Goal: Task Accomplishment & Management: Use online tool/utility

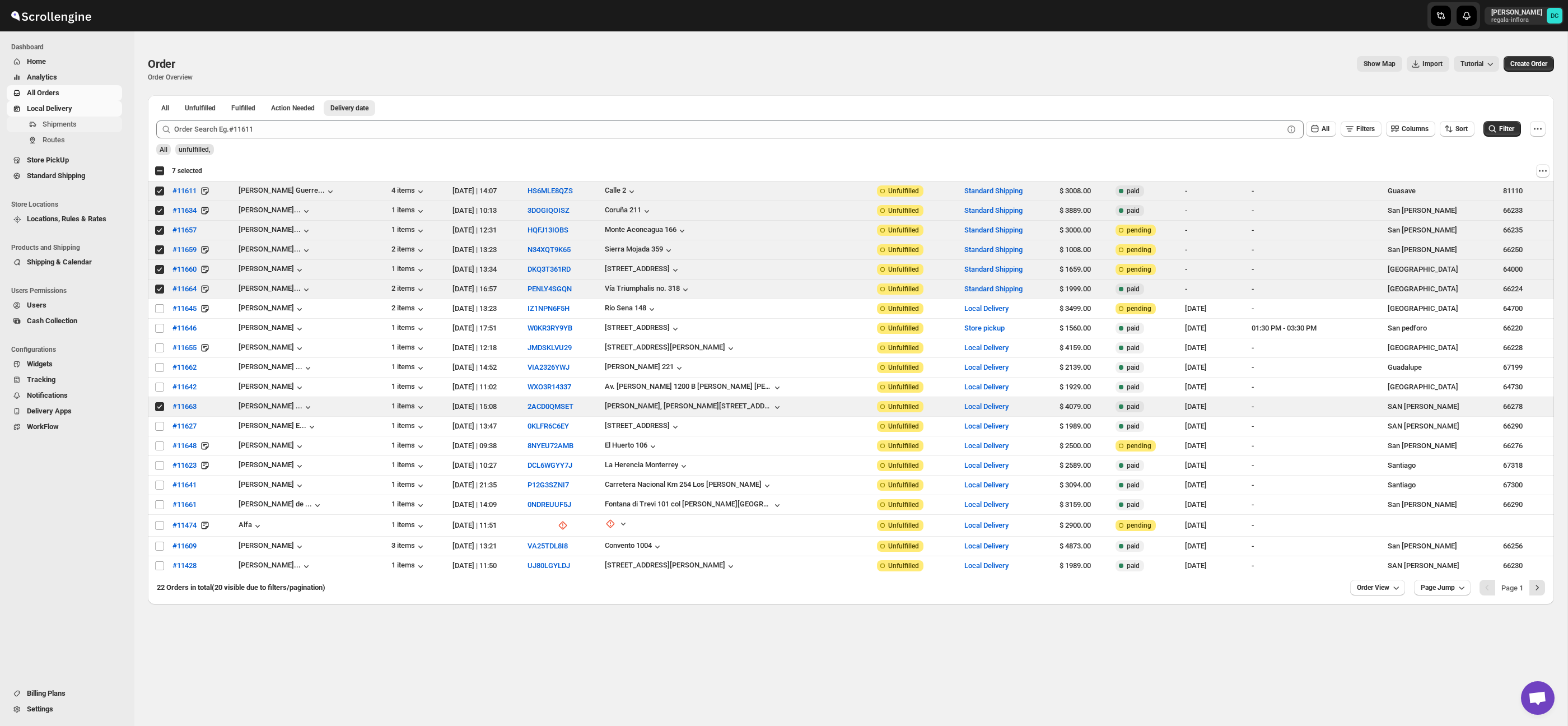
click at [77, 125] on span "Shipments" at bounding box center [59, 124] width 34 height 9
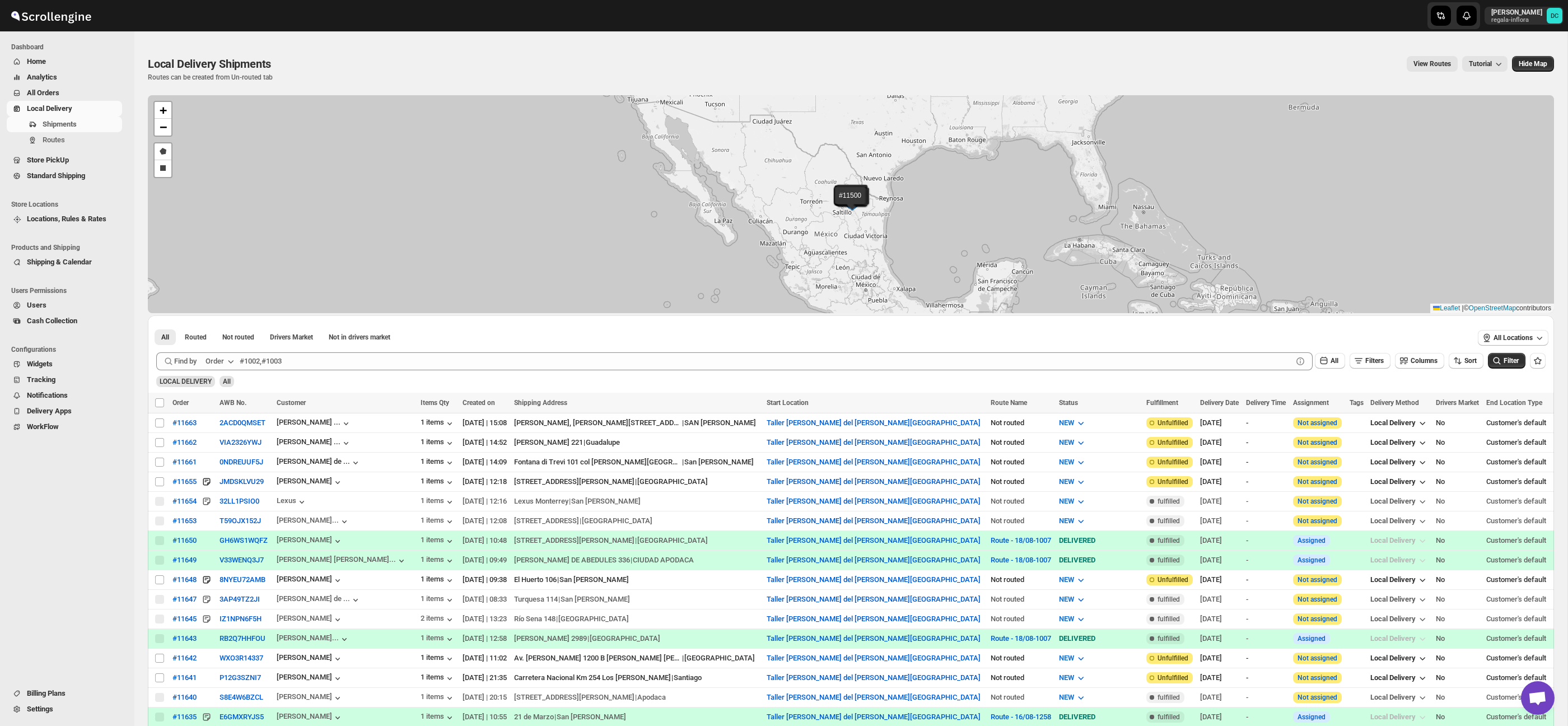
click at [70, 95] on span "All Orders" at bounding box center [73, 93] width 93 height 11
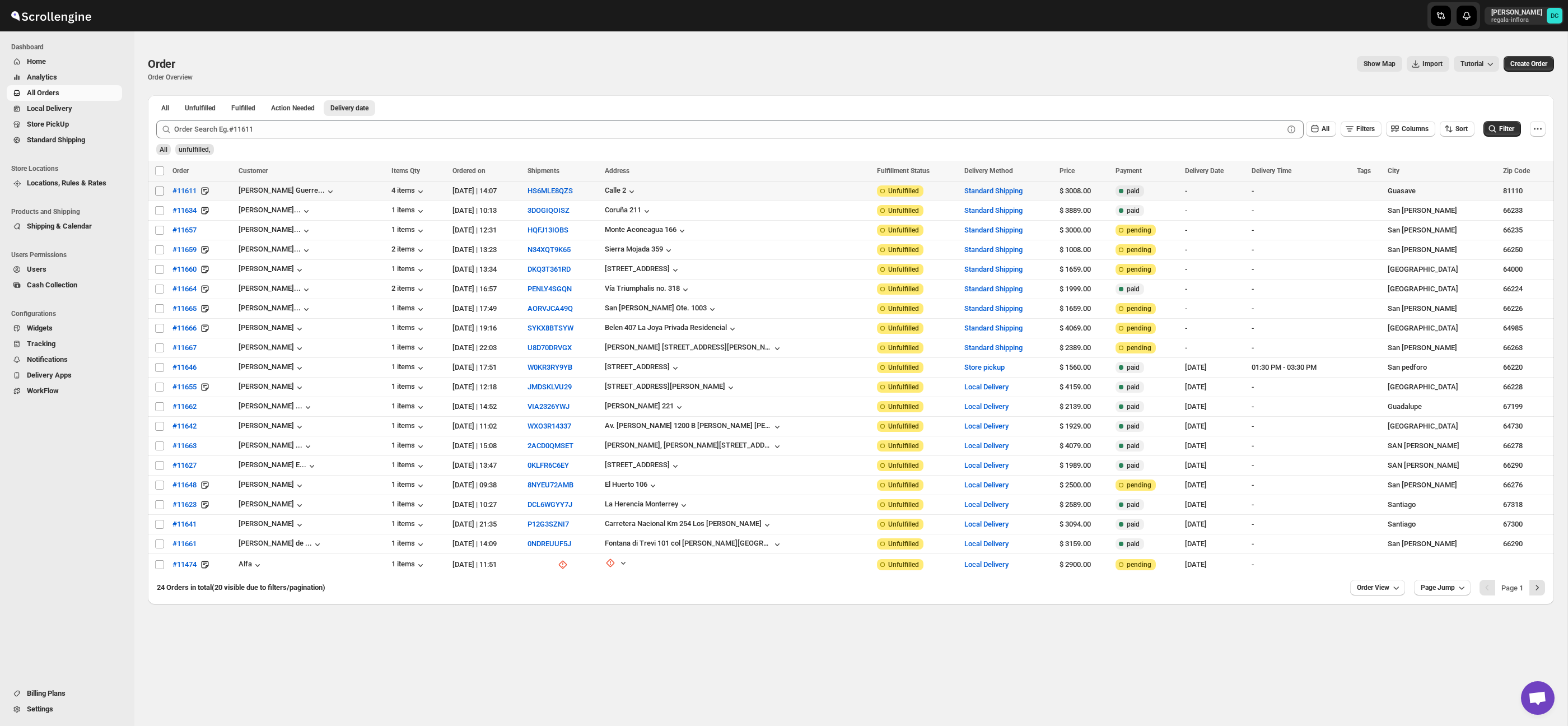
click at [160, 193] on input "Select order" at bounding box center [159, 191] width 9 height 9
checkbox input "true"
click at [161, 211] on input "Select order" at bounding box center [159, 210] width 9 height 9
checkbox input "true"
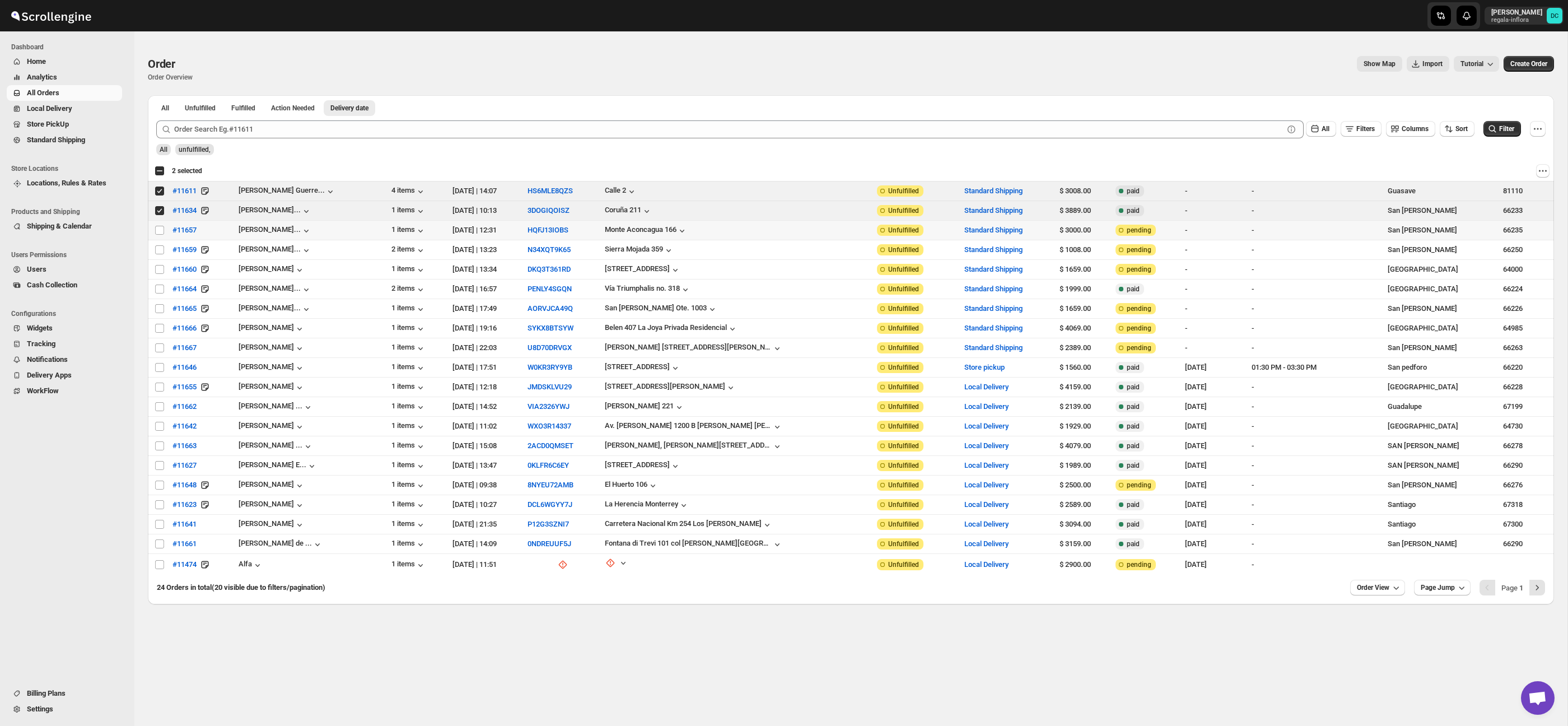
drag, startPoint x: 162, startPoint y: 231, endPoint x: 222, endPoint y: 186, distance: 75.0
click at [163, 231] on input "Select order" at bounding box center [159, 230] width 9 height 9
checkbox input "true"
click at [161, 251] on input "Select order" at bounding box center [159, 249] width 9 height 9
checkbox input "true"
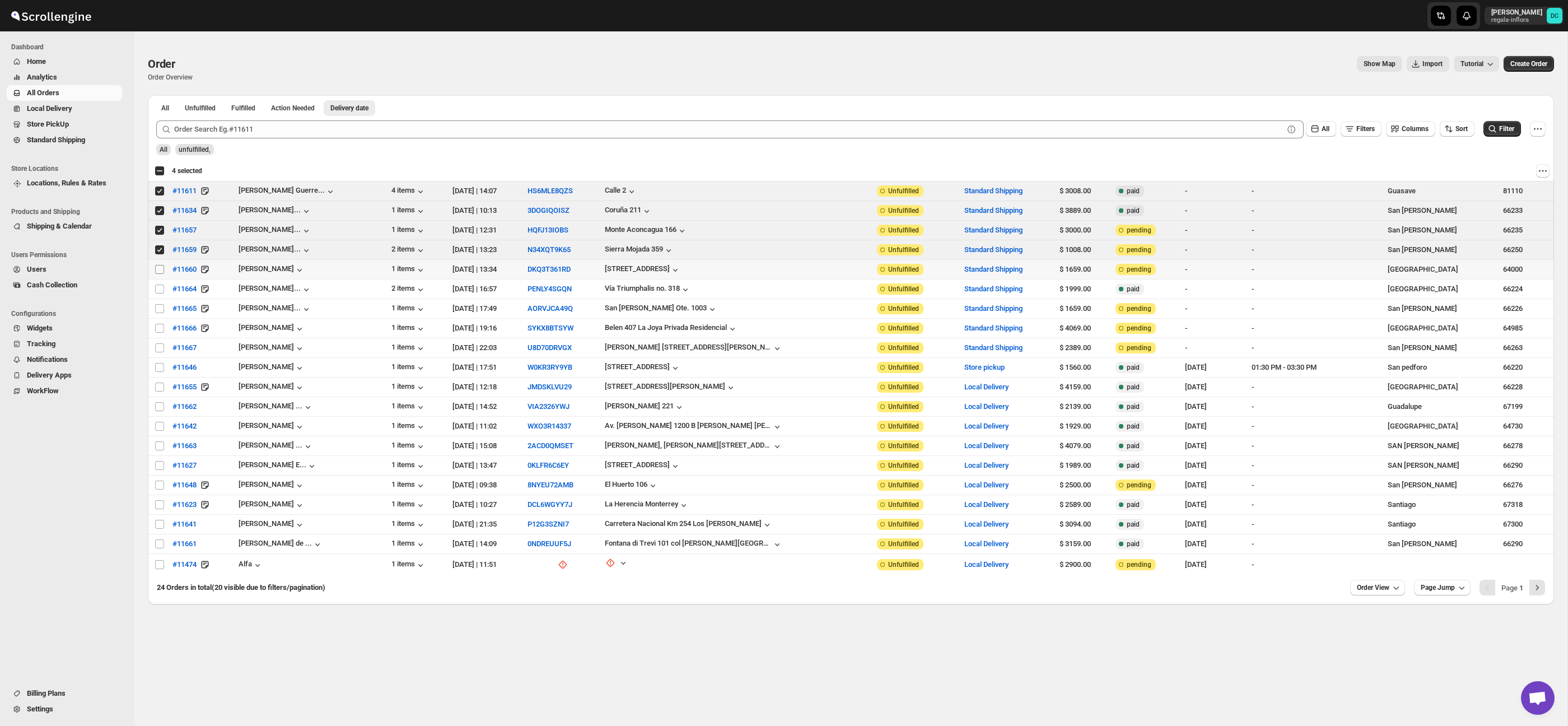
click at [161, 271] on input "Select order" at bounding box center [159, 269] width 9 height 9
checkbox input "true"
click at [161, 291] on input "Select order" at bounding box center [159, 288] width 9 height 9
checkbox input "true"
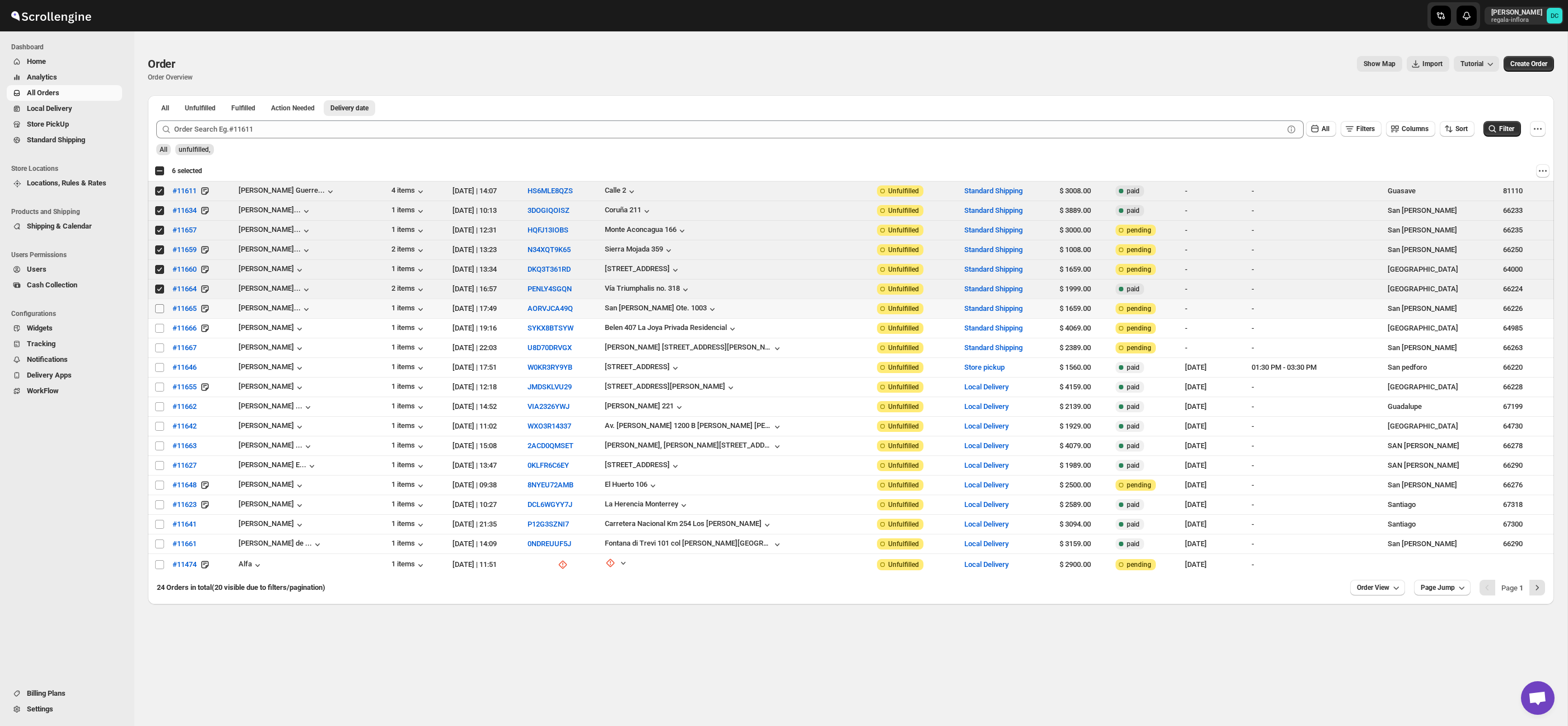
click at [159, 310] on input "Select order" at bounding box center [159, 308] width 9 height 9
checkbox input "true"
drag, startPoint x: 159, startPoint y: 329, endPoint x: 398, endPoint y: 26, distance: 385.9
click at [159, 329] on input "Select order" at bounding box center [159, 328] width 9 height 9
checkbox input "true"
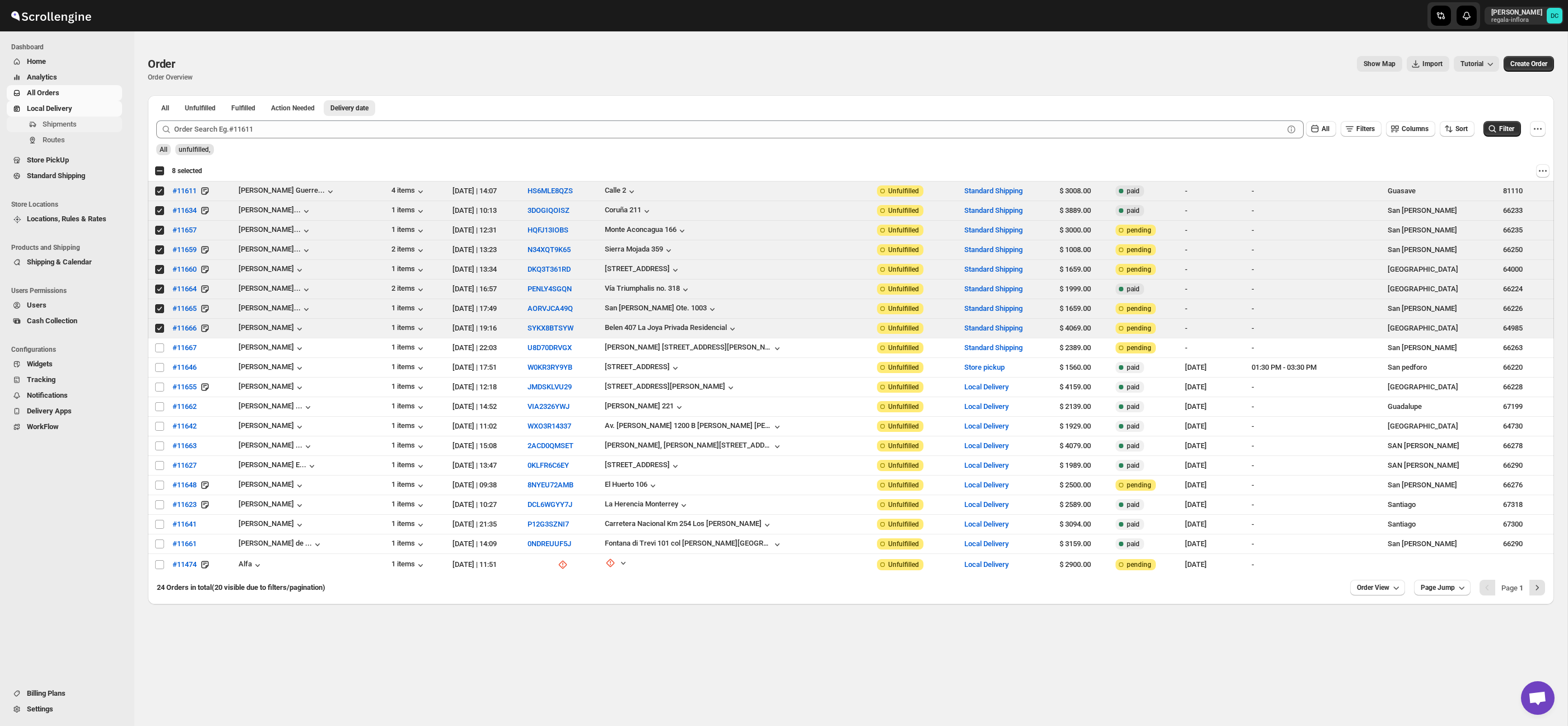
click at [71, 122] on span "Shipments" at bounding box center [59, 124] width 34 height 9
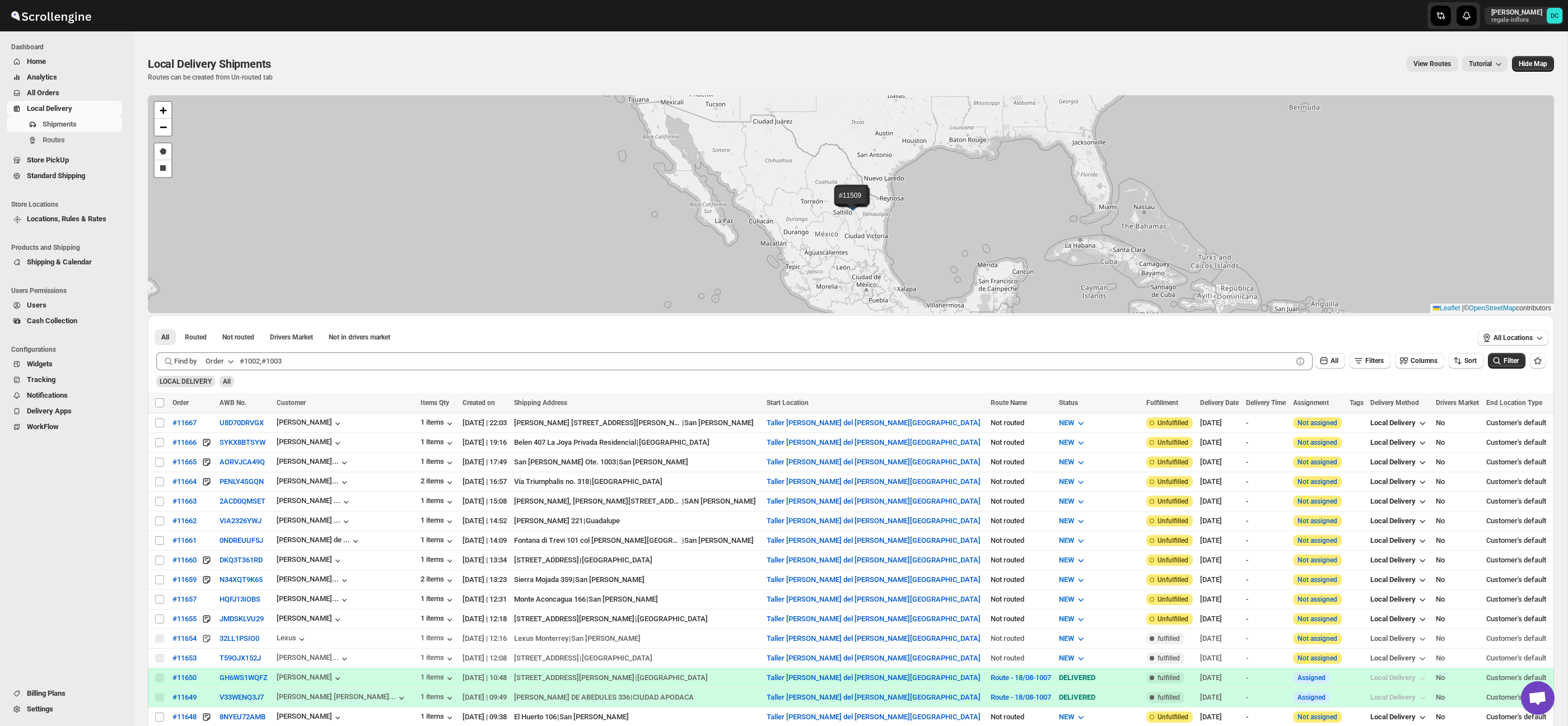
click at [68, 89] on span "All Orders" at bounding box center [73, 93] width 93 height 11
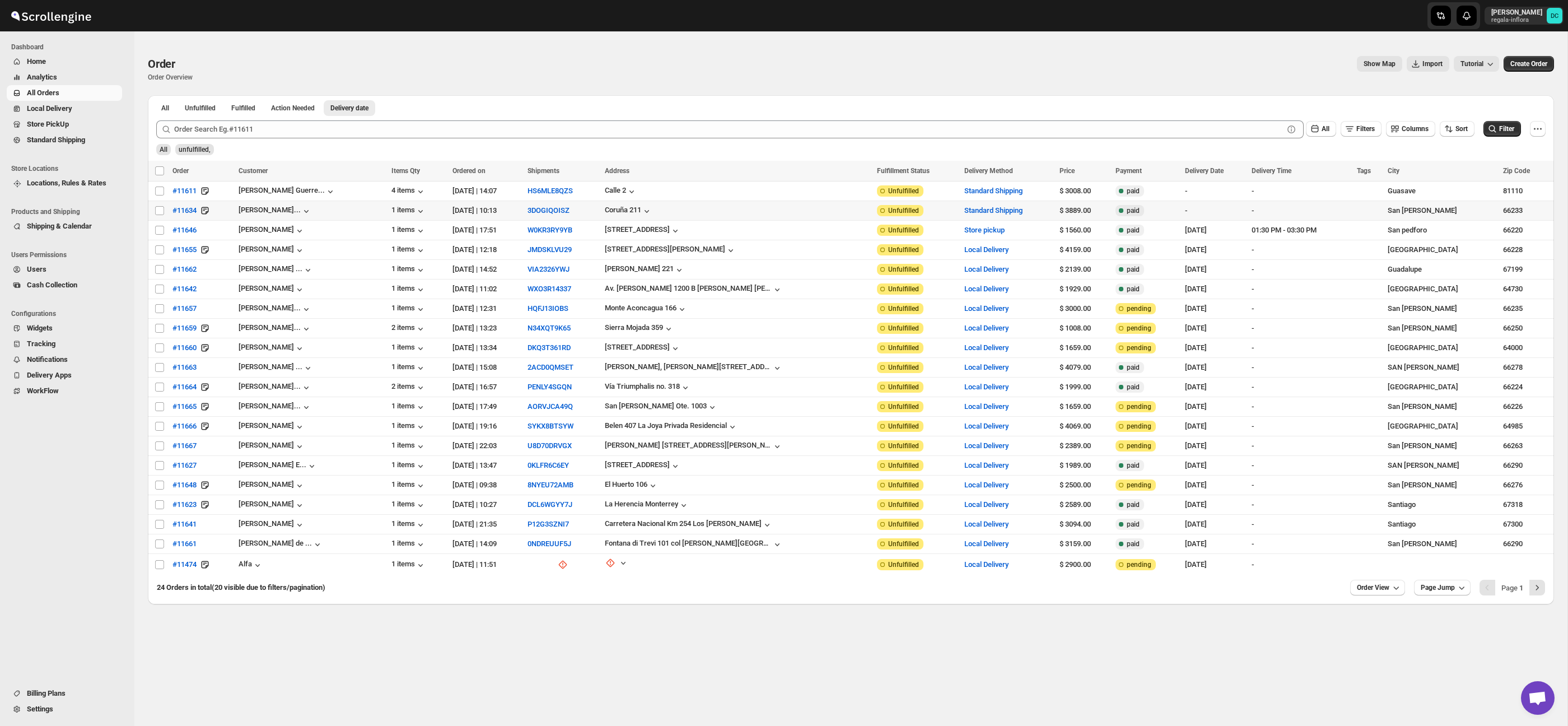
click at [153, 212] on td "Select order" at bounding box center [158, 211] width 21 height 19
checkbox input "true"
click at [161, 193] on input "Select order" at bounding box center [159, 191] width 9 height 9
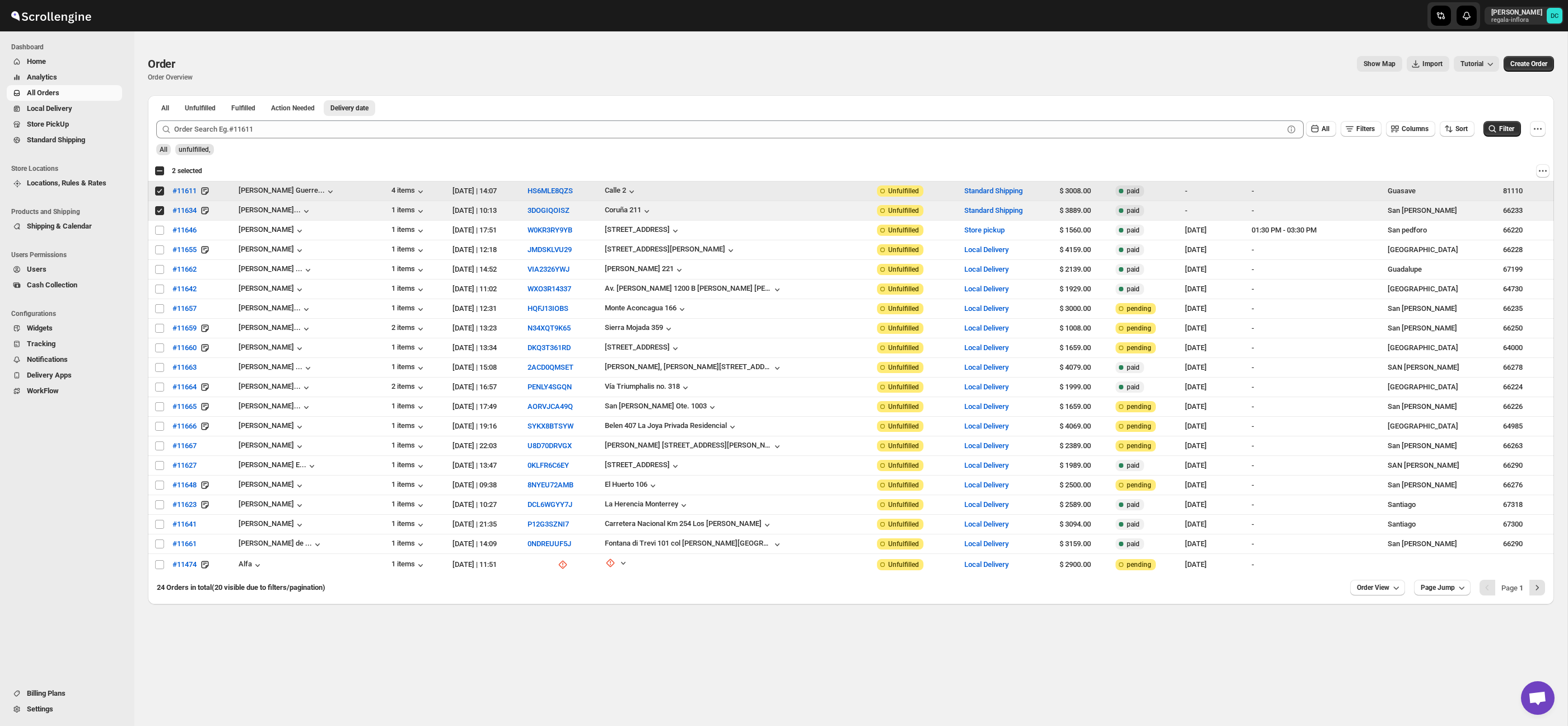
click at [159, 194] on input "Select order" at bounding box center [159, 191] width 9 height 9
checkbox input "false"
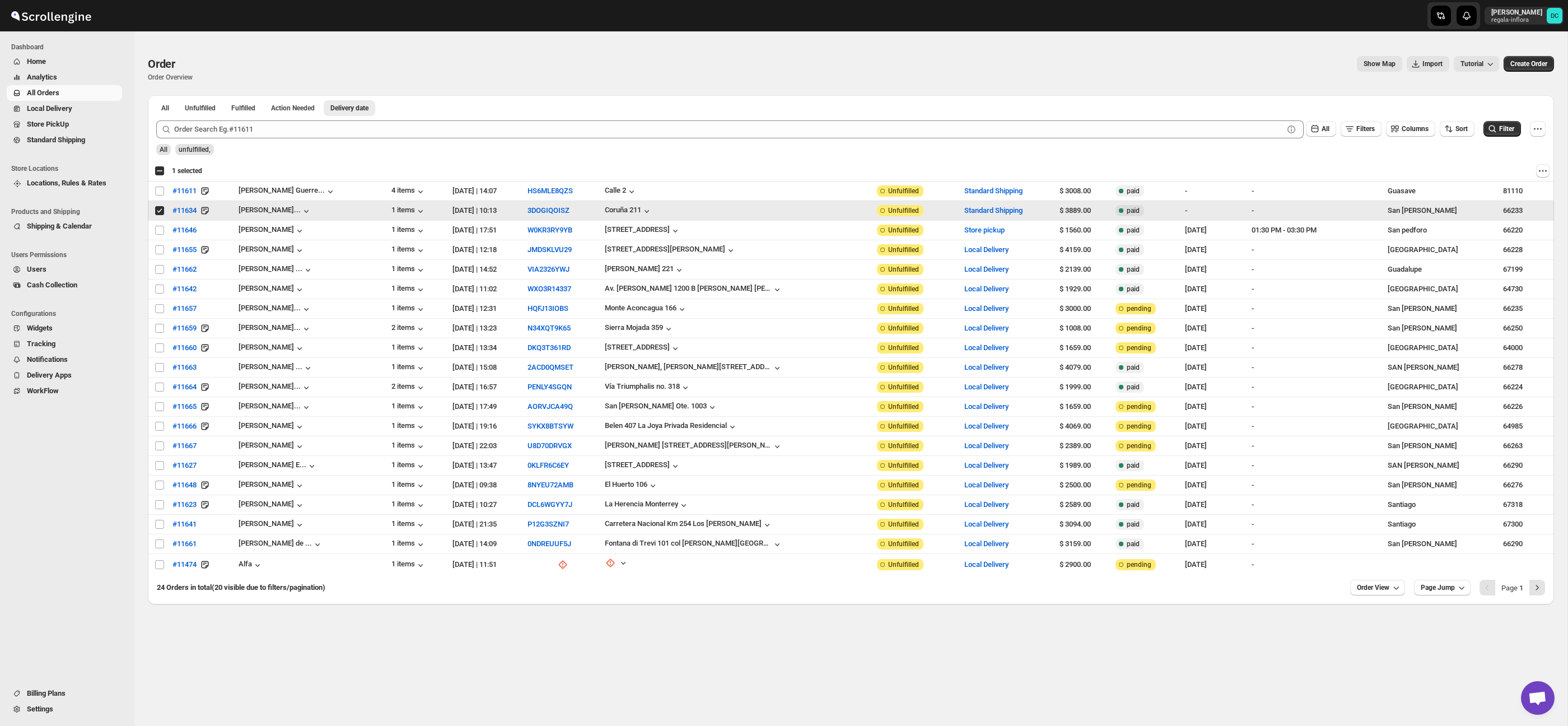
click at [159, 210] on input "Select order" at bounding box center [159, 210] width 9 height 9
checkbox input "false"
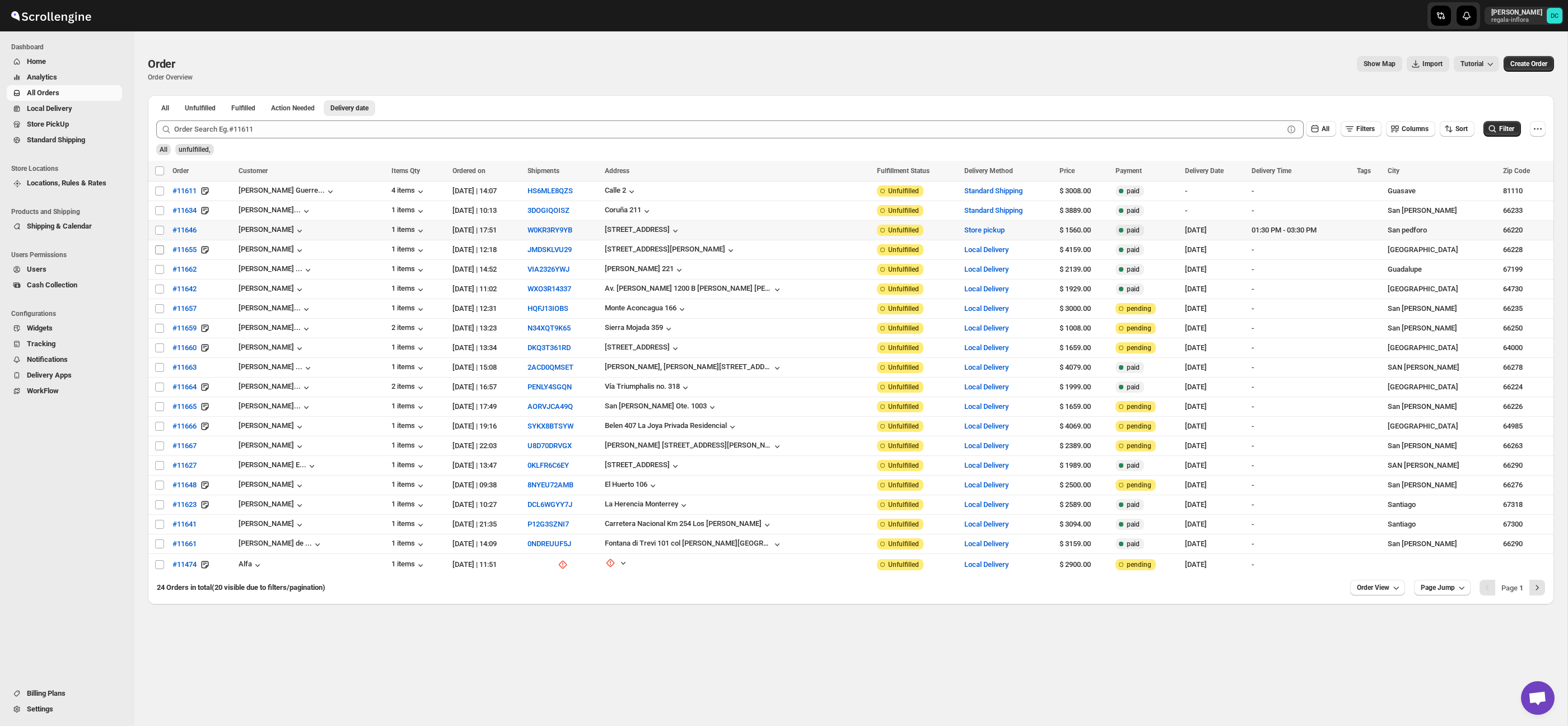
drag, startPoint x: 157, startPoint y: 232, endPoint x: 159, endPoint y: 249, distance: 17.1
click at [157, 232] on input "Select order" at bounding box center [159, 230] width 9 height 9
checkbox input "true"
drag, startPoint x: 160, startPoint y: 253, endPoint x: 161, endPoint y: 263, distance: 10.0
click at [160, 253] on input "Select order" at bounding box center [159, 249] width 9 height 9
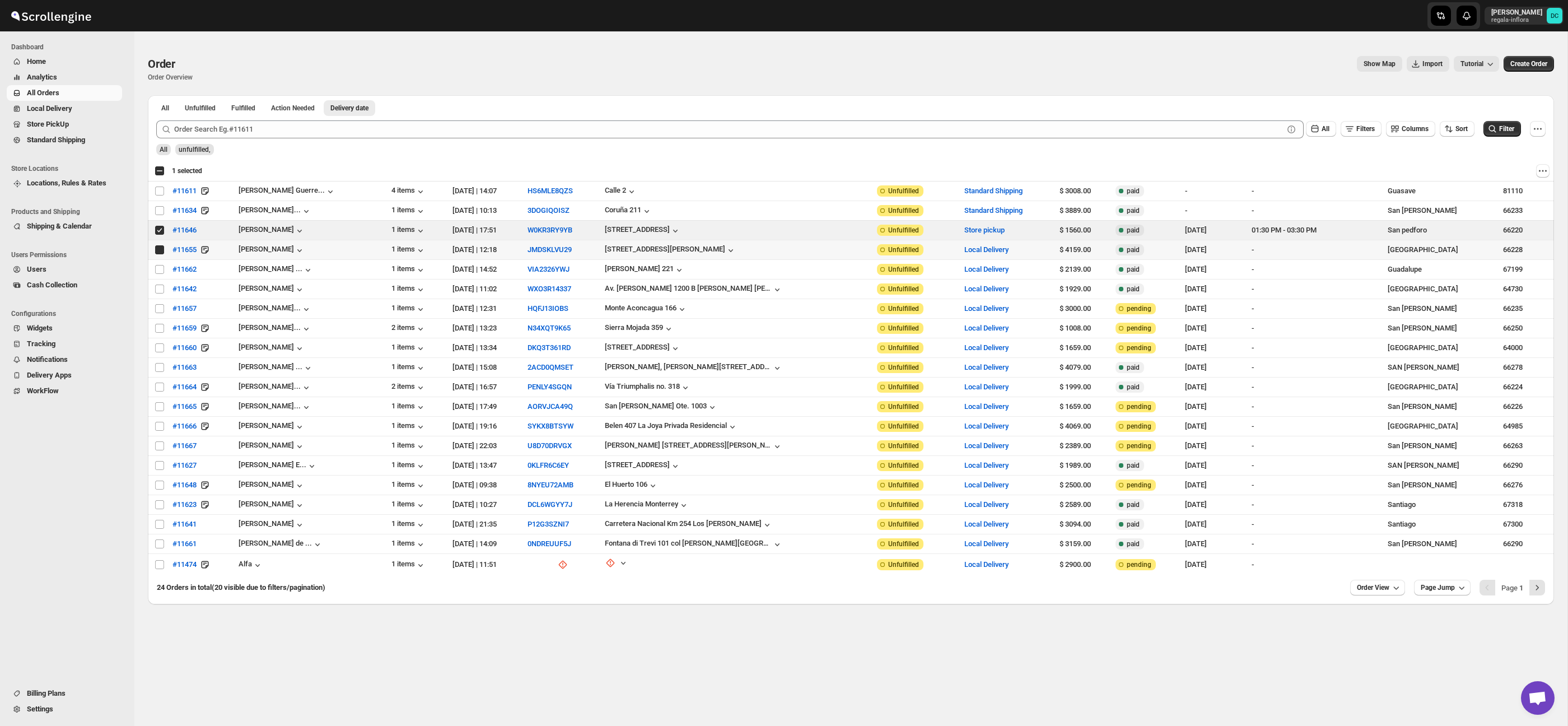
checkbox input "true"
click at [160, 272] on input "Select order" at bounding box center [159, 269] width 9 height 9
checkbox input "true"
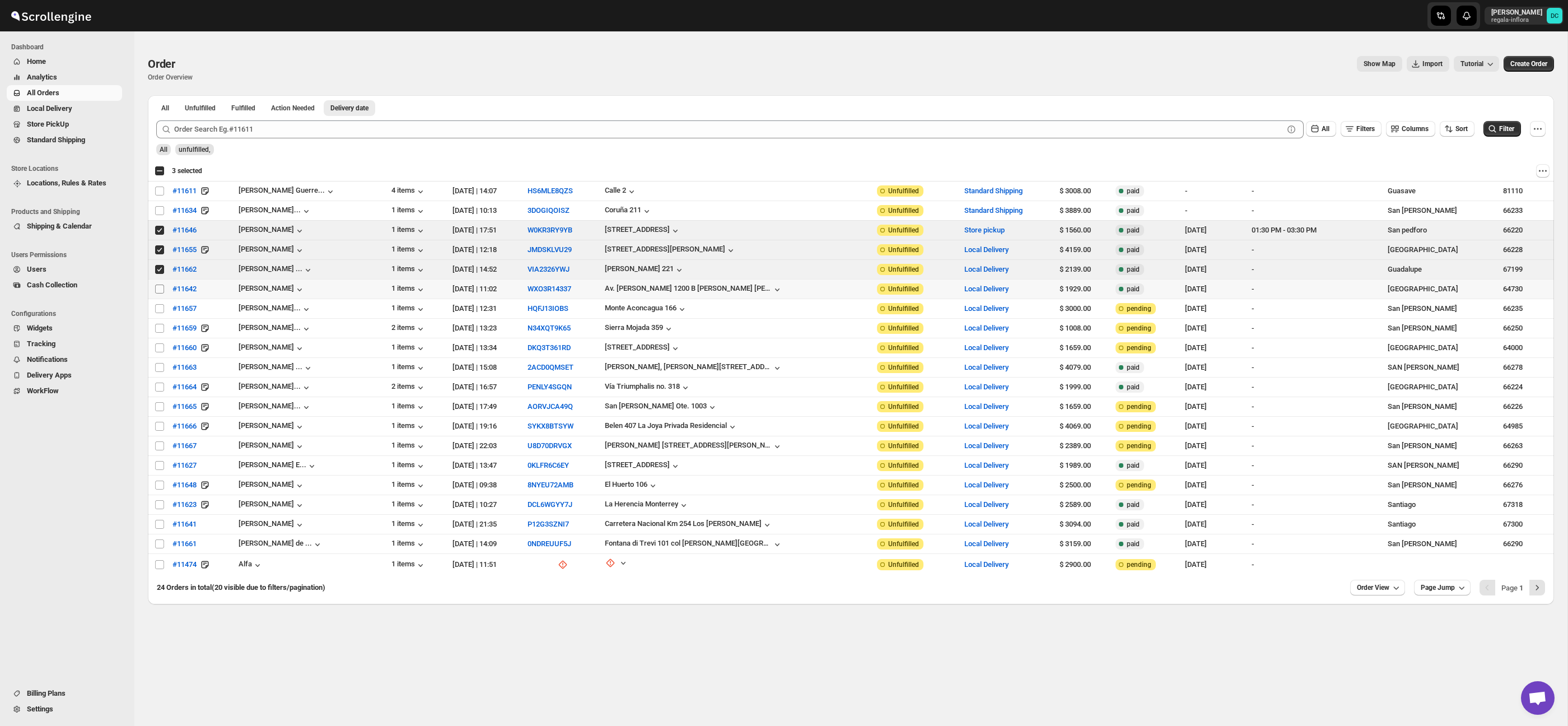
drag, startPoint x: 160, startPoint y: 288, endPoint x: 161, endPoint y: 303, distance: 15.0
click at [160, 289] on input "Select order" at bounding box center [159, 288] width 9 height 9
checkbox input "true"
click at [161, 309] on input "Select order" at bounding box center [159, 308] width 9 height 9
checkbox input "true"
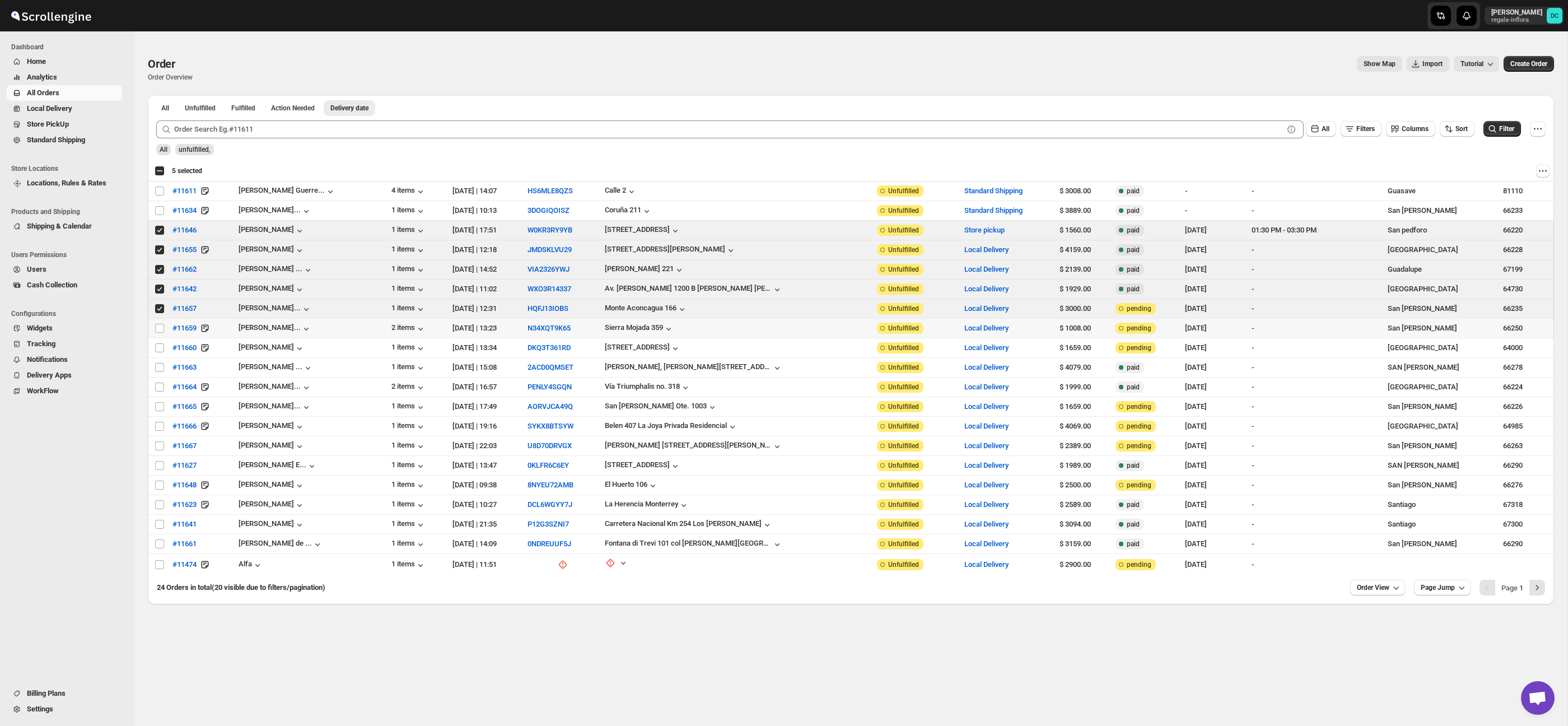
drag, startPoint x: 160, startPoint y: 326, endPoint x: 161, endPoint y: 334, distance: 8.1
click at [160, 327] on input "Select order" at bounding box center [159, 328] width 9 height 9
checkbox input "true"
click at [160, 351] on input "Select order" at bounding box center [159, 347] width 9 height 9
checkbox input "true"
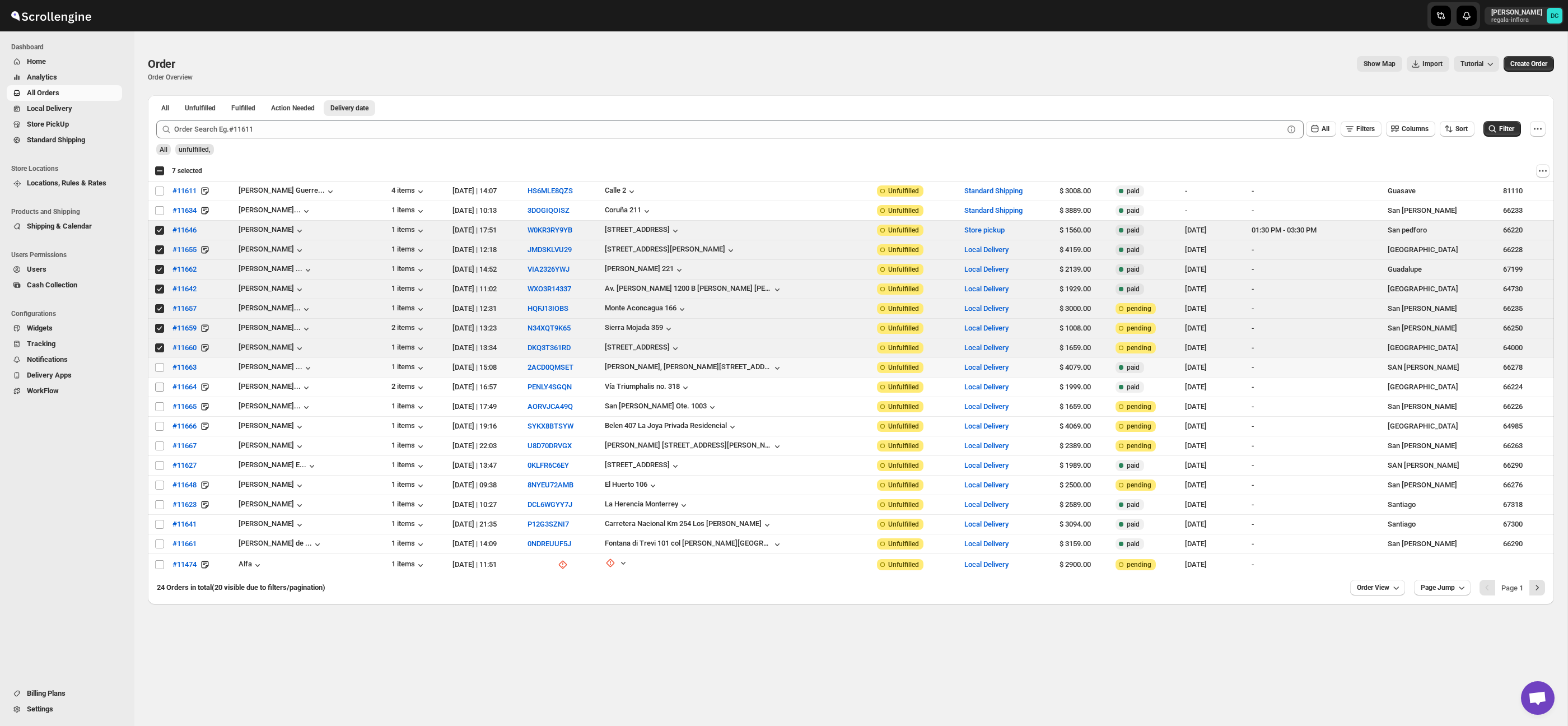
drag, startPoint x: 161, startPoint y: 370, endPoint x: 161, endPoint y: 384, distance: 14.0
click at [161, 370] on input "Select order" at bounding box center [159, 367] width 9 height 9
checkbox input "true"
click at [160, 387] on input "Select order" at bounding box center [159, 386] width 9 height 9
checkbox input "true"
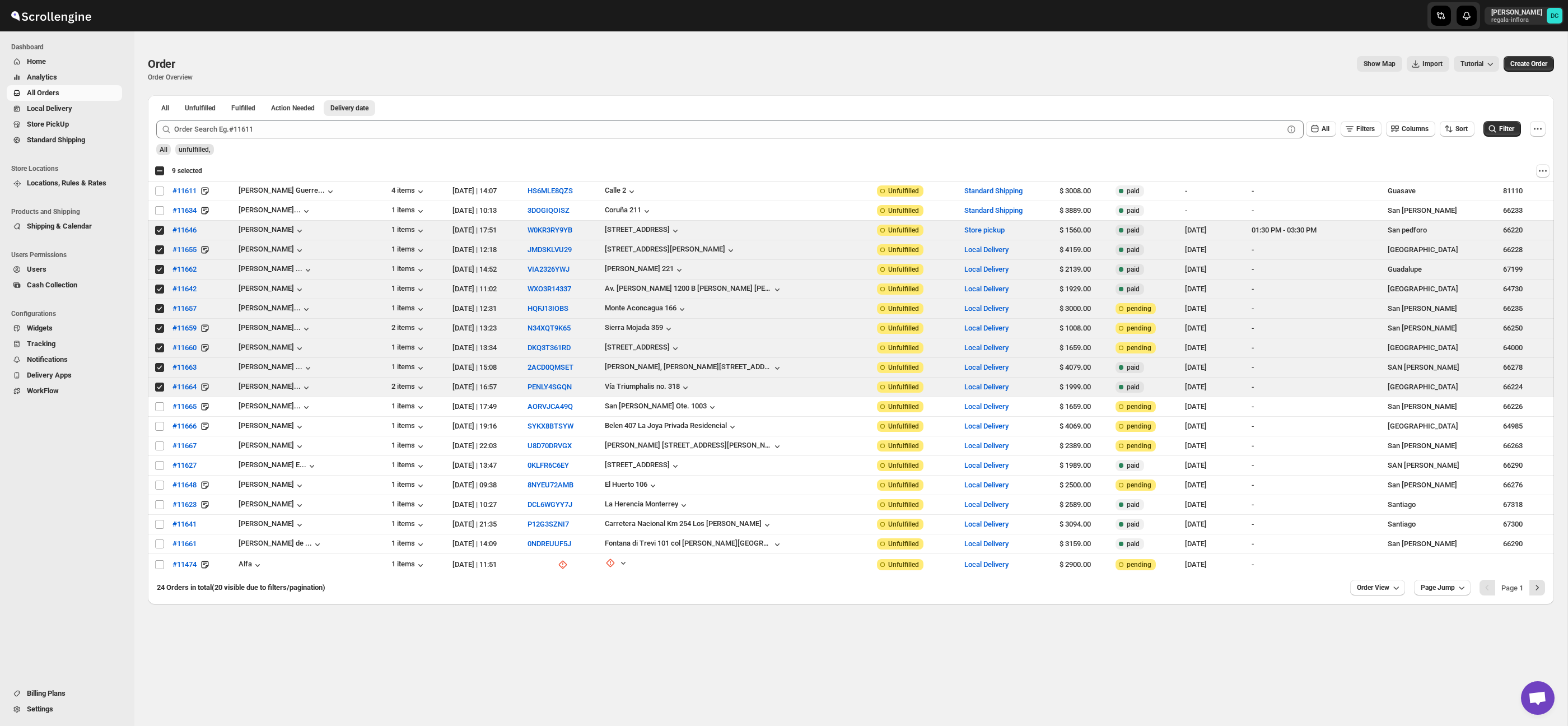
click at [160, 173] on div "Select all 20 orders 9 selected" at bounding box center [178, 170] width 48 height 11
checkbox input "true"
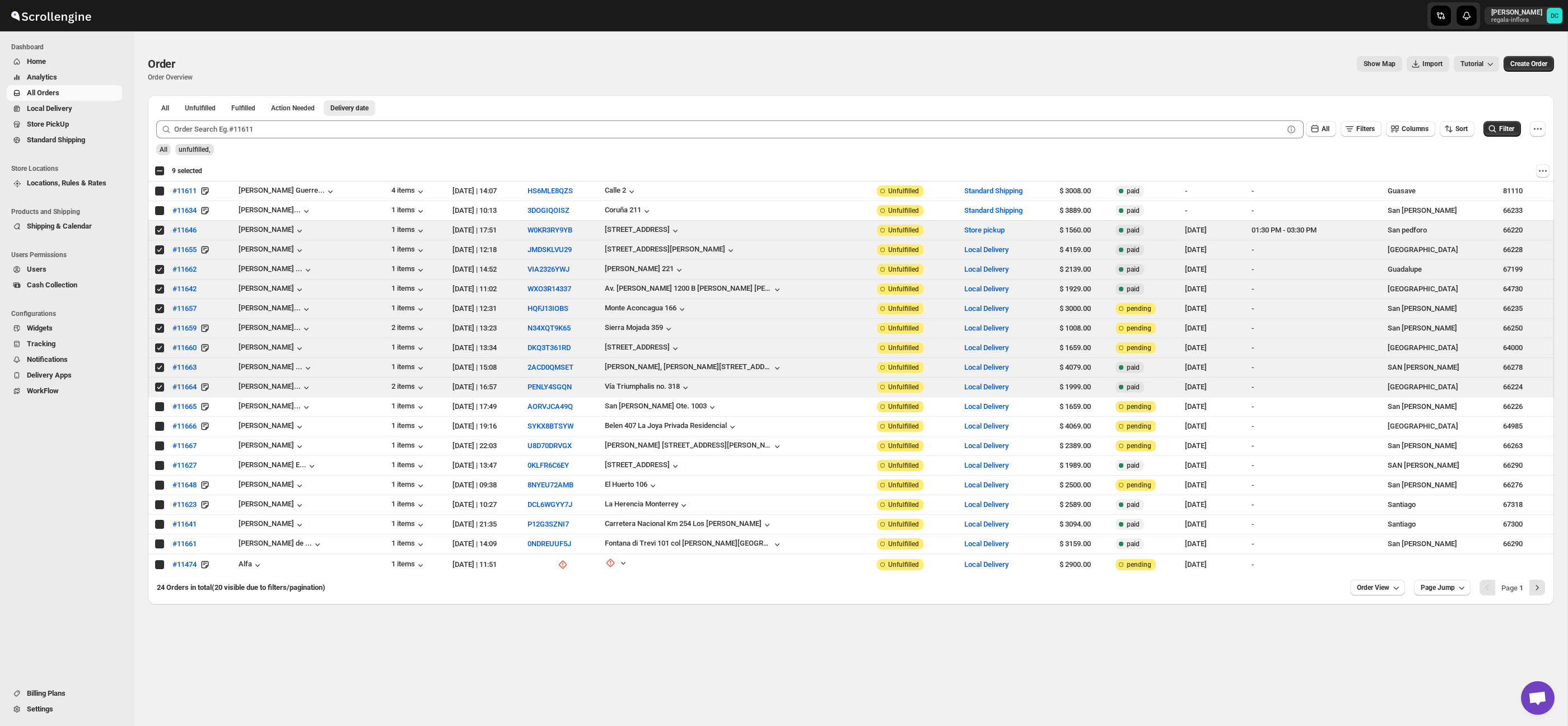
checkbox input "true"
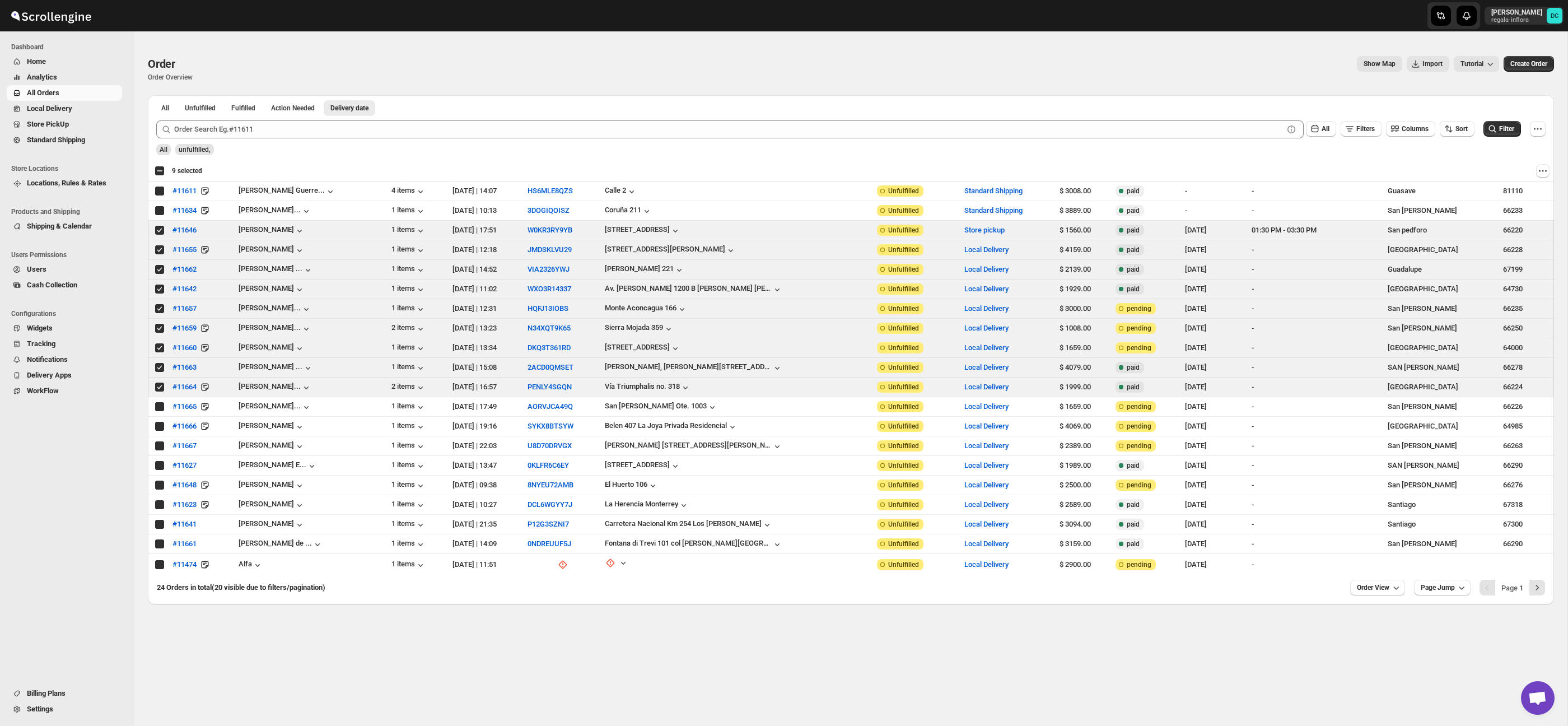
checkbox input "true"
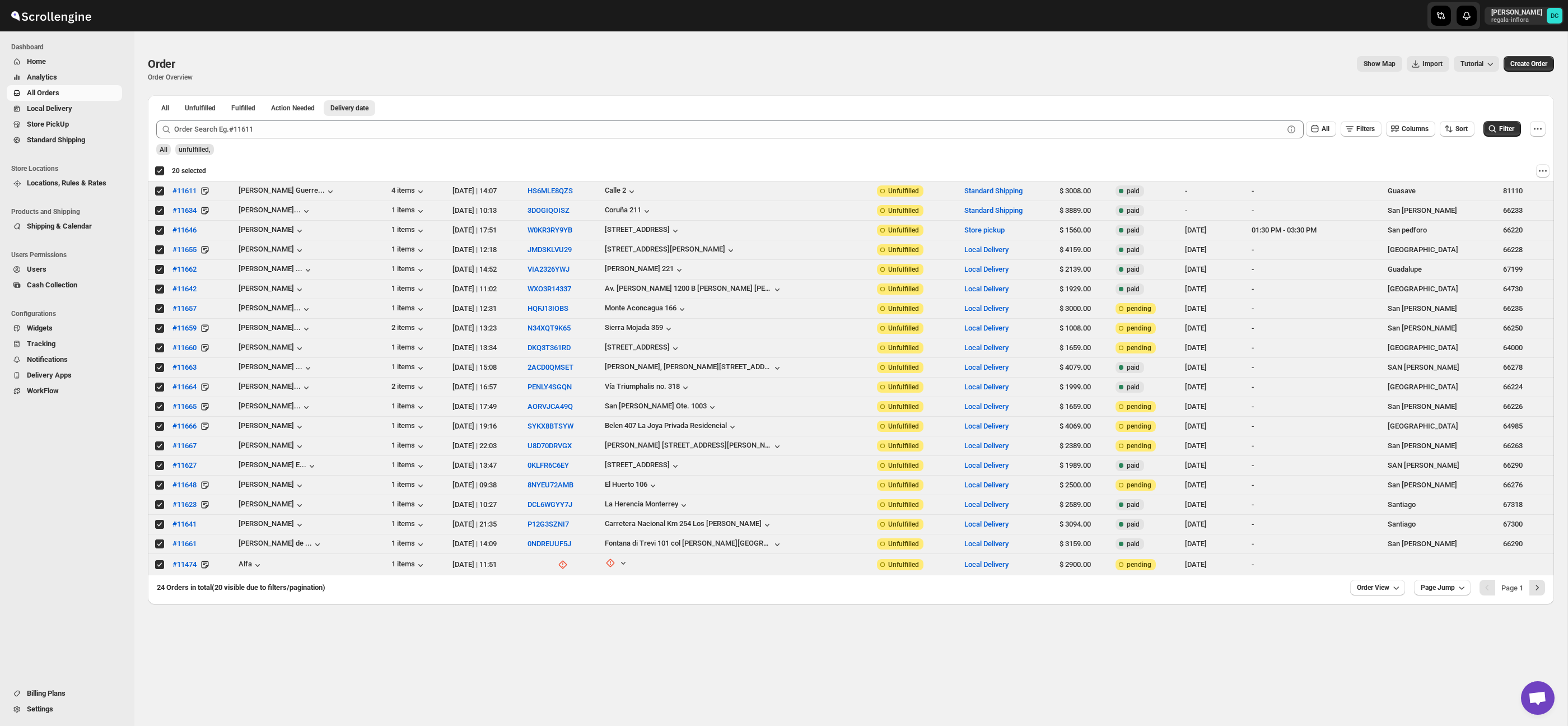
click at [160, 173] on div "Deselect all 20 orders 20 selected" at bounding box center [180, 170] width 52 height 11
checkbox input "false"
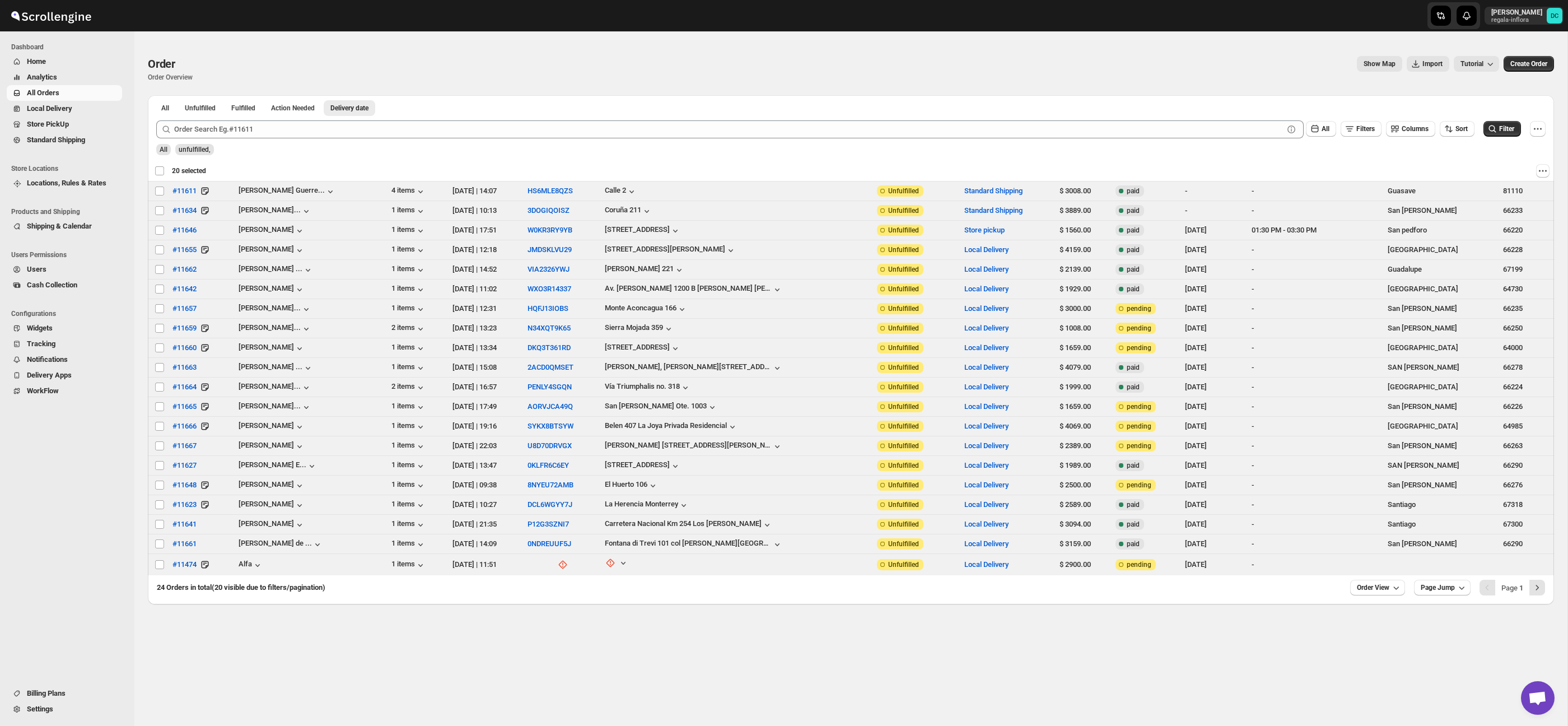
checkbox input "false"
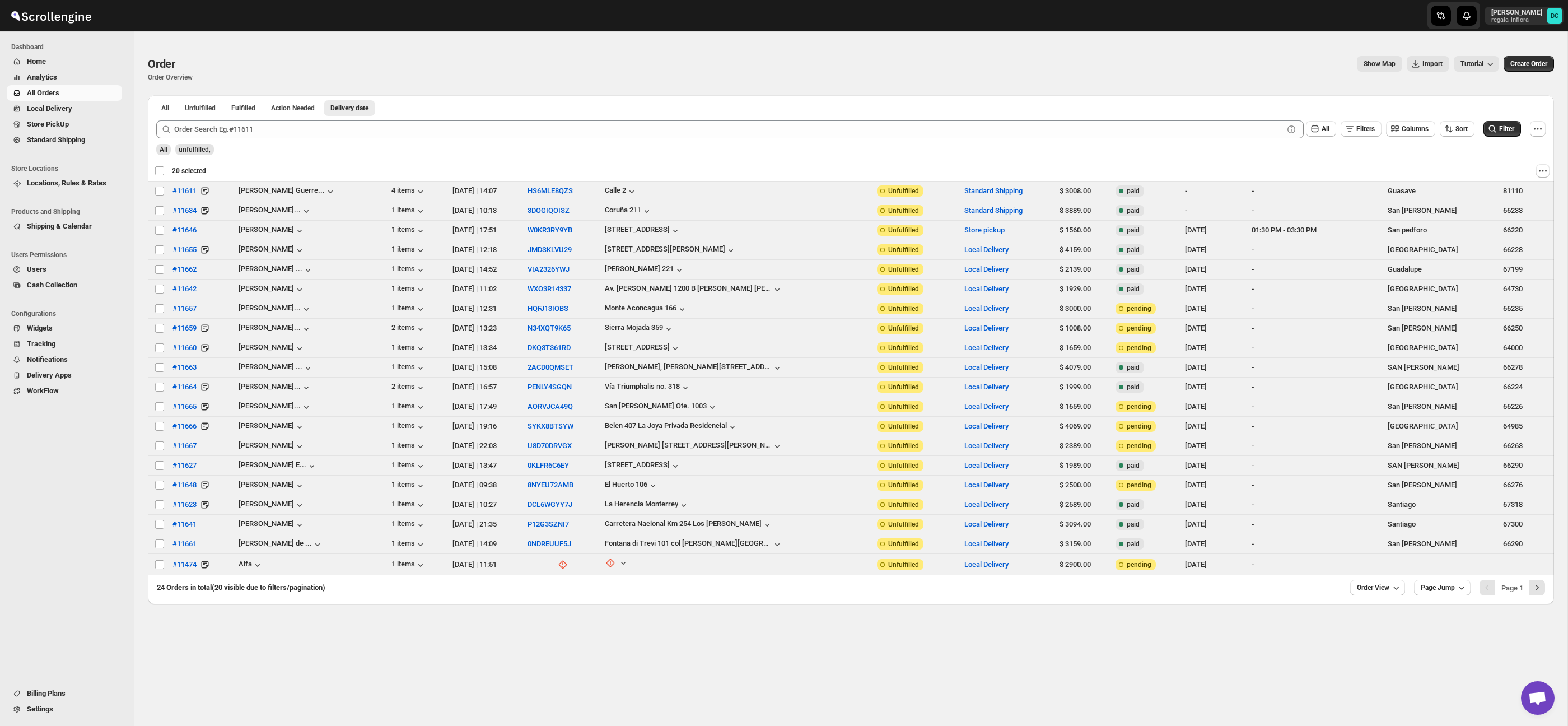
checkbox input "false"
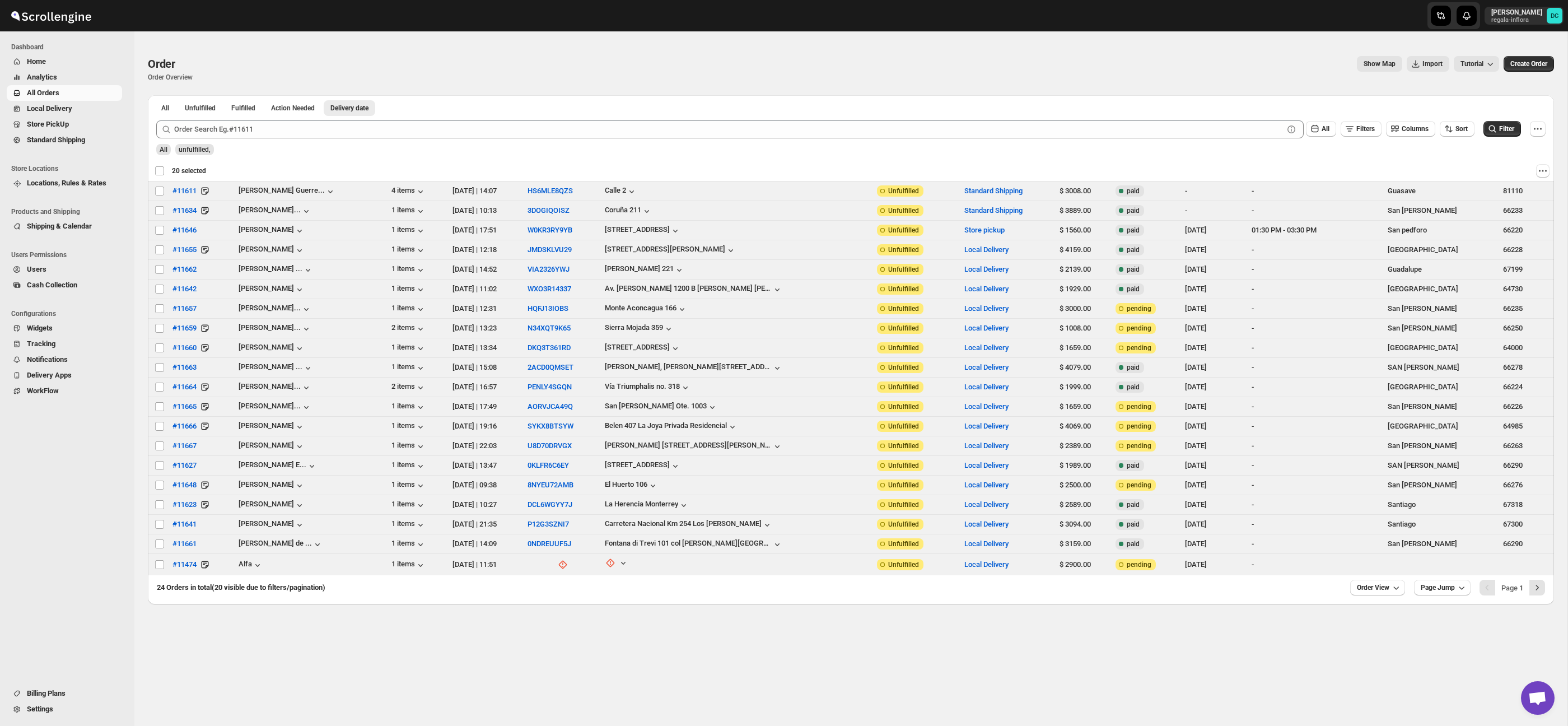
checkbox input "false"
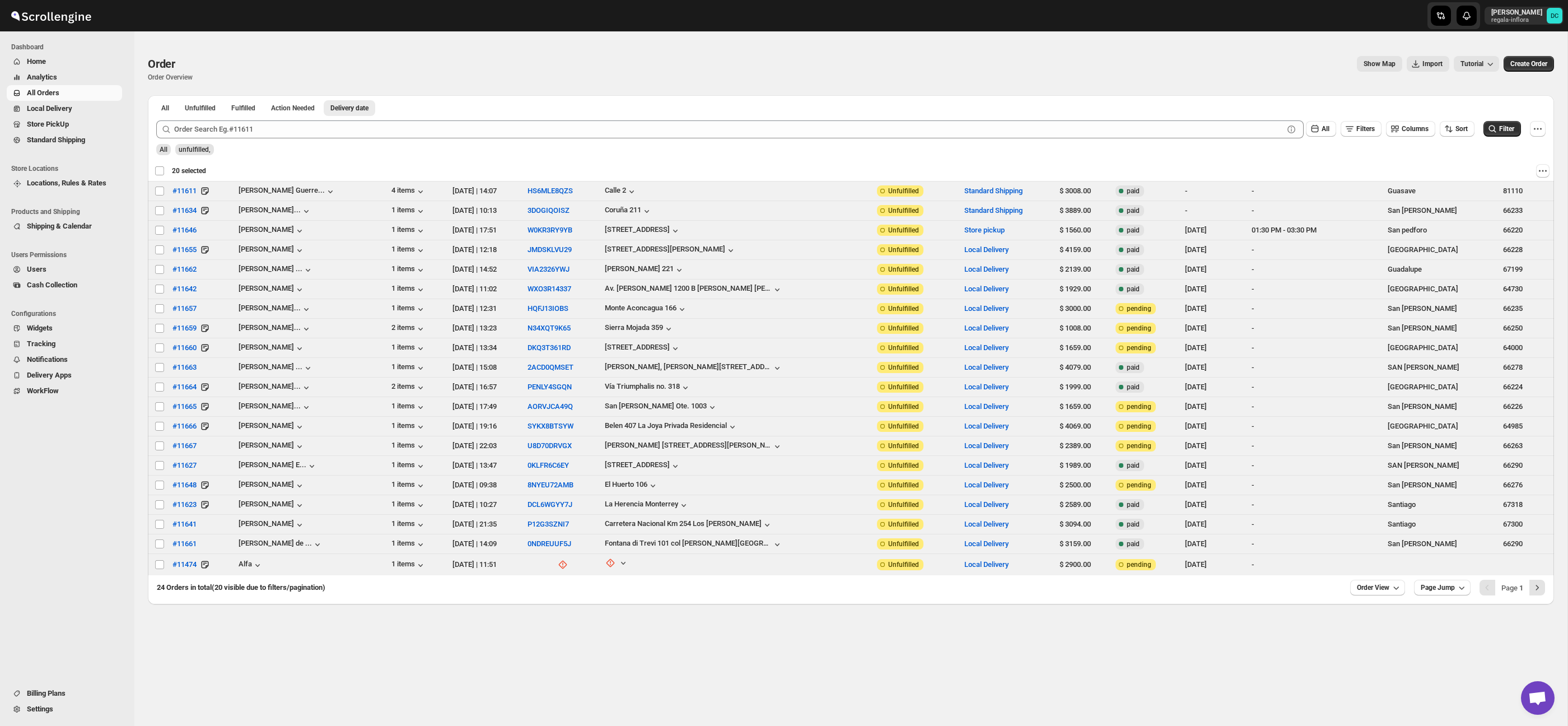
checkbox input "false"
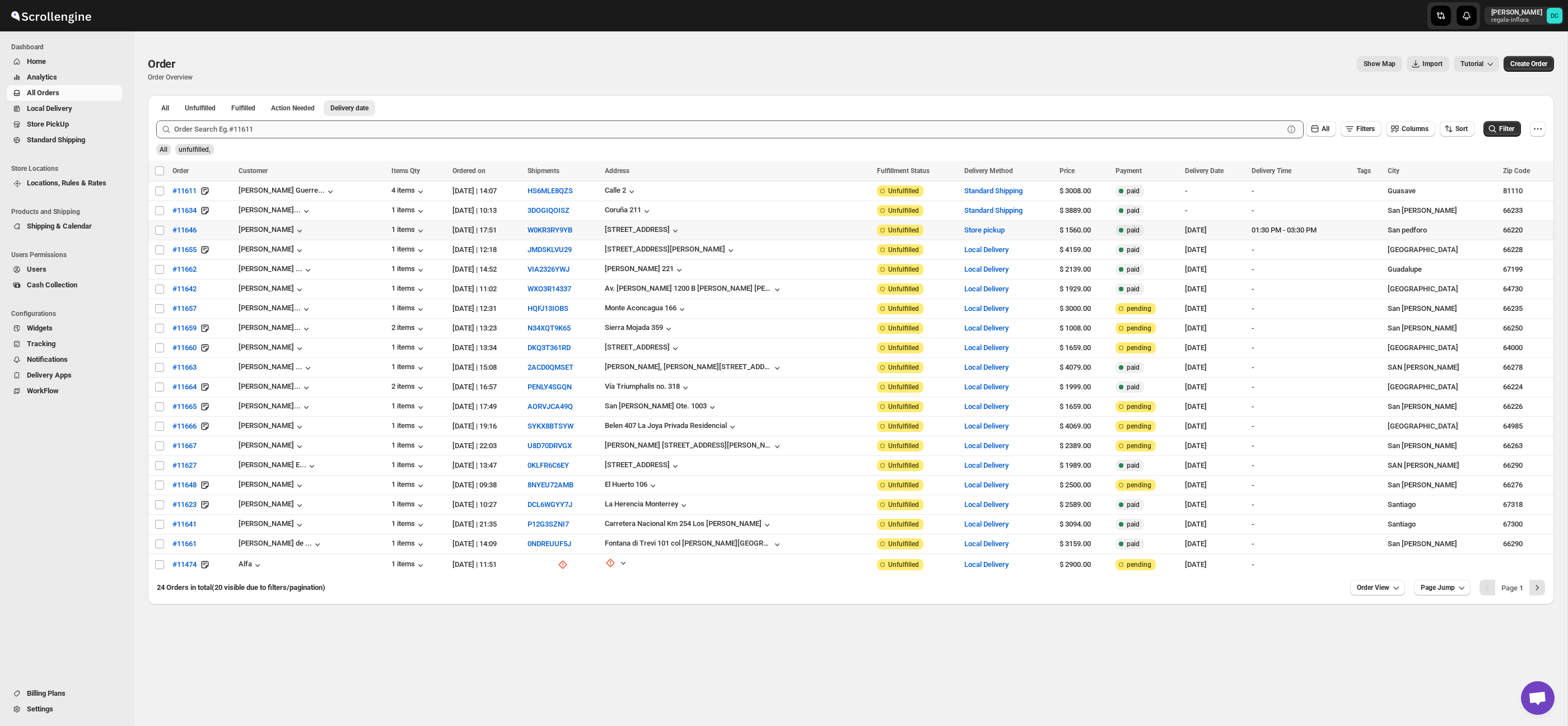
drag, startPoint x: 159, startPoint y: 230, endPoint x: 268, endPoint y: 136, distance: 143.9
click at [159, 230] on input "Select order" at bounding box center [159, 230] width 9 height 9
checkbox input "true"
click at [160, 250] on input "Select order" at bounding box center [159, 249] width 9 height 9
checkbox input "true"
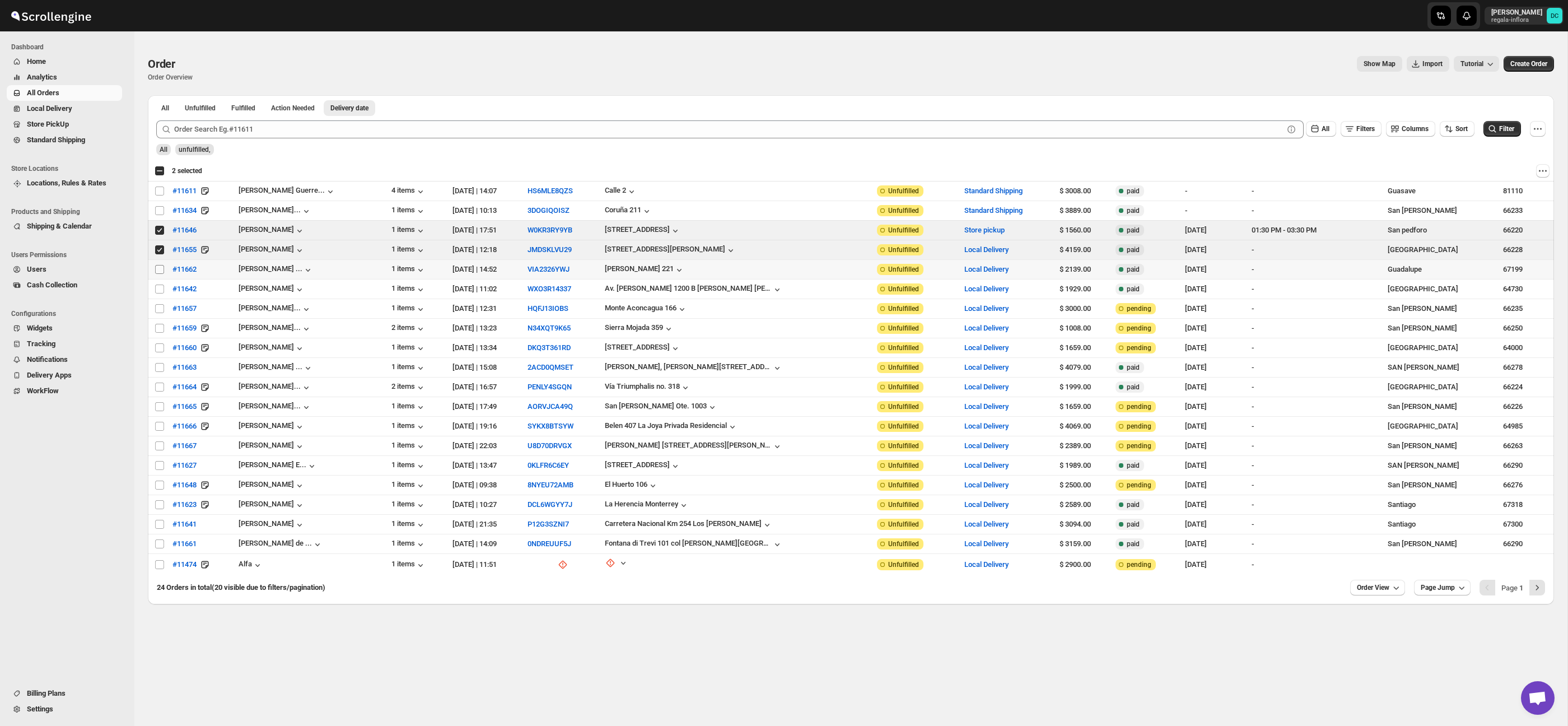
click at [162, 269] on input "Select order" at bounding box center [159, 269] width 9 height 9
checkbox input "true"
click at [85, 125] on span "Shipments" at bounding box center [80, 125] width 78 height 11
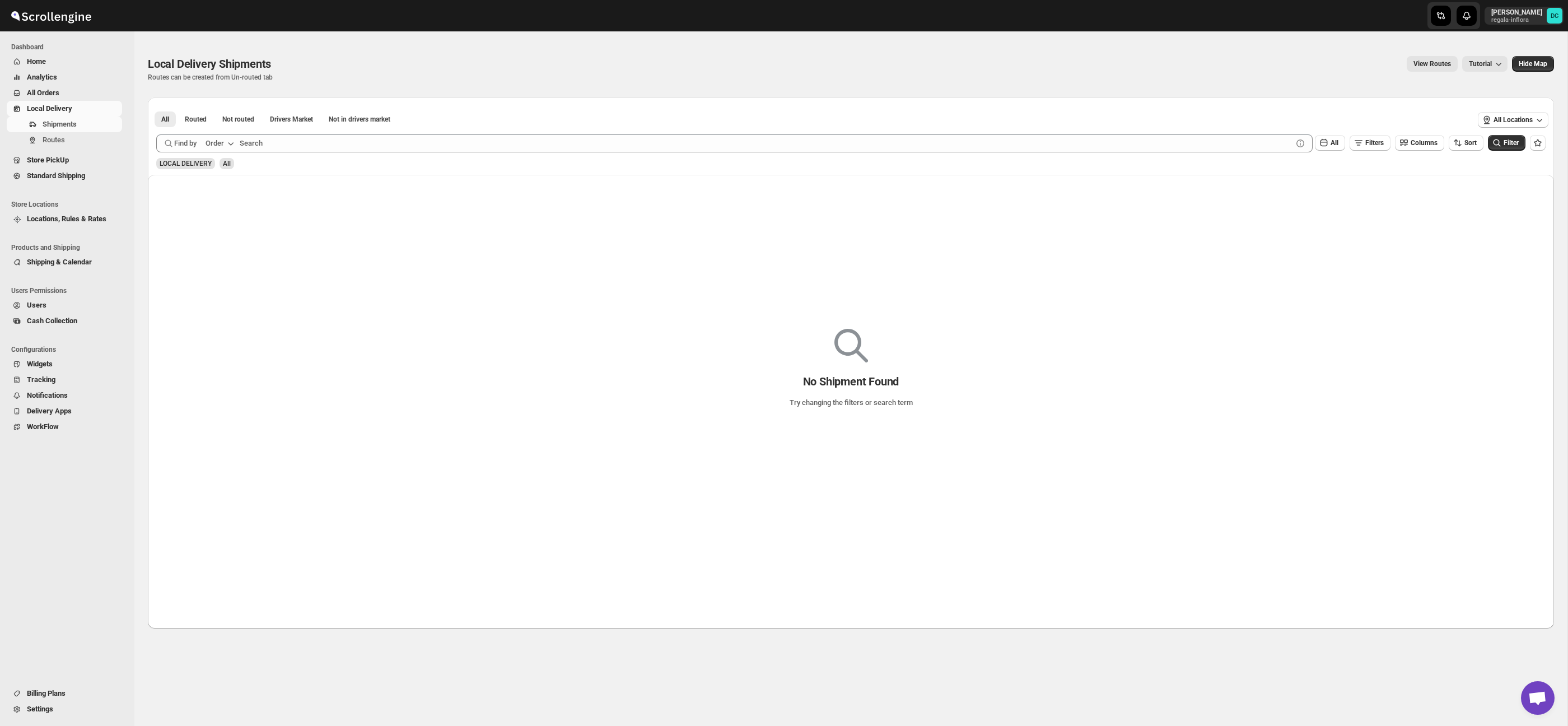
click at [78, 89] on span "All Orders" at bounding box center [73, 93] width 93 height 11
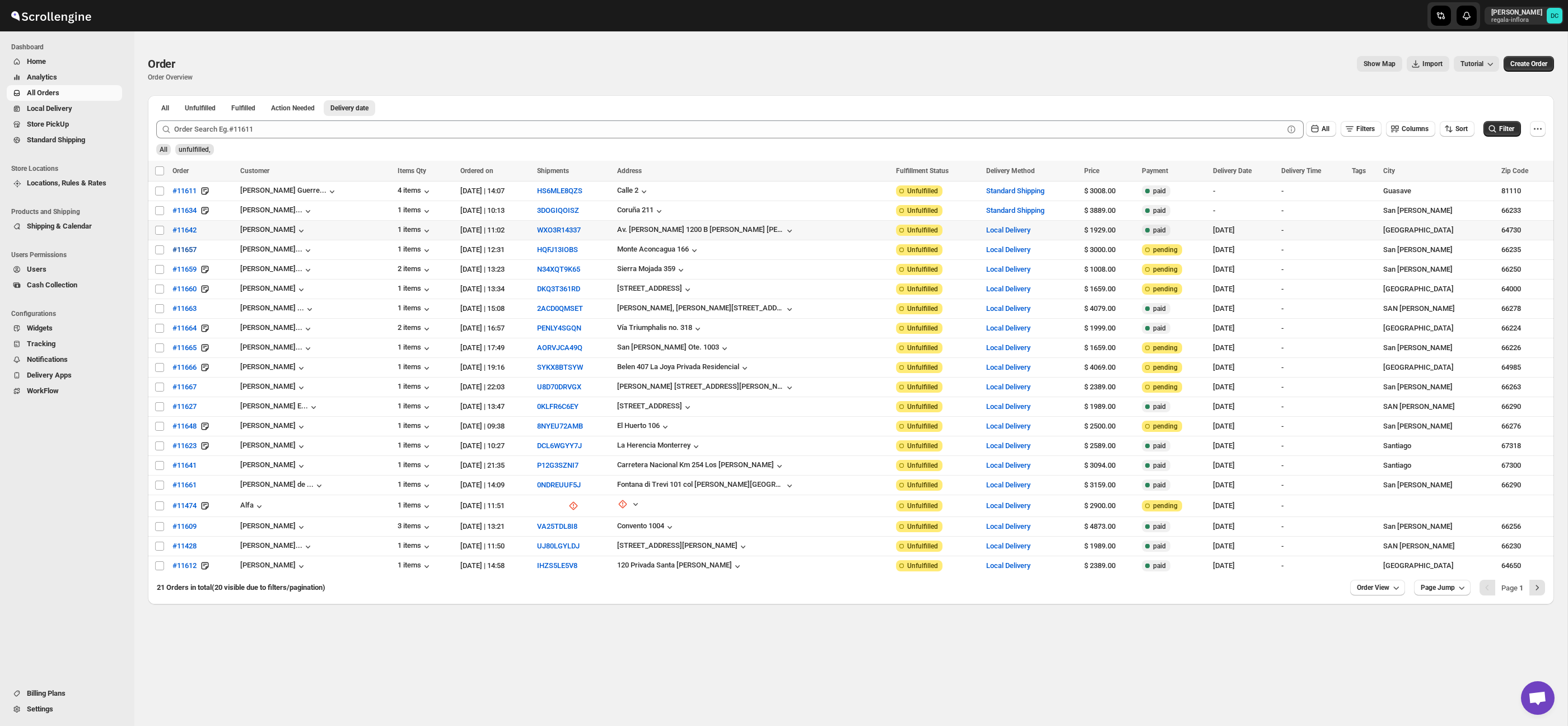
drag, startPoint x: 156, startPoint y: 230, endPoint x: 166, endPoint y: 243, distance: 16.4
click at [156, 230] on input "Select order" at bounding box center [159, 230] width 9 height 9
checkbox input "true"
click at [161, 251] on input "Select order" at bounding box center [159, 249] width 9 height 9
checkbox input "true"
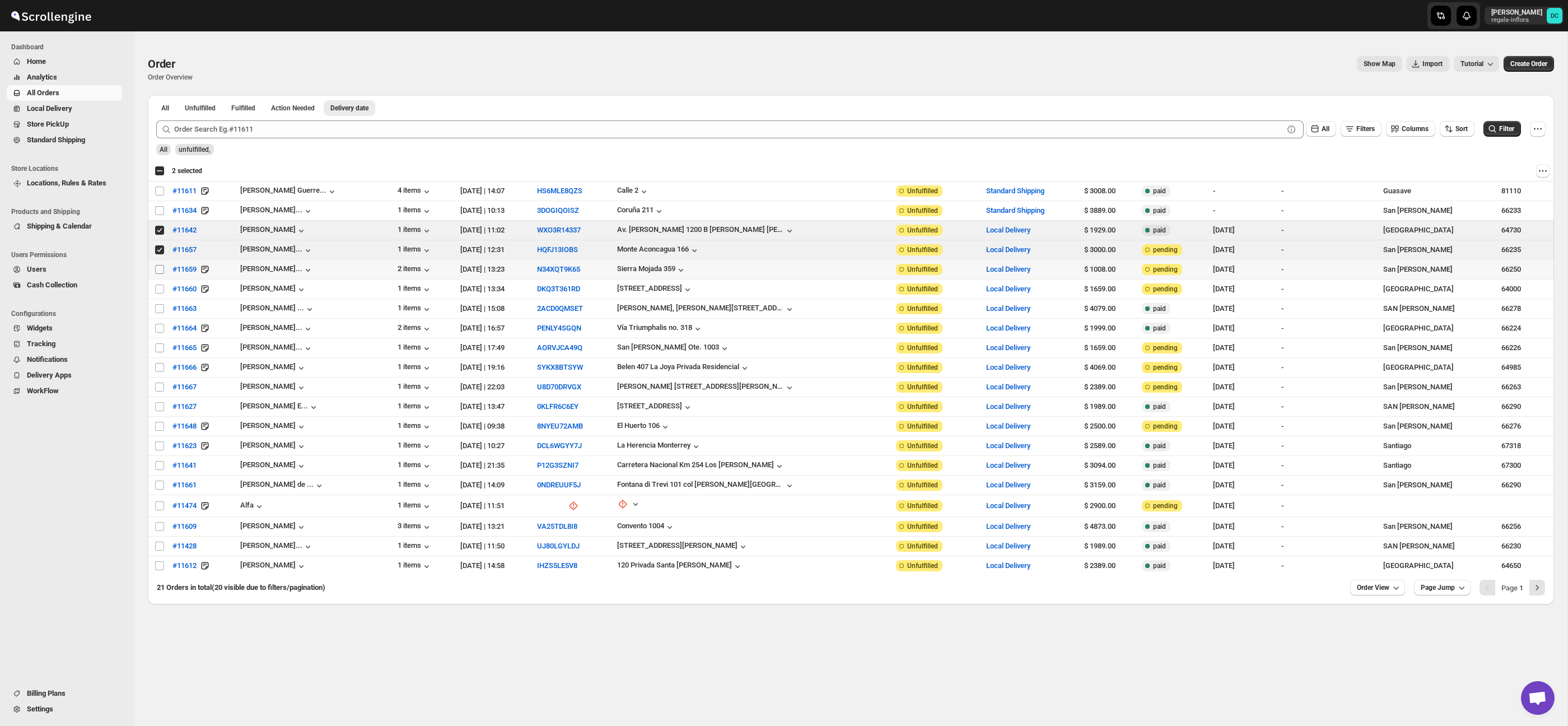
drag, startPoint x: 161, startPoint y: 272, endPoint x: 162, endPoint y: 284, distance: 12.0
click at [161, 272] on input "Select order" at bounding box center [159, 269] width 9 height 9
checkbox input "true"
click at [162, 291] on input "Select order" at bounding box center [159, 288] width 9 height 9
checkbox input "true"
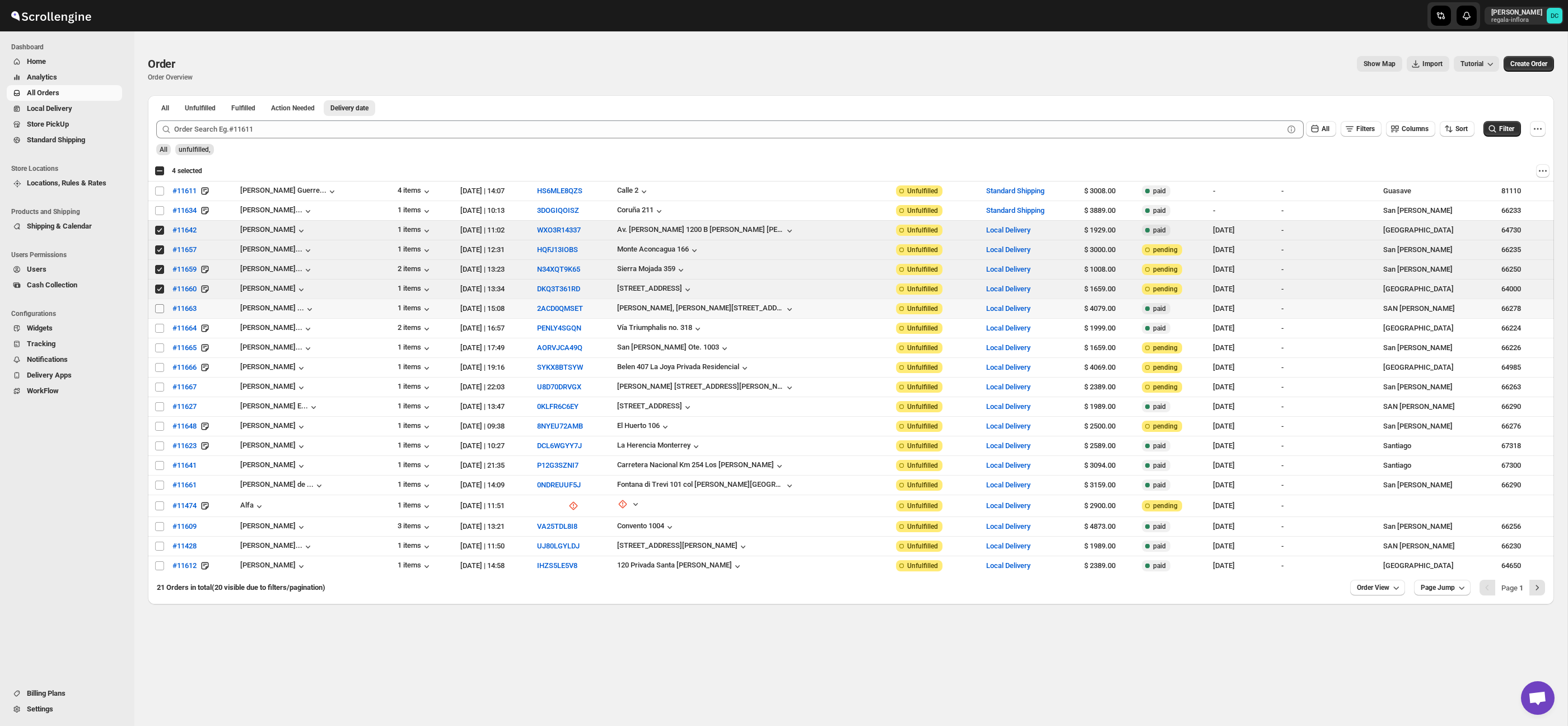
click at [159, 308] on input "Select order" at bounding box center [159, 308] width 9 height 9
checkbox input "true"
click at [160, 329] on input "Select order" at bounding box center [159, 328] width 9 height 9
checkbox input "true"
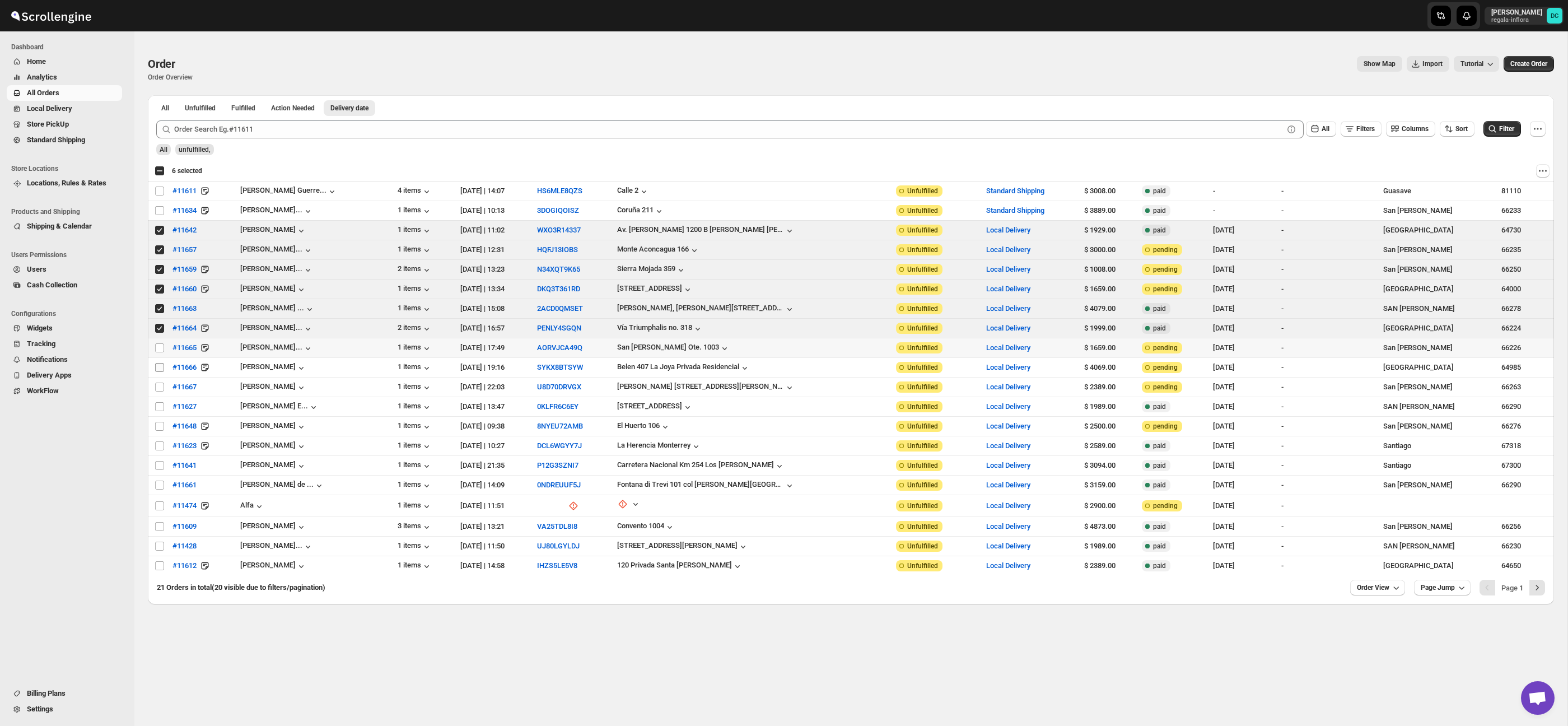
drag, startPoint x: 160, startPoint y: 346, endPoint x: 161, endPoint y: 368, distance: 22.0
click at [160, 346] on input "Select order" at bounding box center [159, 347] width 9 height 9
checkbox input "true"
drag, startPoint x: 161, startPoint y: 369, endPoint x: 159, endPoint y: 377, distance: 8.2
click at [161, 369] on input "Select order" at bounding box center [159, 367] width 9 height 9
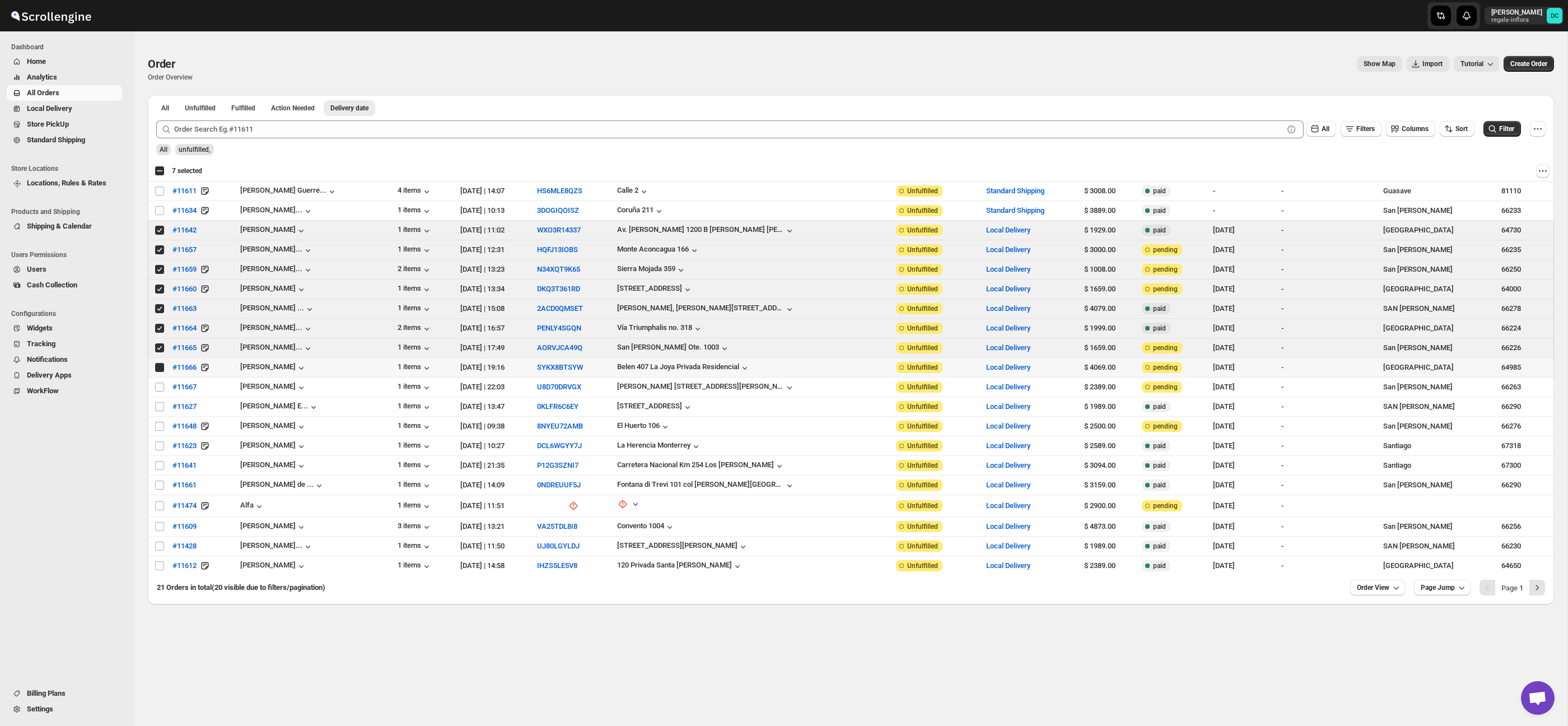
checkbox input "true"
click at [159, 385] on input "Select order" at bounding box center [159, 386] width 9 height 9
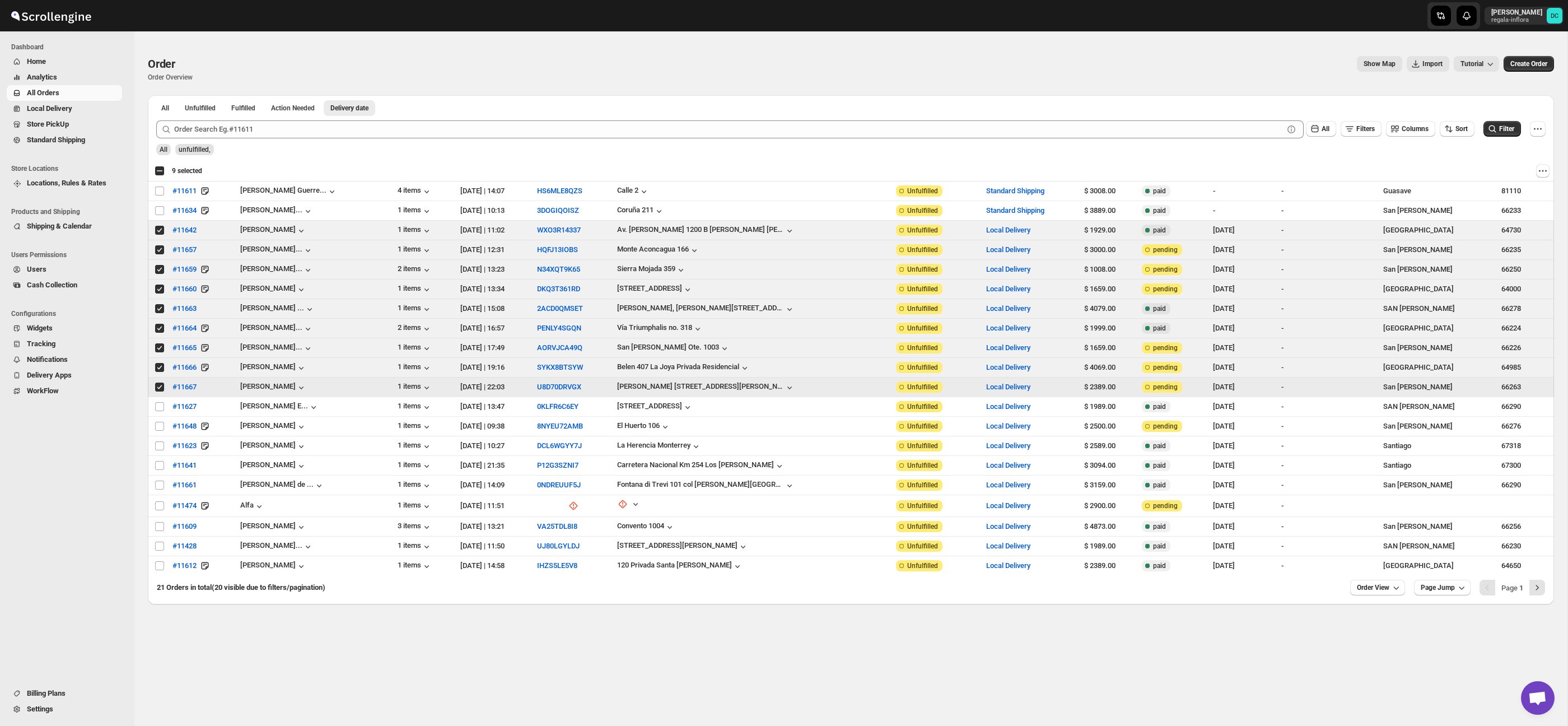
click at [160, 386] on input "Select order" at bounding box center [159, 386] width 9 height 9
checkbox input "false"
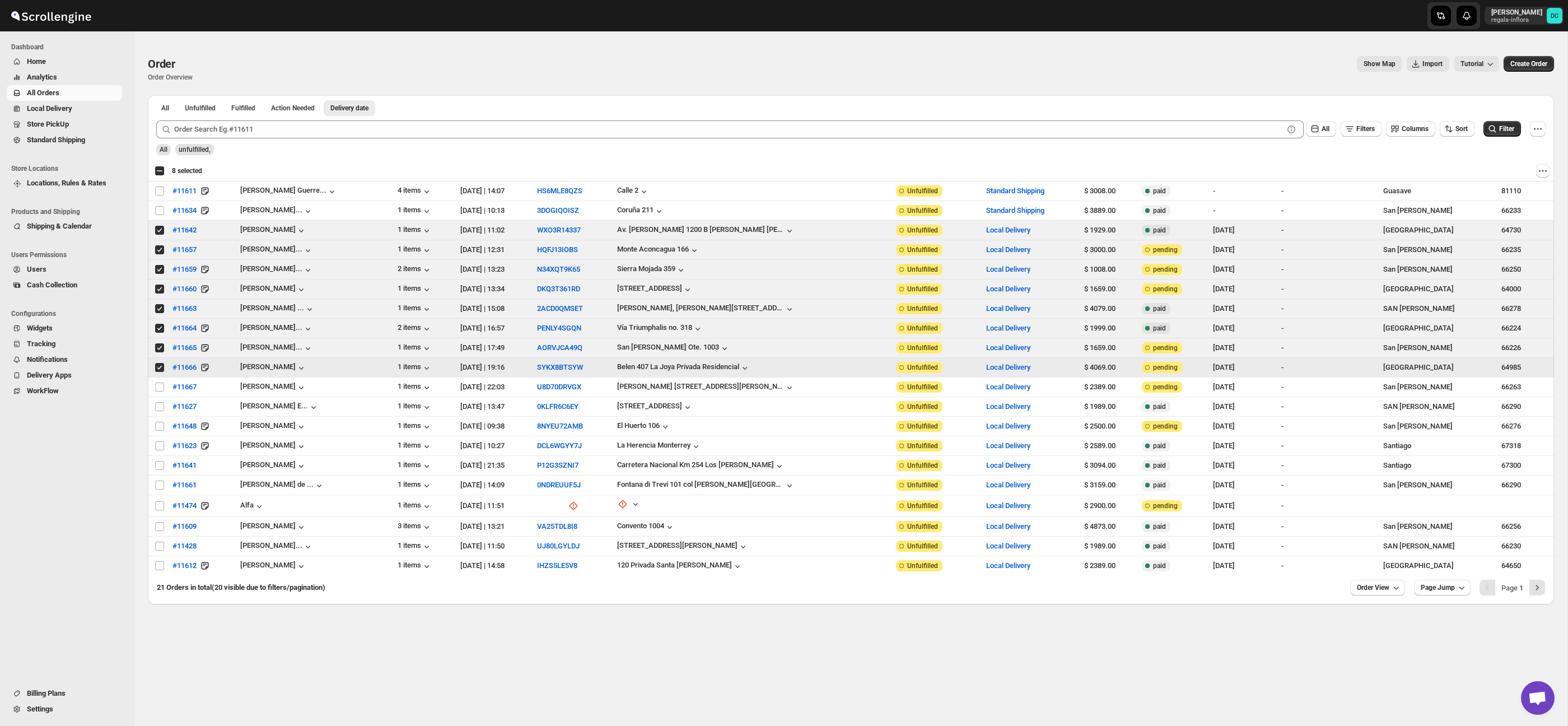
click at [159, 369] on input "Select order" at bounding box center [159, 367] width 9 height 9
checkbox input "false"
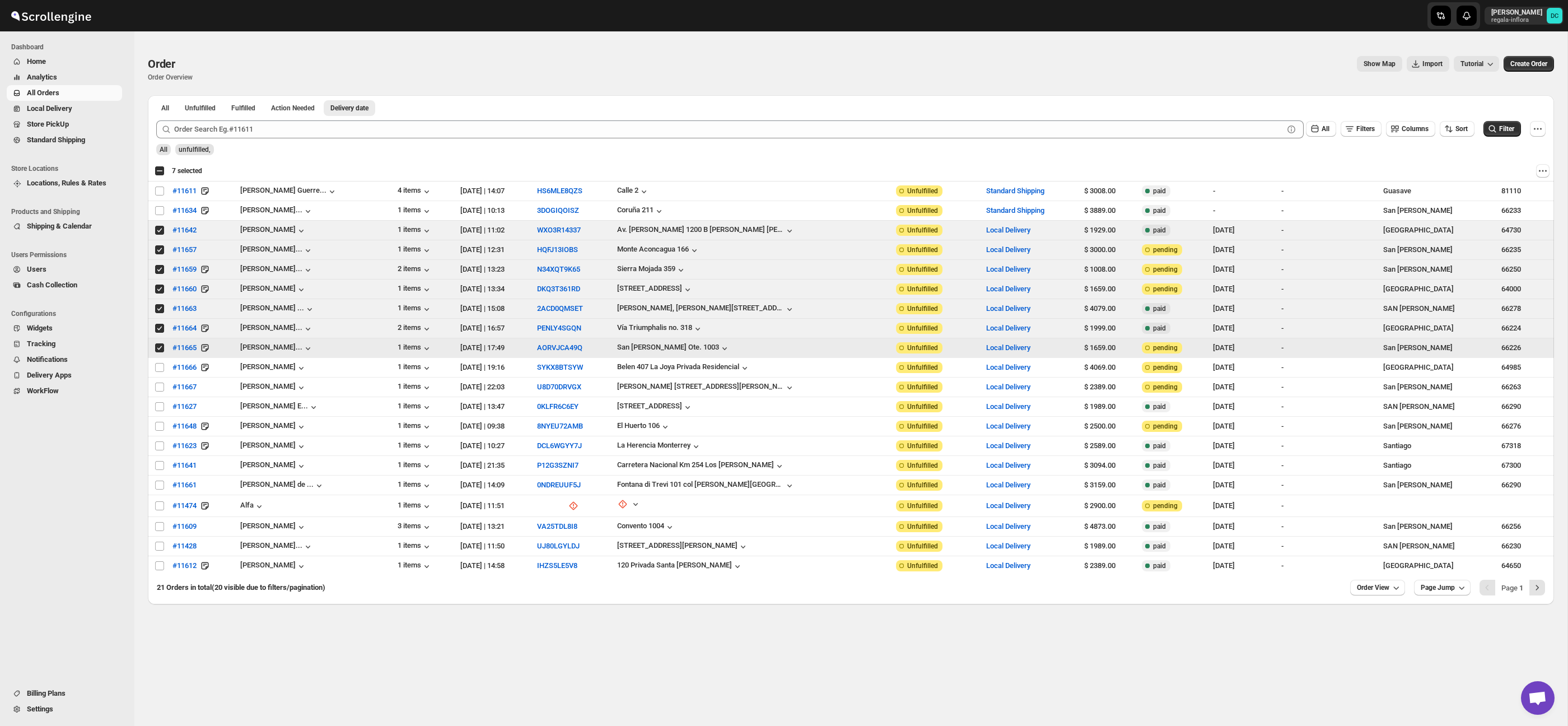
click at [160, 352] on span at bounding box center [159, 348] width 11 height 11
click at [160, 352] on input "Select order" at bounding box center [159, 347] width 9 height 9
drag, startPoint x: 160, startPoint y: 348, endPoint x: 157, endPoint y: 338, distance: 10.4
click at [160, 347] on input "Select order" at bounding box center [159, 347] width 9 height 9
checkbox input "false"
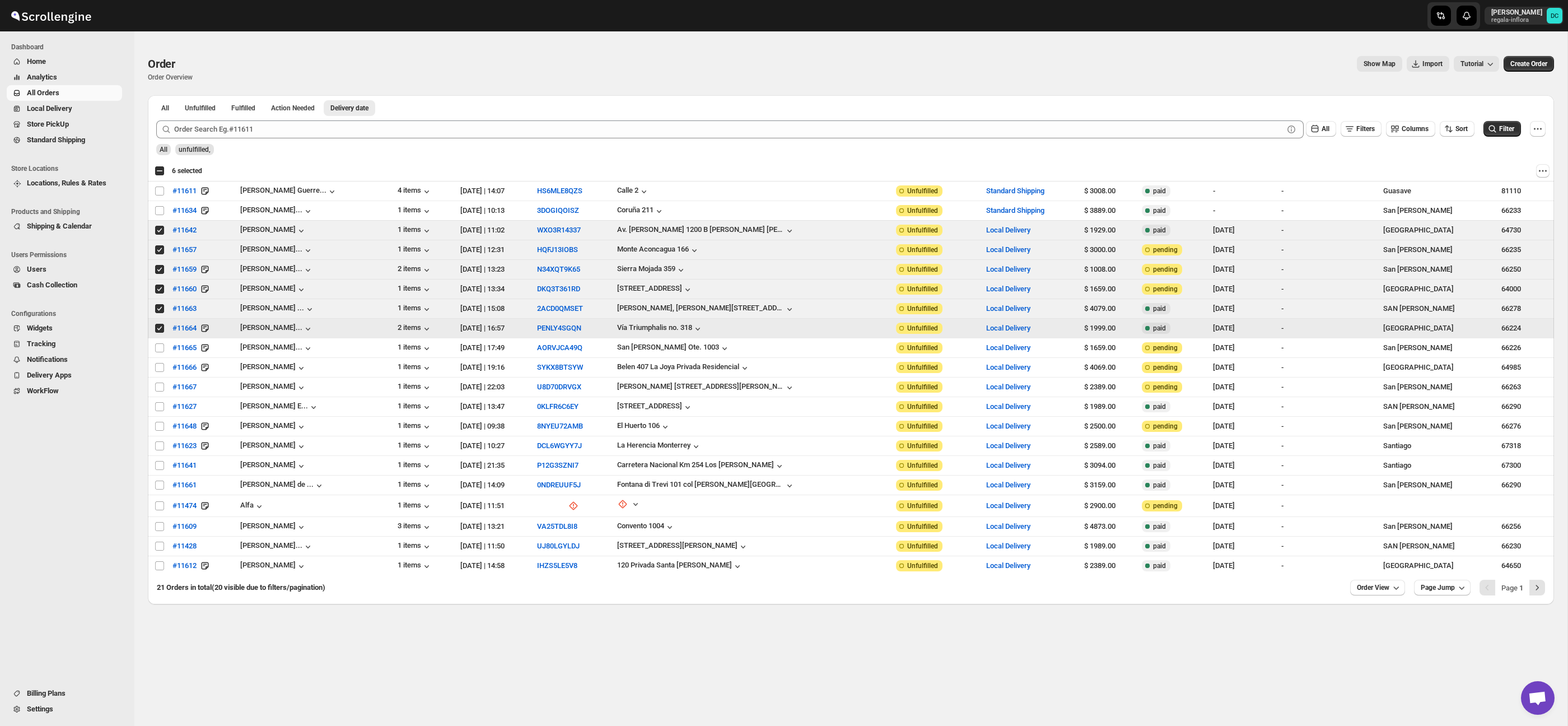
click at [156, 331] on input "Select order" at bounding box center [159, 328] width 9 height 9
checkbox input "false"
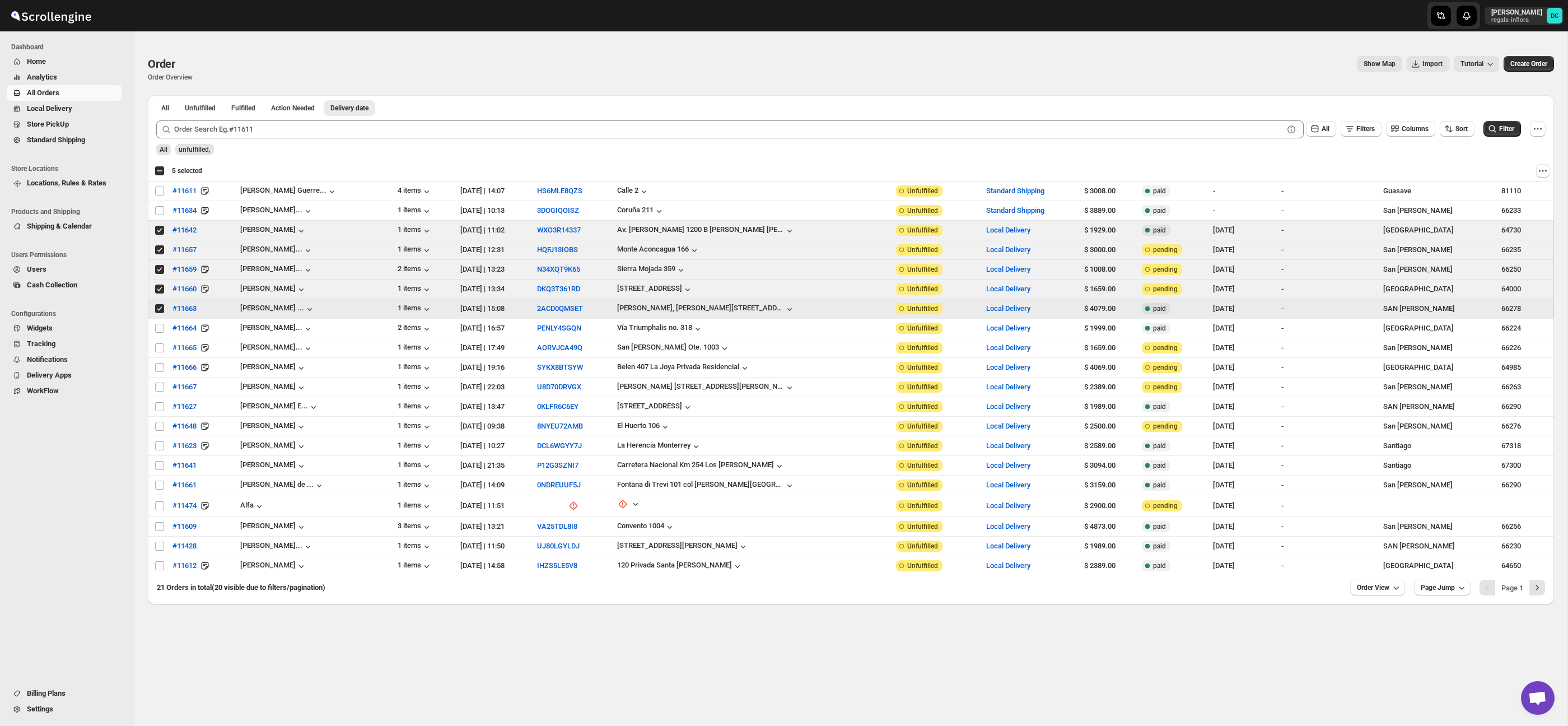
drag, startPoint x: 161, startPoint y: 310, endPoint x: 161, endPoint y: 298, distance: 12.0
click at [161, 309] on input "Select order" at bounding box center [159, 308] width 9 height 9
checkbox input "false"
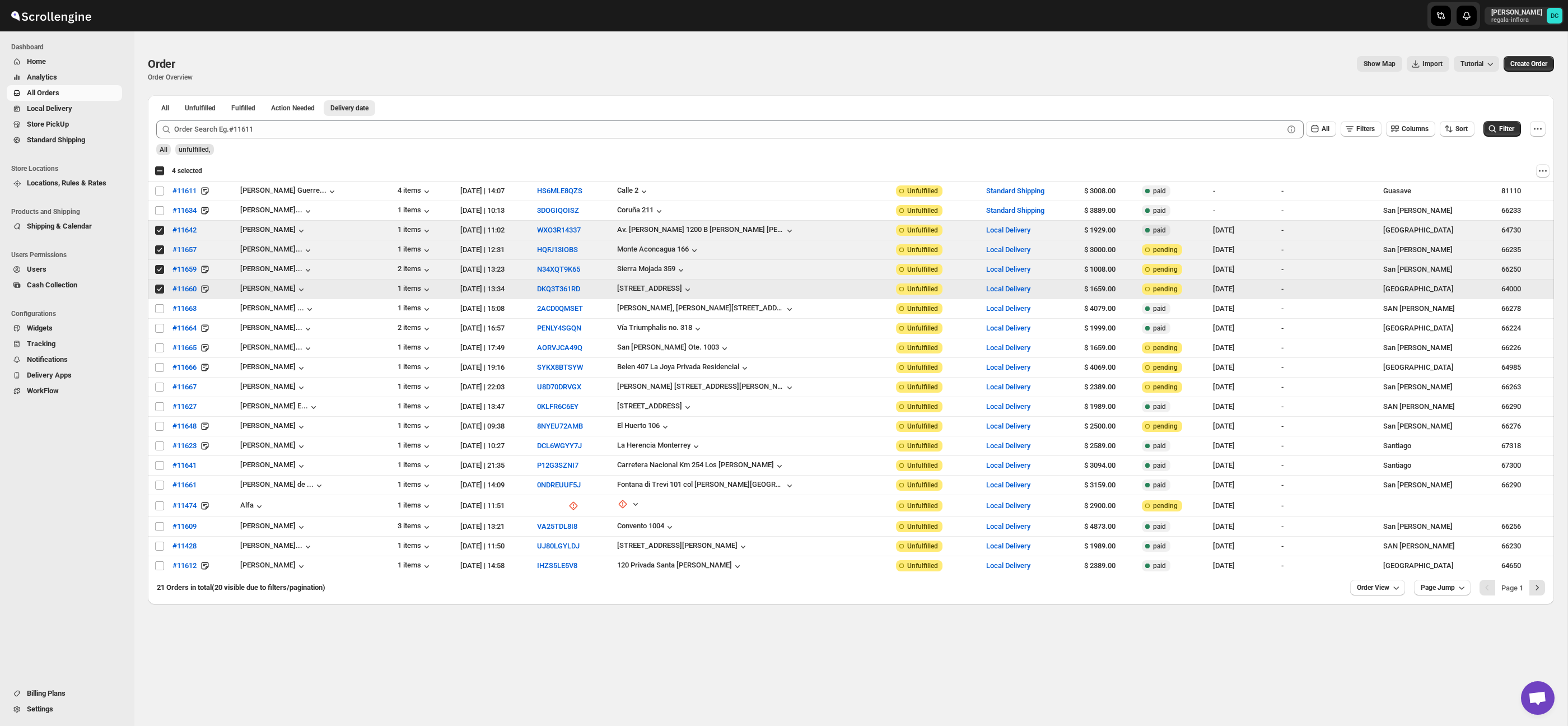
click at [160, 293] on input "Select order" at bounding box center [159, 288] width 9 height 9
checkbox input "false"
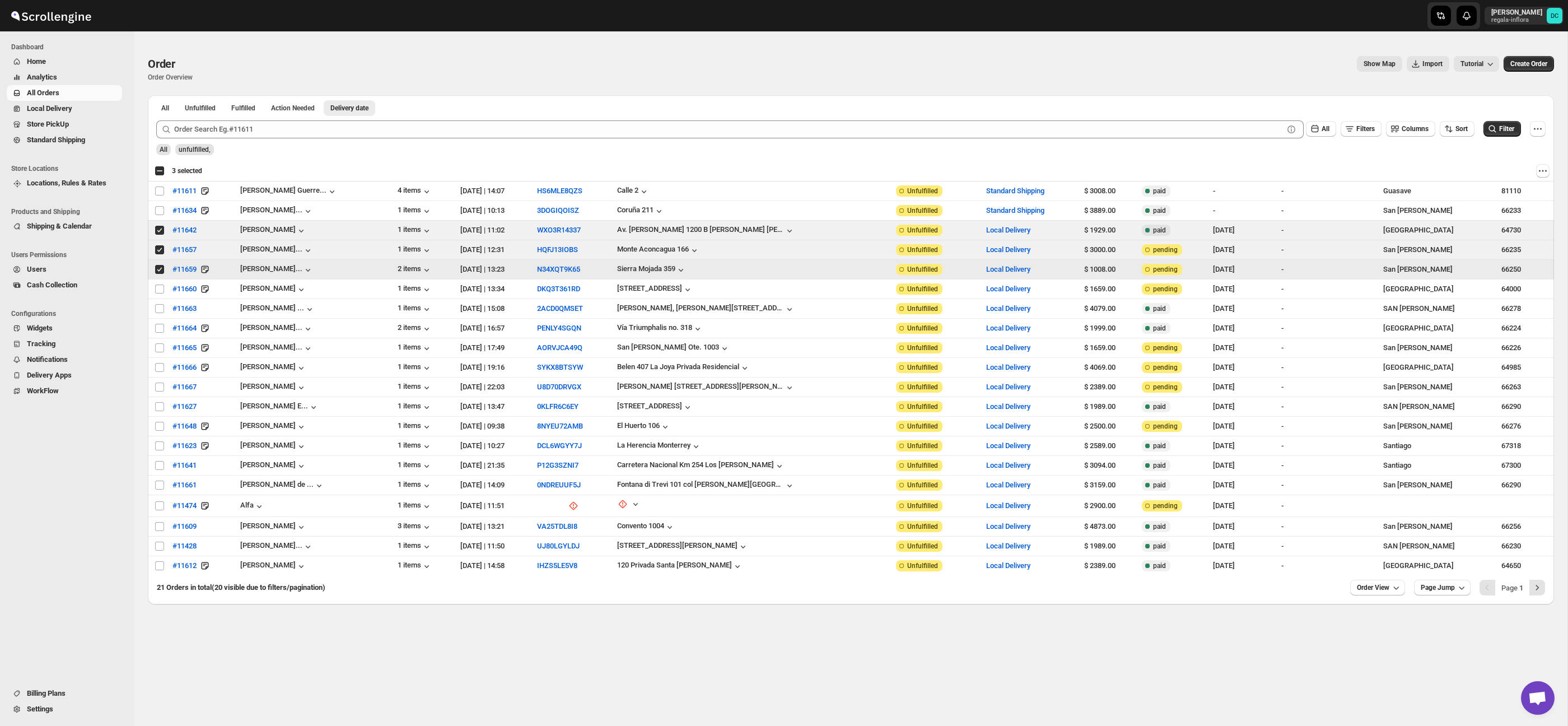
click at [160, 272] on input "Select order" at bounding box center [159, 269] width 9 height 9
checkbox input "false"
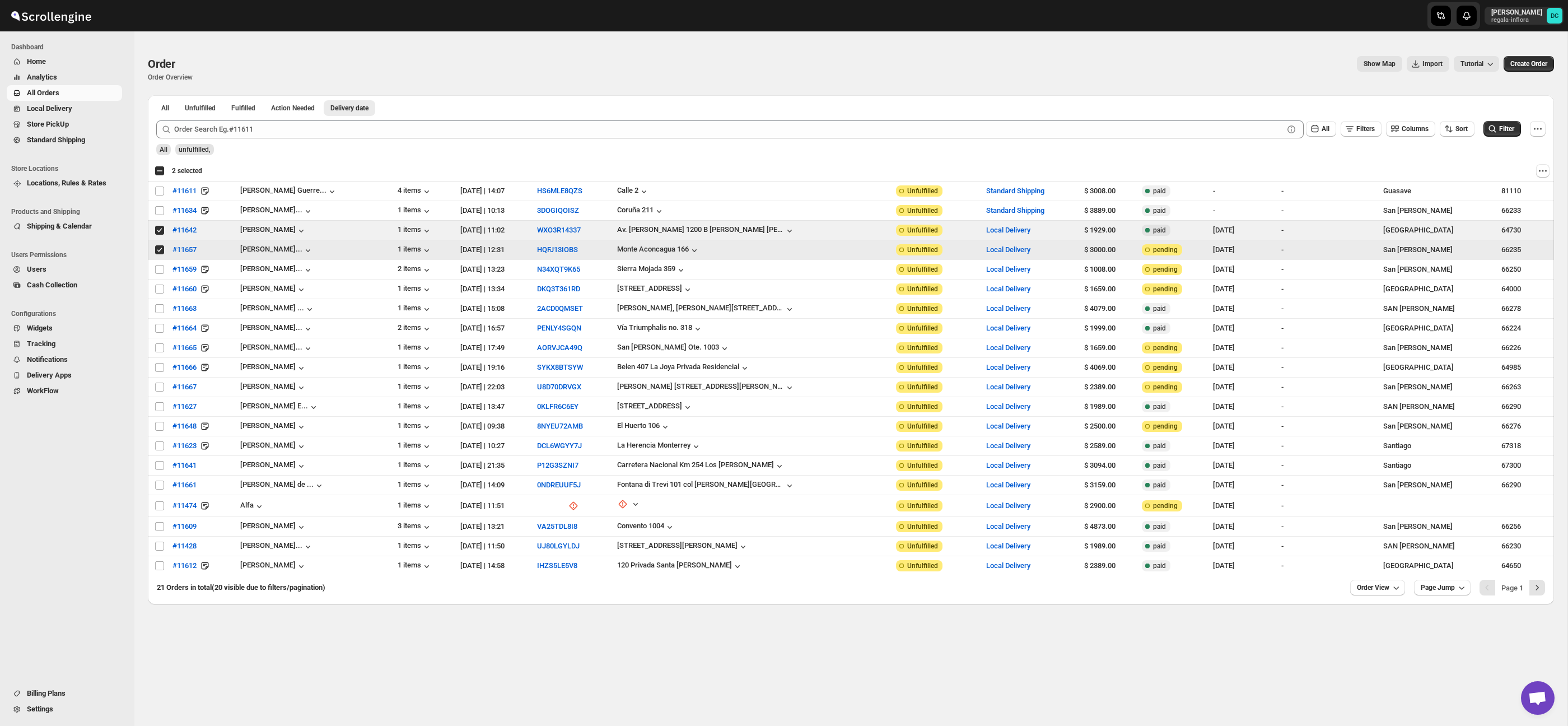
drag, startPoint x: 160, startPoint y: 249, endPoint x: 159, endPoint y: 230, distance: 19.0
click at [160, 249] on input "Select order" at bounding box center [159, 249] width 9 height 9
checkbox input "false"
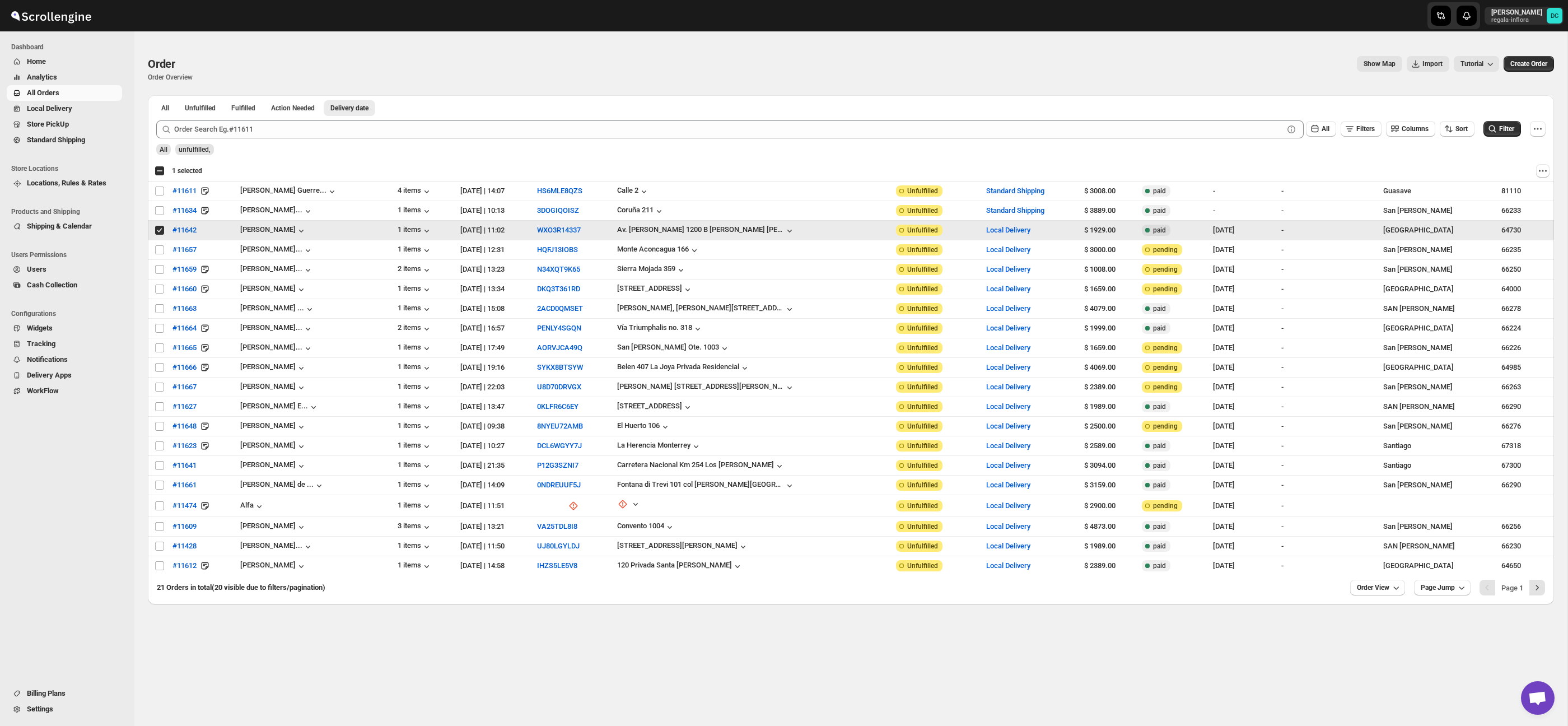
click at [159, 230] on input "Select order" at bounding box center [159, 230] width 9 height 9
checkbox input "false"
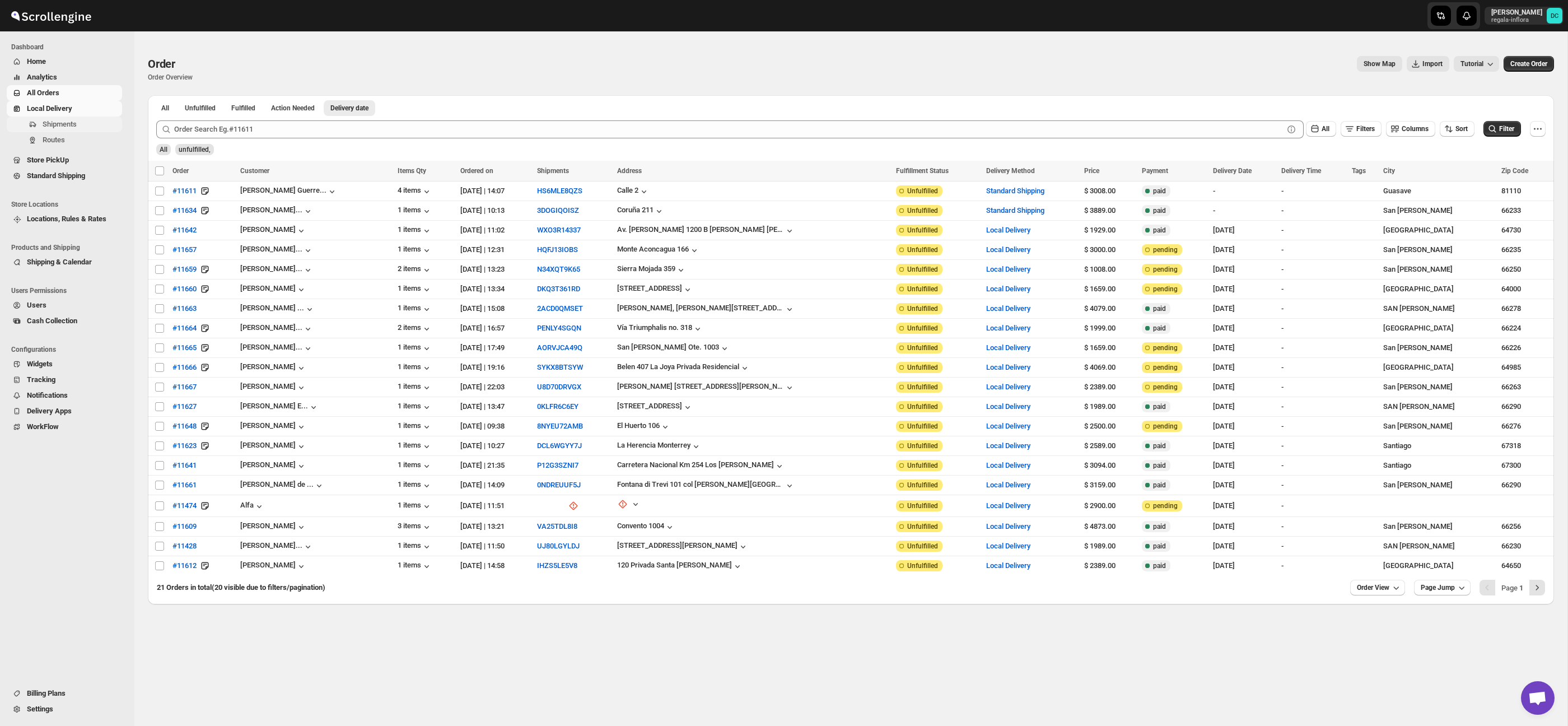
click at [83, 126] on span "Shipments" at bounding box center [80, 125] width 78 height 11
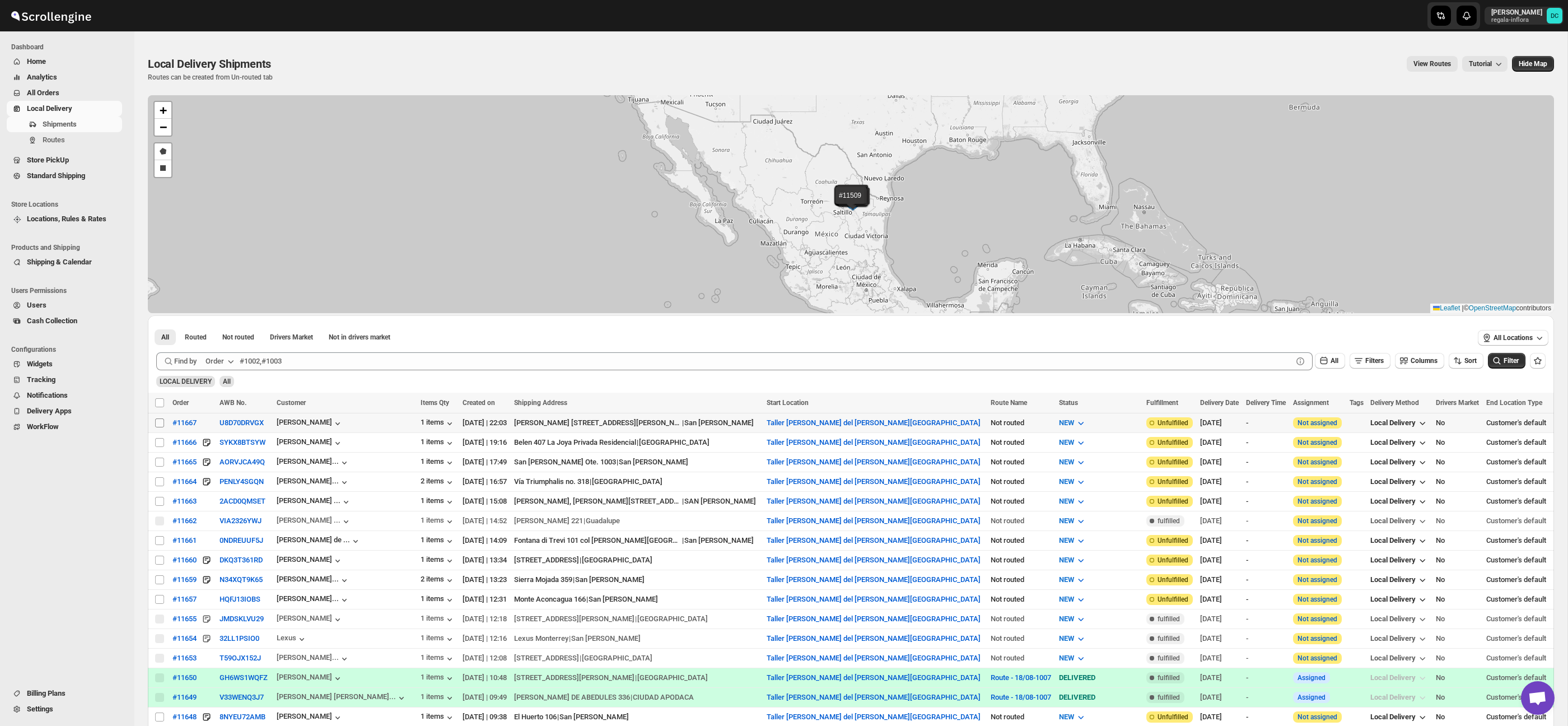
click at [157, 423] on input "Select shipment" at bounding box center [159, 422] width 9 height 9
checkbox input "true"
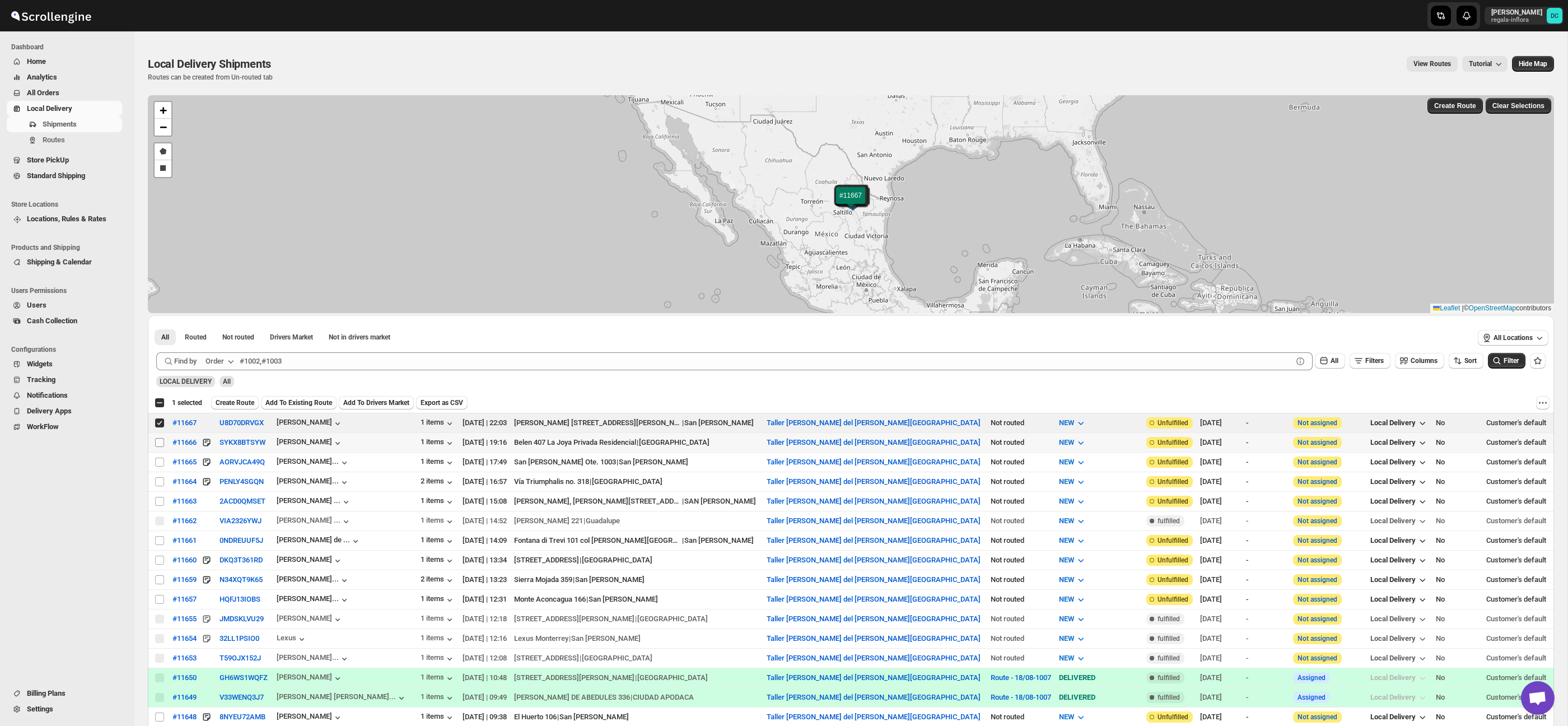
click at [160, 442] on input "Select shipment" at bounding box center [159, 442] width 9 height 9
checkbox input "true"
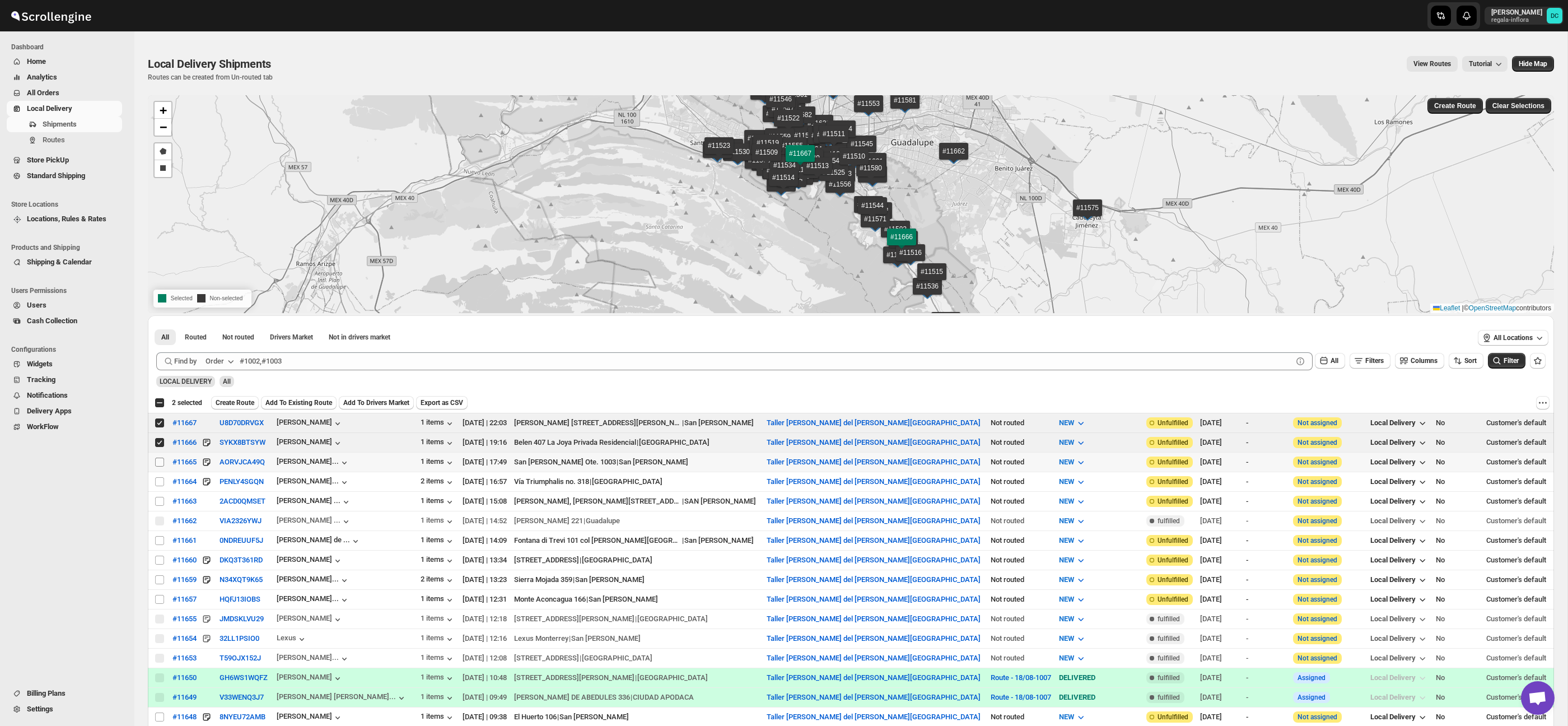
click at [159, 462] on input "Select shipment" at bounding box center [159, 462] width 9 height 9
checkbox input "true"
click at [160, 484] on input "Select shipment" at bounding box center [159, 481] width 9 height 9
checkbox input "true"
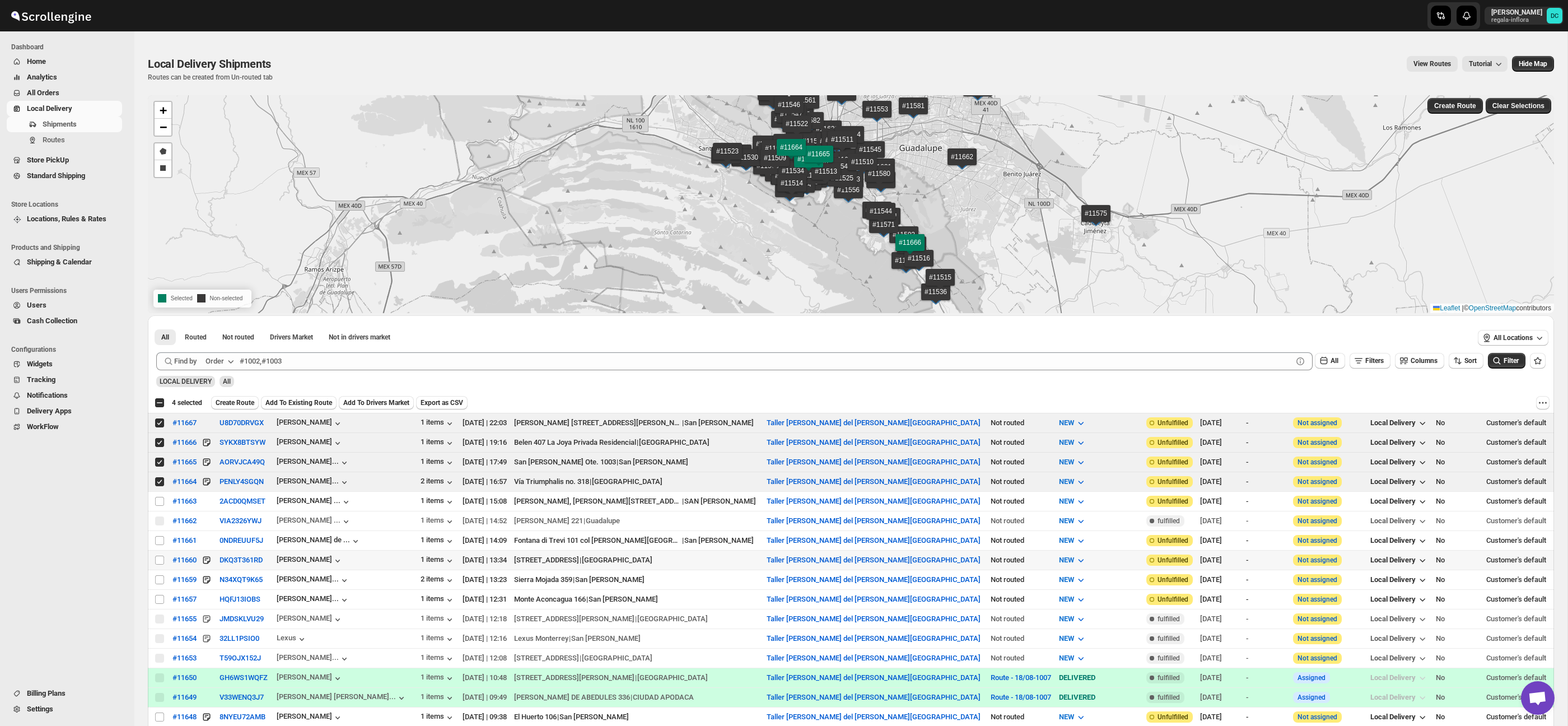
drag, startPoint x: 158, startPoint y: 560, endPoint x: 151, endPoint y: 550, distance: 12.2
click at [158, 560] on input "Select shipment" at bounding box center [159, 559] width 9 height 9
checkbox input "true"
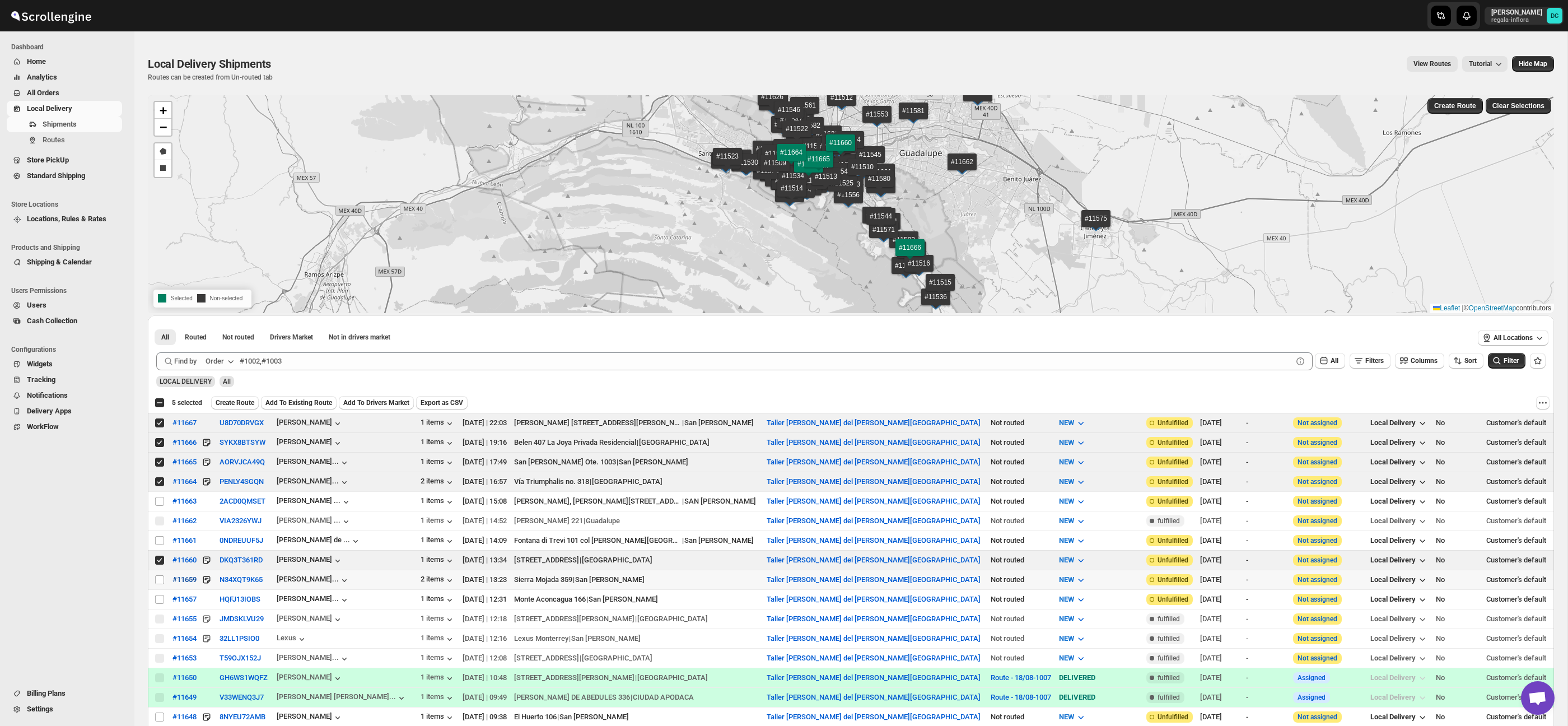
drag, startPoint x: 157, startPoint y: 581, endPoint x: 184, endPoint y: 580, distance: 27.0
click at [157, 581] on input "Select shipment" at bounding box center [159, 579] width 9 height 9
checkbox input "true"
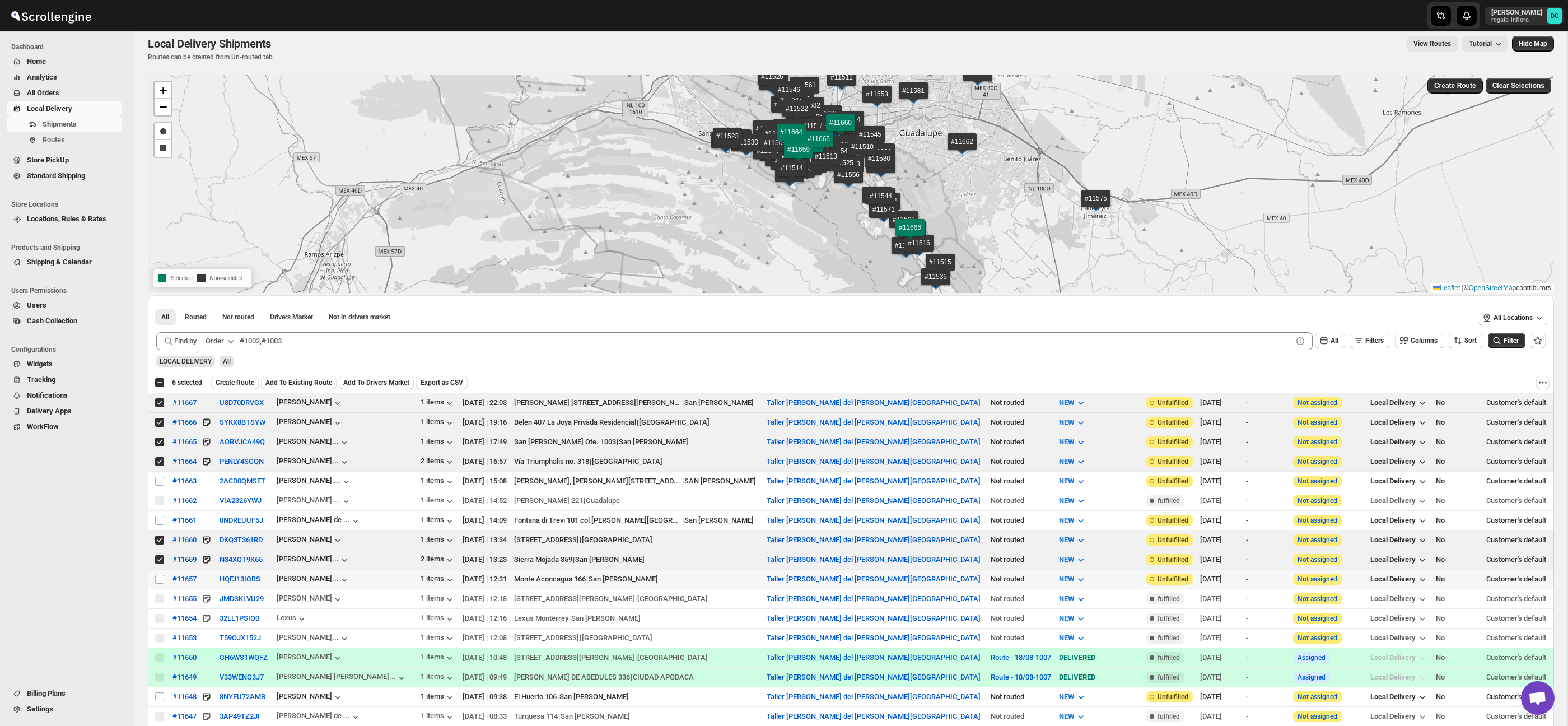
scroll to position [29, 0]
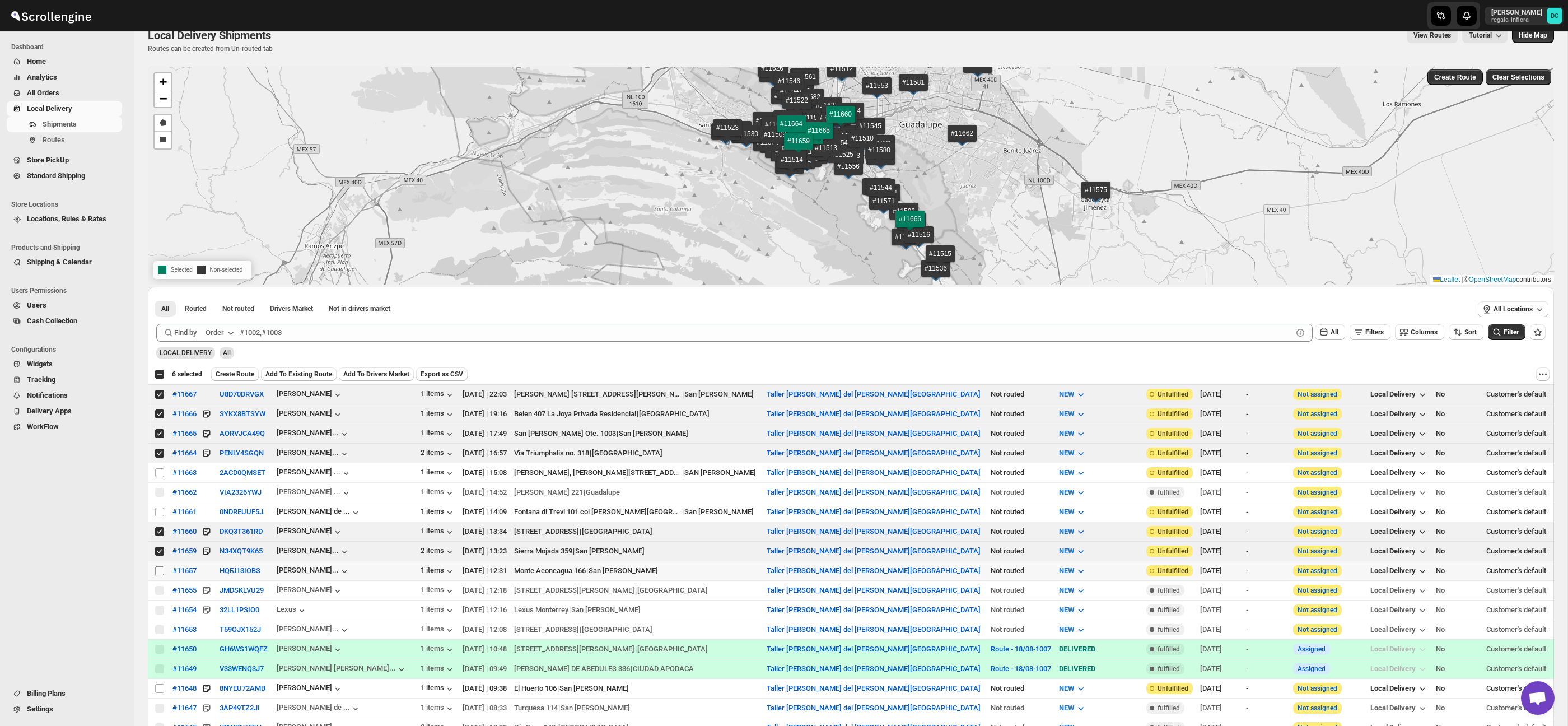
click at [160, 573] on input "Select shipment" at bounding box center [159, 570] width 9 height 9
checkbox input "true"
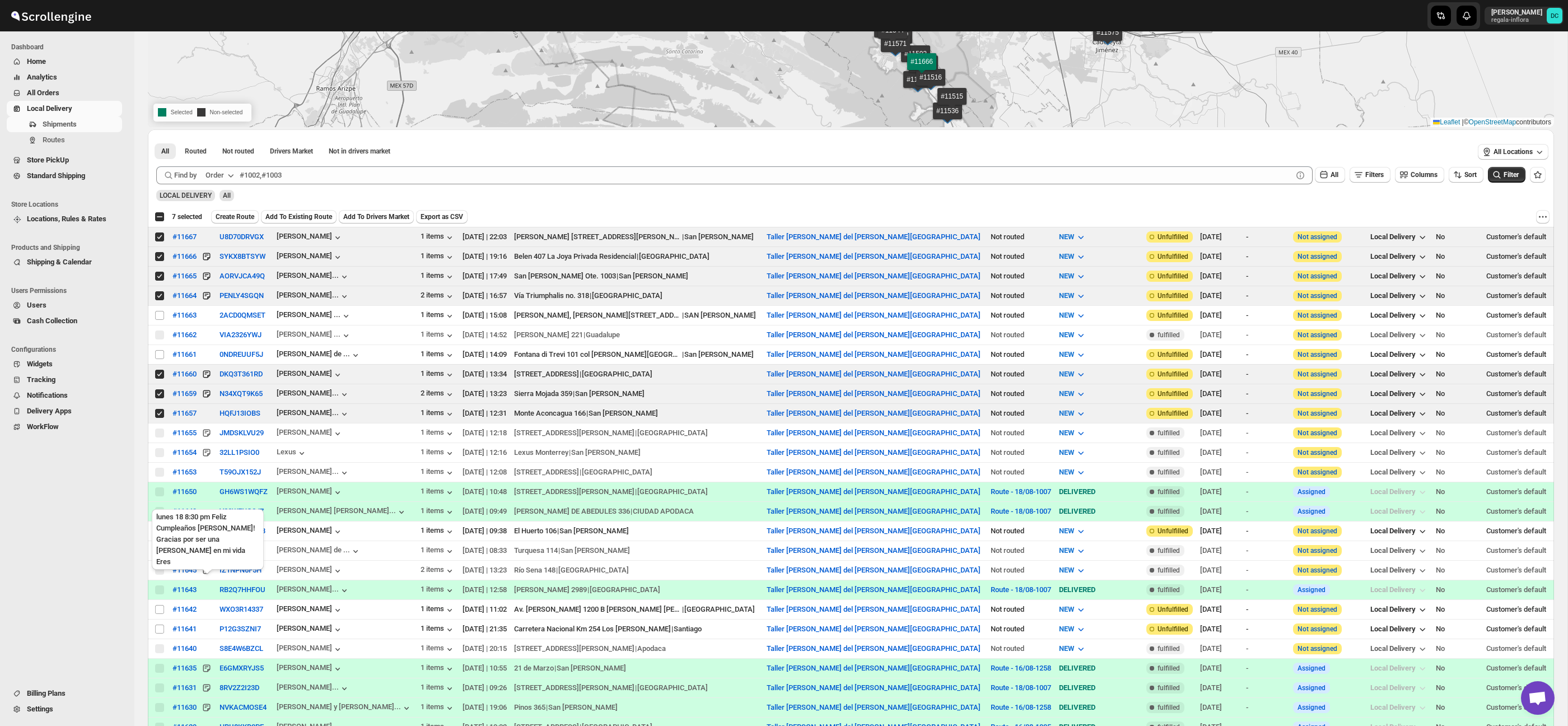
scroll to position [211, 0]
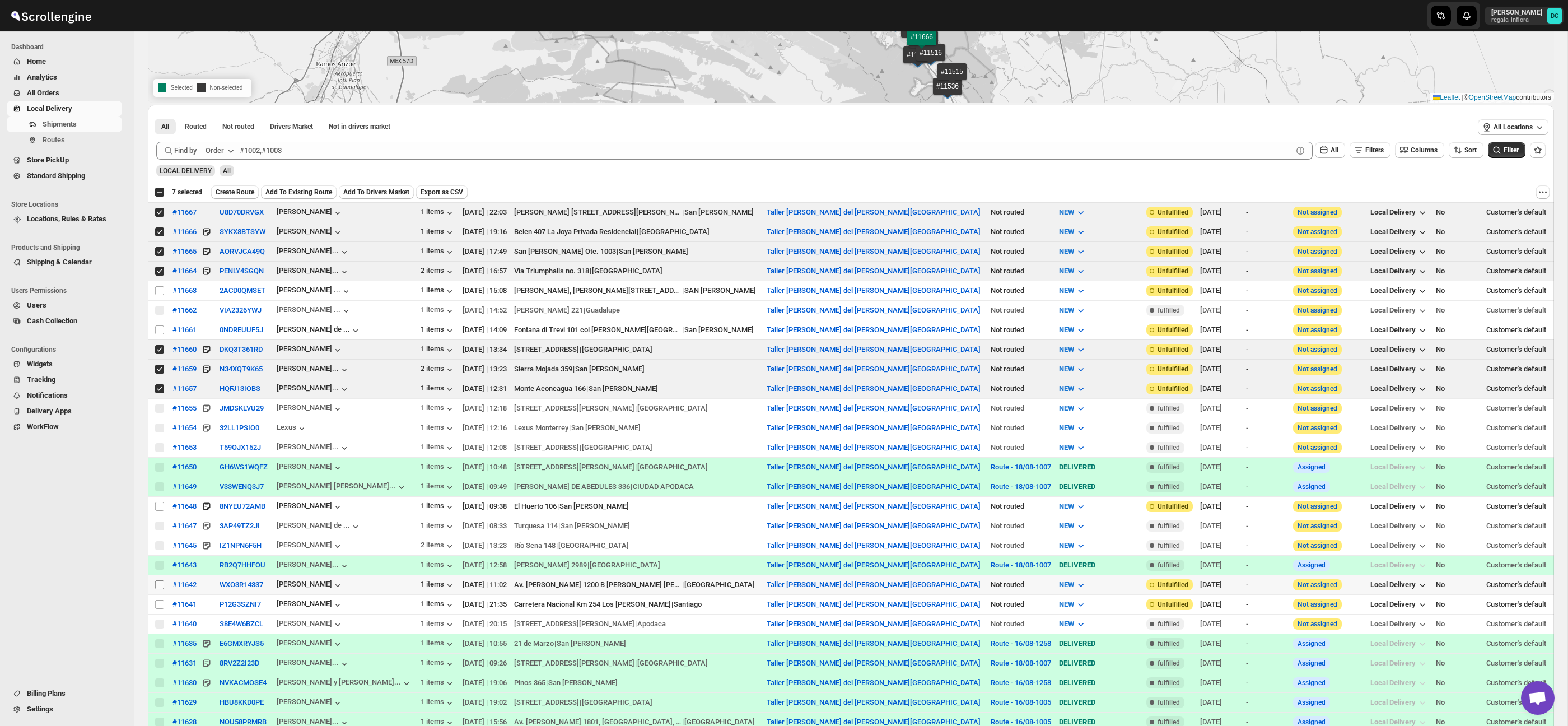
click at [161, 588] on input "Select shipment" at bounding box center [159, 584] width 9 height 9
checkbox input "true"
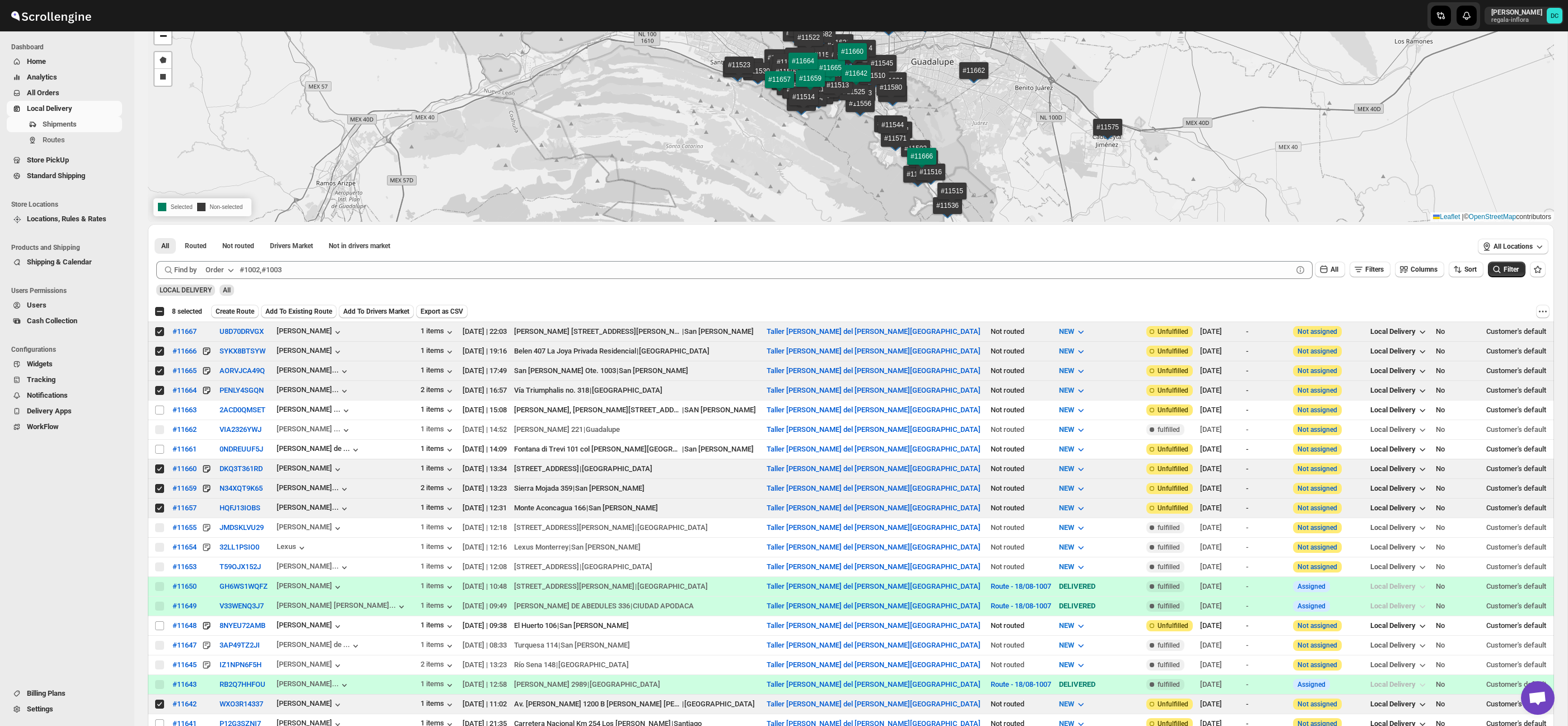
scroll to position [0, 0]
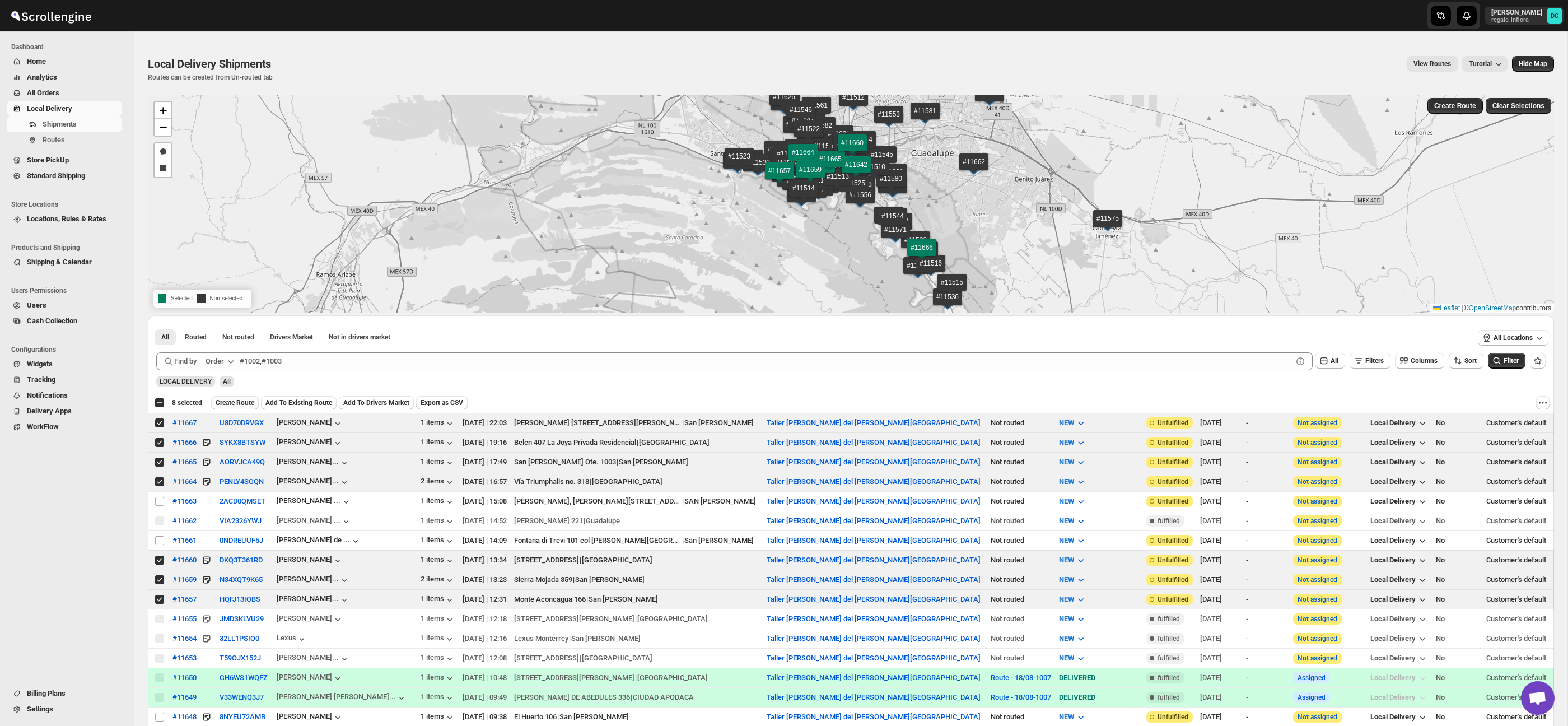
click at [253, 403] on span "Create Route" at bounding box center [235, 402] width 38 height 9
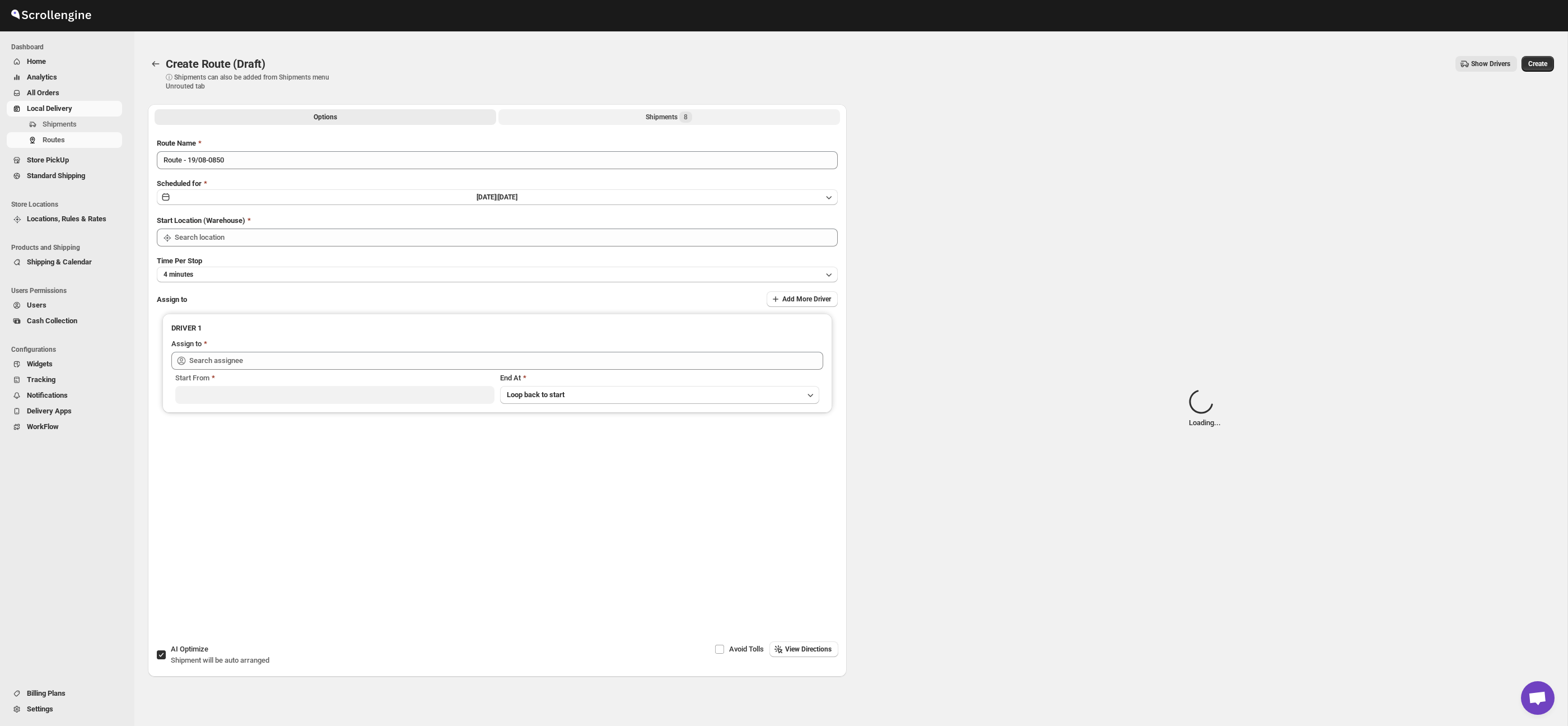
type input "Taller [PERSON_NAME] del [PERSON_NAME][GEOGRAPHIC_DATA]"
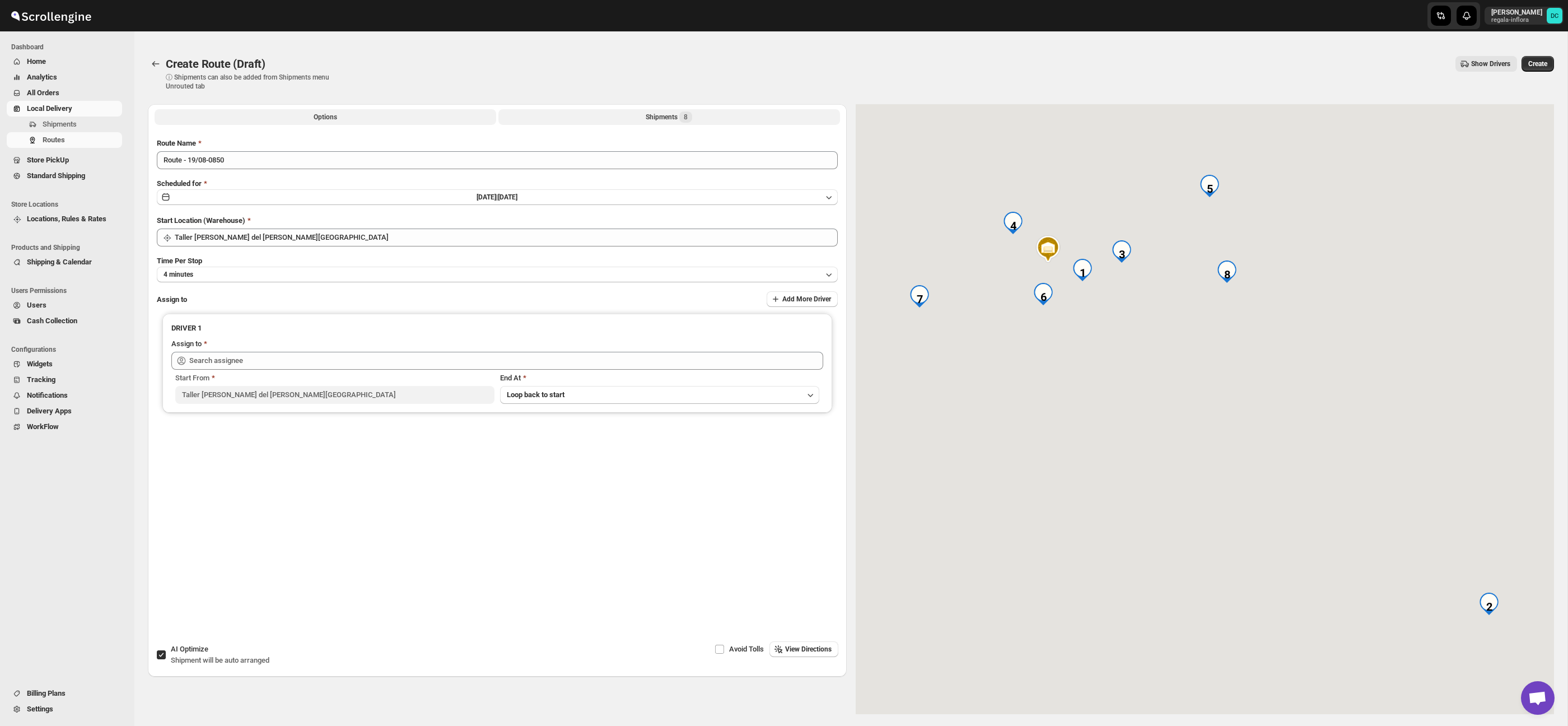
click at [673, 119] on div "Shipments 8" at bounding box center [669, 117] width 47 height 11
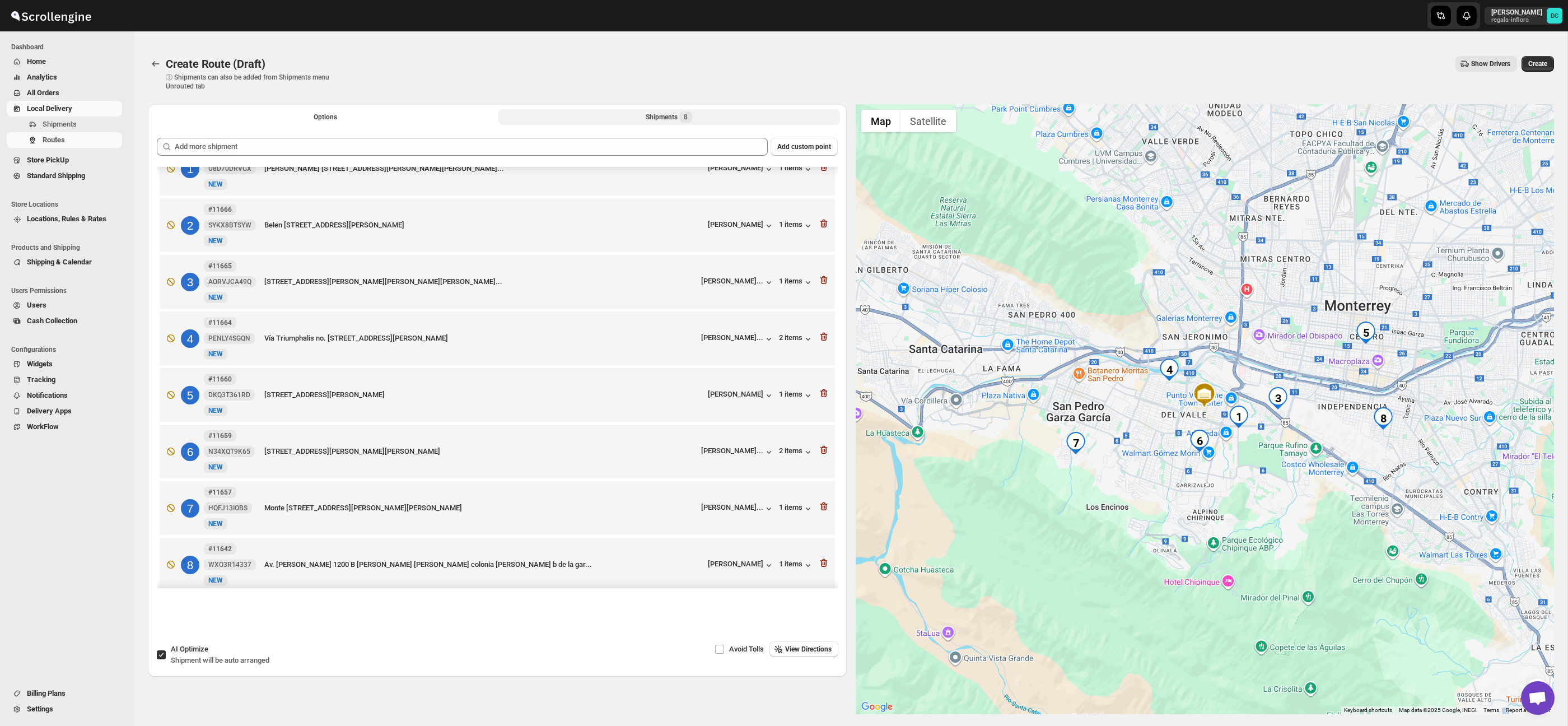
scroll to position [43, 0]
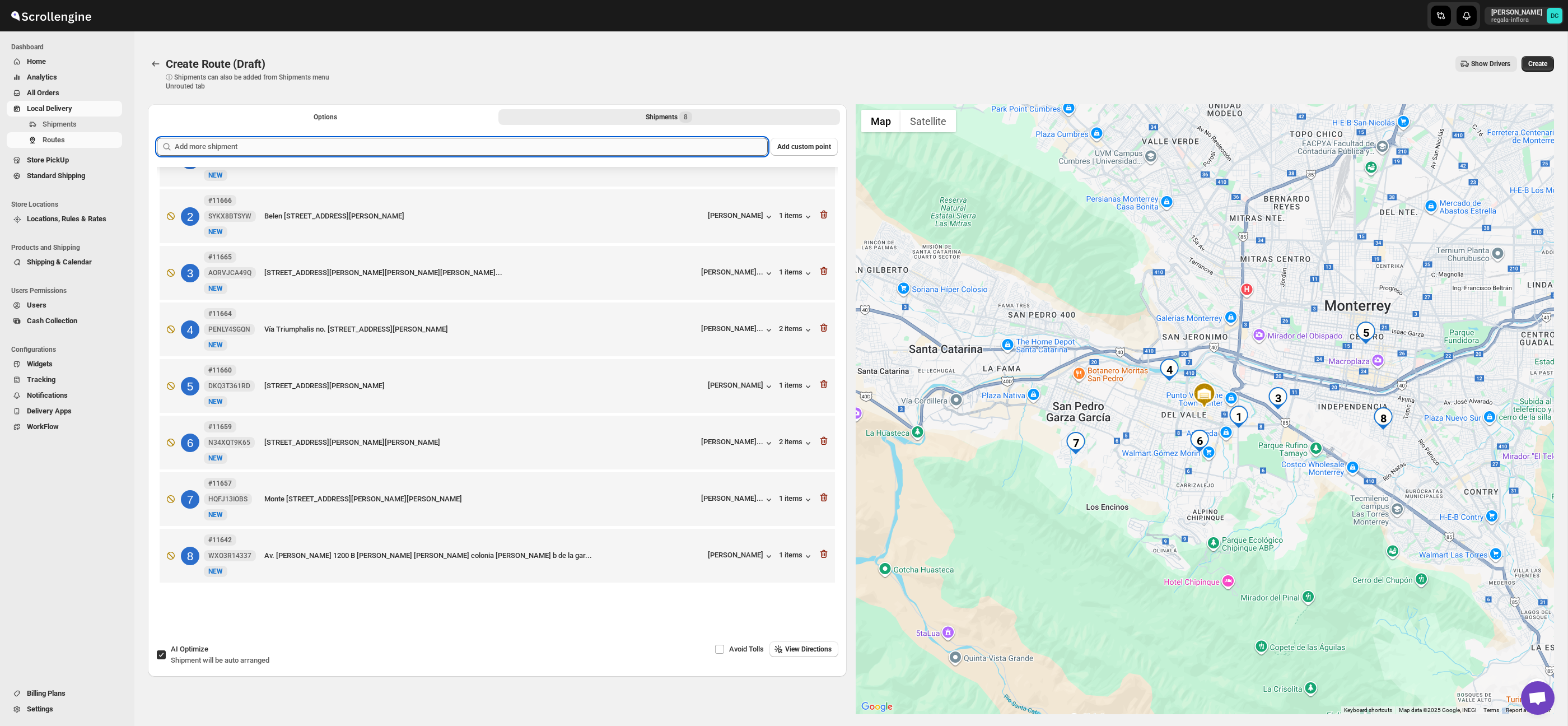
click at [505, 147] on input "text" at bounding box center [470, 147] width 593 height 18
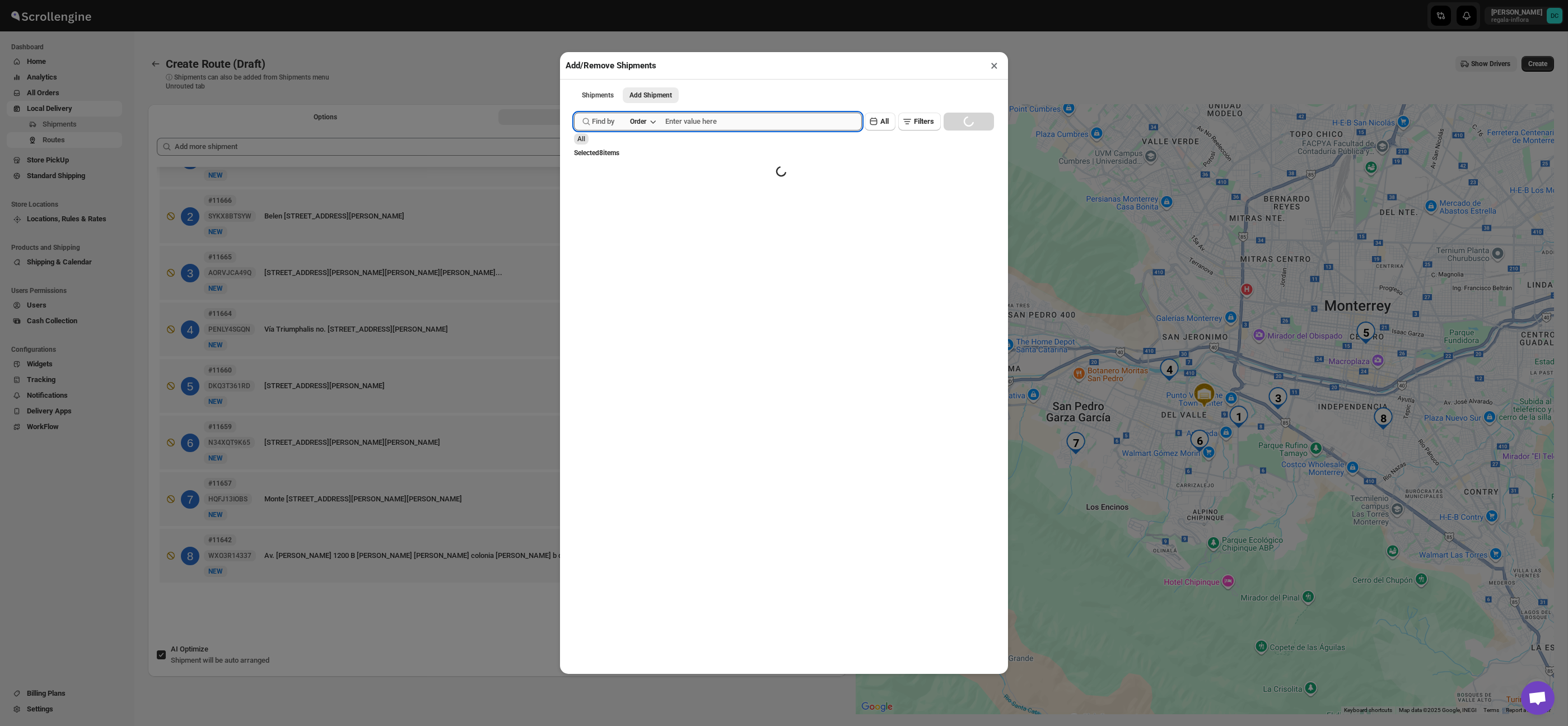
click at [733, 124] on input "text" at bounding box center [763, 122] width 196 height 18
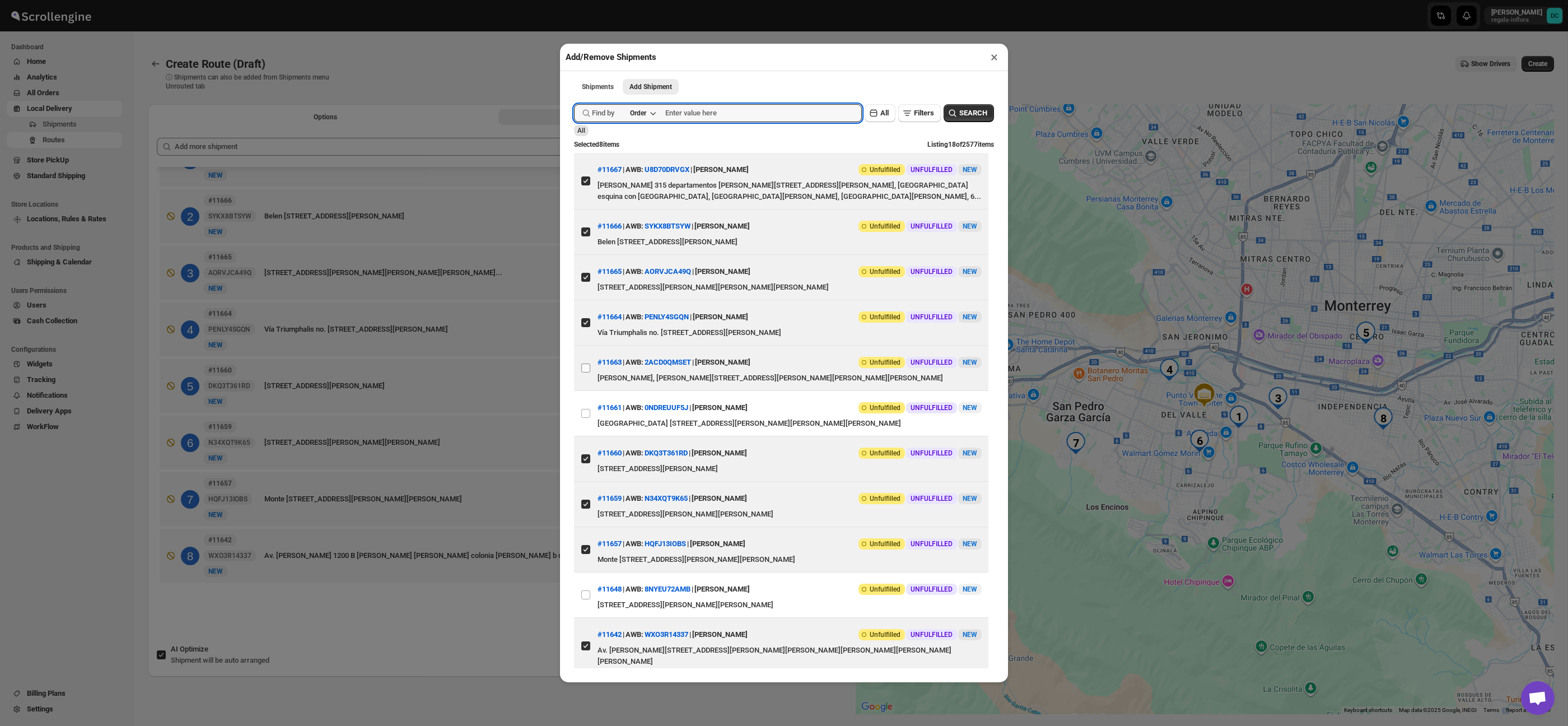
click at [585, 373] on input "View details for 68a3963dfc41024ff29cb60f" at bounding box center [585, 368] width 9 height 9
checkbox input "true"
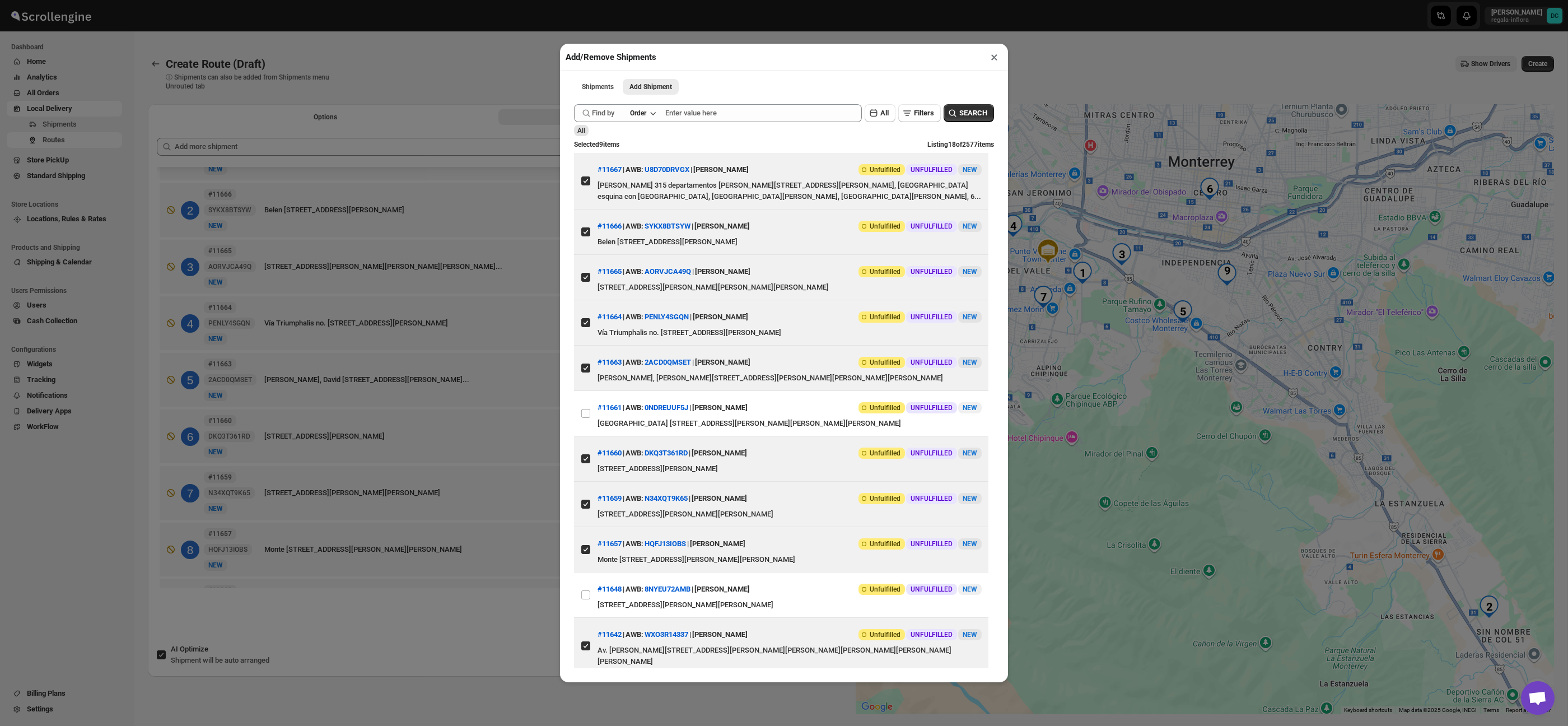
click at [991, 61] on button "×" at bounding box center [994, 57] width 16 height 15
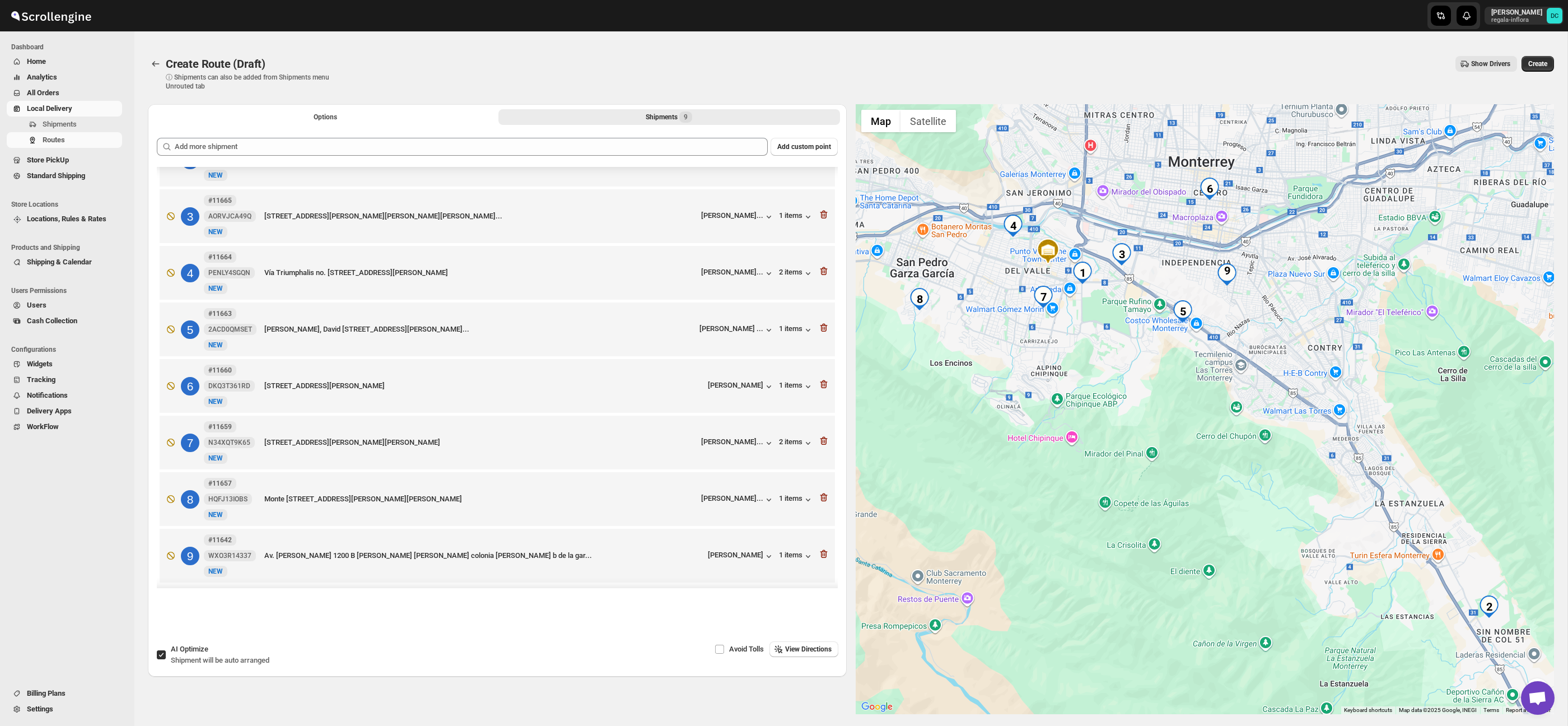
scroll to position [0, 0]
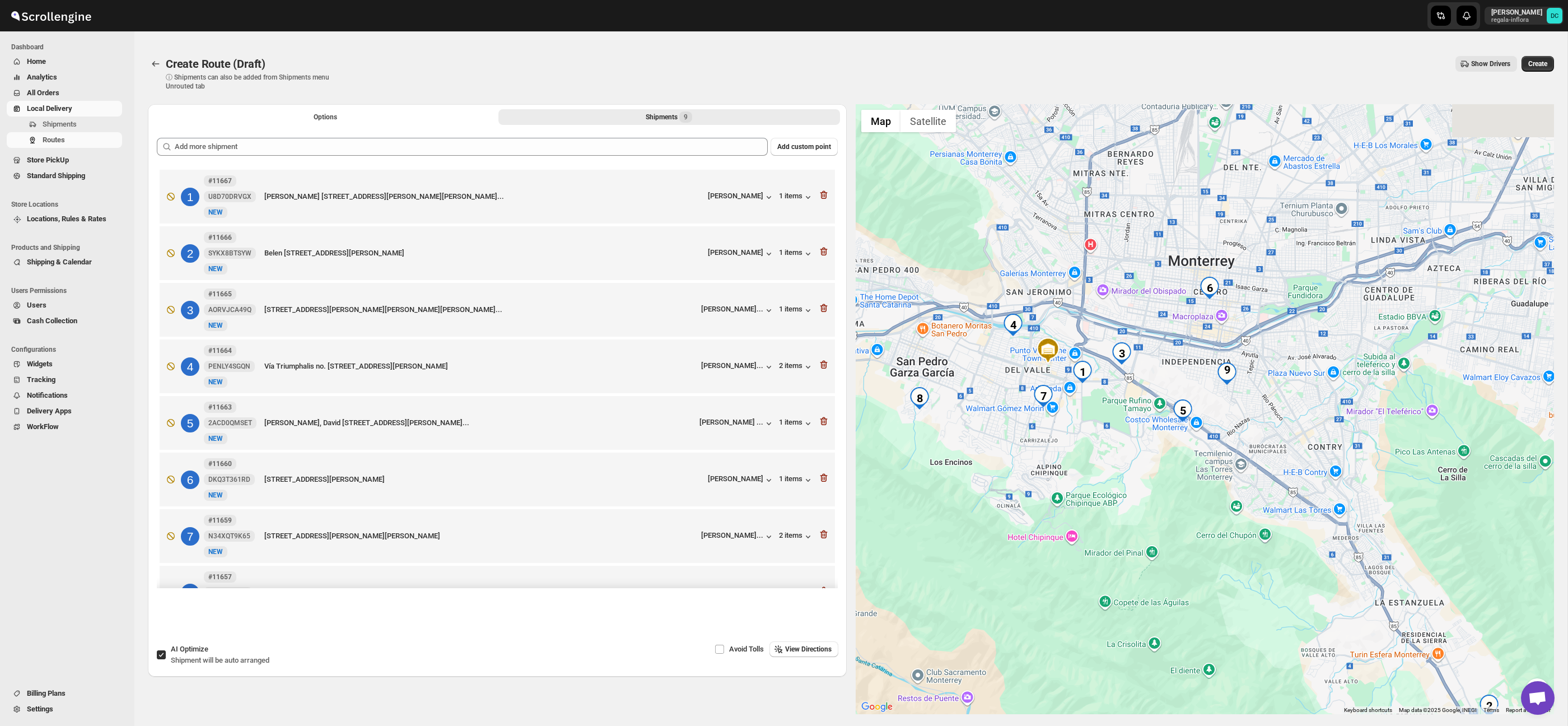
drag, startPoint x: 1227, startPoint y: 547, endPoint x: 1230, endPoint y: 581, distance: 34.1
click at [1228, 592] on div at bounding box center [1206, 409] width 699 height 610
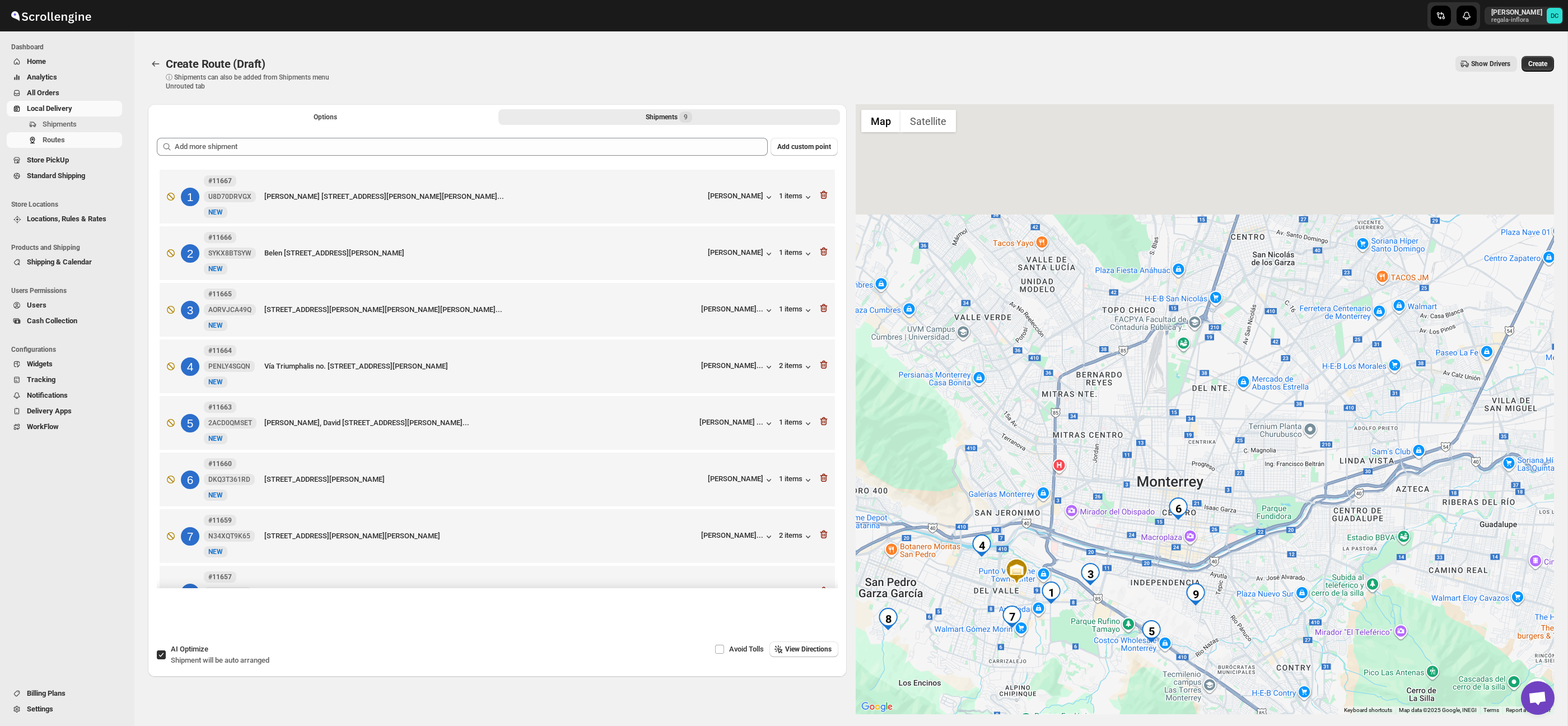
drag, startPoint x: 1272, startPoint y: 583, endPoint x: 1262, endPoint y: 606, distance: 25.1
click at [1258, 620] on div at bounding box center [1206, 409] width 699 height 610
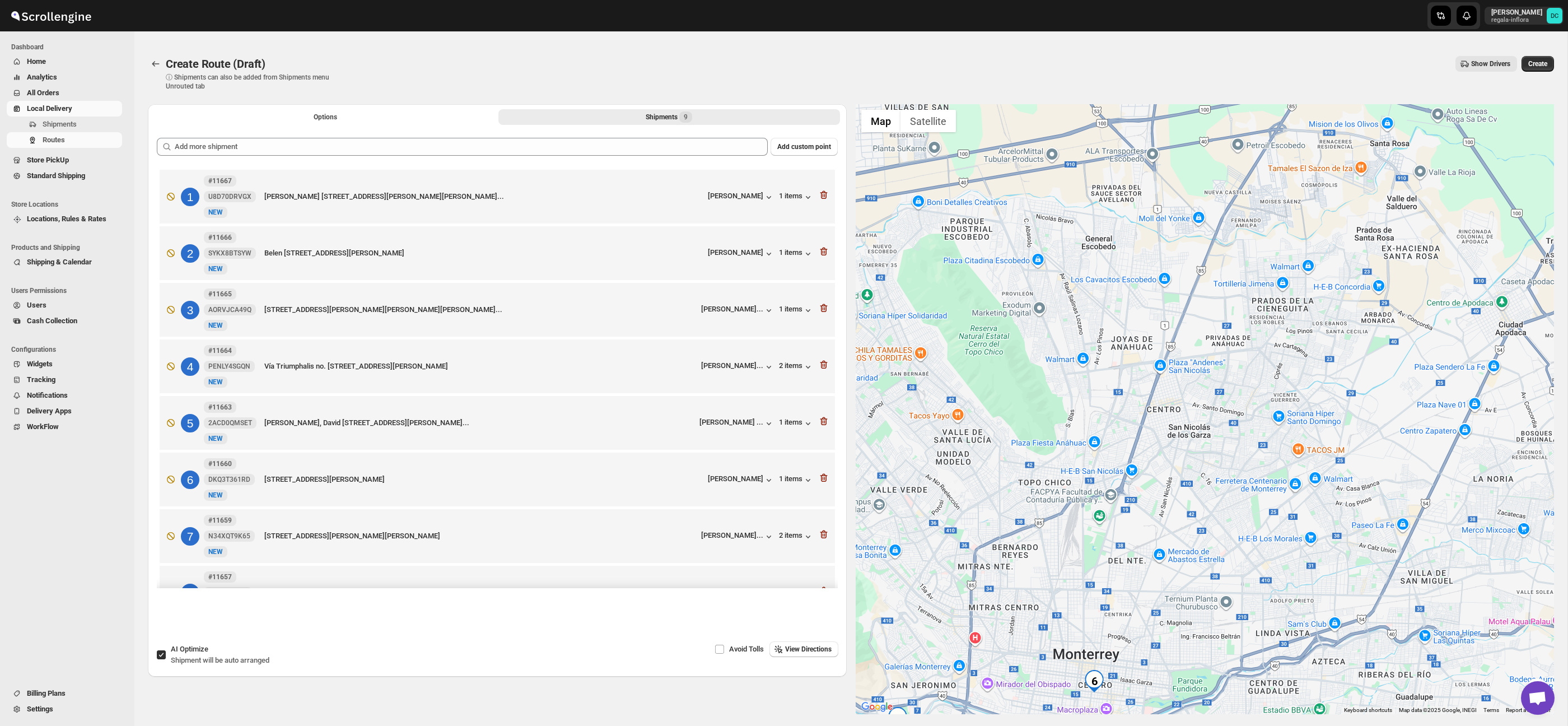
drag, startPoint x: 1283, startPoint y: 560, endPoint x: 1277, endPoint y: 564, distance: 7.2
click at [1277, 564] on div at bounding box center [1206, 409] width 699 height 610
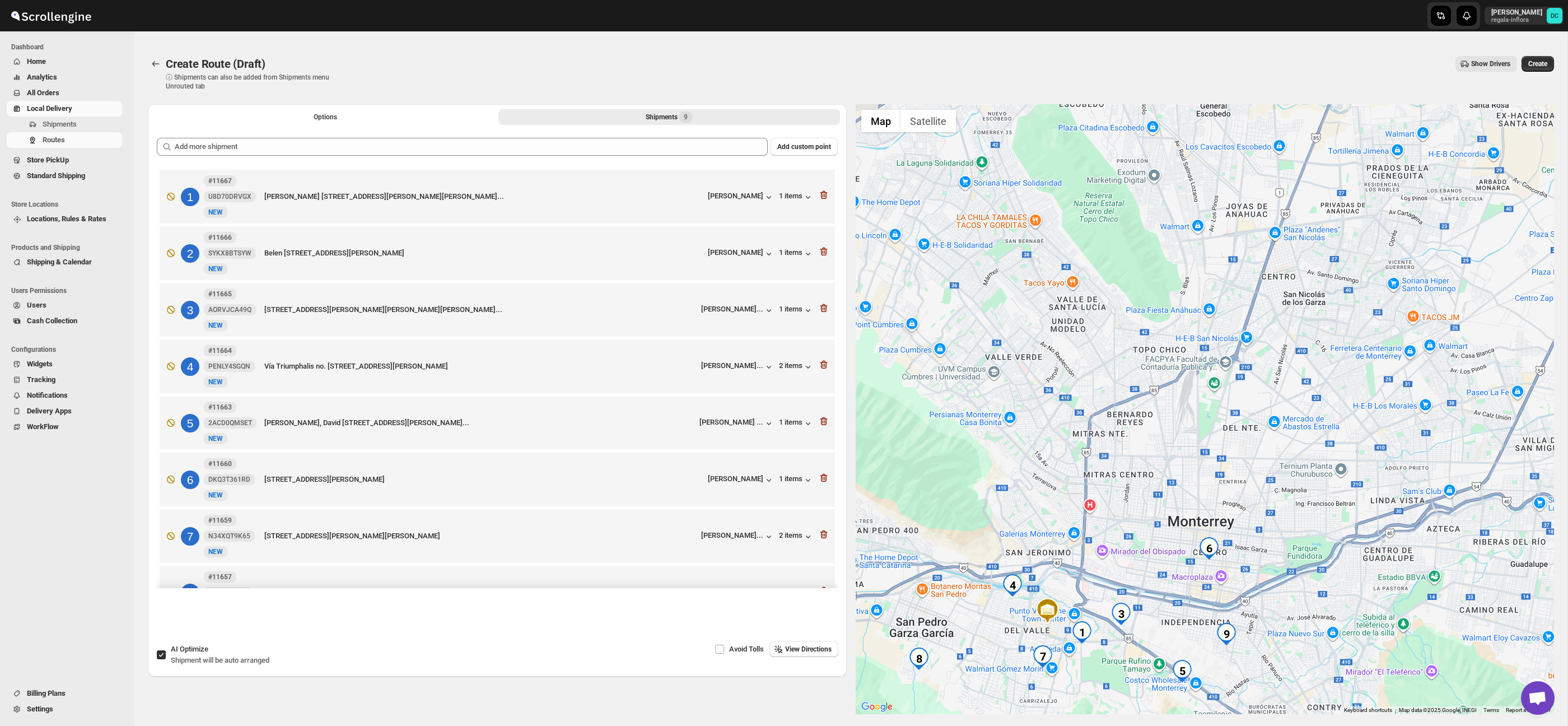
drag, startPoint x: 1355, startPoint y: 488, endPoint x: 1413, endPoint y: 423, distance: 87.1
click at [1413, 421] on div at bounding box center [1206, 409] width 699 height 610
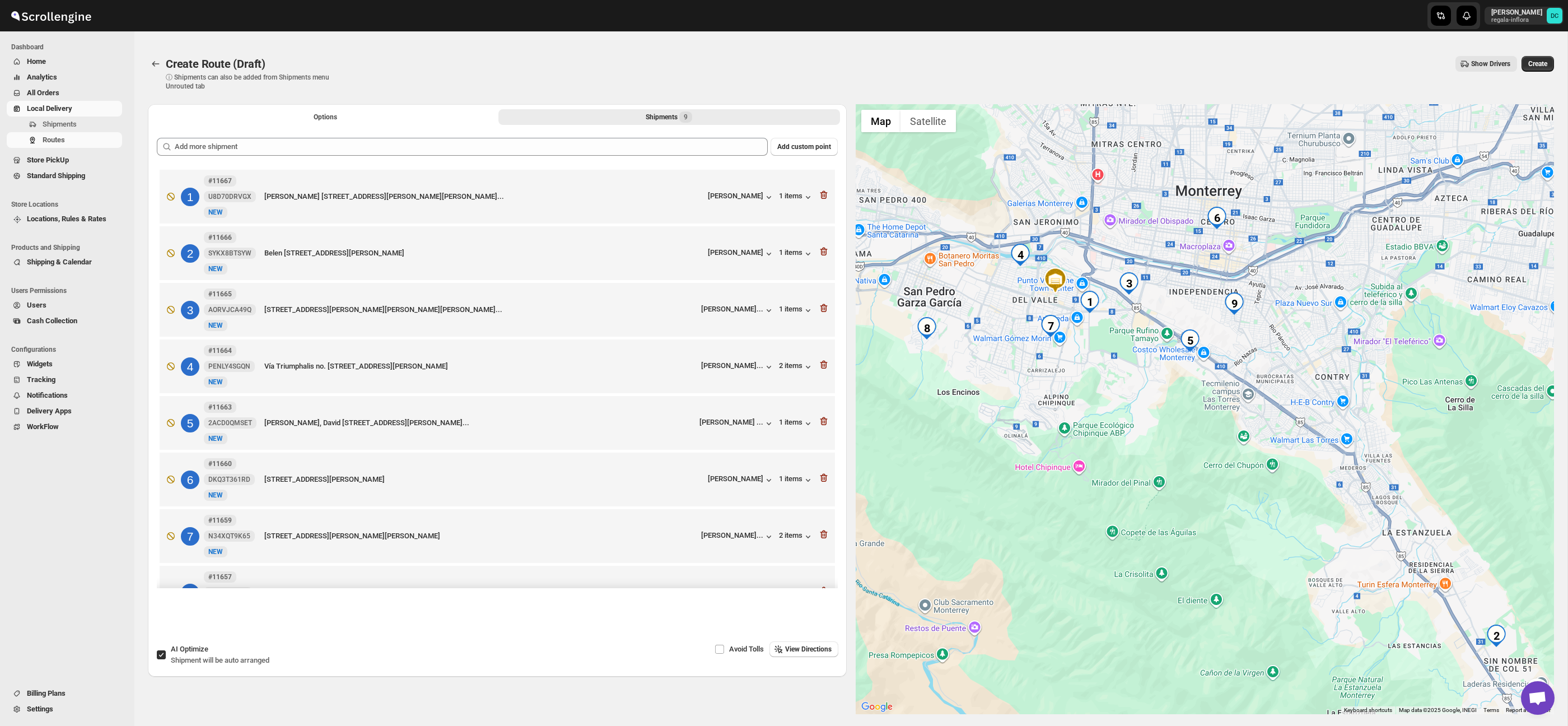
drag, startPoint x: 1320, startPoint y: 382, endPoint x: 1211, endPoint y: 315, distance: 127.9
click at [1211, 315] on div at bounding box center [1206, 409] width 699 height 610
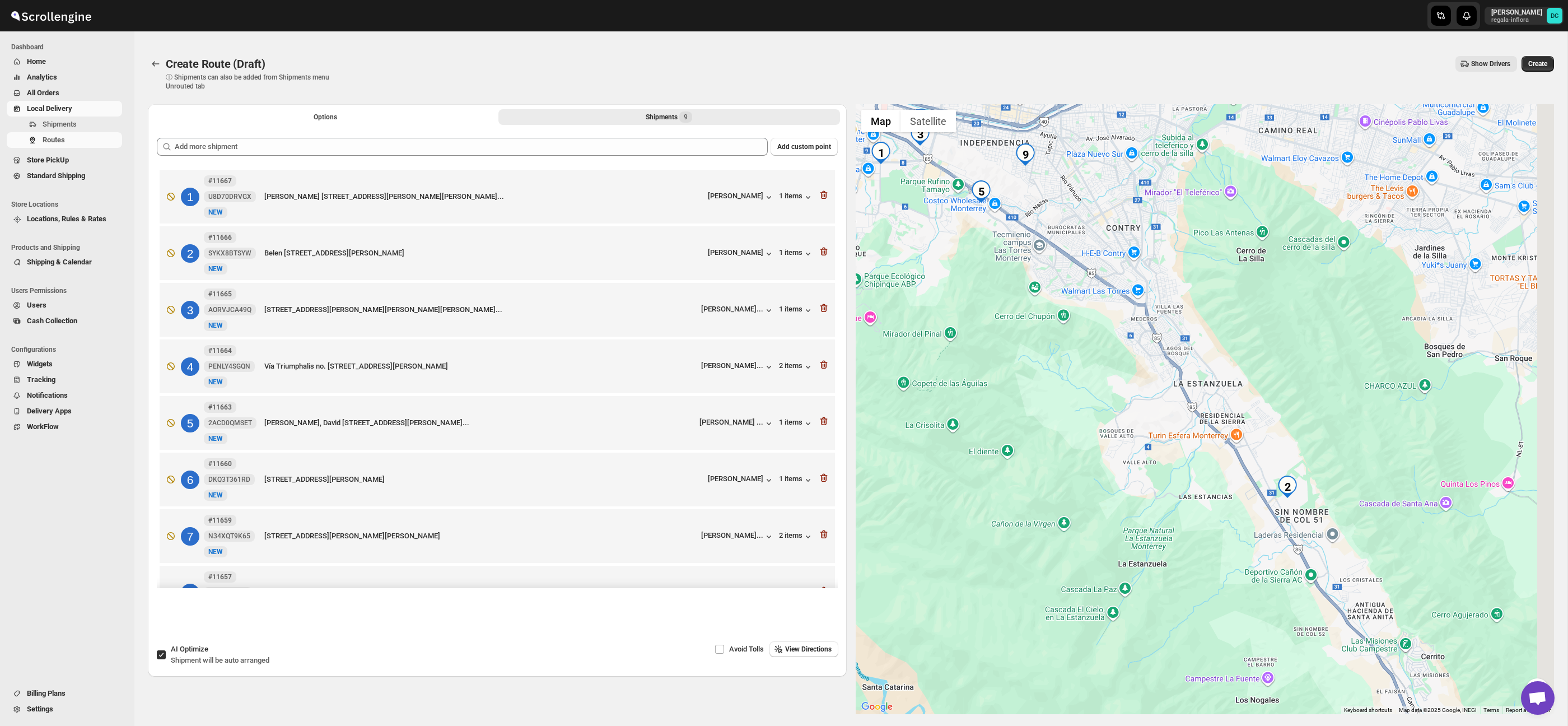
drag, startPoint x: 1308, startPoint y: 382, endPoint x: 1274, endPoint y: 339, distance: 54.8
click at [1274, 339] on div at bounding box center [1206, 409] width 699 height 610
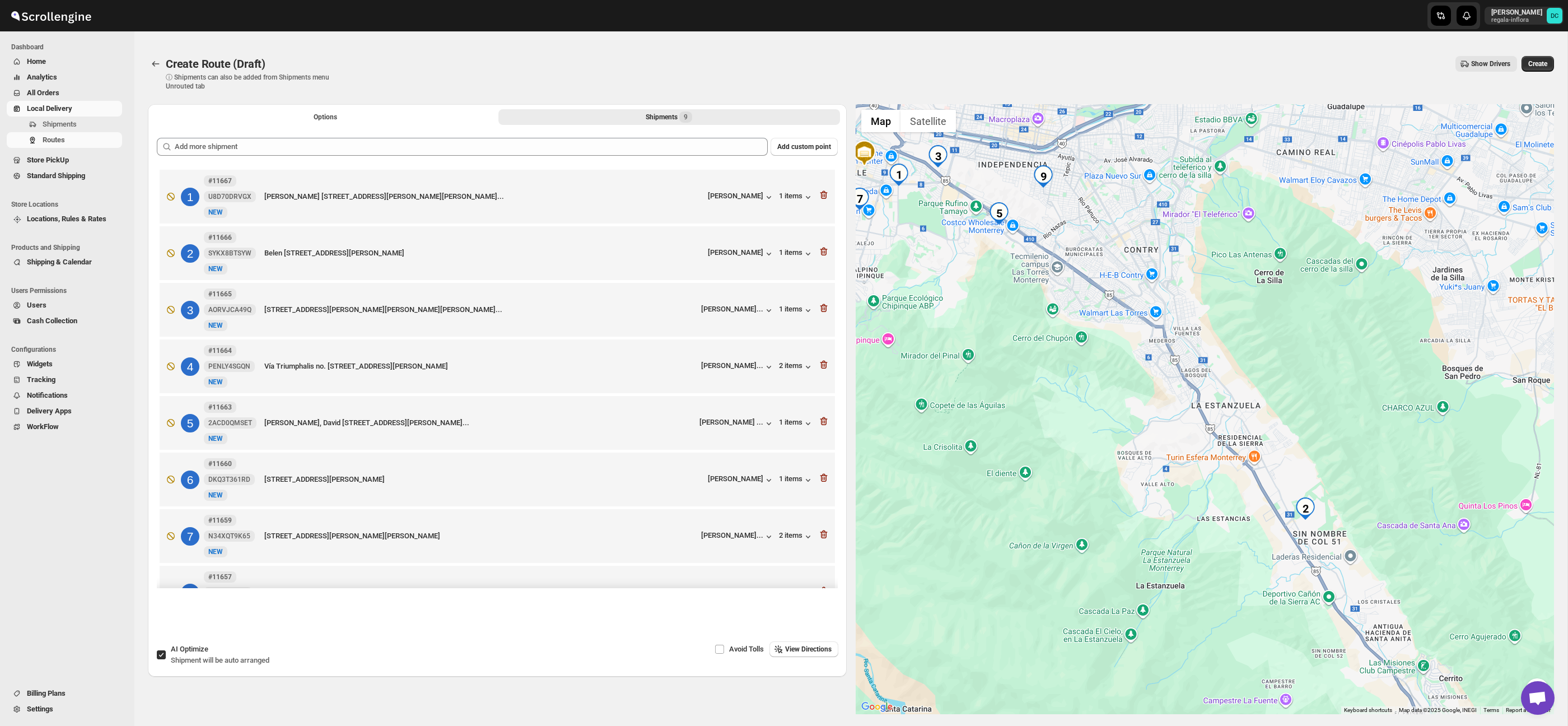
drag, startPoint x: 1238, startPoint y: 316, endPoint x: 1217, endPoint y: 391, distance: 77.9
click at [1308, 402] on div at bounding box center [1206, 409] width 699 height 610
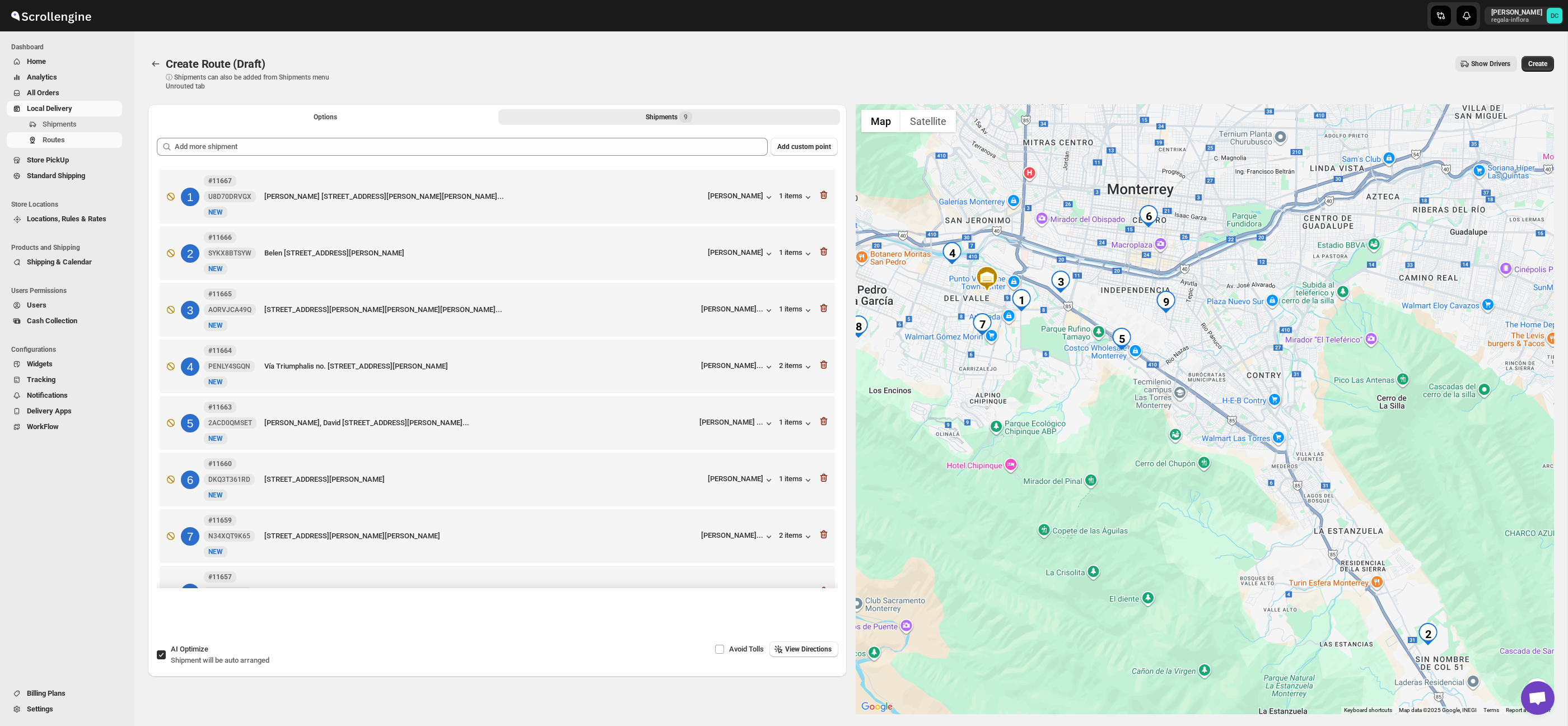
drag, startPoint x: 1147, startPoint y: 401, endPoint x: 1184, endPoint y: 431, distance: 47.6
click at [1184, 431] on div at bounding box center [1206, 409] width 699 height 610
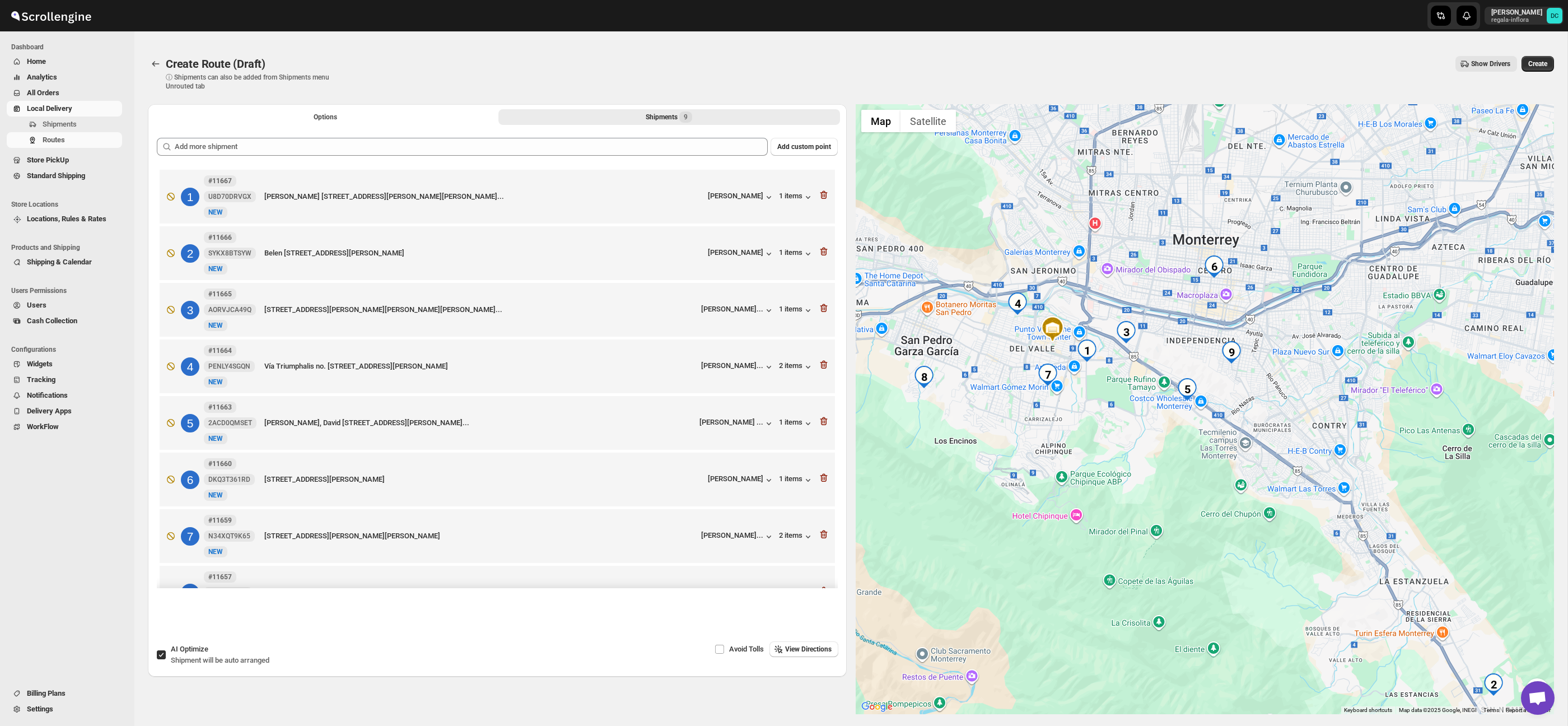
drag, startPoint x: 1086, startPoint y: 401, endPoint x: 1141, endPoint y: 444, distance: 69.8
click at [1142, 446] on div at bounding box center [1206, 409] width 699 height 610
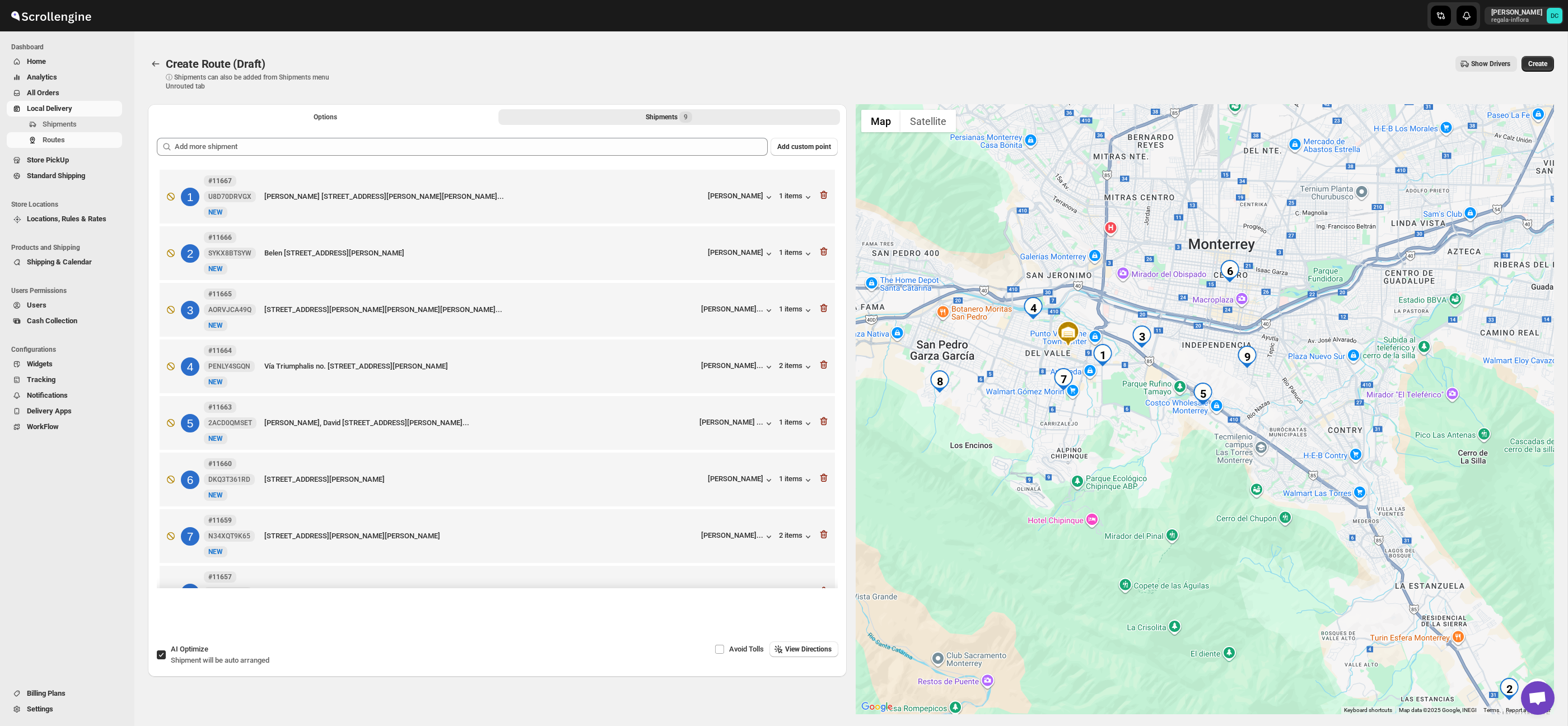
drag, startPoint x: 1132, startPoint y: 470, endPoint x: 1154, endPoint y: 477, distance: 23.1
click at [1154, 478] on div at bounding box center [1206, 409] width 699 height 610
drag, startPoint x: 1347, startPoint y: 580, endPoint x: 1297, endPoint y: 529, distance: 71.4
click at [1297, 529] on div at bounding box center [1206, 409] width 699 height 610
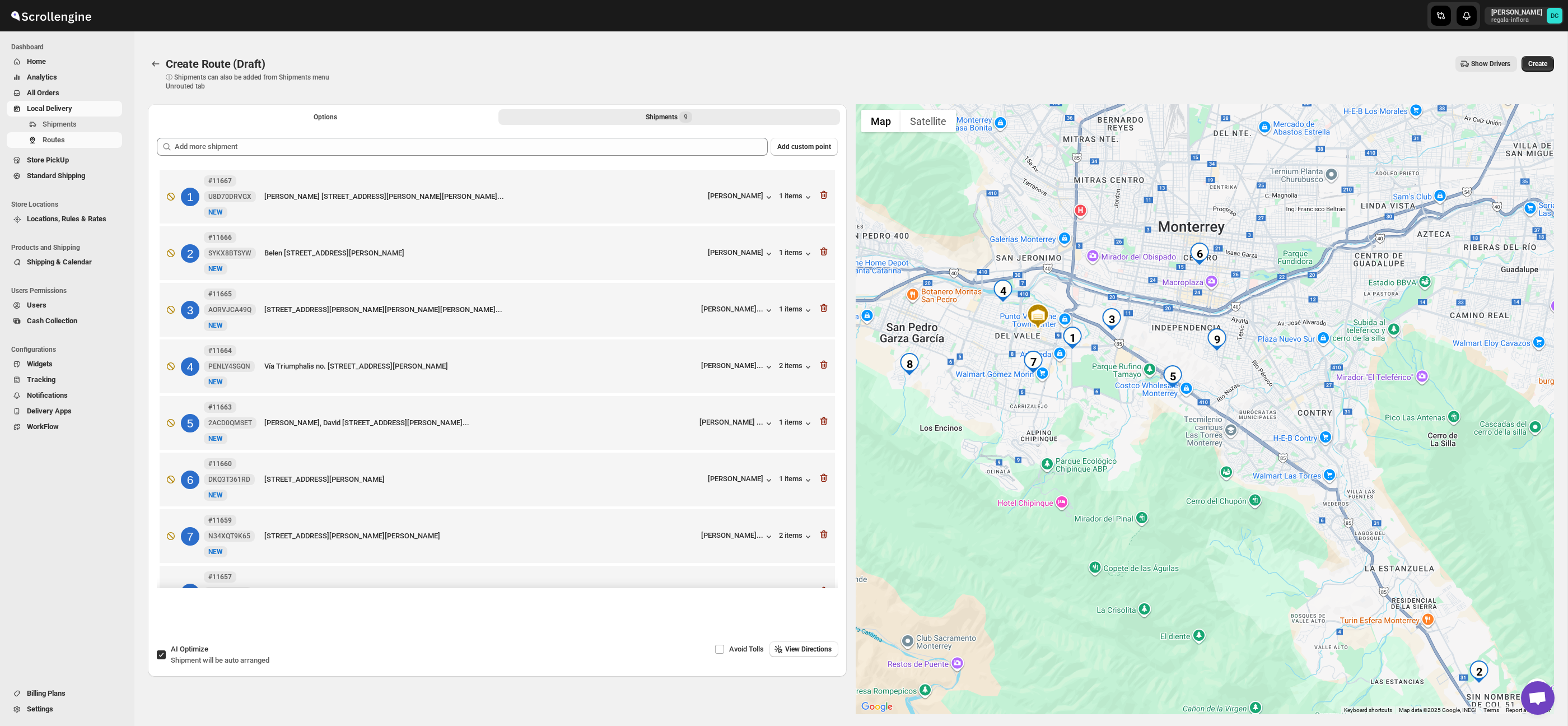
drag, startPoint x: 1270, startPoint y: 380, endPoint x: 1303, endPoint y: 450, distance: 77.4
click at [1303, 450] on div at bounding box center [1206, 409] width 699 height 610
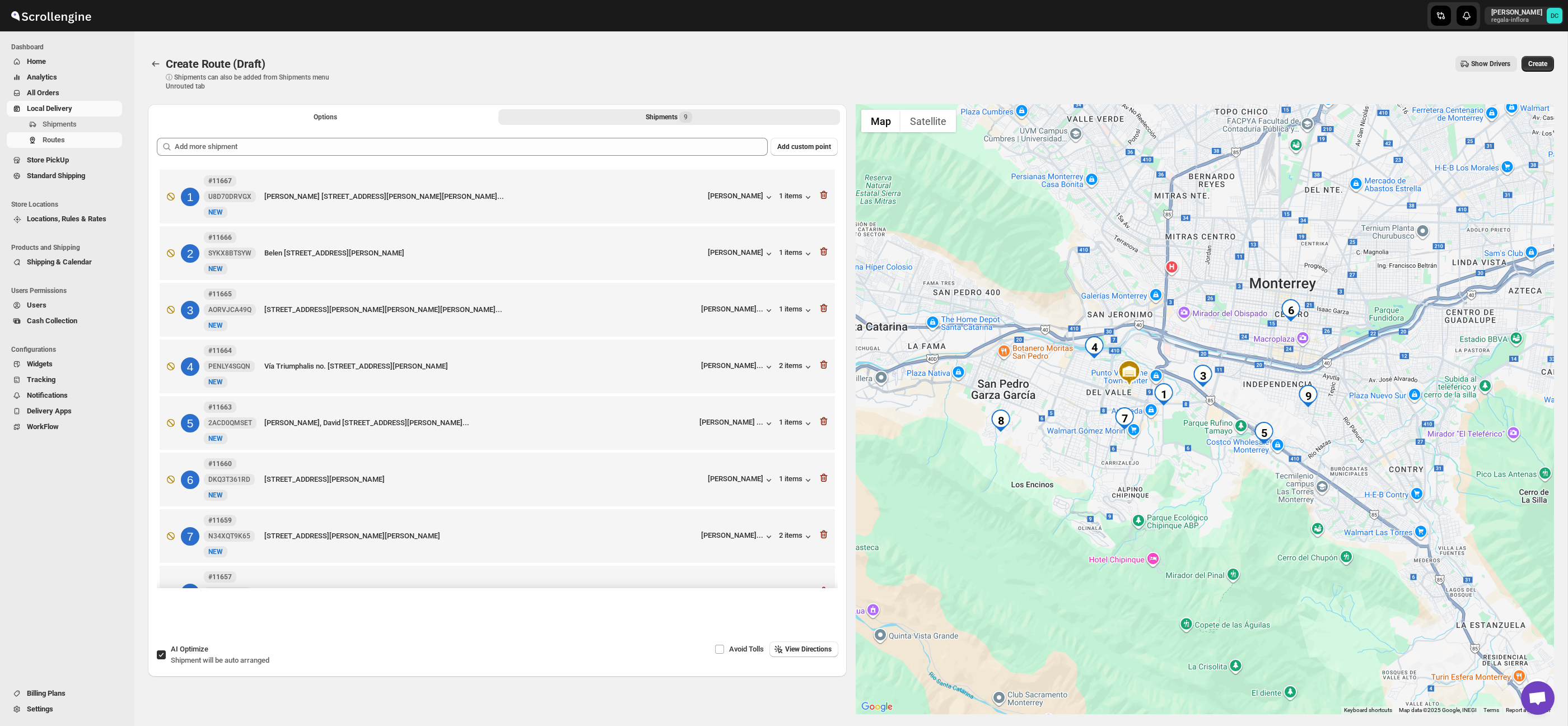
drag, startPoint x: 1165, startPoint y: 397, endPoint x: 1212, endPoint y: 421, distance: 52.8
click at [1212, 421] on div at bounding box center [1206, 409] width 699 height 610
drag, startPoint x: 1238, startPoint y: 401, endPoint x: 1244, endPoint y: 405, distance: 7.2
click at [1239, 402] on div at bounding box center [1206, 409] width 699 height 610
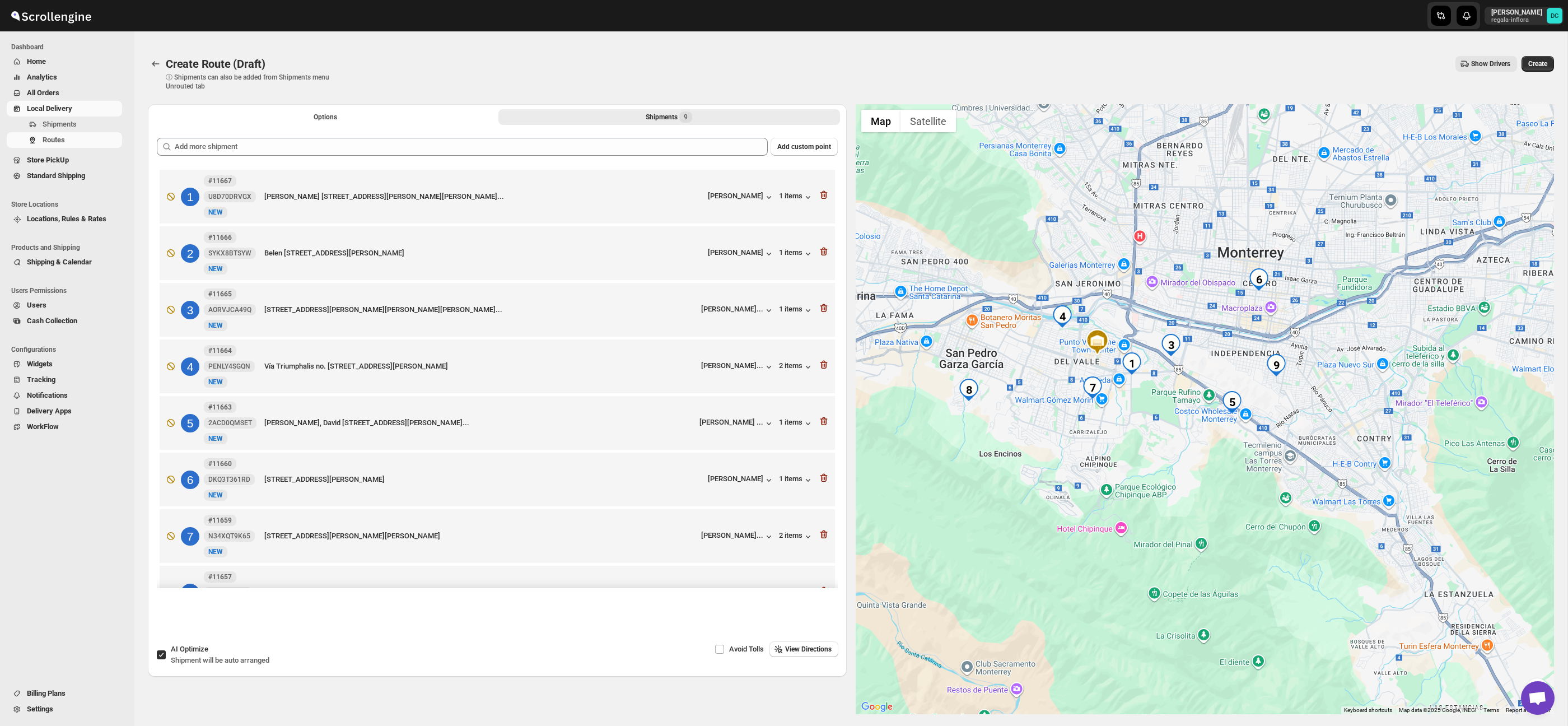
drag, startPoint x: 1495, startPoint y: 634, endPoint x: 1494, endPoint y: 601, distance: 33.0
click at [1449, 567] on div at bounding box center [1206, 409] width 699 height 610
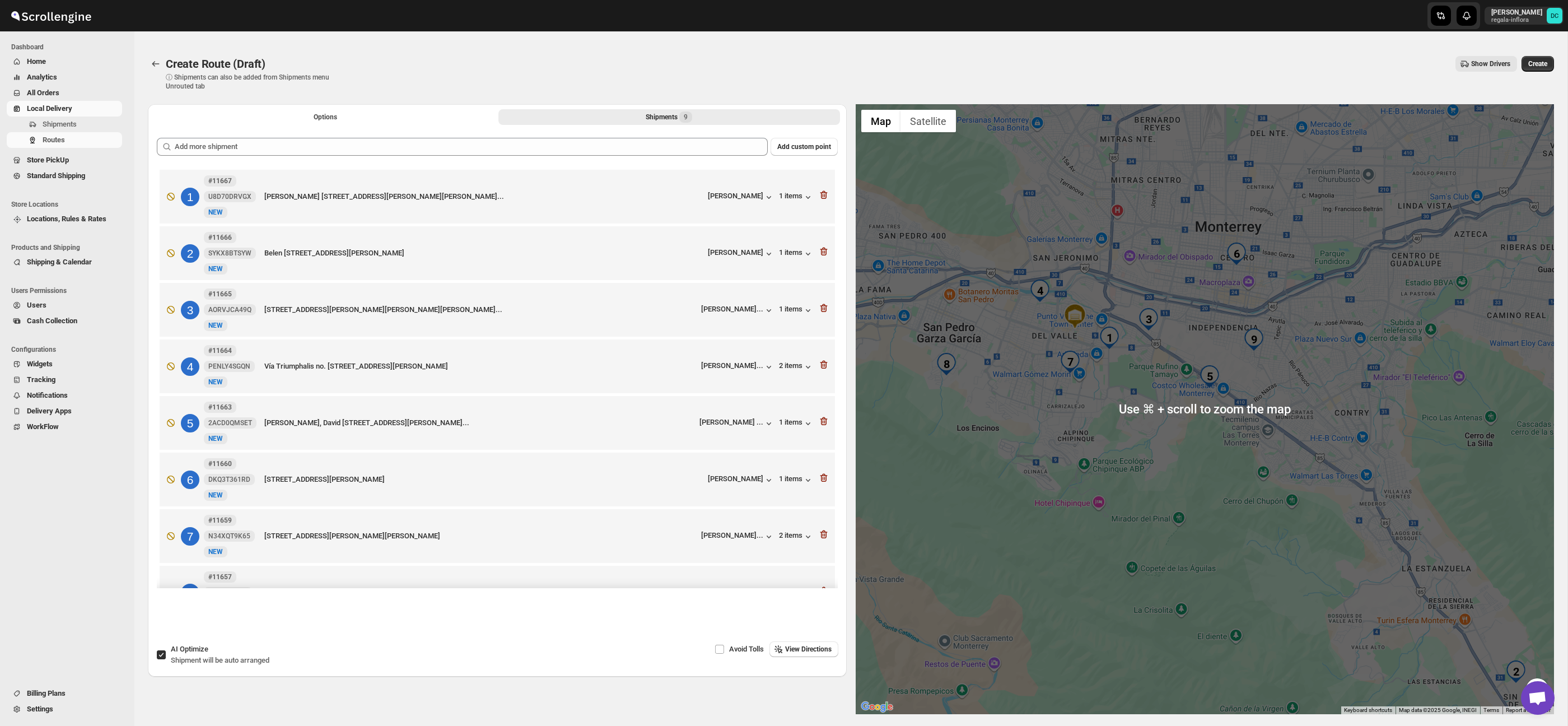
scroll to position [31, 0]
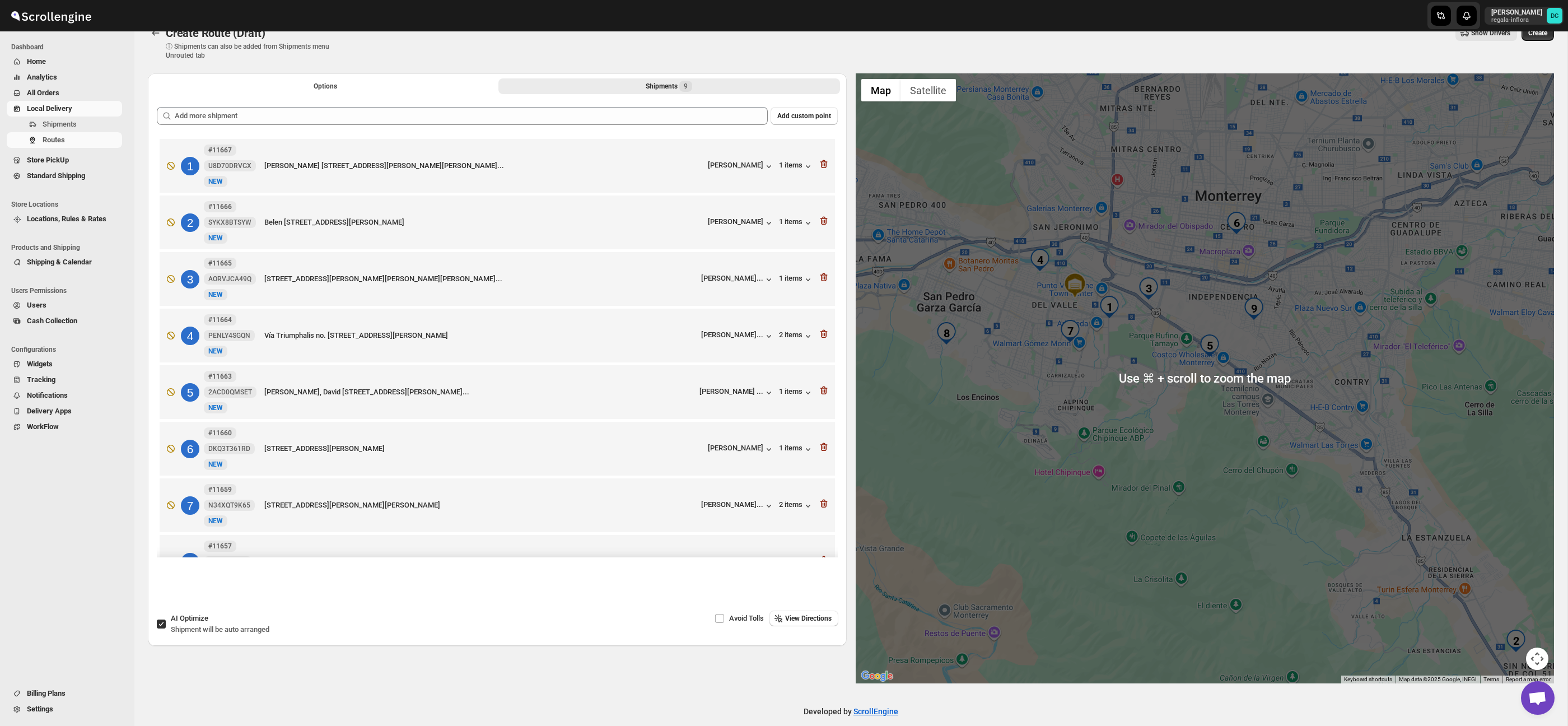
click at [1533, 648] on button "Map camera controls" at bounding box center [1537, 658] width 22 height 22
click at [1514, 604] on button "Zoom in" at bounding box center [1509, 602] width 22 height 22
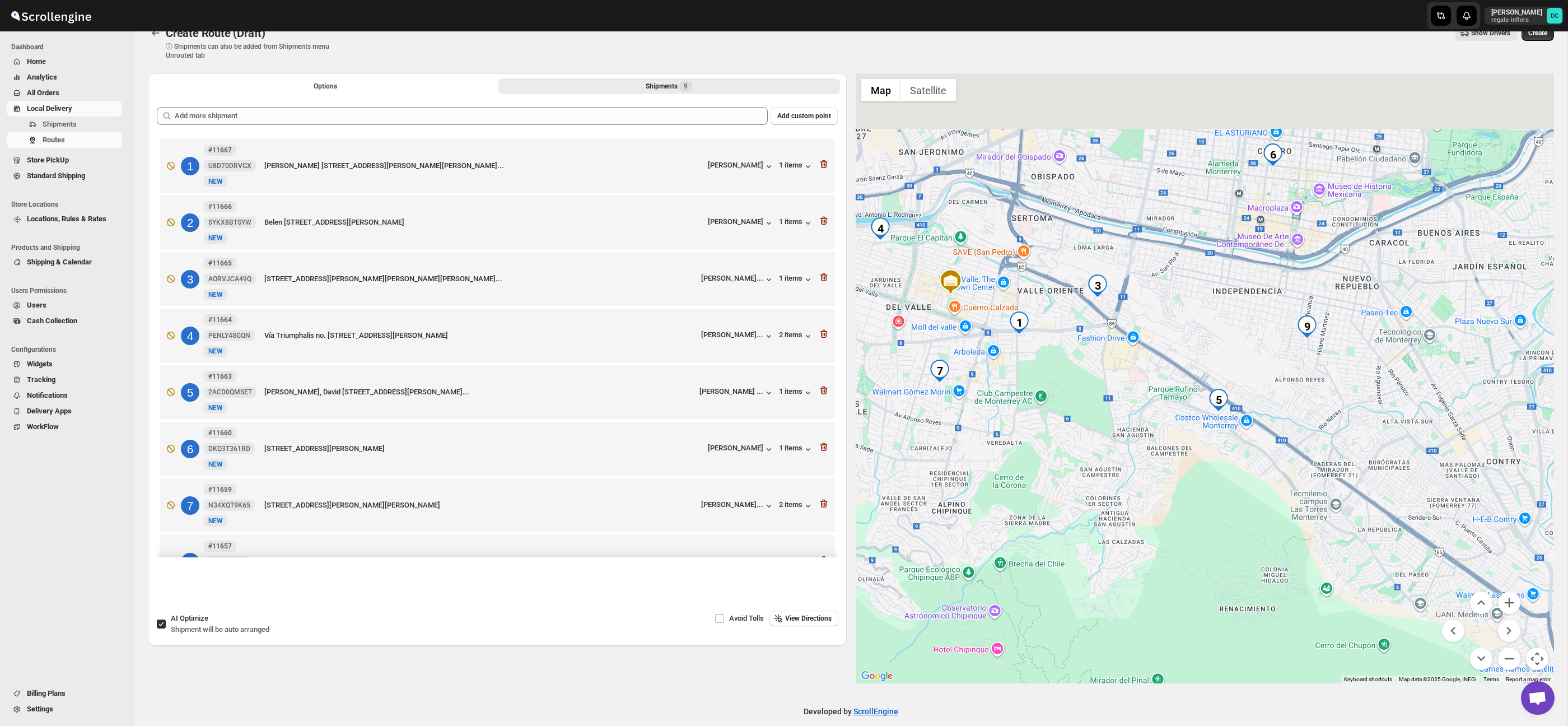
drag, startPoint x: 1329, startPoint y: 361, endPoint x: 1338, endPoint y: 533, distance: 172.2
click at [1338, 533] on div at bounding box center [1206, 378] width 699 height 610
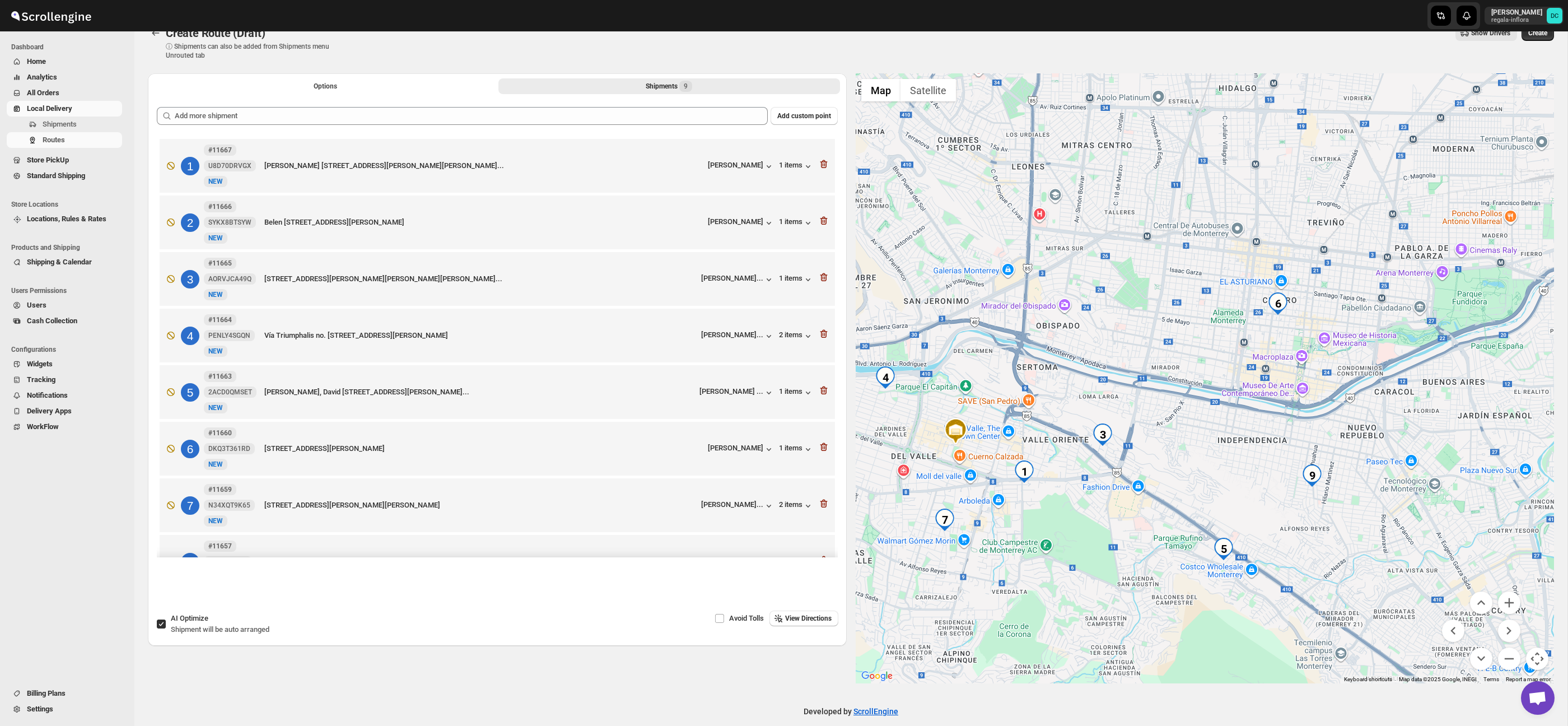
drag, startPoint x: 1261, startPoint y: 473, endPoint x: 1262, endPoint y: 493, distance: 20.0
click at [1262, 491] on div at bounding box center [1206, 378] width 699 height 610
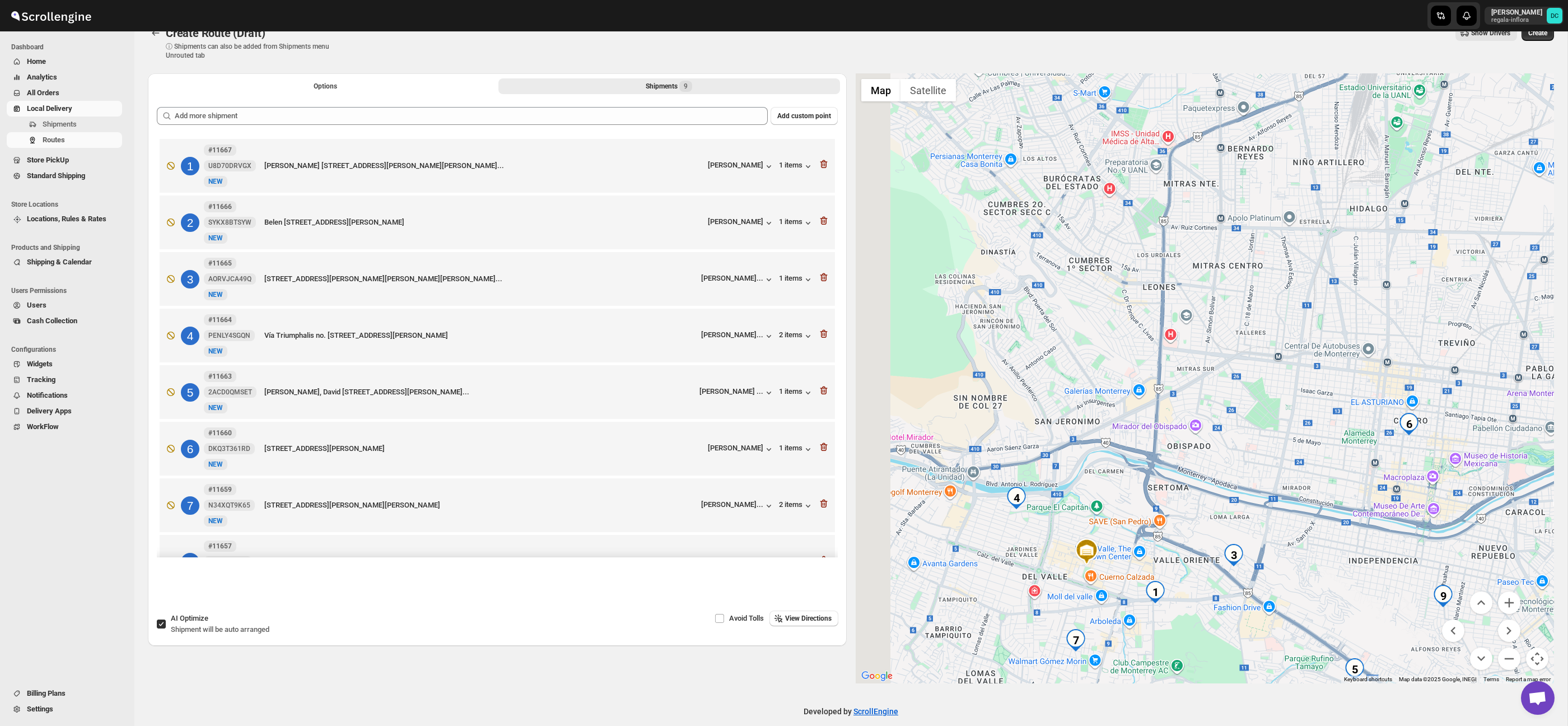
drag, startPoint x: 1233, startPoint y: 451, endPoint x: 1370, endPoint y: 555, distance: 172.0
click at [1370, 556] on div at bounding box center [1206, 378] width 699 height 610
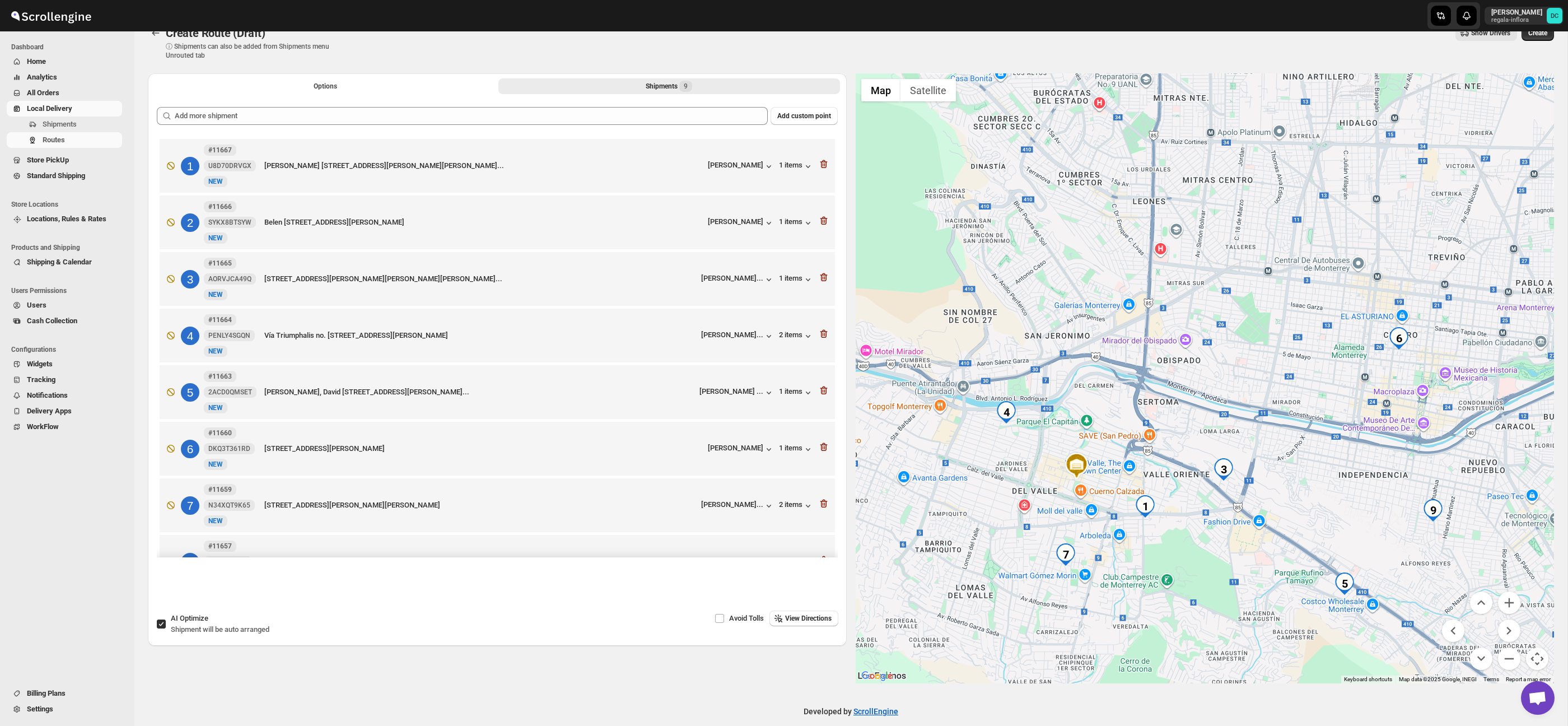
drag, startPoint x: 1375, startPoint y: 564, endPoint x: 1363, endPoint y: 505, distance: 60.2
click at [1363, 505] on div at bounding box center [1206, 378] width 699 height 610
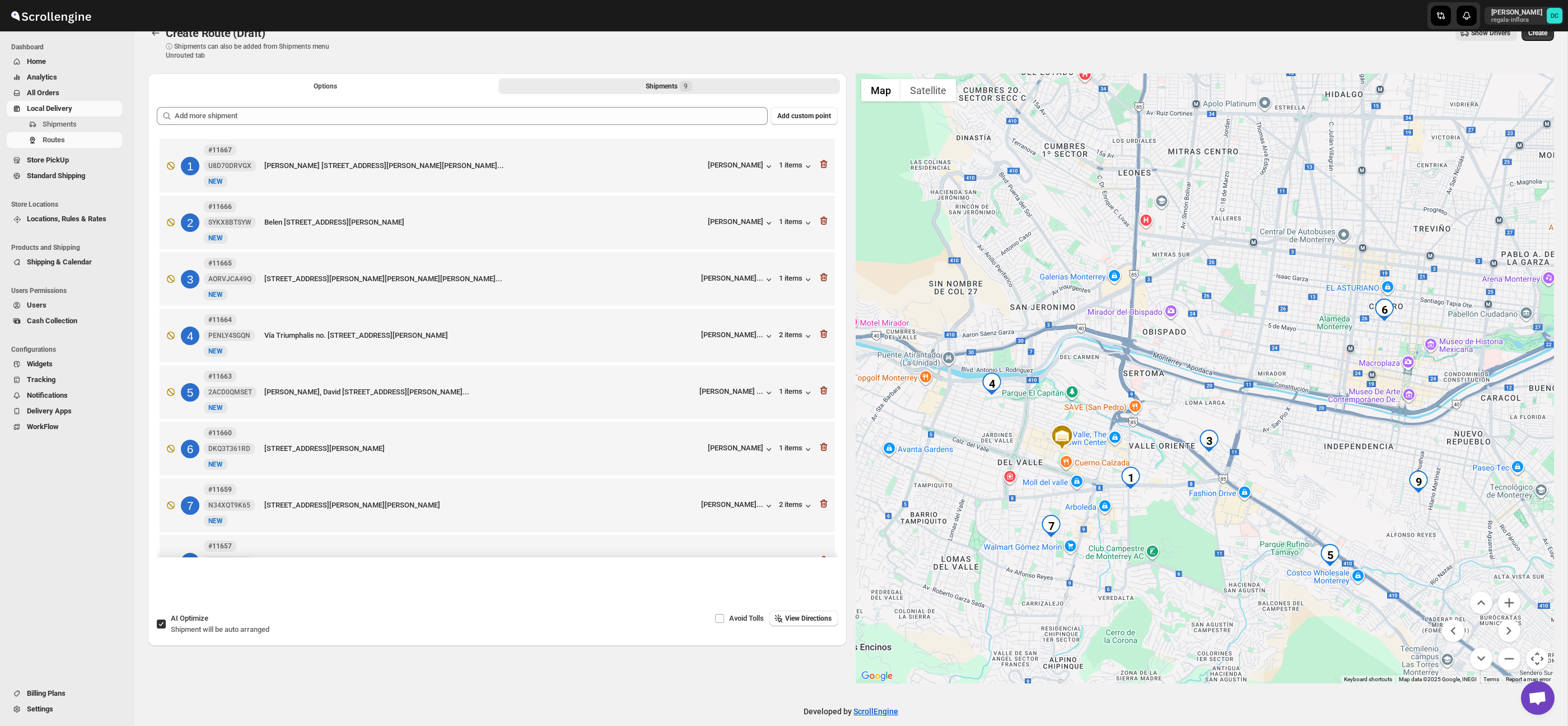
drag, startPoint x: 1370, startPoint y: 524, endPoint x: 1340, endPoint y: 473, distance: 59.2
click at [1340, 473] on div at bounding box center [1206, 378] width 699 height 610
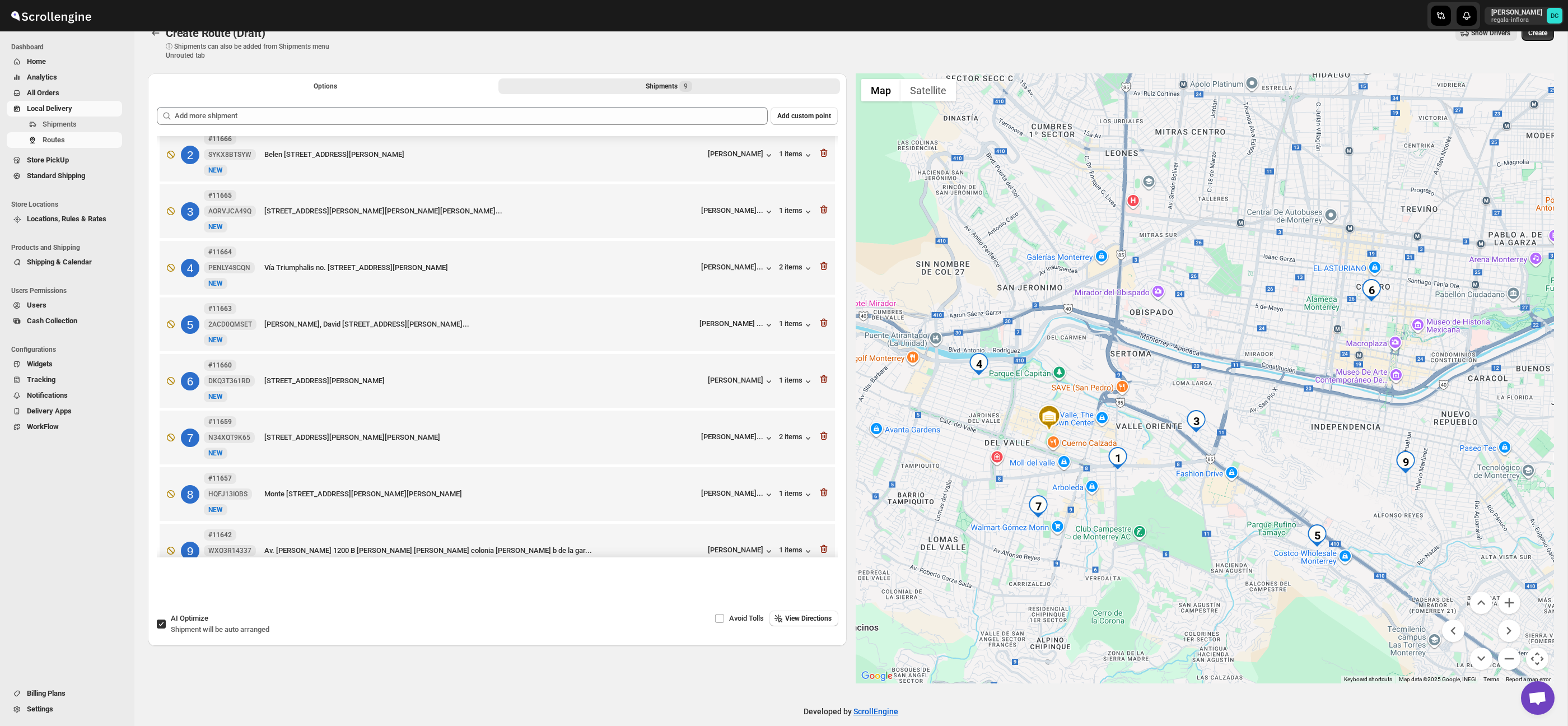
scroll to position [101, 0]
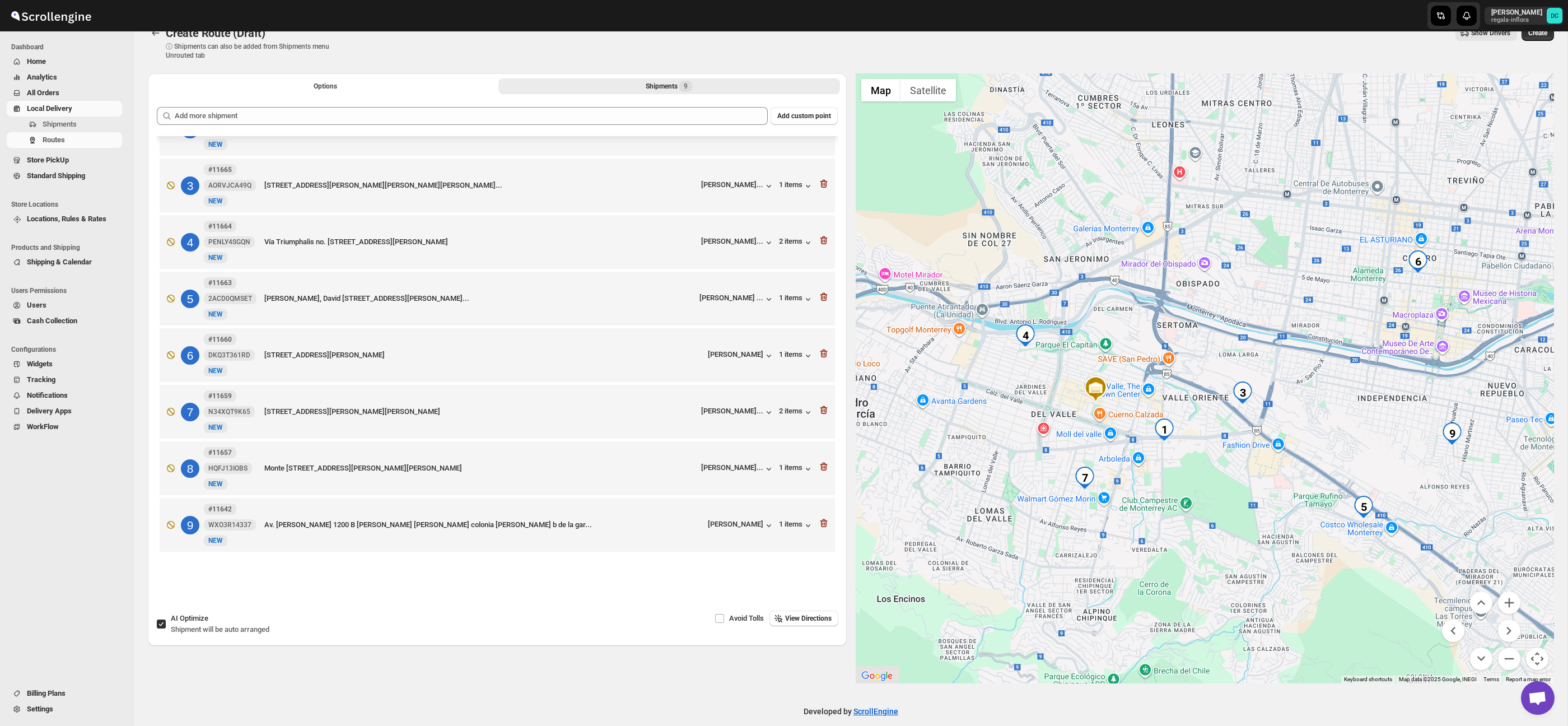
drag, startPoint x: 1333, startPoint y: 429, endPoint x: 1378, endPoint y: 409, distance: 49.2
click at [1376, 401] on div at bounding box center [1206, 378] width 699 height 610
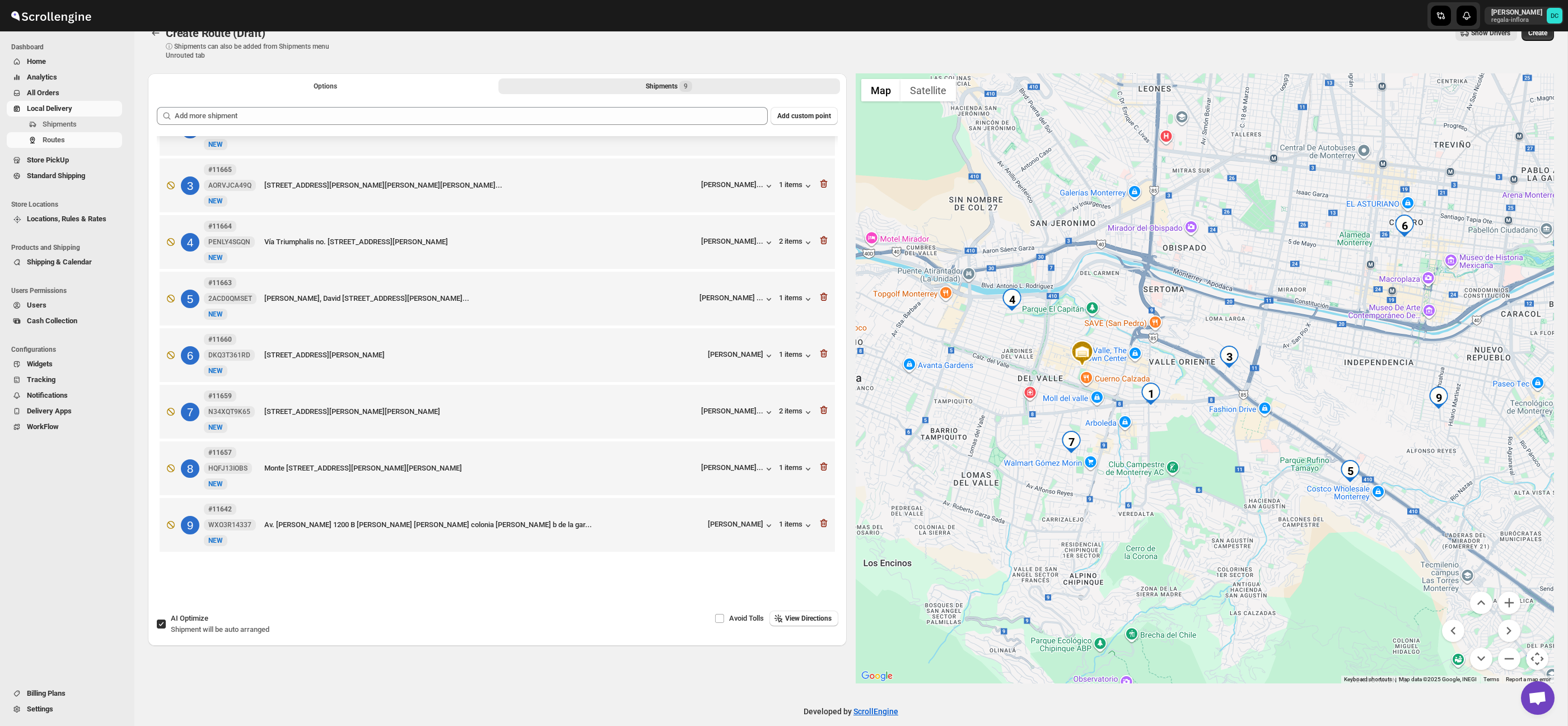
drag, startPoint x: 1379, startPoint y: 431, endPoint x: 1361, endPoint y: 383, distance: 51.3
click at [1361, 385] on div at bounding box center [1206, 378] width 699 height 610
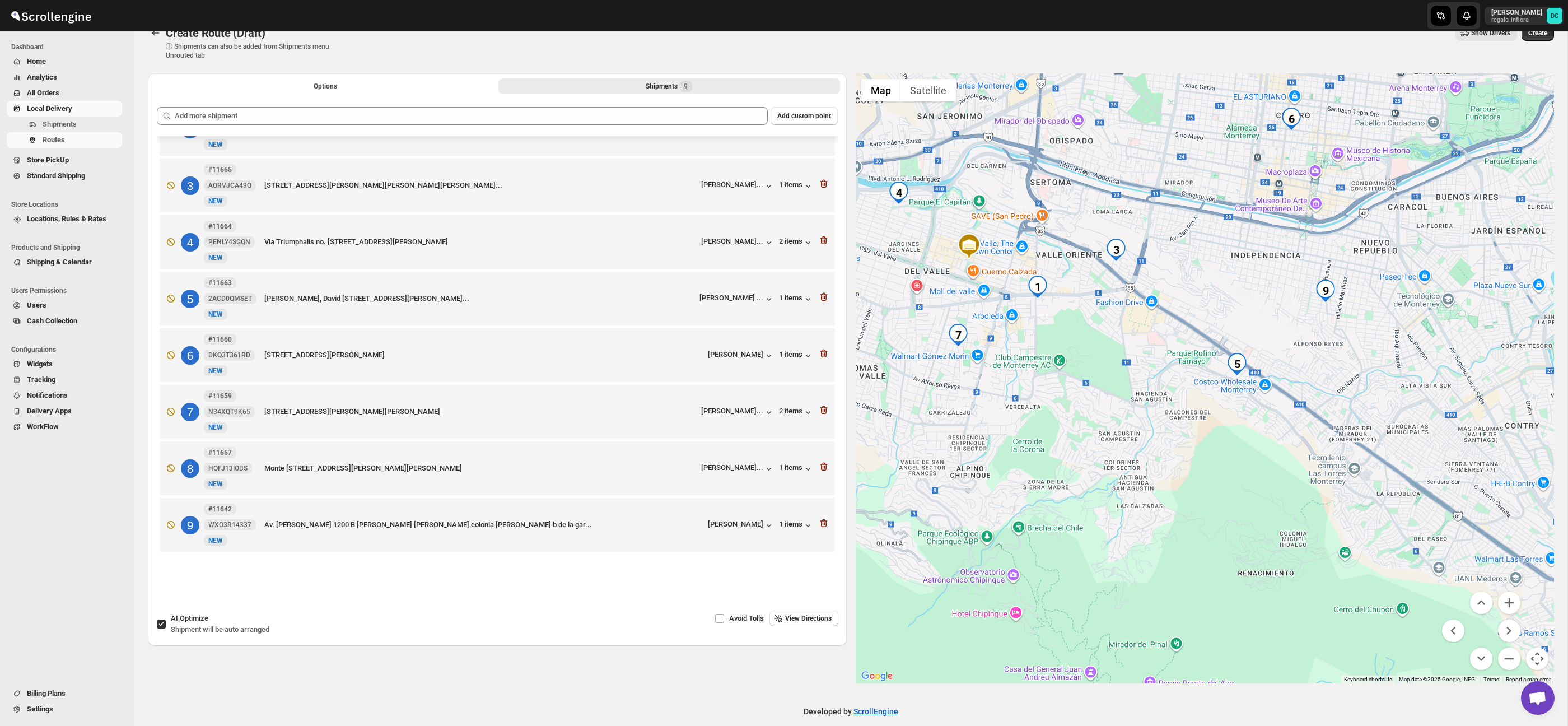
drag, startPoint x: 1265, startPoint y: 352, endPoint x: 1197, endPoint y: 292, distance: 90.7
click at [1197, 292] on div at bounding box center [1206, 378] width 699 height 610
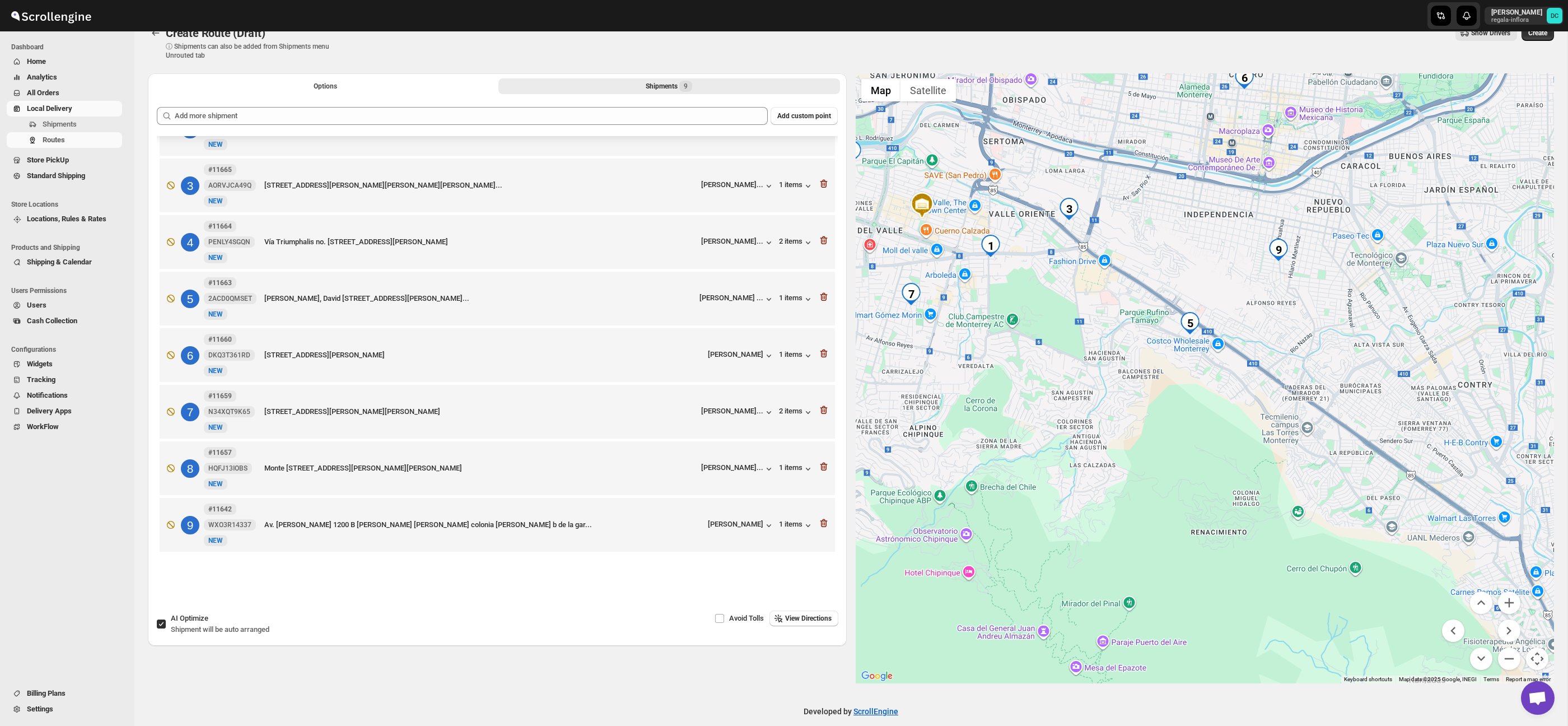
drag, startPoint x: 1239, startPoint y: 319, endPoint x: 1196, endPoint y: 282, distance: 56.7
click at [1194, 282] on div at bounding box center [1206, 378] width 699 height 610
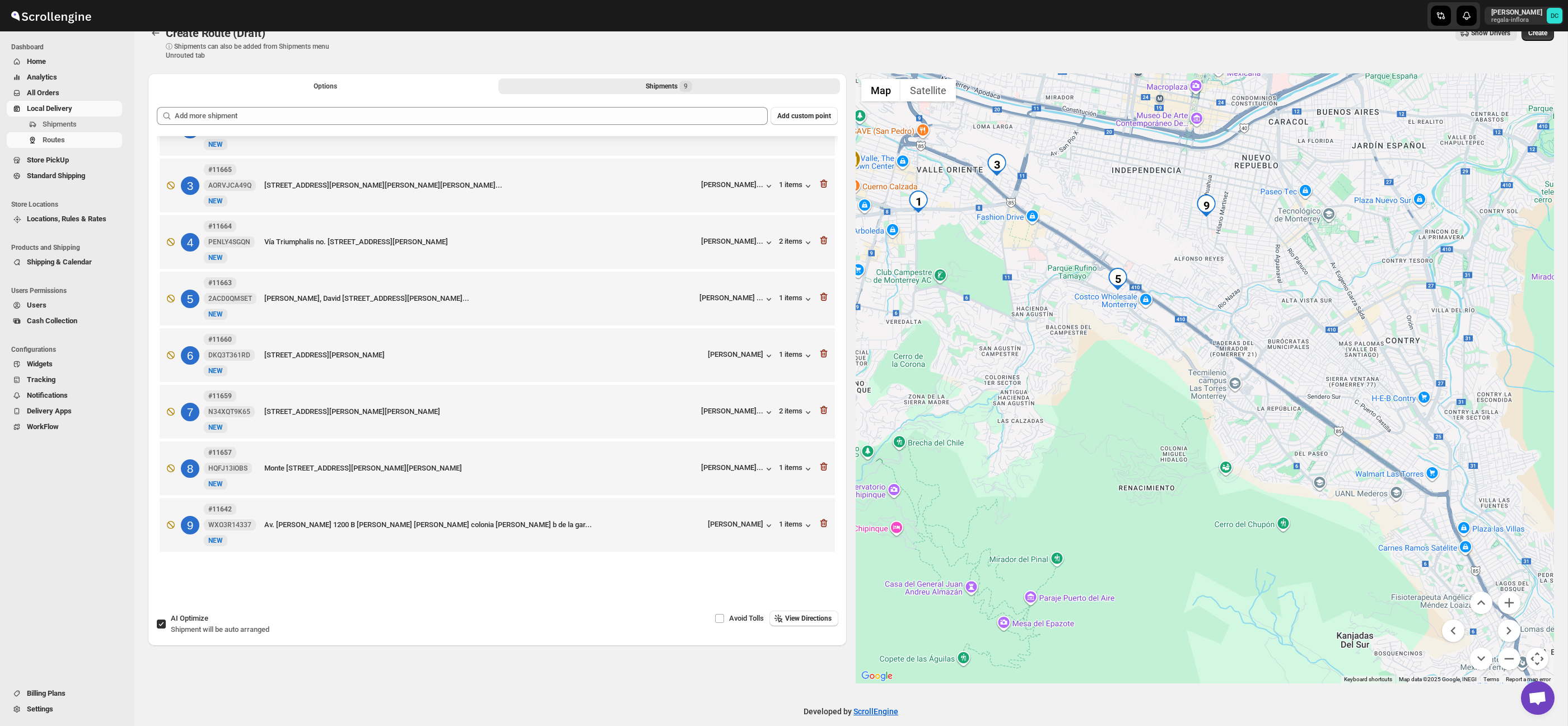
drag, startPoint x: 1274, startPoint y: 331, endPoint x: 1217, endPoint y: 300, distance: 64.9
click at [1217, 300] on div at bounding box center [1206, 378] width 699 height 610
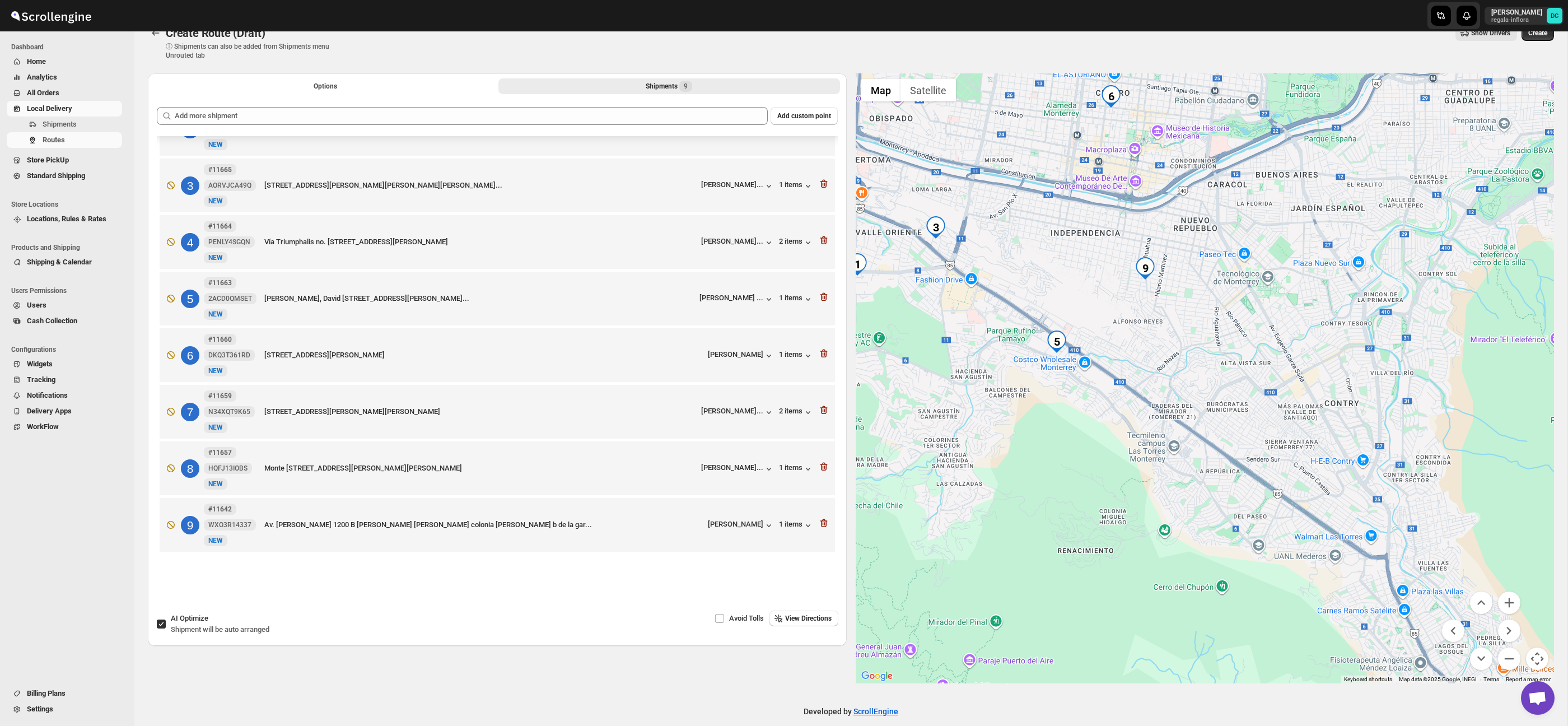
drag, startPoint x: 1210, startPoint y: 299, endPoint x: 1170, endPoint y: 342, distance: 58.7
click at [1154, 354] on div at bounding box center [1206, 378] width 699 height 610
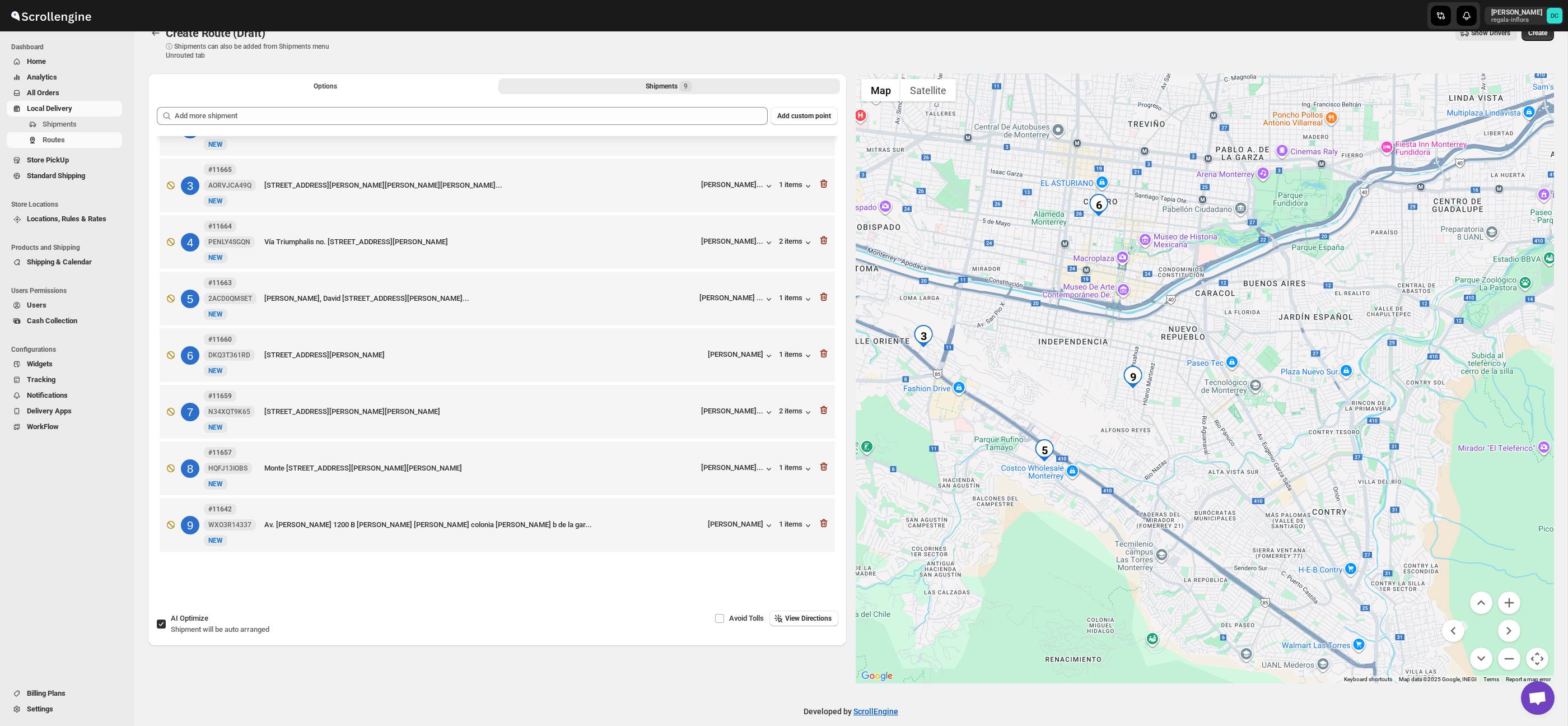
drag, startPoint x: 1260, startPoint y: 286, endPoint x: 1249, endPoint y: 395, distance: 109.6
click at [1248, 396] on div at bounding box center [1206, 378] width 699 height 610
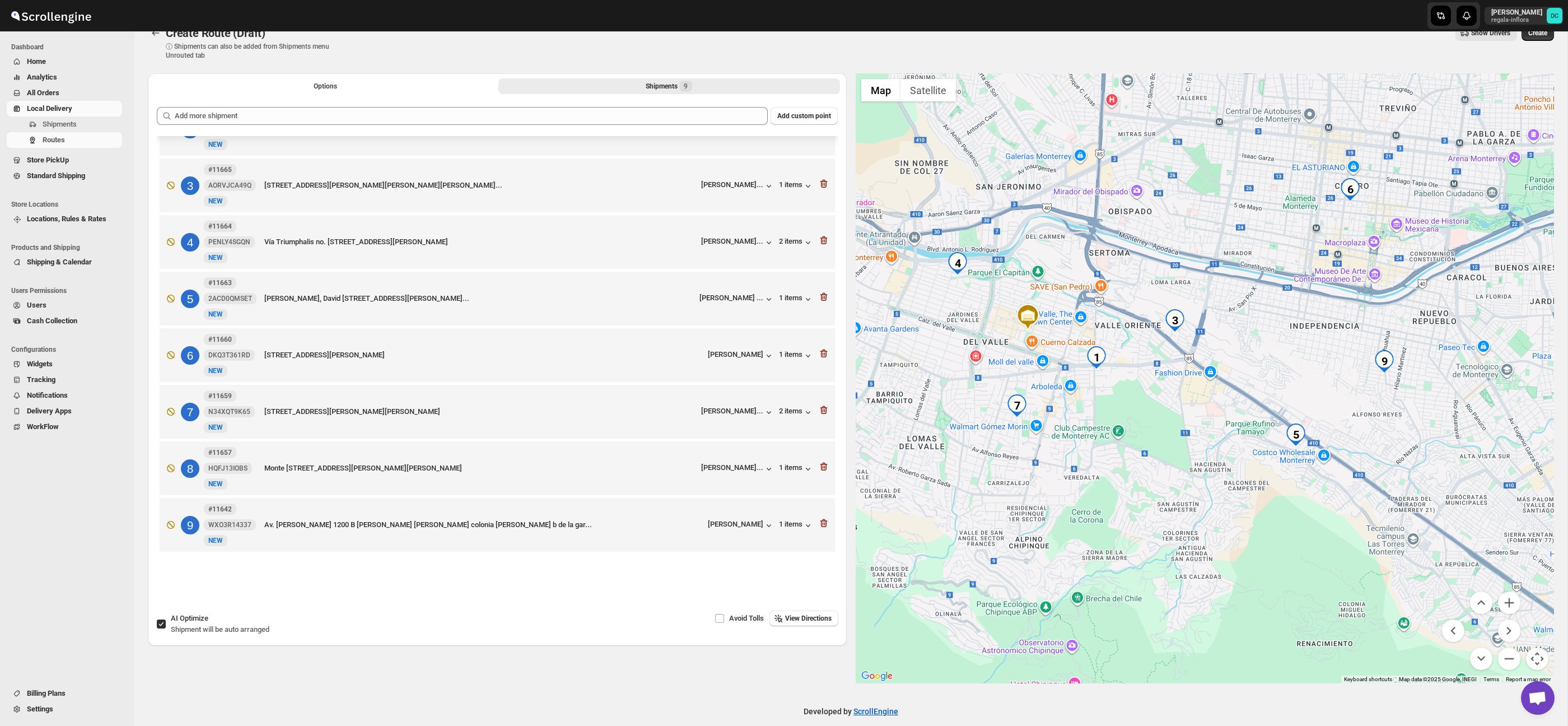
drag, startPoint x: 998, startPoint y: 402, endPoint x: 1251, endPoint y: 388, distance: 253.4
click at [1251, 388] on div at bounding box center [1206, 378] width 699 height 610
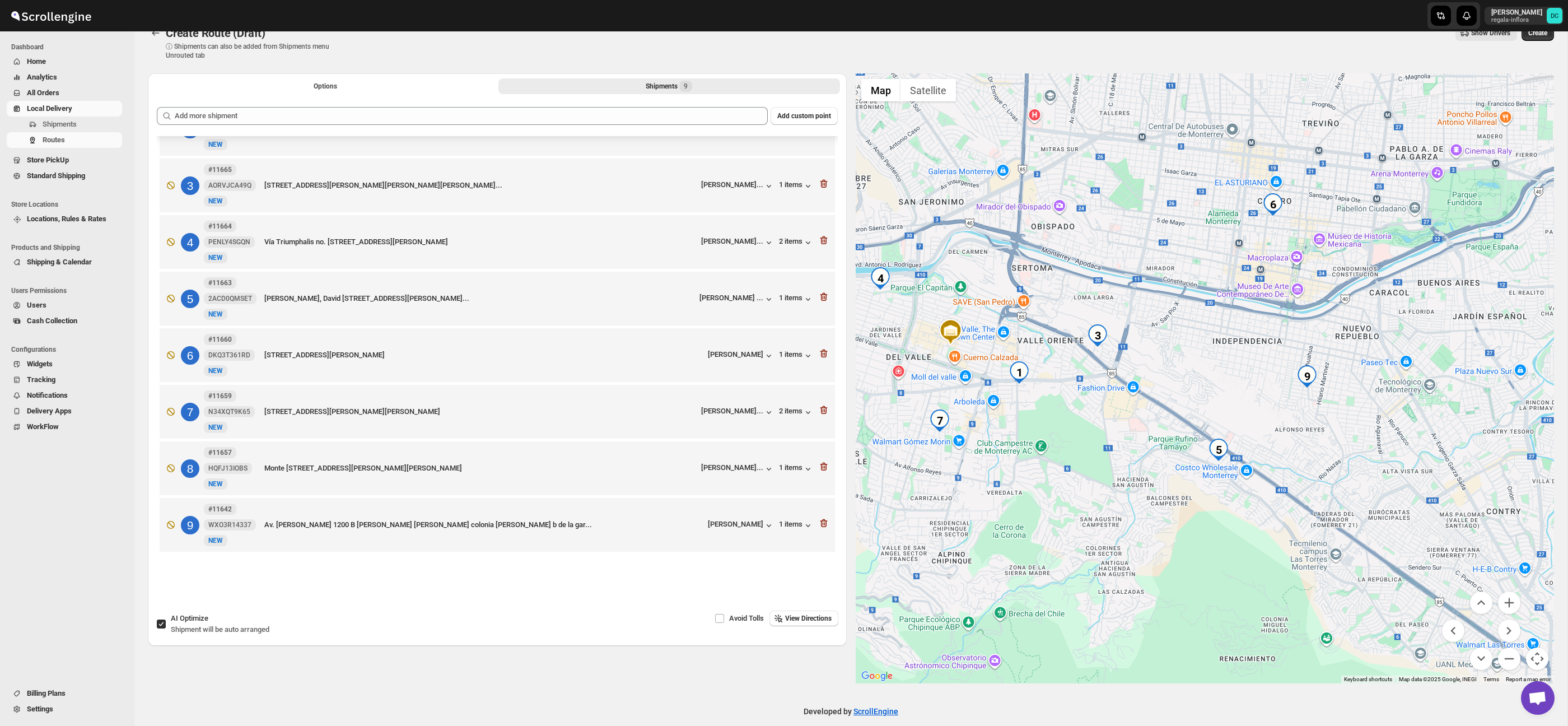
drag, startPoint x: 1259, startPoint y: 448, endPoint x: 1161, endPoint y: 453, distance: 98.1
click at [1160, 455] on div at bounding box center [1206, 378] width 699 height 610
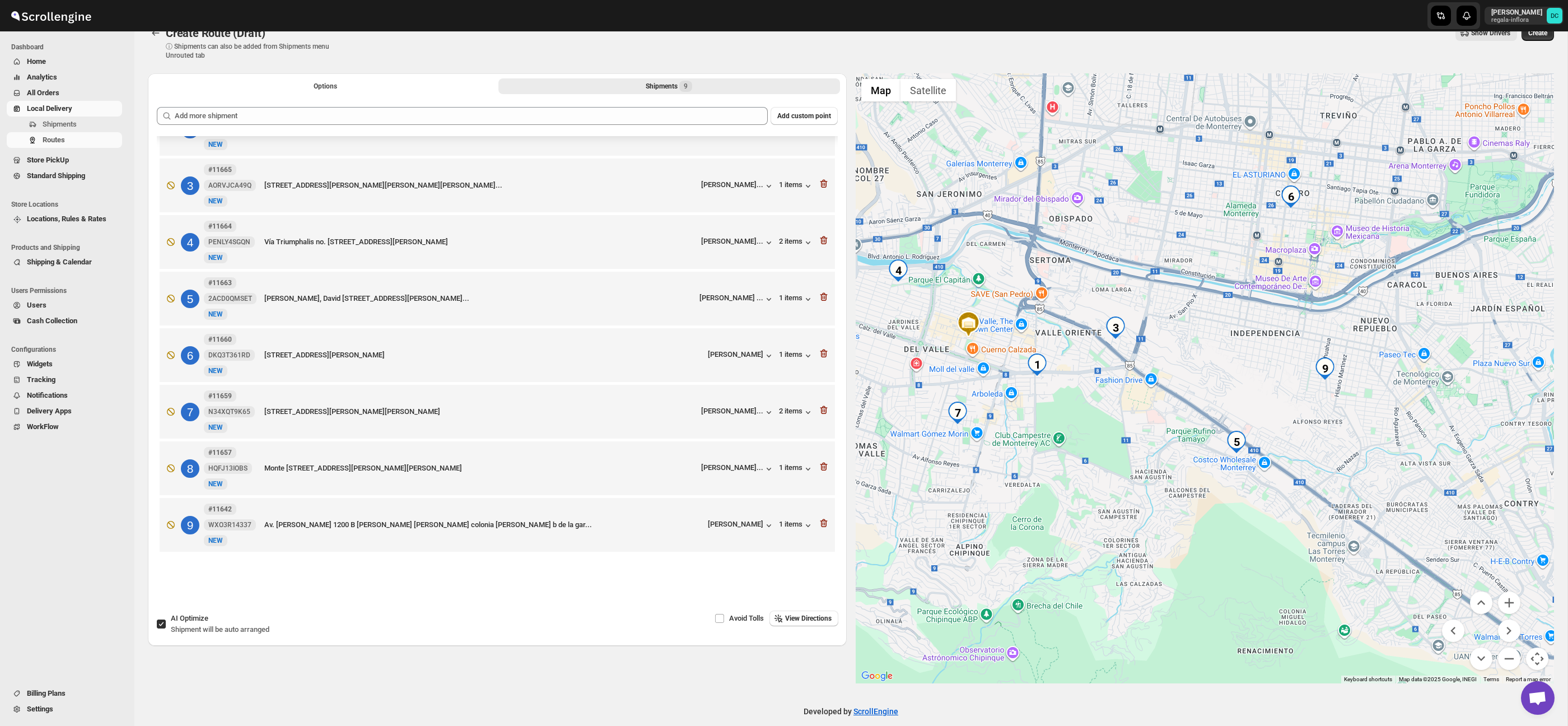
drag, startPoint x: 1102, startPoint y: 424, endPoint x: 1298, endPoint y: 462, distance: 199.6
click at [1291, 461] on div at bounding box center [1206, 378] width 699 height 610
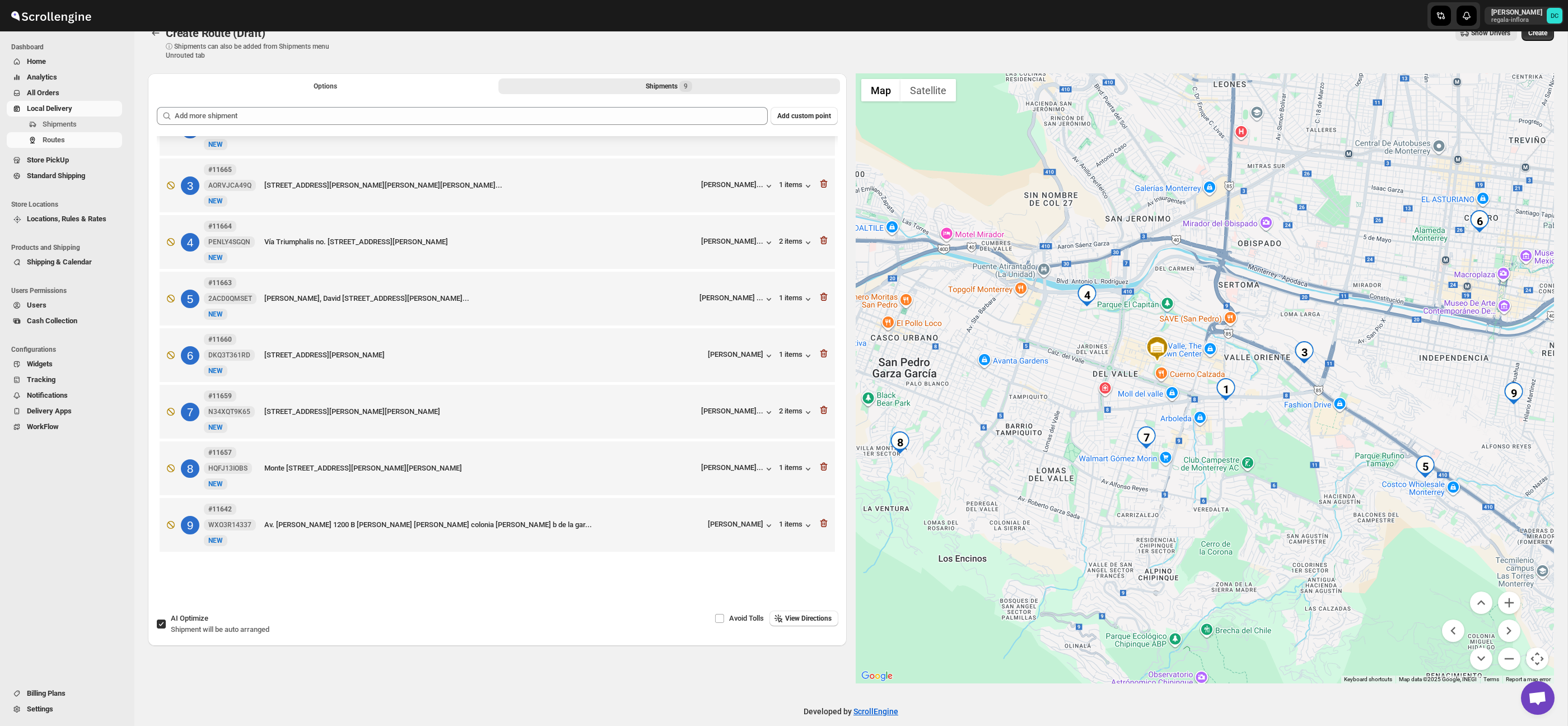
drag, startPoint x: 1280, startPoint y: 473, endPoint x: 1274, endPoint y: 458, distance: 16.2
click at [1274, 458] on div at bounding box center [1206, 378] width 699 height 610
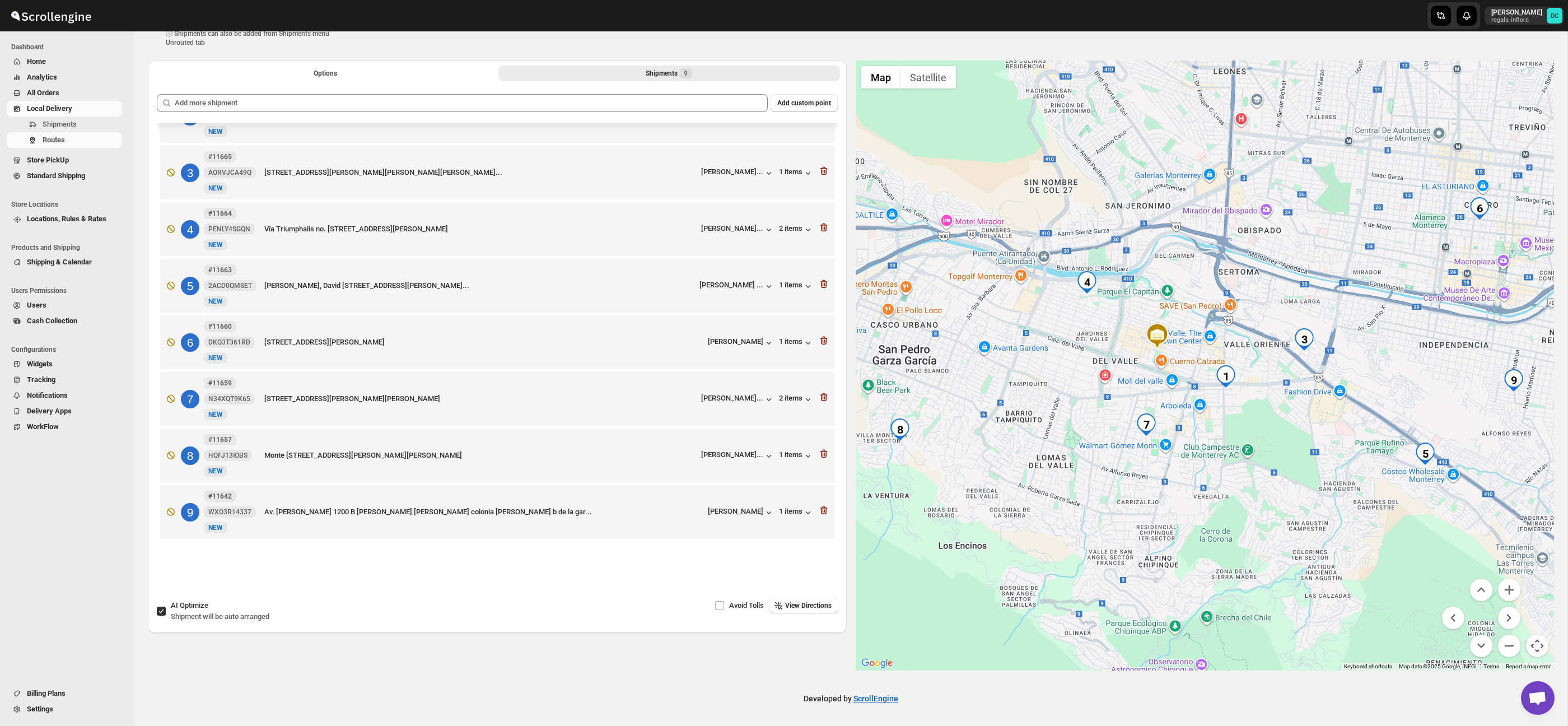
scroll to position [0, 0]
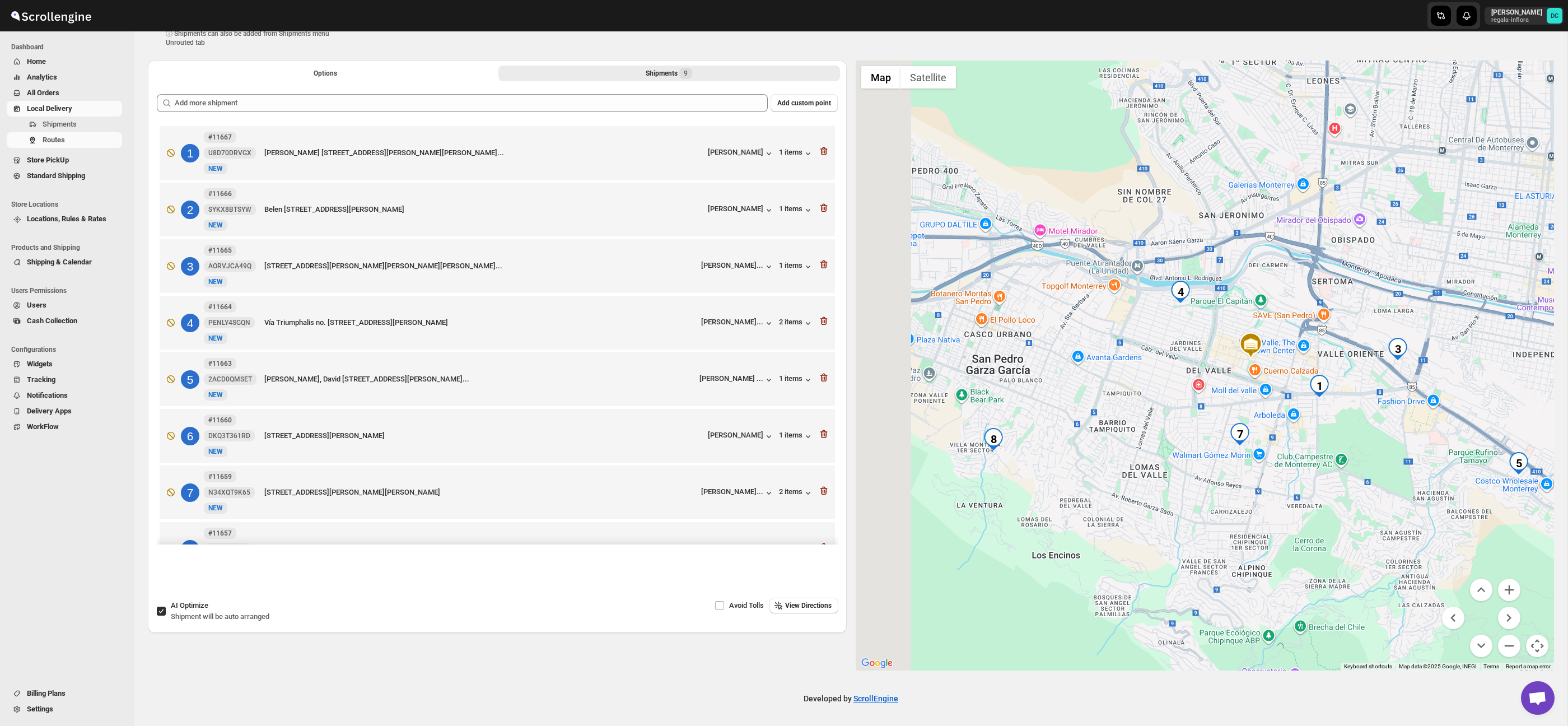
drag, startPoint x: 1126, startPoint y: 344, endPoint x: 1224, endPoint y: 354, distance: 98.5
click at [1224, 354] on div at bounding box center [1206, 365] width 699 height 610
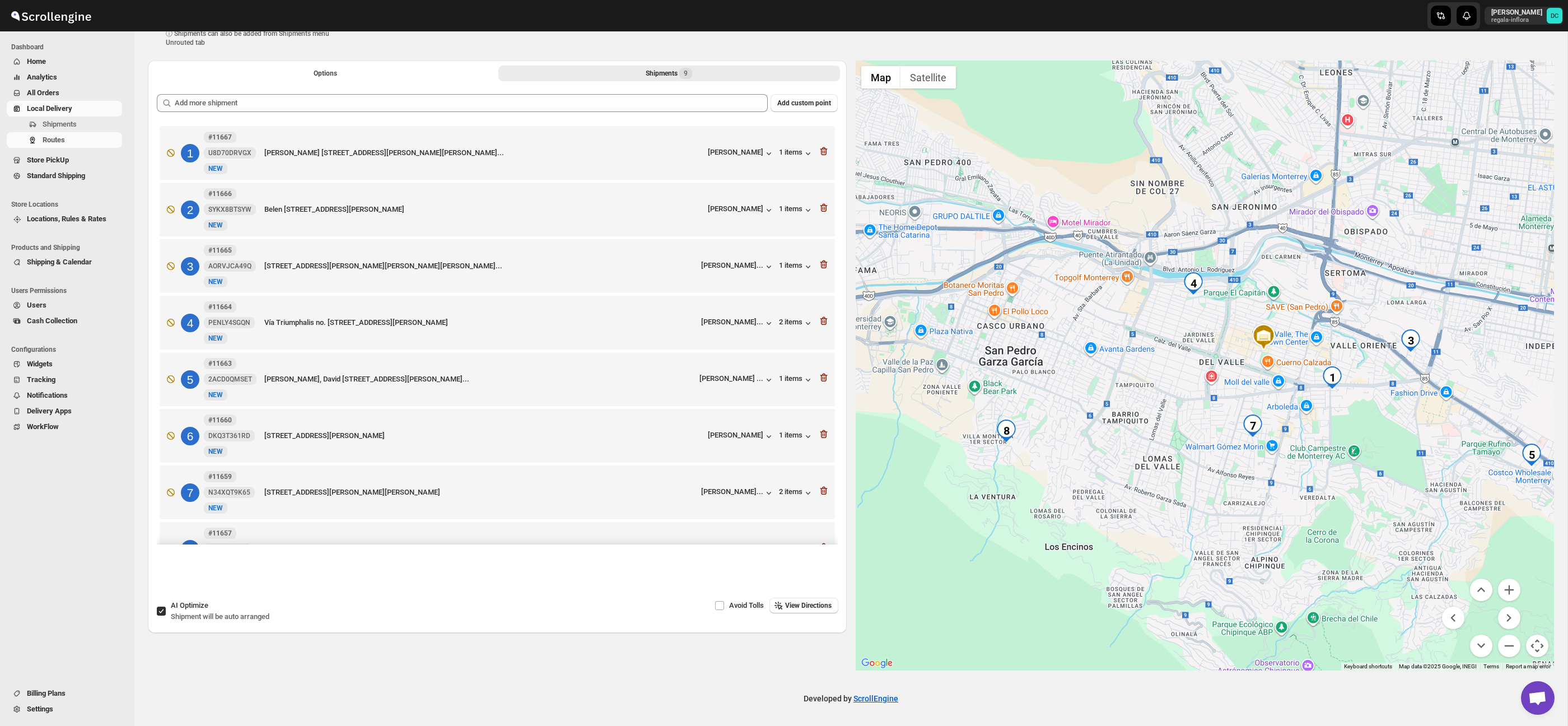
drag, startPoint x: 977, startPoint y: 377, endPoint x: 854, endPoint y: 371, distance: 123.1
click at [993, 364] on div at bounding box center [1206, 365] width 699 height 610
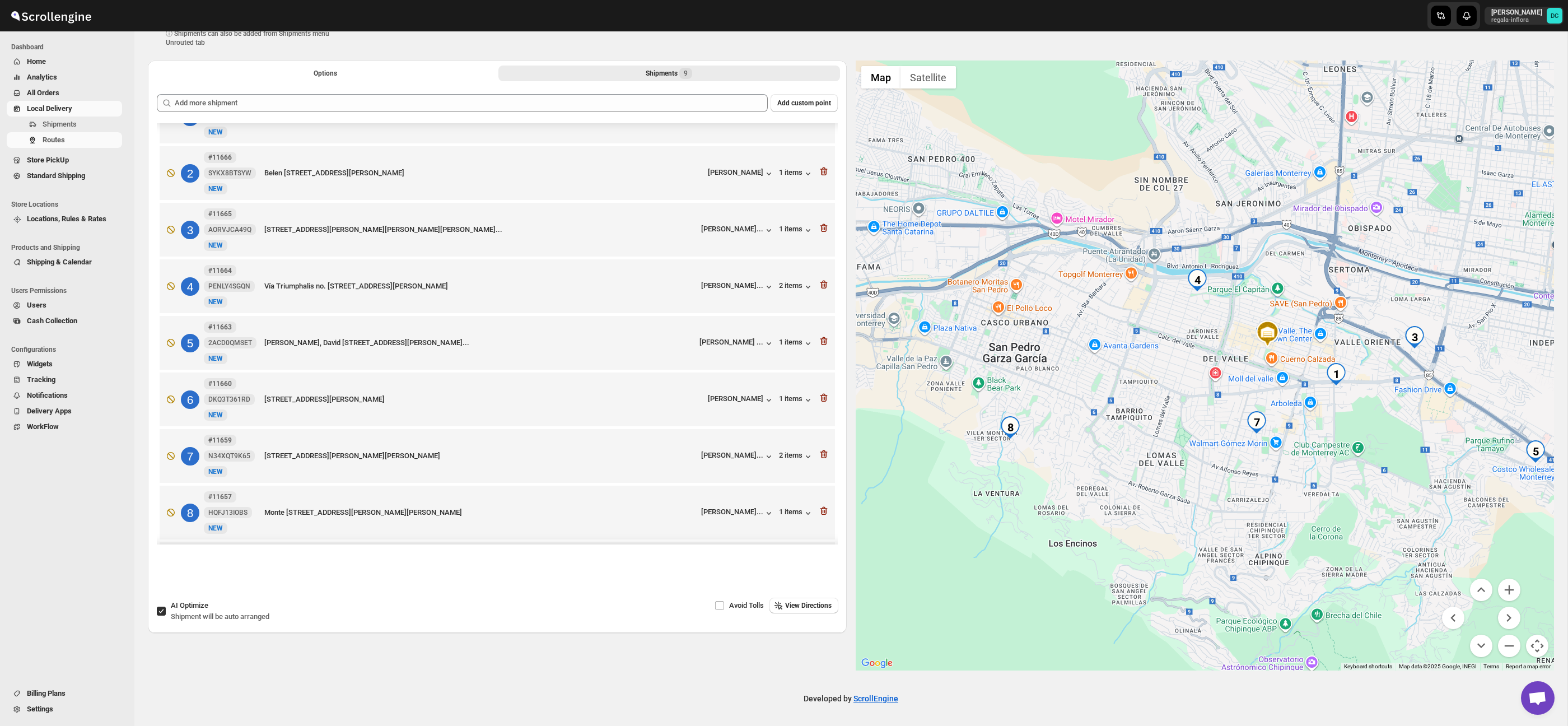
scroll to position [101, 0]
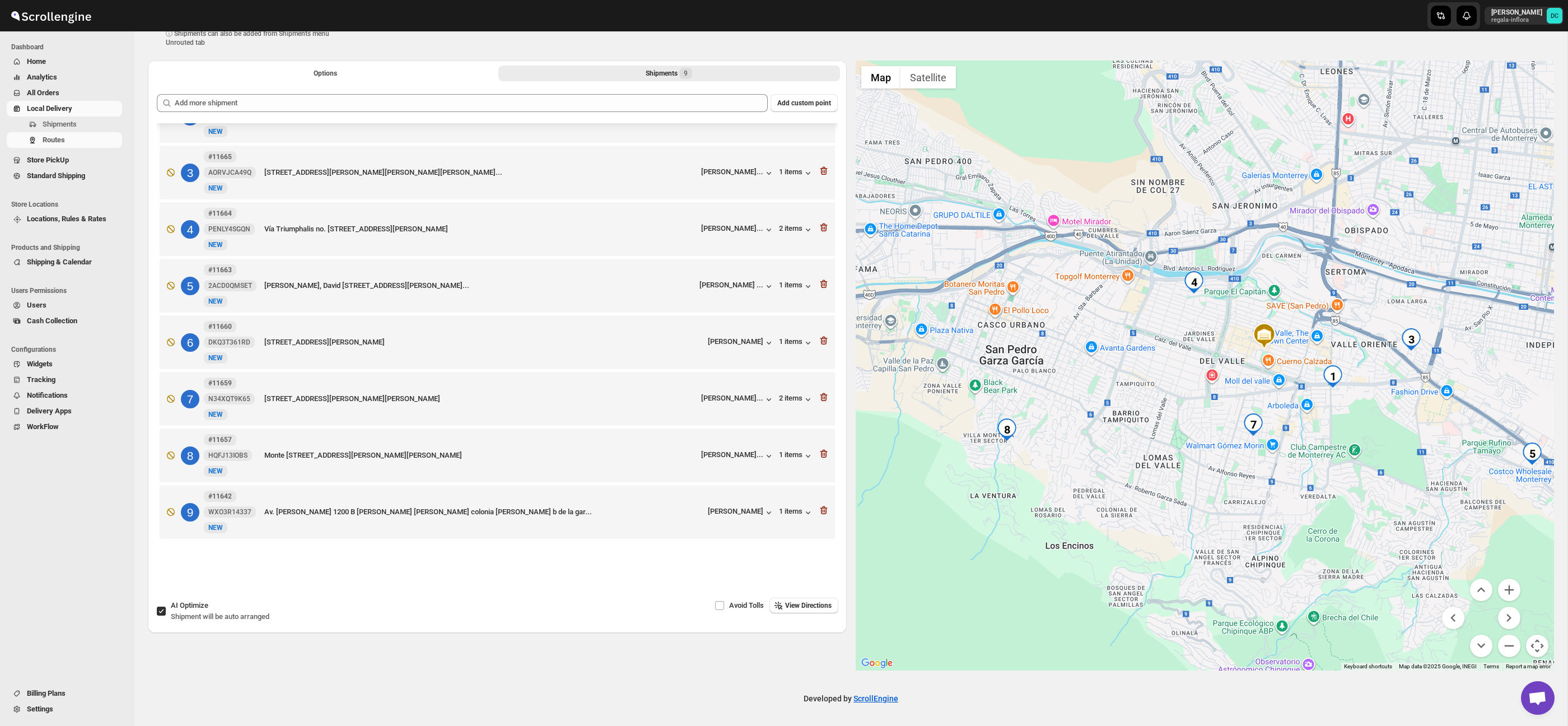
drag, startPoint x: 1170, startPoint y: 431, endPoint x: 1131, endPoint y: 462, distance: 49.8
click at [1131, 461] on div at bounding box center [1206, 365] width 699 height 610
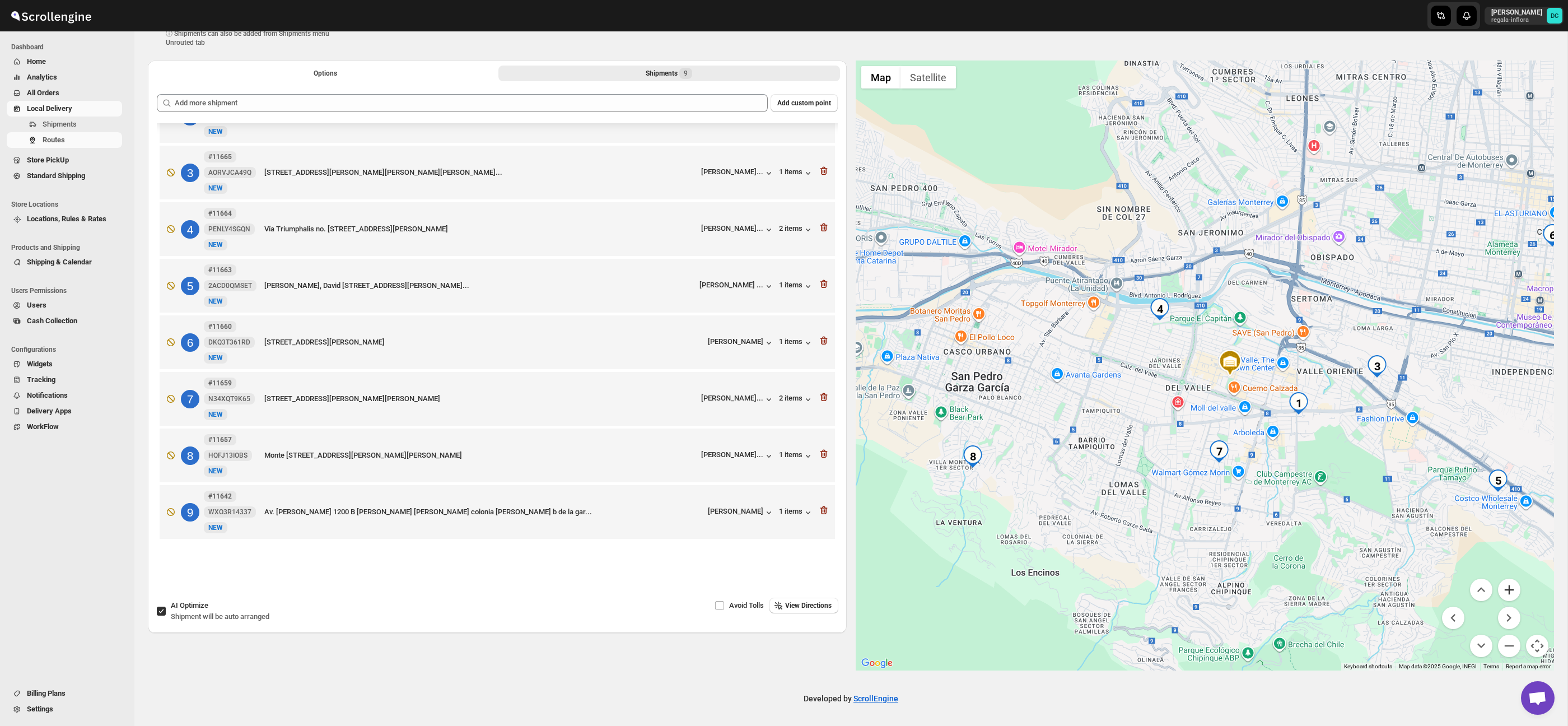
click at [1507, 587] on button "Zoom in" at bounding box center [1509, 589] width 22 height 22
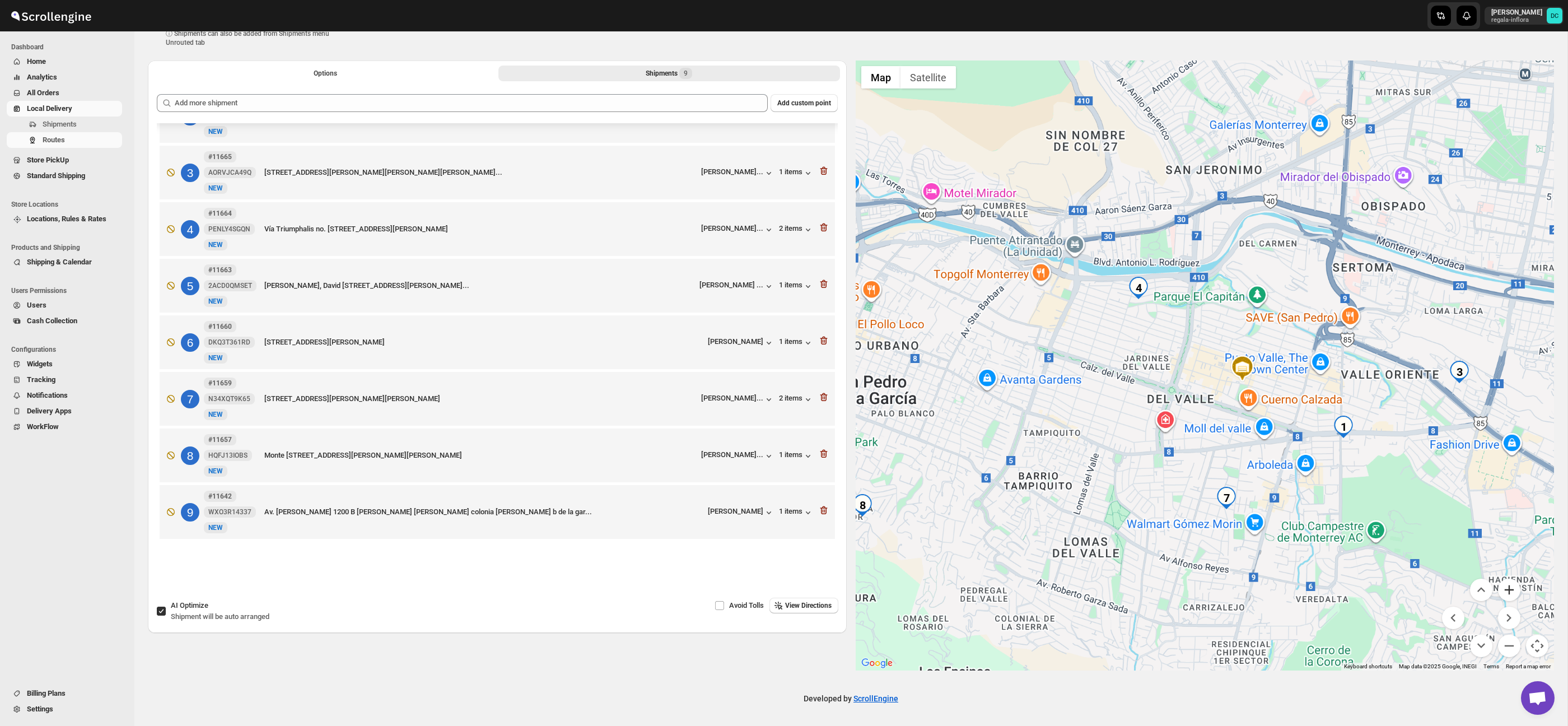
click at [1507, 587] on button "Zoom in" at bounding box center [1509, 589] width 22 height 22
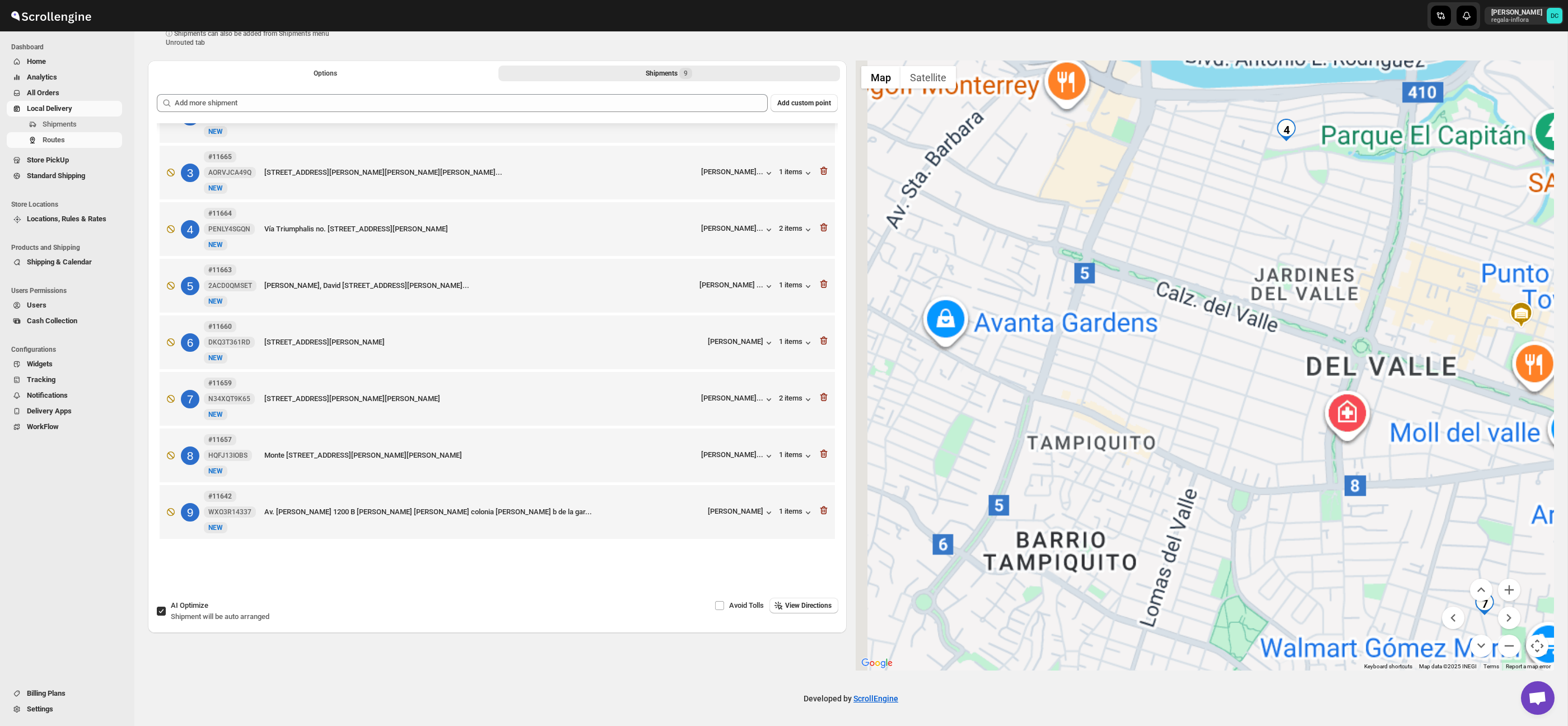
drag, startPoint x: 990, startPoint y: 518, endPoint x: 1222, endPoint y: 443, distance: 243.8
click at [1224, 442] on div at bounding box center [1206, 365] width 699 height 610
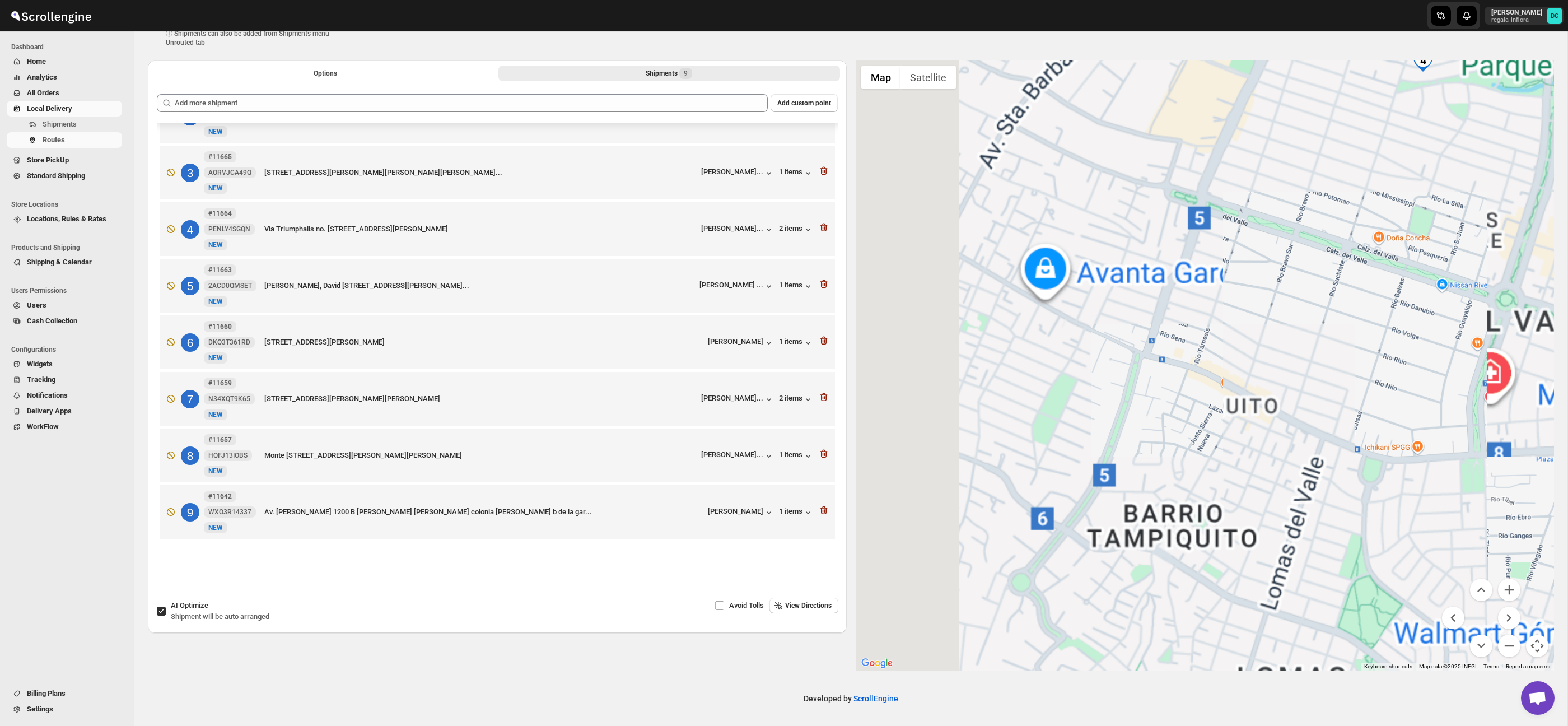
drag, startPoint x: 1176, startPoint y: 476, endPoint x: 1193, endPoint y: 420, distance: 58.5
click at [1193, 420] on div at bounding box center [1206, 365] width 699 height 610
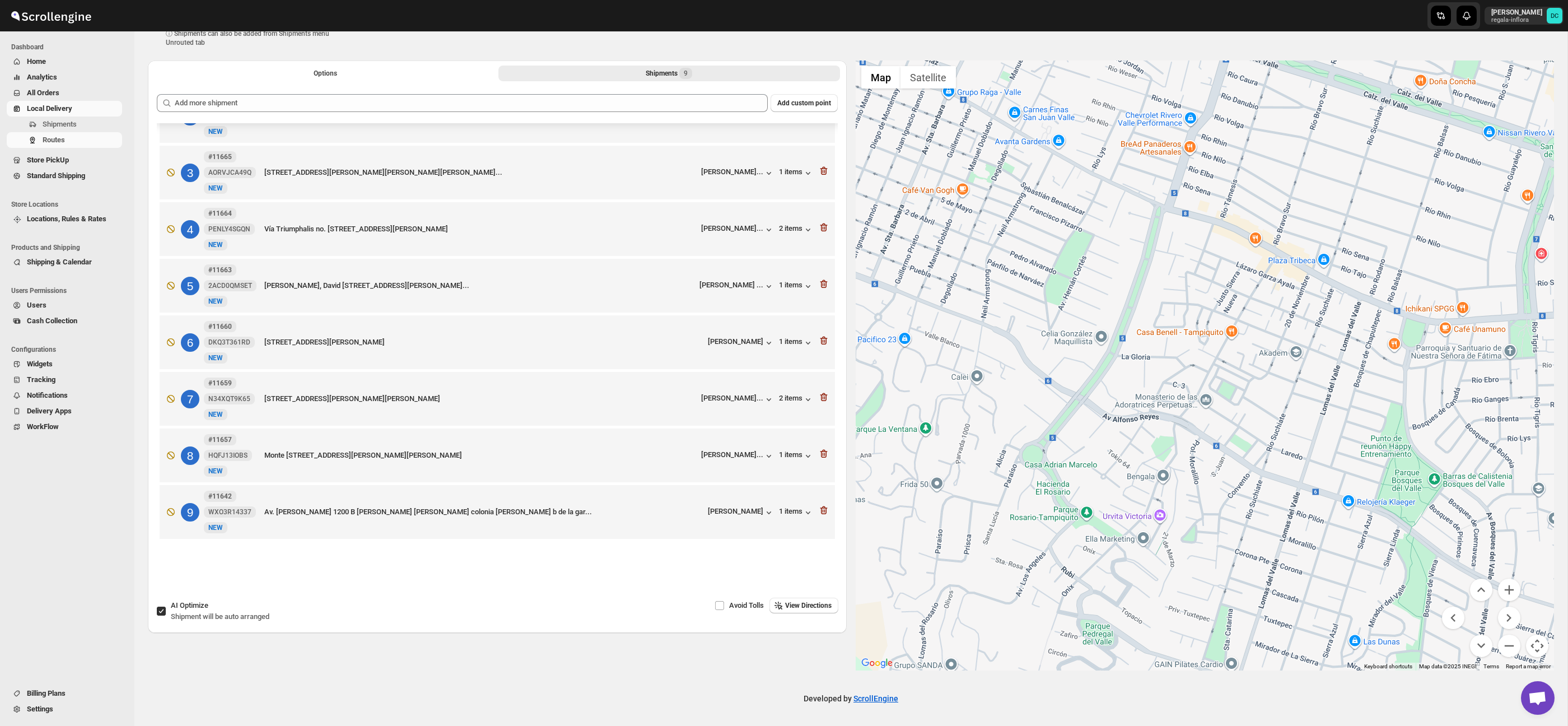
drag, startPoint x: 1134, startPoint y: 600, endPoint x: 1164, endPoint y: 518, distance: 87.3
click at [1150, 439] on div at bounding box center [1206, 365] width 699 height 610
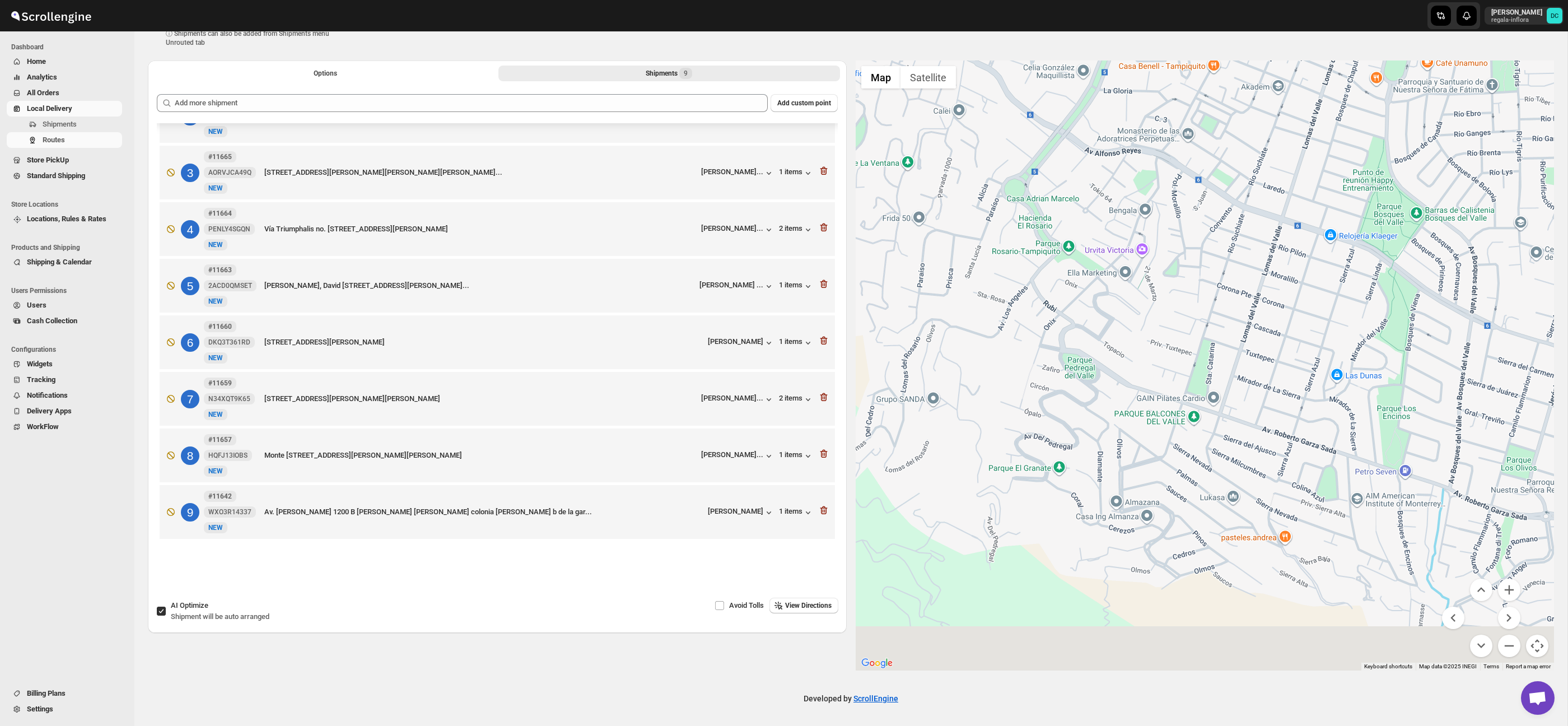
drag, startPoint x: 1160, startPoint y: 534, endPoint x: 1139, endPoint y: 385, distance: 150.5
click at [1139, 385] on div at bounding box center [1206, 365] width 699 height 610
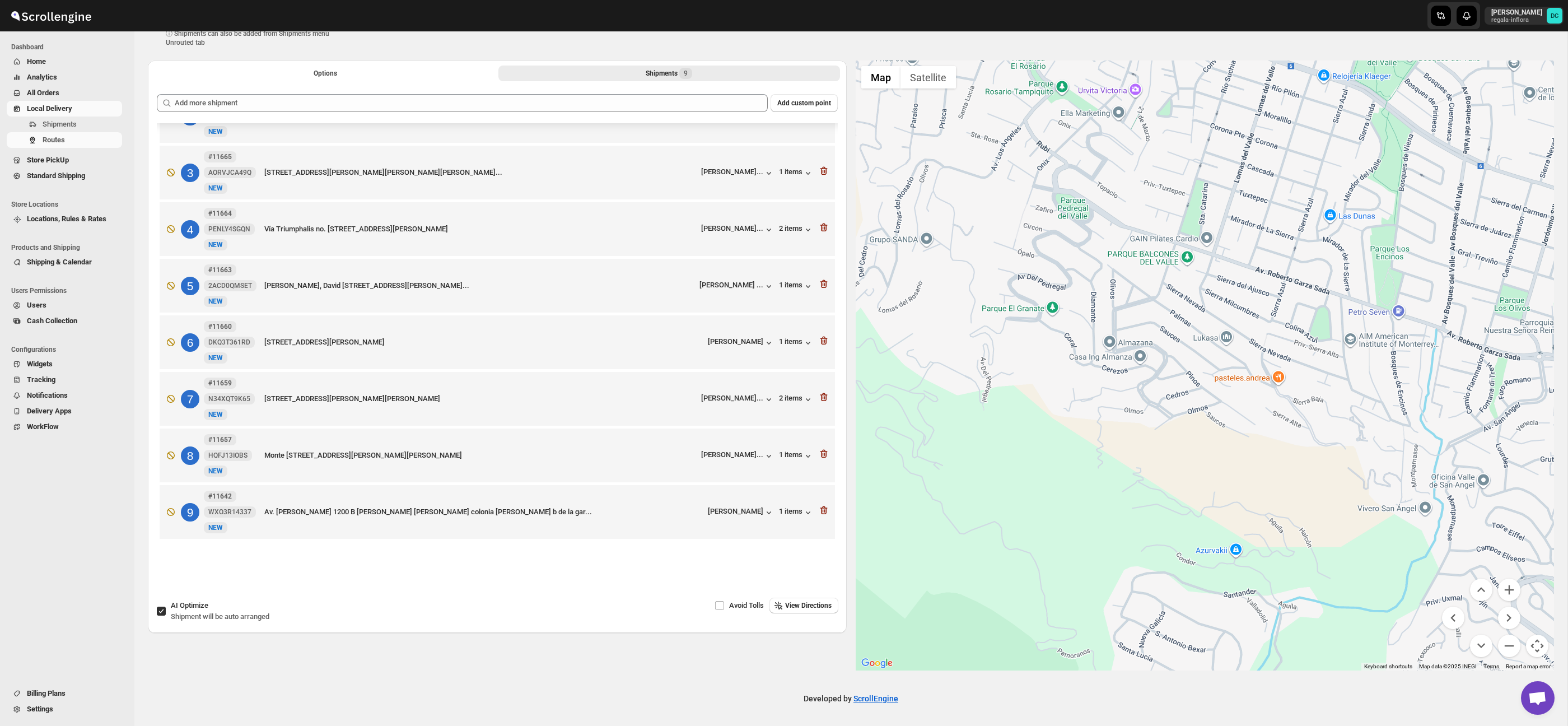
drag, startPoint x: 1190, startPoint y: 512, endPoint x: 1198, endPoint y: 451, distance: 61.5
click at [1188, 432] on div at bounding box center [1206, 365] width 699 height 610
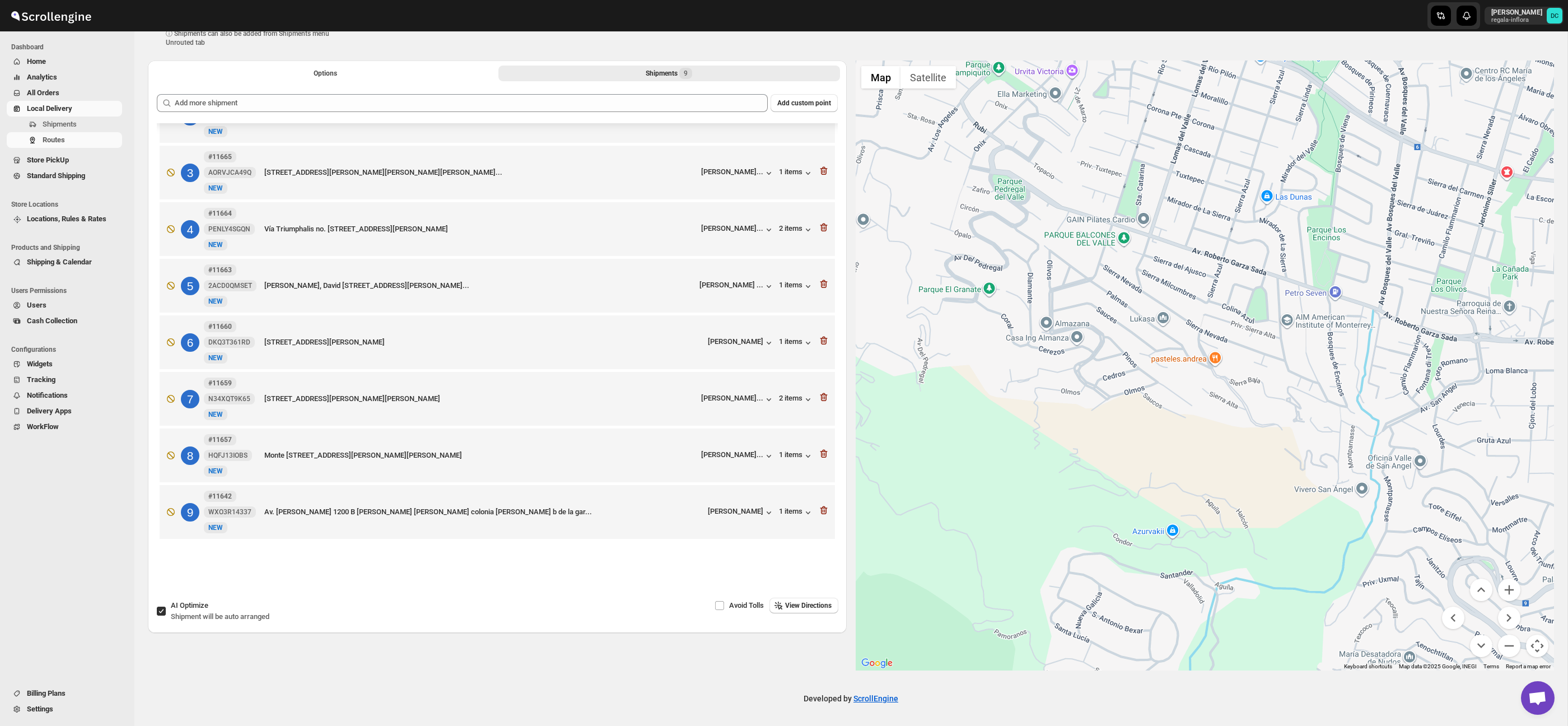
drag, startPoint x: 1229, startPoint y: 457, endPoint x: 1170, endPoint y: 471, distance: 60.6
click at [1190, 579] on div at bounding box center [1206, 365] width 699 height 610
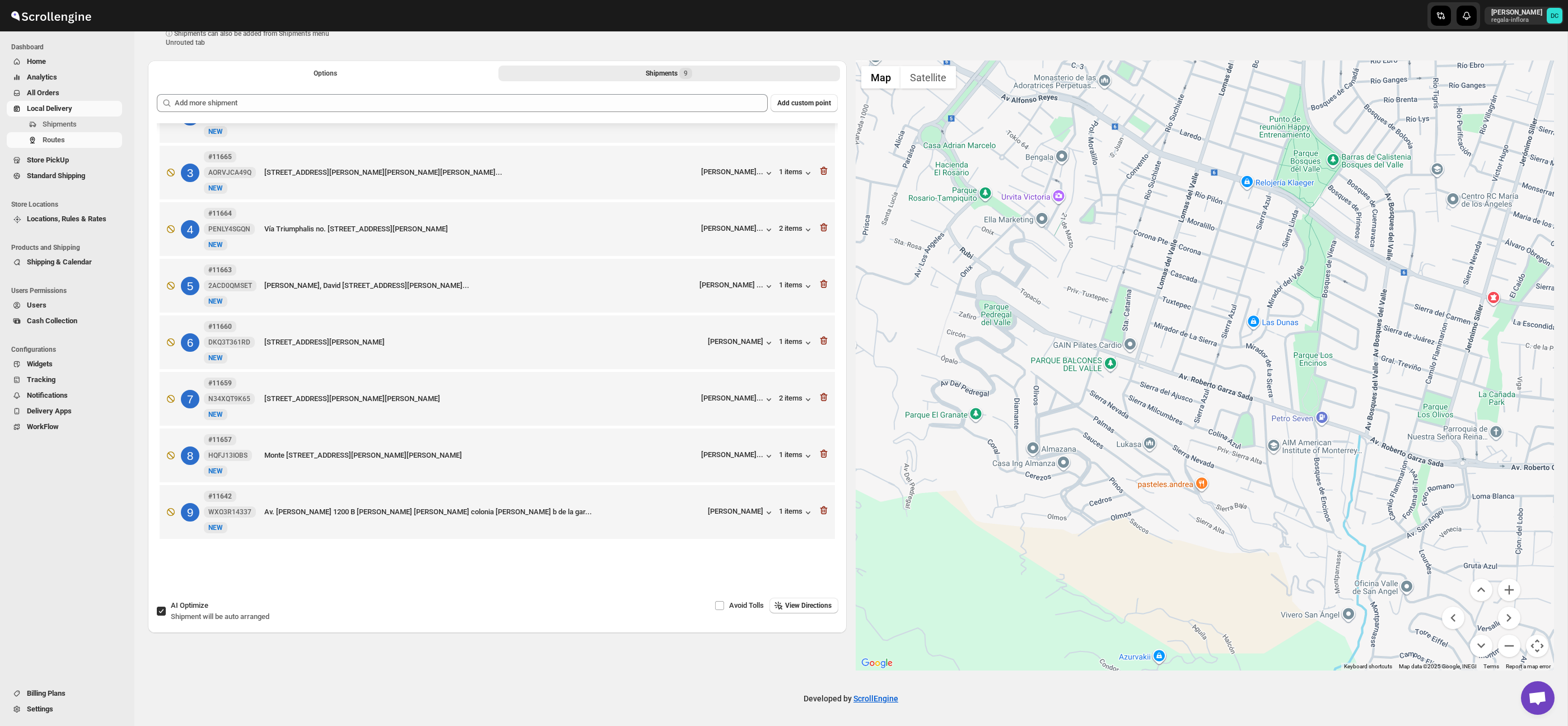
drag, startPoint x: 1111, startPoint y: 383, endPoint x: 1210, endPoint y: 543, distance: 188.2
click at [1210, 544] on div at bounding box center [1206, 365] width 699 height 610
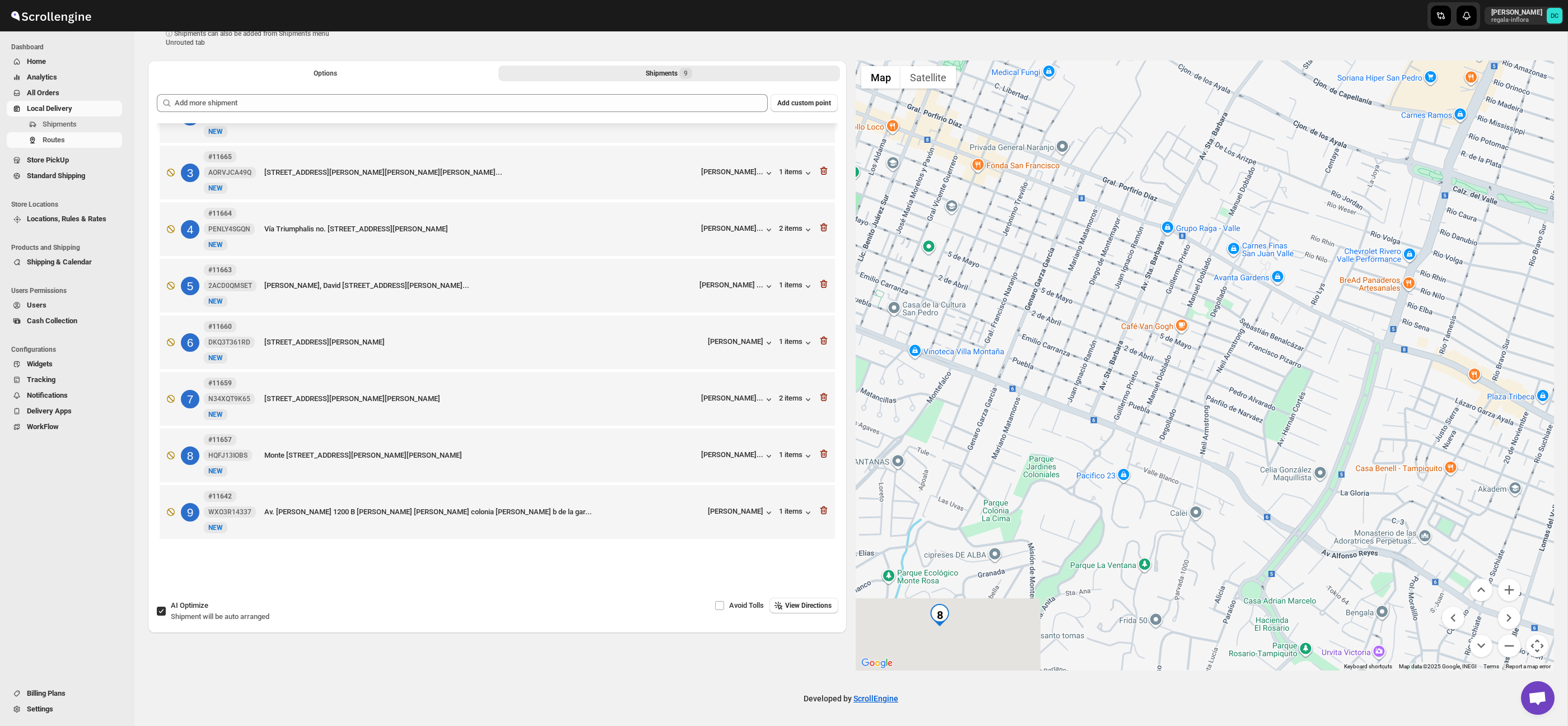
drag, startPoint x: 1088, startPoint y: 420, endPoint x: 1148, endPoint y: 447, distance: 65.8
click at [1148, 447] on div at bounding box center [1206, 365] width 699 height 610
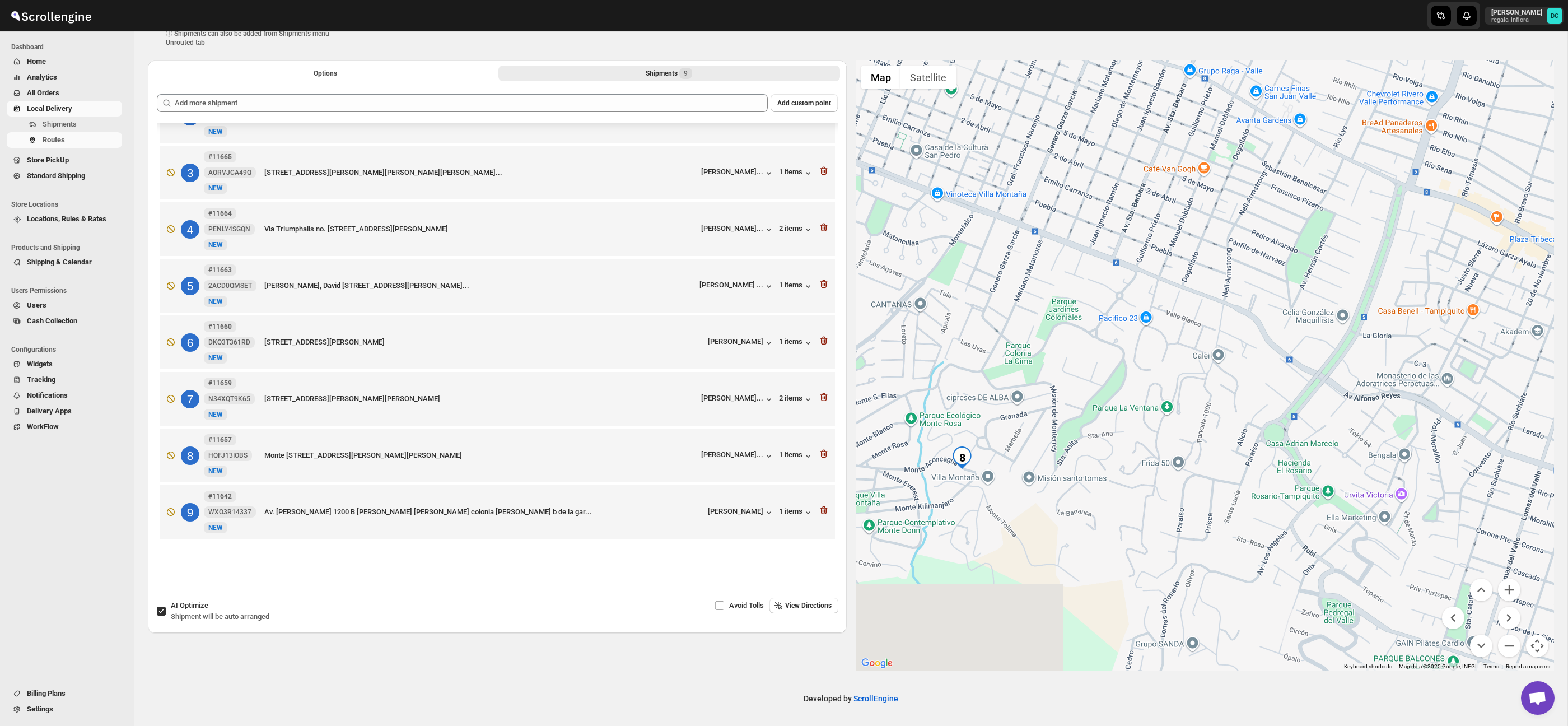
drag, startPoint x: 1211, startPoint y: 546, endPoint x: 1201, endPoint y: 374, distance: 172.3
click at [1201, 374] on div at bounding box center [1206, 365] width 699 height 610
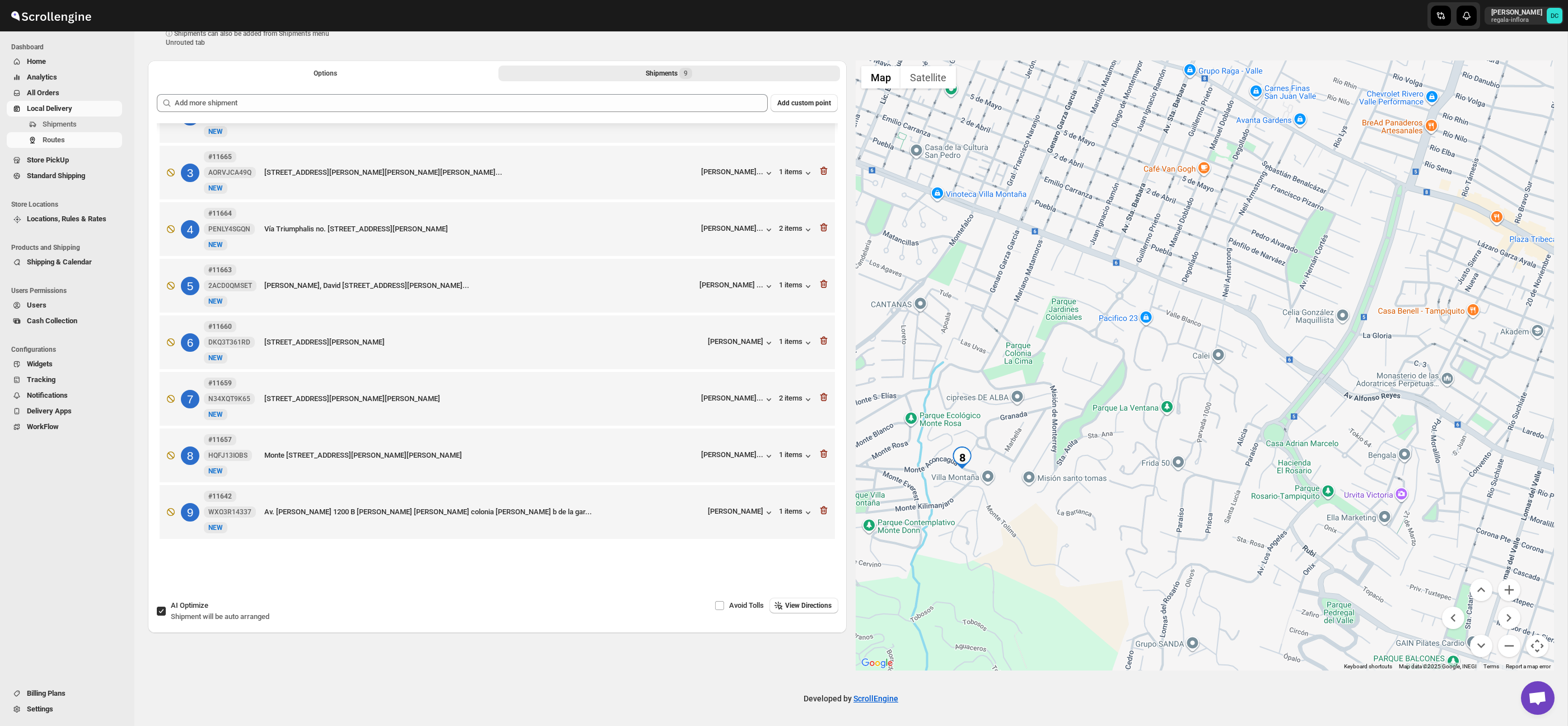
drag, startPoint x: 1270, startPoint y: 489, endPoint x: 1236, endPoint y: 489, distance: 34.0
click at [1210, 544] on div at bounding box center [1206, 365] width 699 height 610
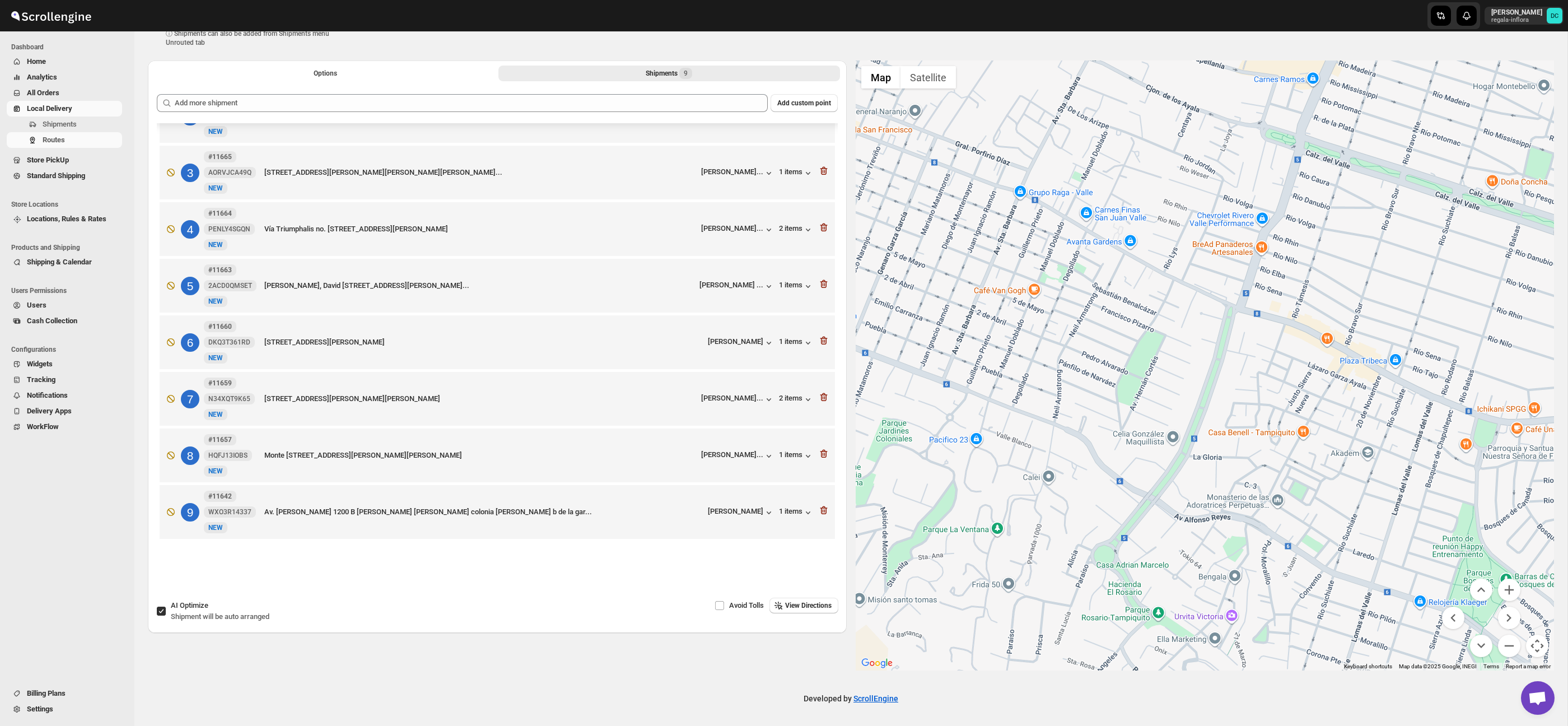
drag, startPoint x: 1253, startPoint y: 458, endPoint x: 1224, endPoint y: 442, distance: 33.1
click at [1194, 483] on div at bounding box center [1206, 365] width 699 height 610
drag, startPoint x: 1285, startPoint y: 383, endPoint x: 1196, endPoint y: 457, distance: 115.7
click at [1197, 457] on div at bounding box center [1206, 365] width 699 height 610
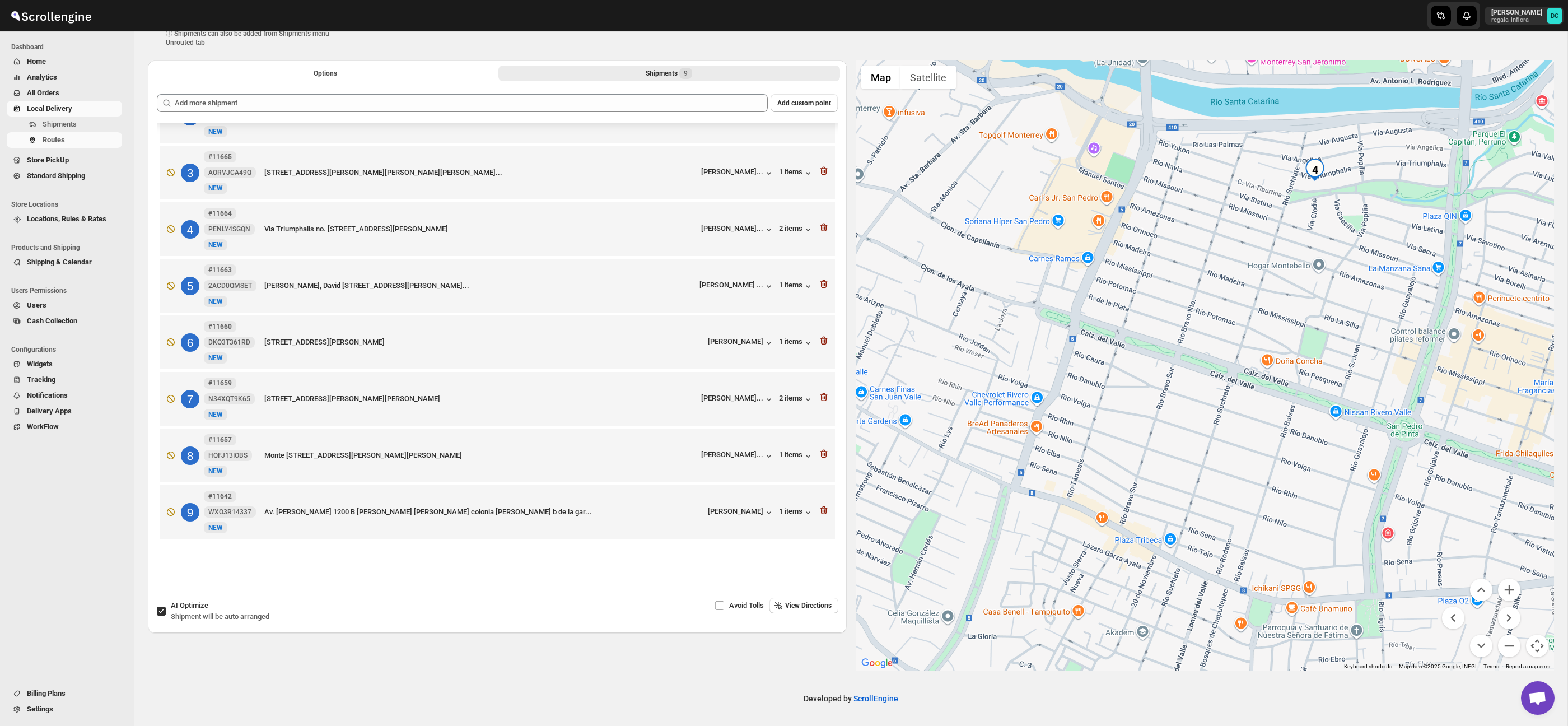
drag, startPoint x: 1229, startPoint y: 415, endPoint x: 1386, endPoint y: 505, distance: 181.0
click at [1223, 418] on div at bounding box center [1206, 365] width 699 height 610
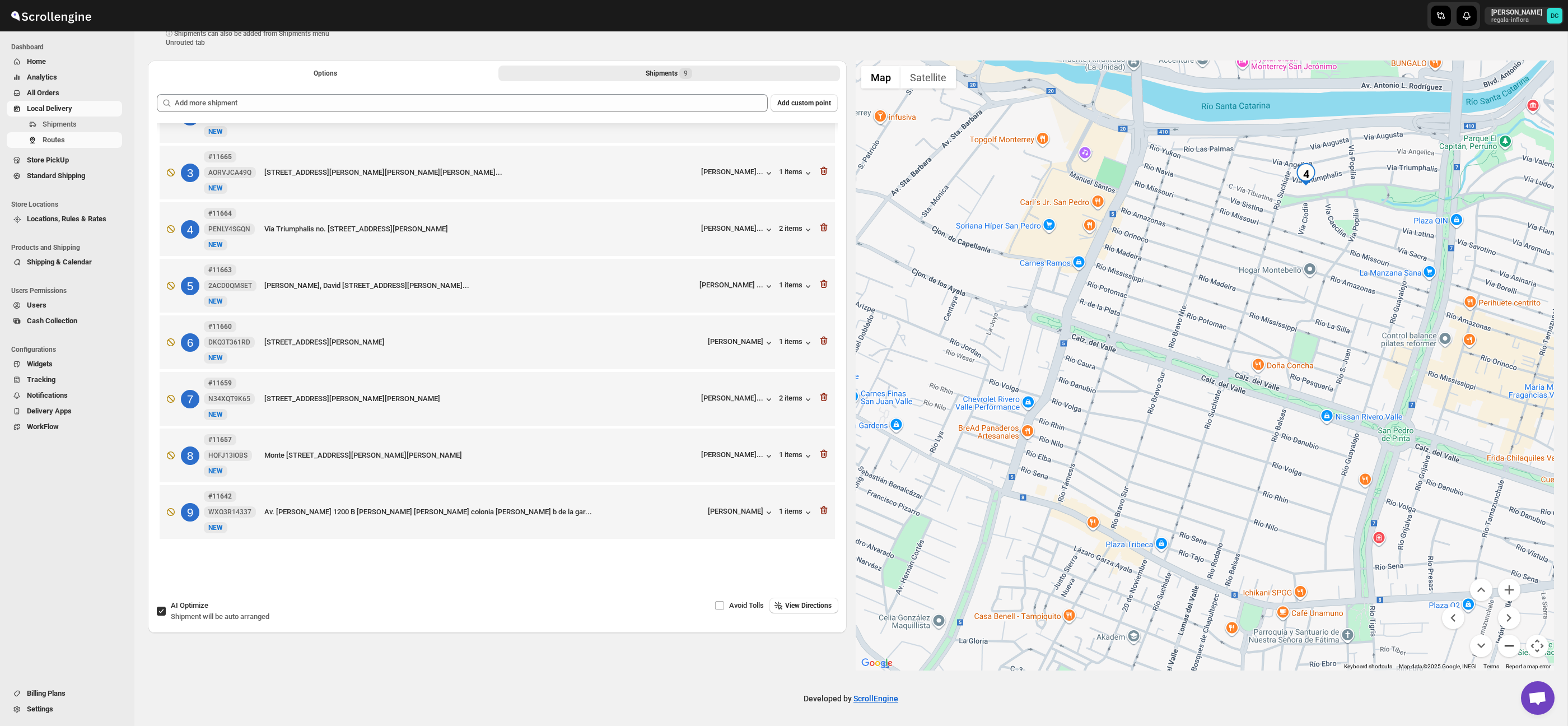
click at [1505, 647] on button "Zoom out" at bounding box center [1509, 646] width 22 height 22
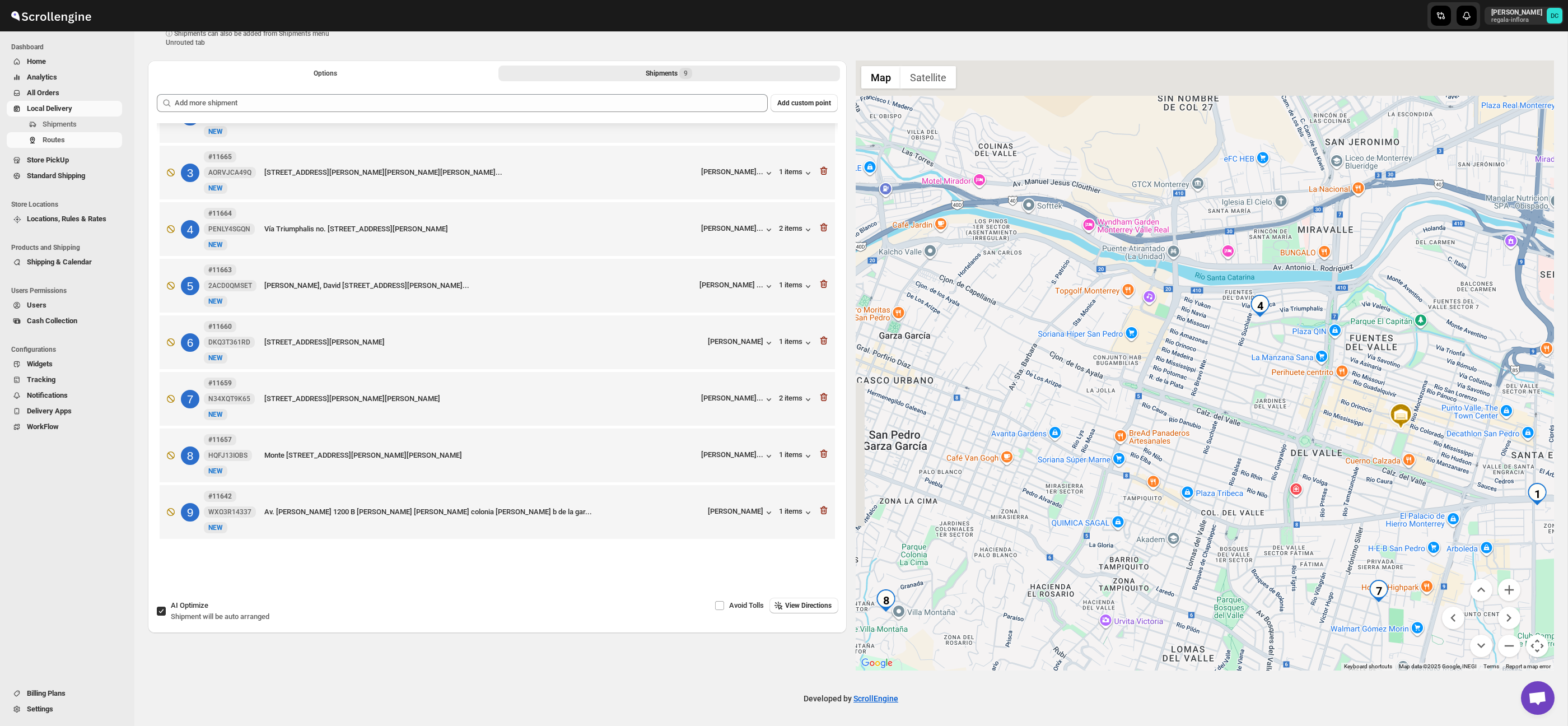
drag, startPoint x: 1366, startPoint y: 403, endPoint x: 1370, endPoint y: 450, distance: 47.2
click at [1370, 450] on div at bounding box center [1206, 365] width 699 height 610
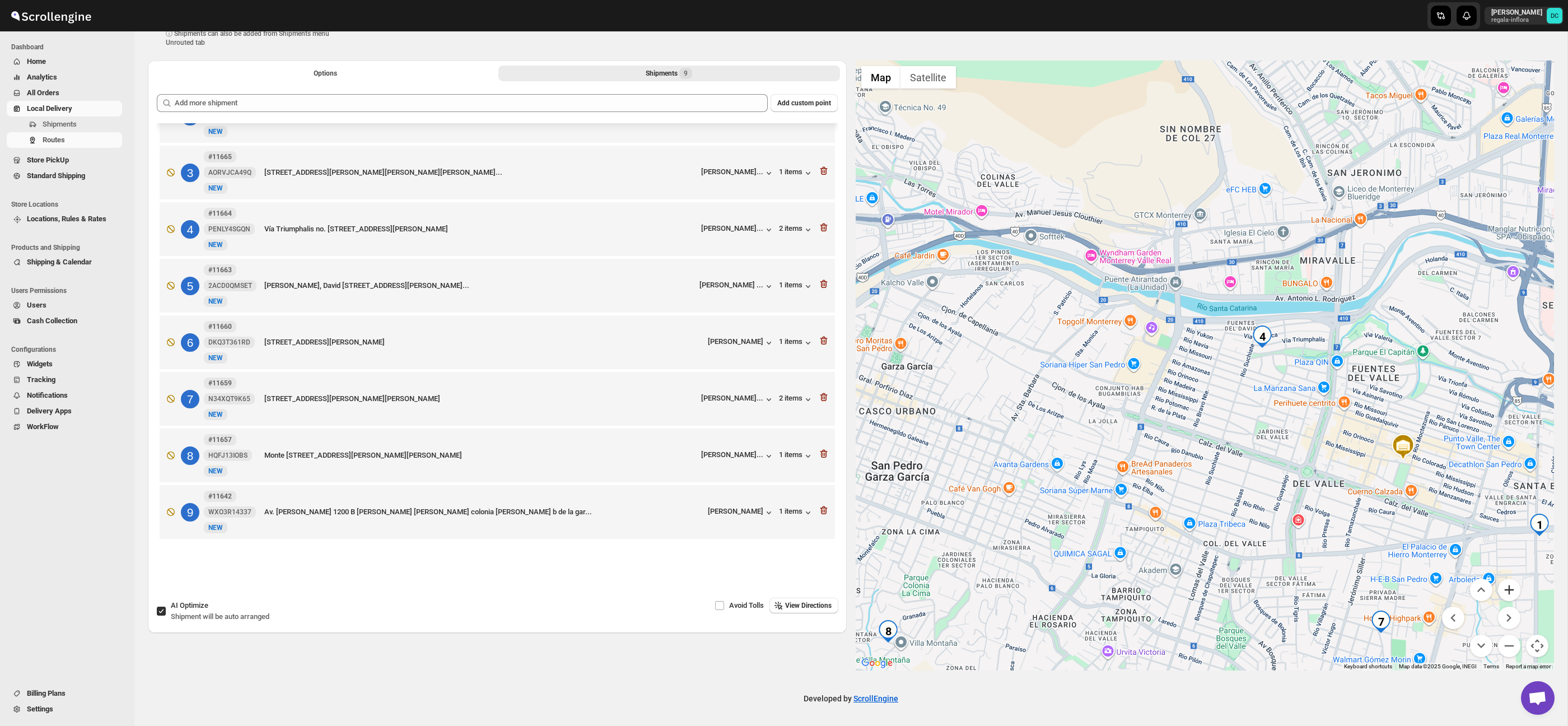
click at [1505, 580] on button "Zoom in" at bounding box center [1509, 589] width 22 height 22
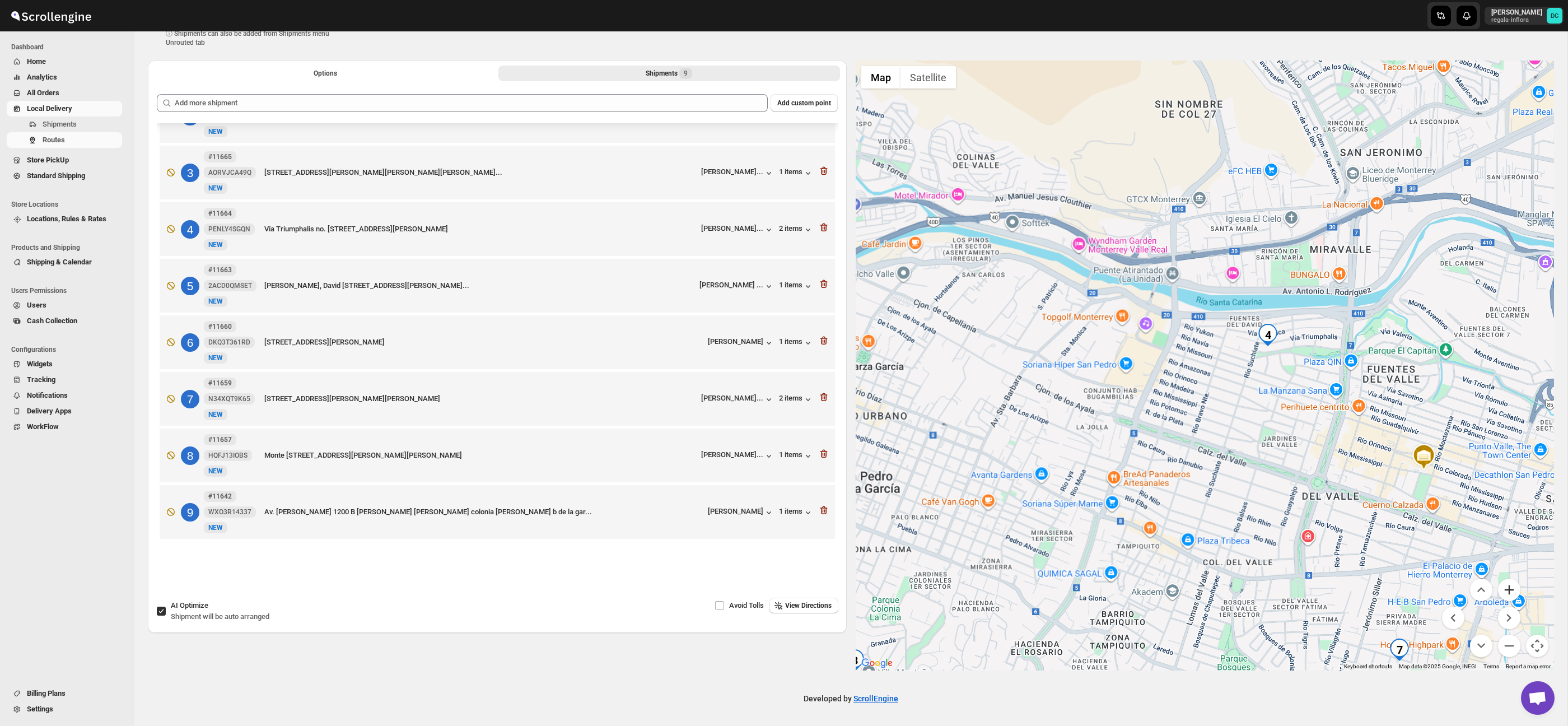
click at [1505, 580] on button "Zoom in" at bounding box center [1509, 589] width 22 height 22
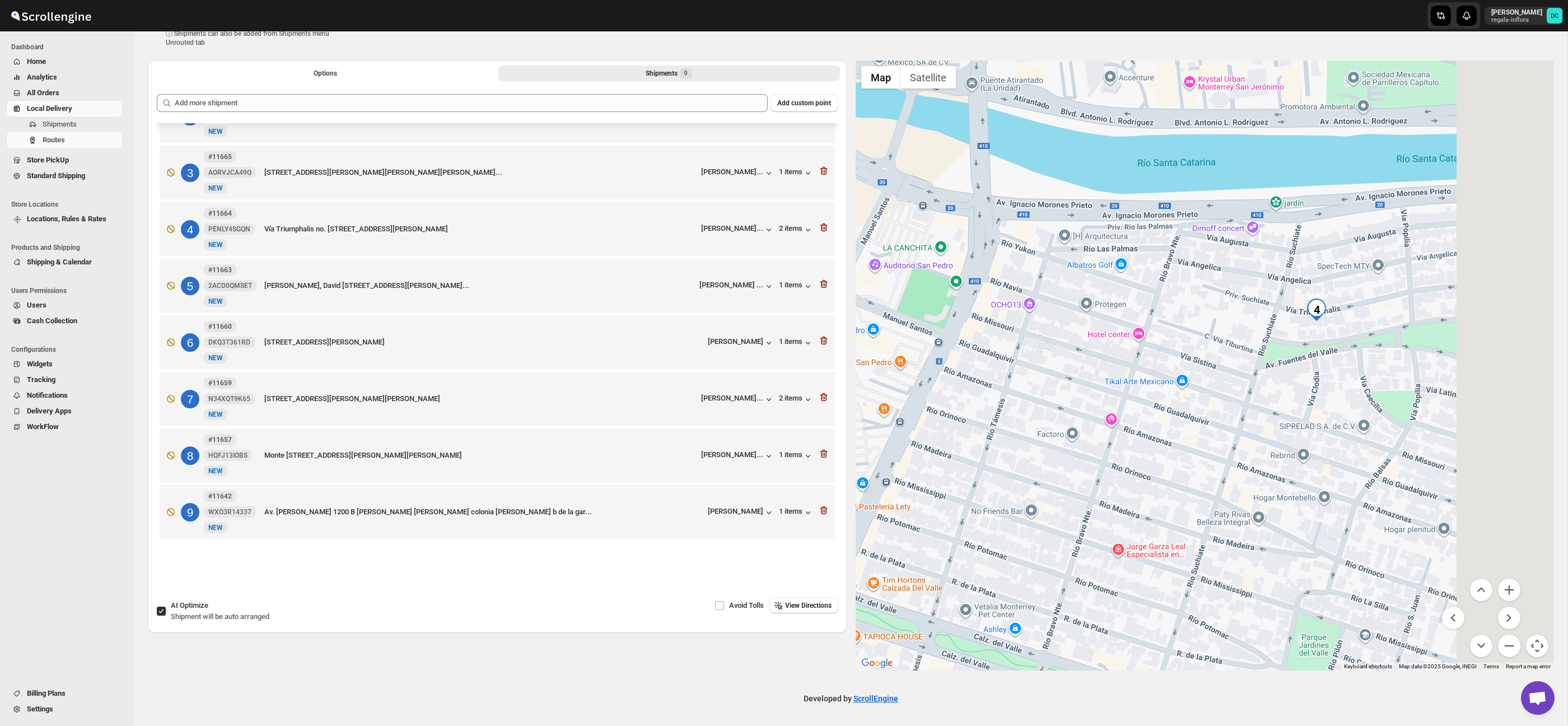
drag, startPoint x: 1428, startPoint y: 397, endPoint x: 1304, endPoint y: 421, distance: 126.3
click at [1307, 423] on div at bounding box center [1206, 365] width 699 height 610
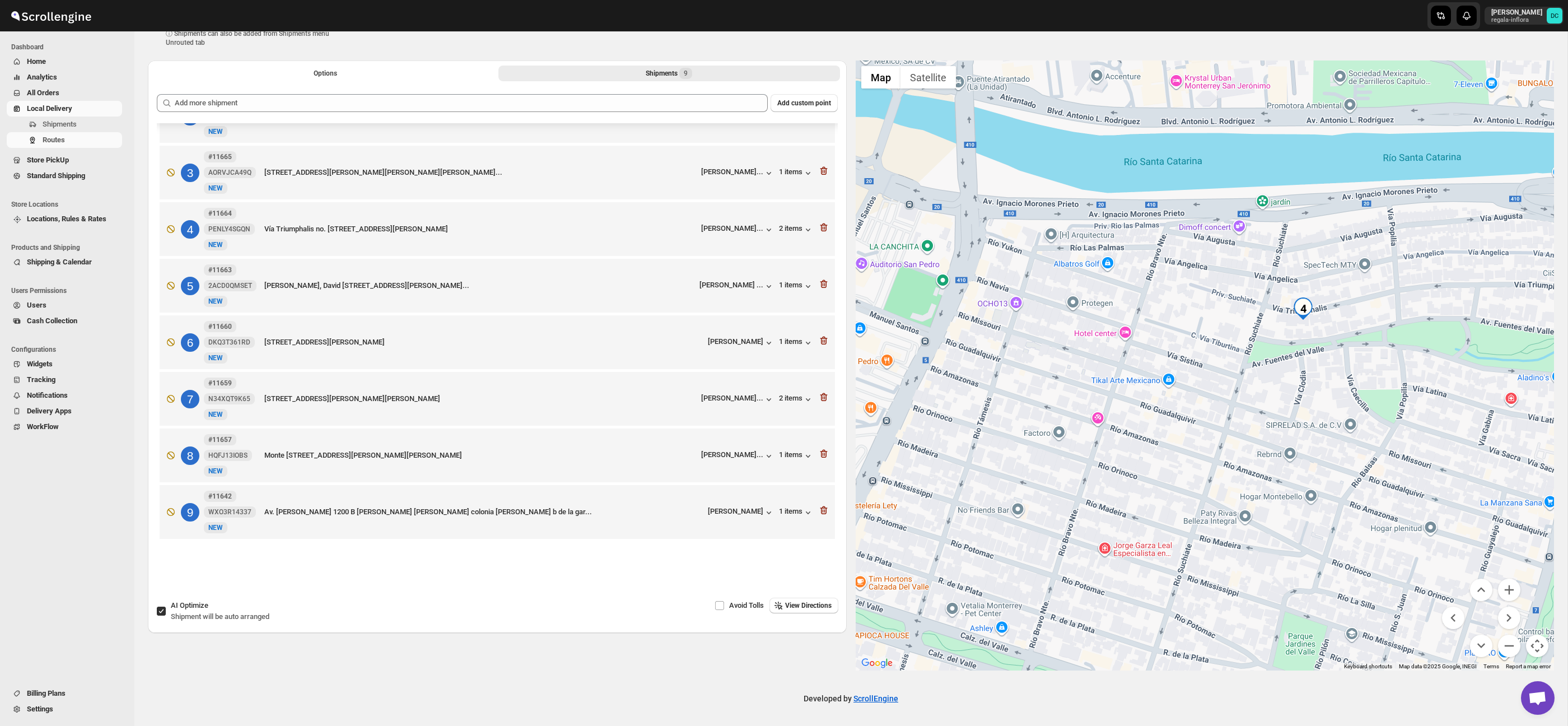
drag, startPoint x: 1349, startPoint y: 365, endPoint x: 1159, endPoint y: 352, distance: 190.4
click at [1141, 345] on div at bounding box center [1206, 365] width 699 height 610
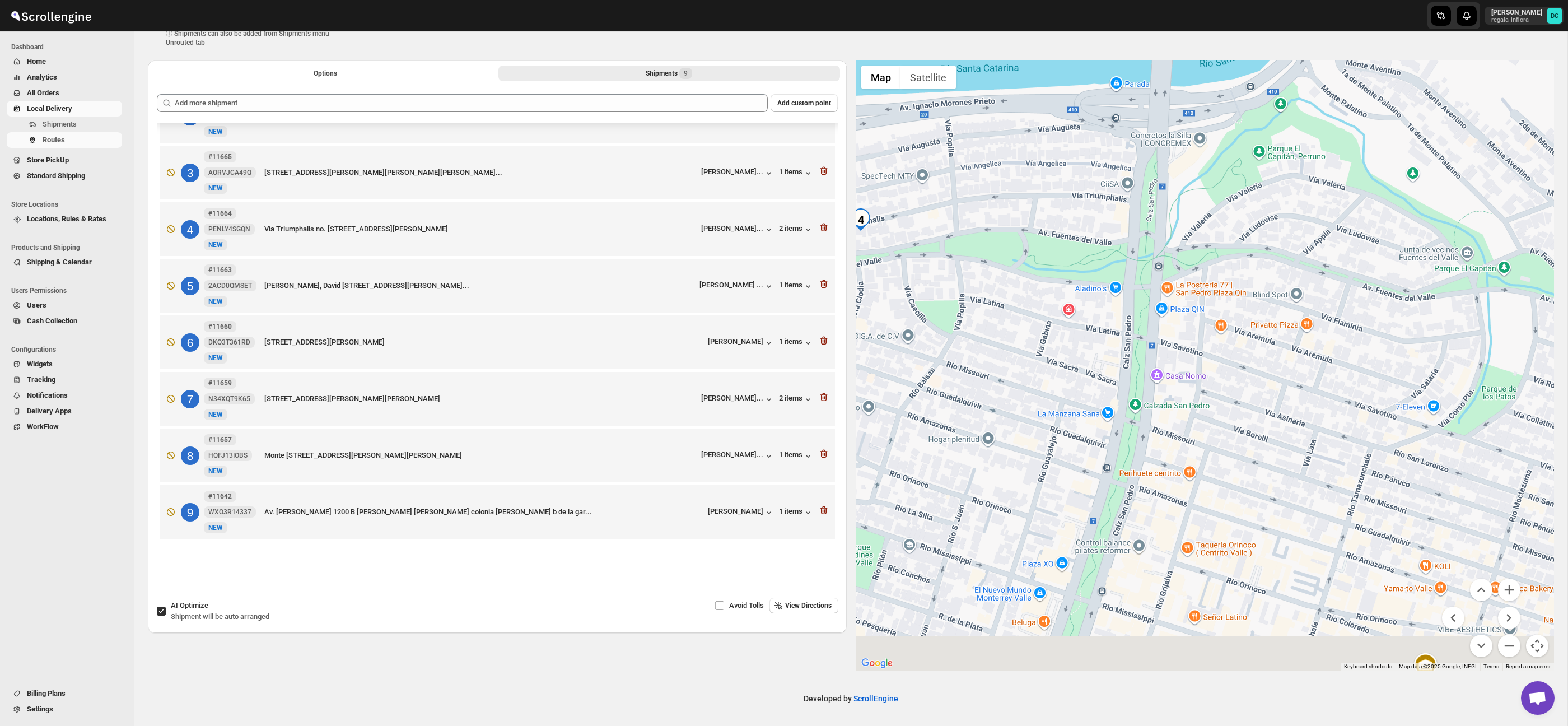
drag, startPoint x: 1223, startPoint y: 381, endPoint x: 1230, endPoint y: 387, distance: 9.2
click at [1209, 368] on div at bounding box center [1206, 365] width 699 height 610
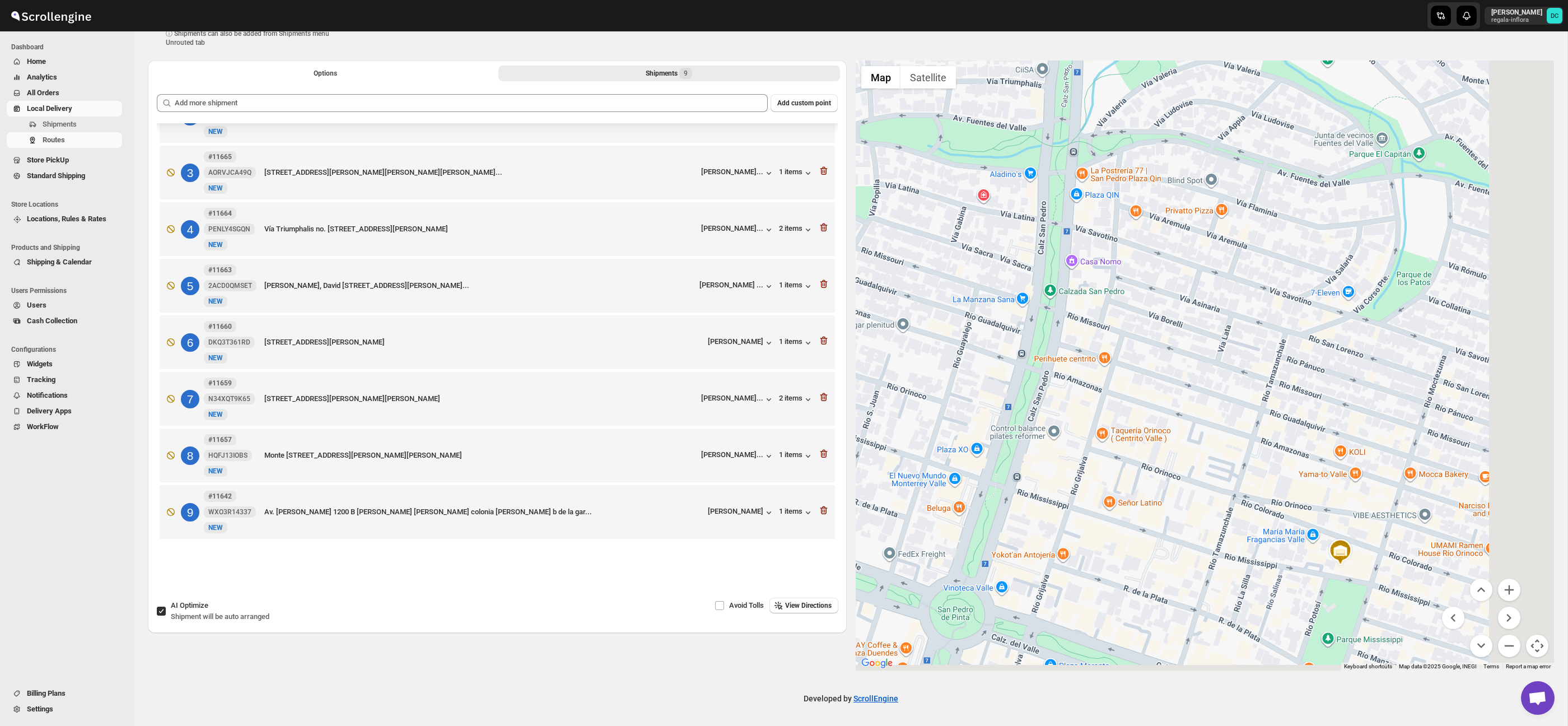
drag, startPoint x: 1281, startPoint y: 411, endPoint x: 1401, endPoint y: 460, distance: 129.6
click at [1275, 398] on div at bounding box center [1206, 365] width 699 height 610
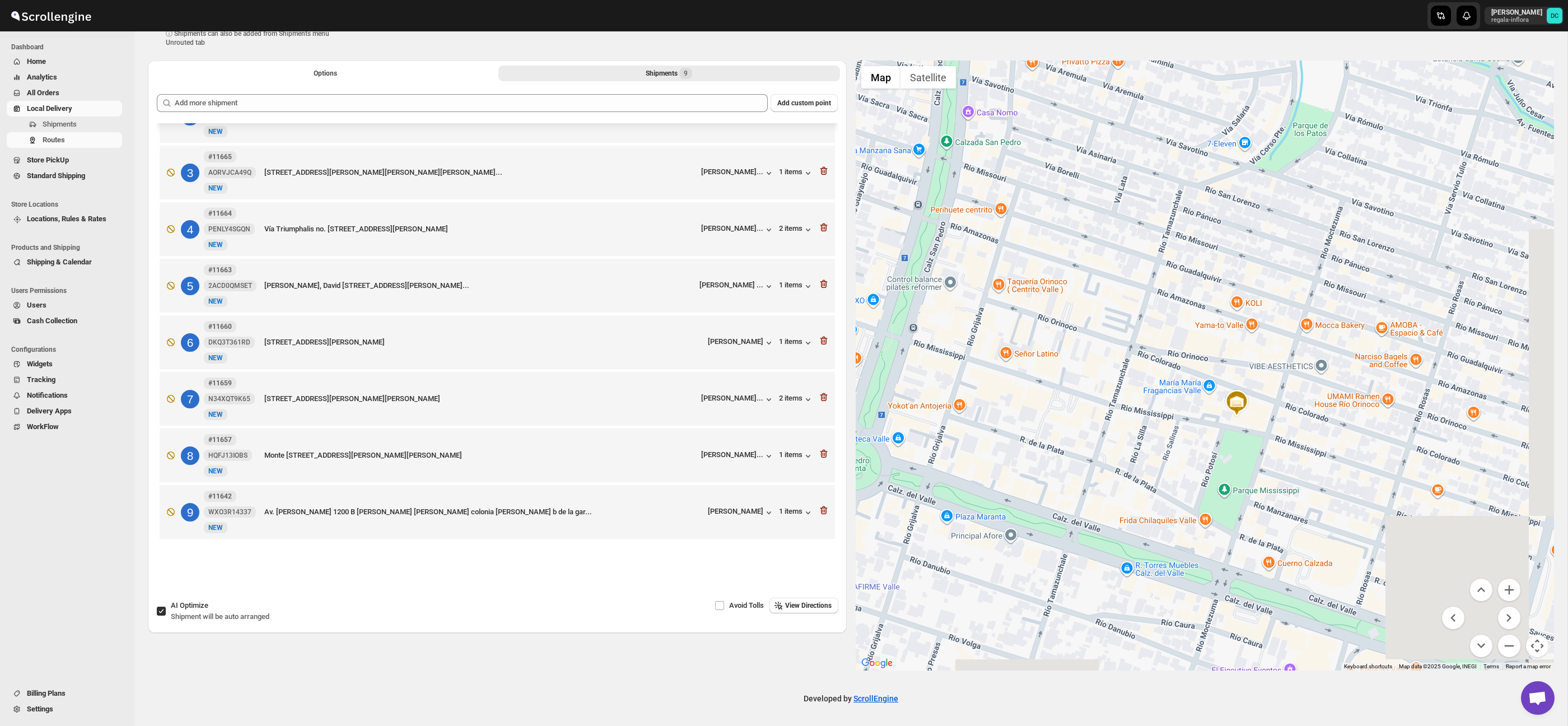
drag, startPoint x: 1382, startPoint y: 442, endPoint x: 1301, endPoint y: 348, distance: 124.1
click at [1302, 348] on div at bounding box center [1206, 365] width 699 height 610
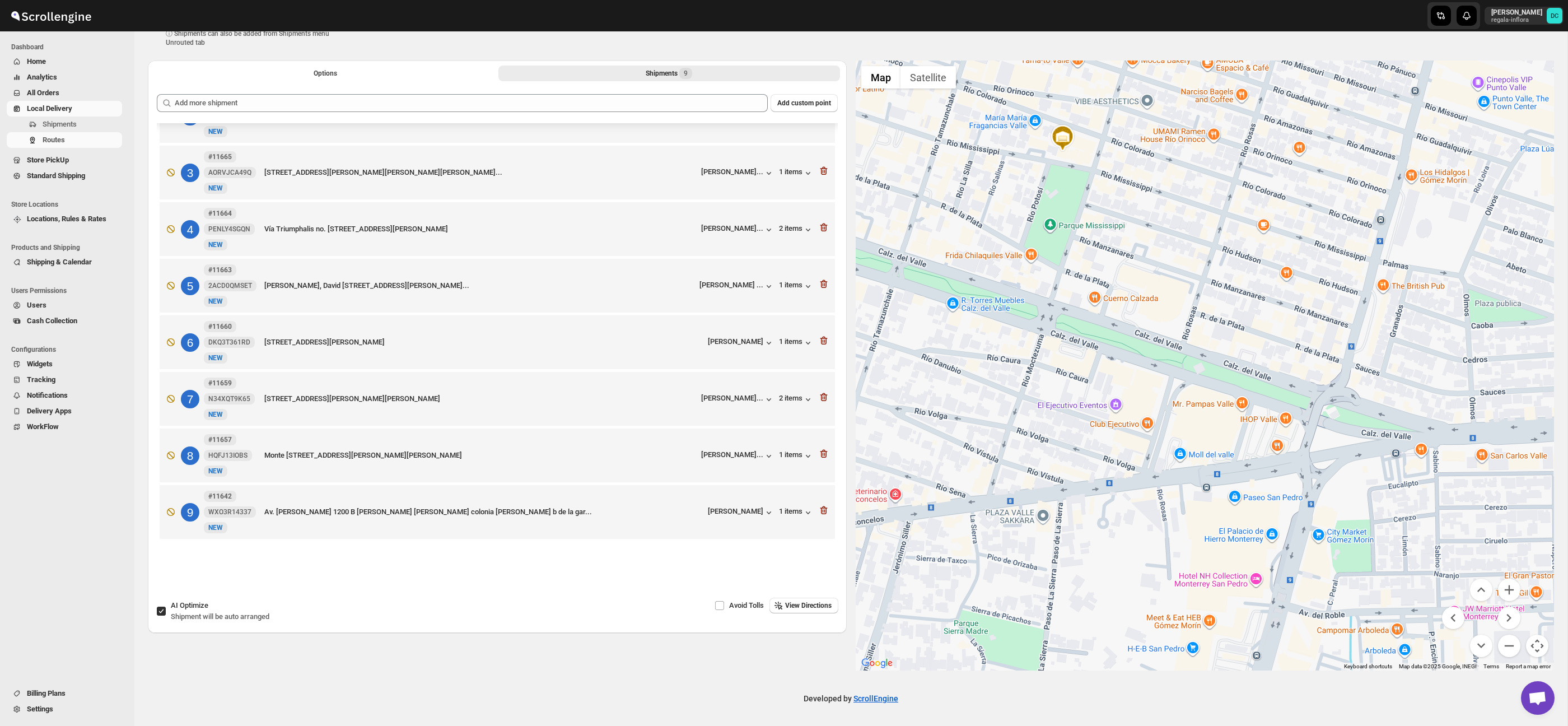
drag, startPoint x: 1299, startPoint y: 369, endPoint x: 1315, endPoint y: 401, distance: 35.8
click at [1287, 334] on div at bounding box center [1206, 365] width 699 height 610
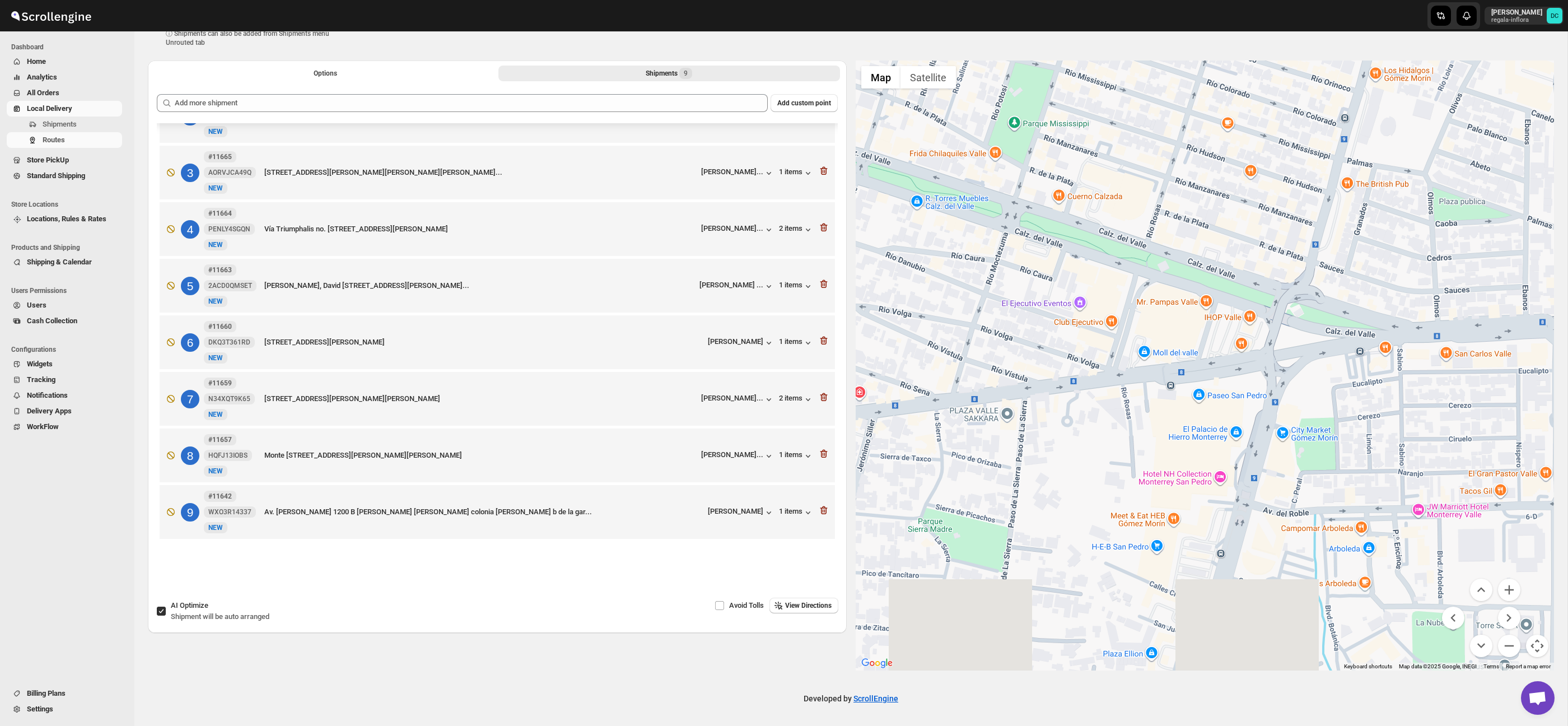
drag, startPoint x: 1333, startPoint y: 458, endPoint x: 1352, endPoint y: 339, distance: 120.5
click at [1352, 339] on div at bounding box center [1206, 365] width 699 height 610
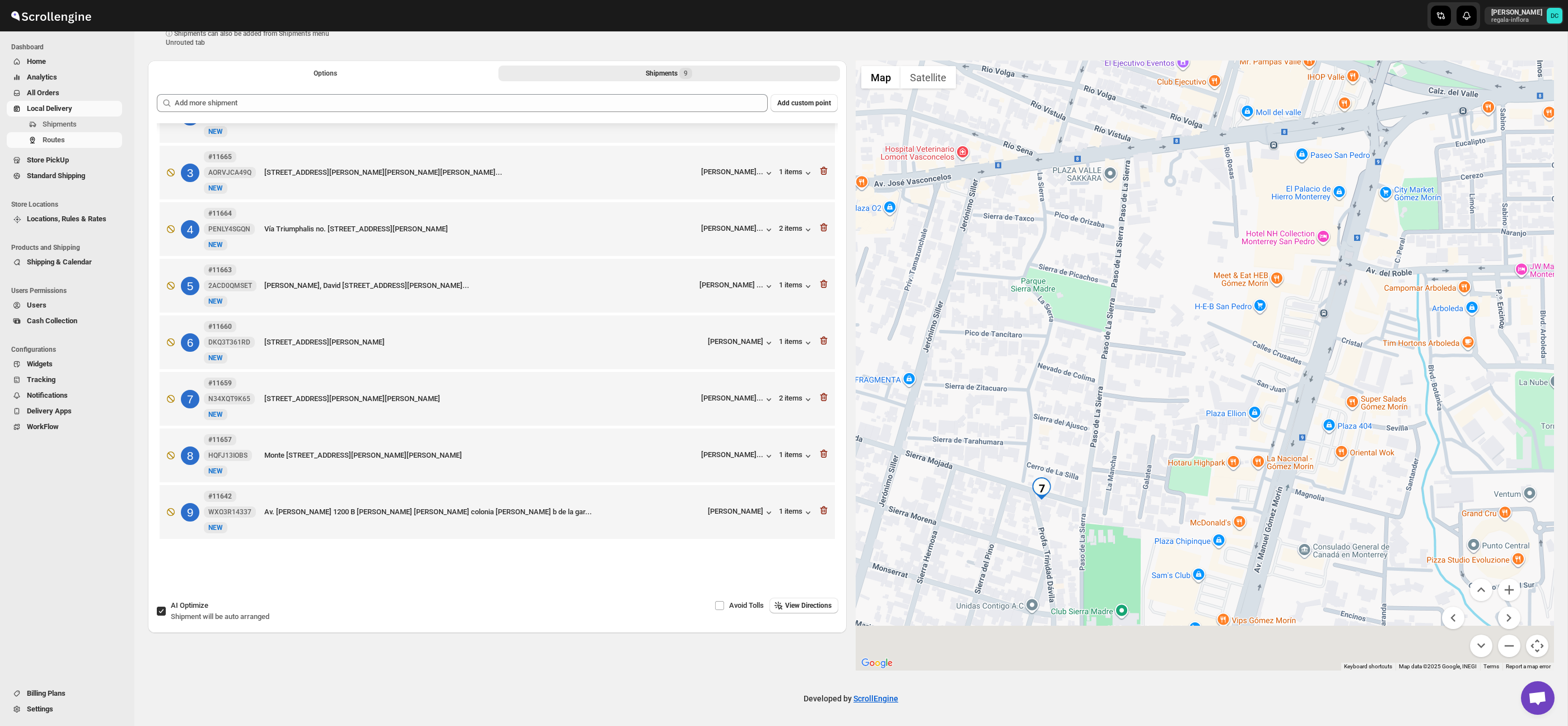
drag, startPoint x: 1250, startPoint y: 405, endPoint x: 1307, endPoint y: 365, distance: 69.6
click at [1310, 359] on div at bounding box center [1206, 365] width 699 height 610
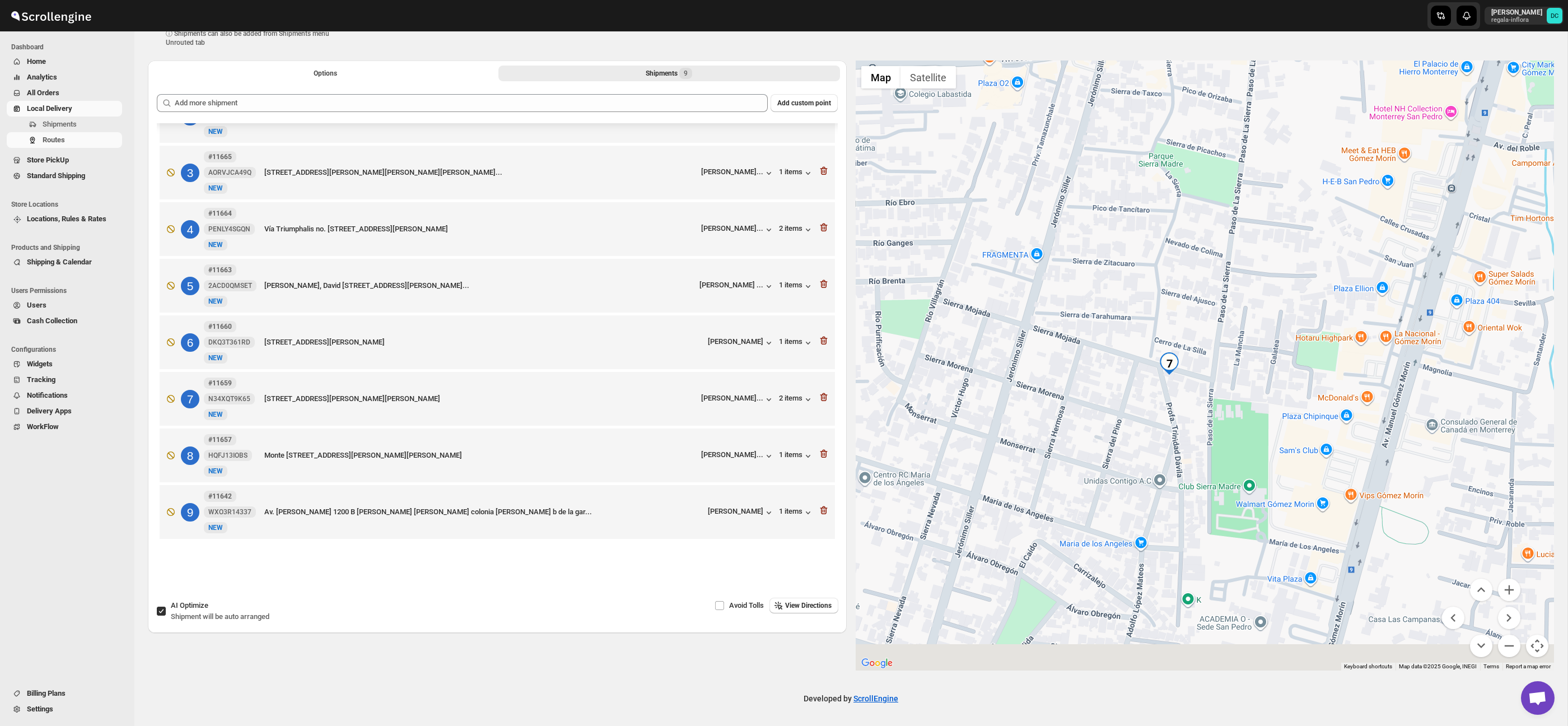
drag, startPoint x: 1251, startPoint y: 428, endPoint x: 1283, endPoint y: 400, distance: 42.5
click at [1282, 400] on div at bounding box center [1206, 365] width 699 height 610
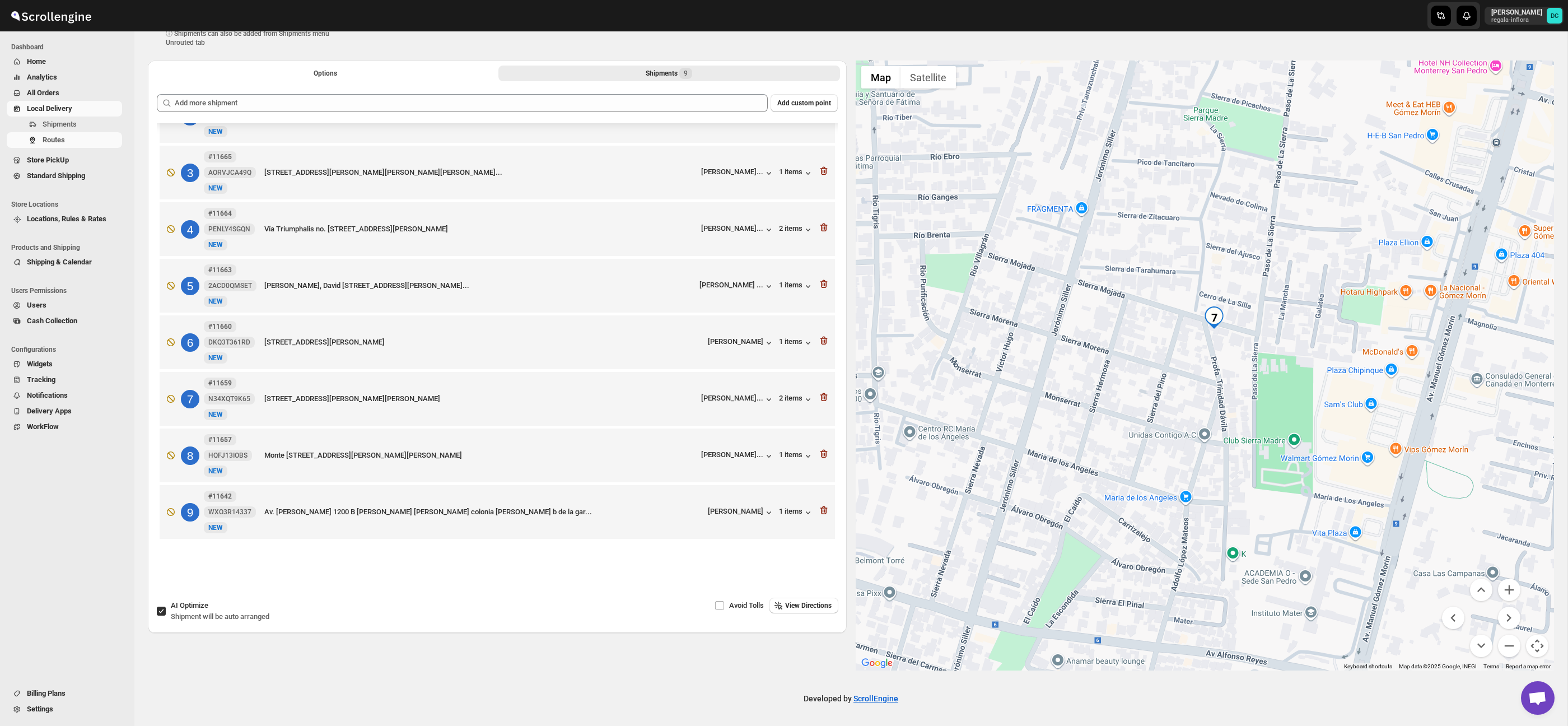
drag, startPoint x: 1192, startPoint y: 507, endPoint x: 1197, endPoint y: 460, distance: 47.3
click at [1194, 494] on div at bounding box center [1206, 365] width 699 height 610
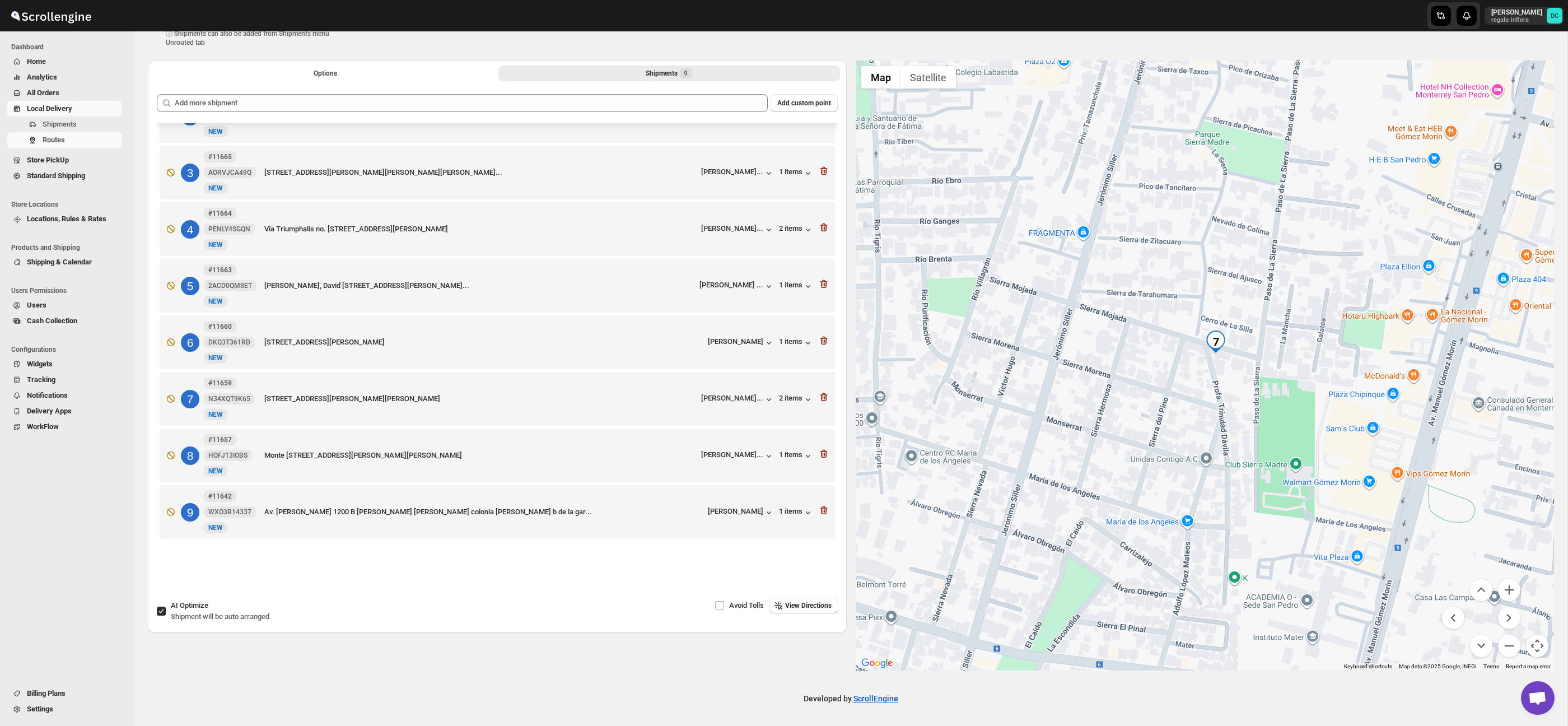
drag, startPoint x: 1204, startPoint y: 440, endPoint x: 1204, endPoint y: 448, distance: 8.0
click at [1204, 448] on div at bounding box center [1206, 365] width 699 height 610
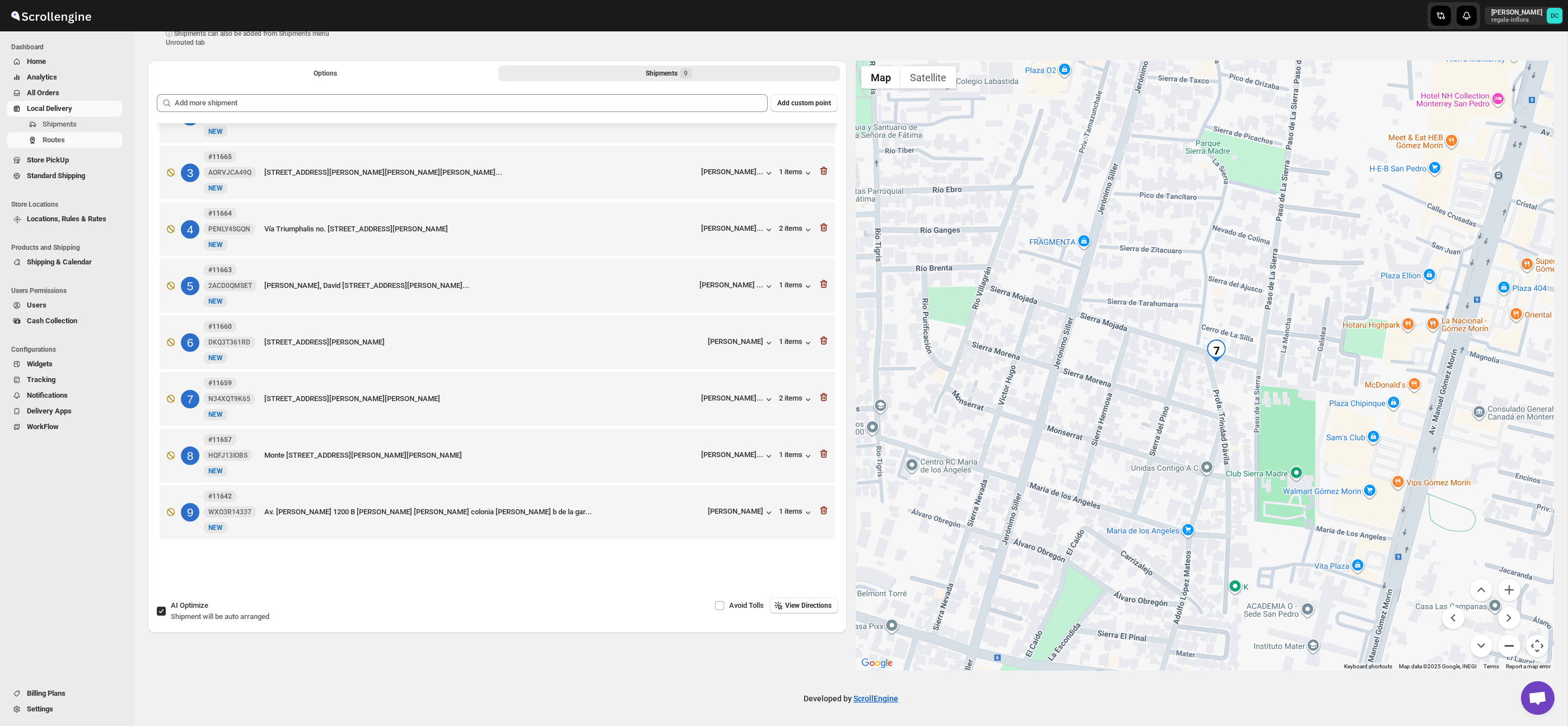
drag, startPoint x: 1504, startPoint y: 648, endPoint x: 1502, endPoint y: 642, distance: 6.3
click at [1504, 648] on button "Zoom out" at bounding box center [1509, 646] width 22 height 22
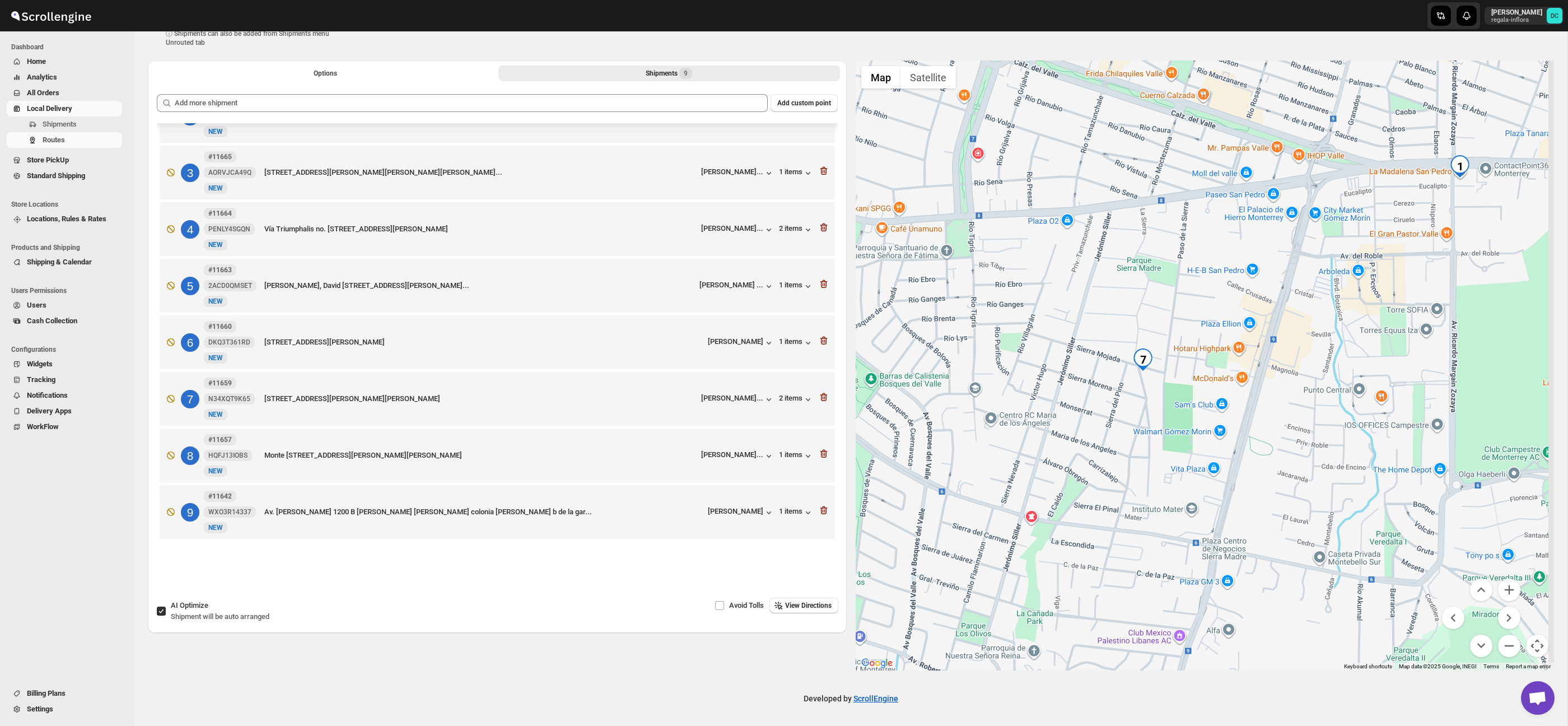
drag, startPoint x: 1372, startPoint y: 305, endPoint x: 1241, endPoint y: 318, distance: 131.6
click at [1237, 321] on div at bounding box center [1206, 365] width 699 height 610
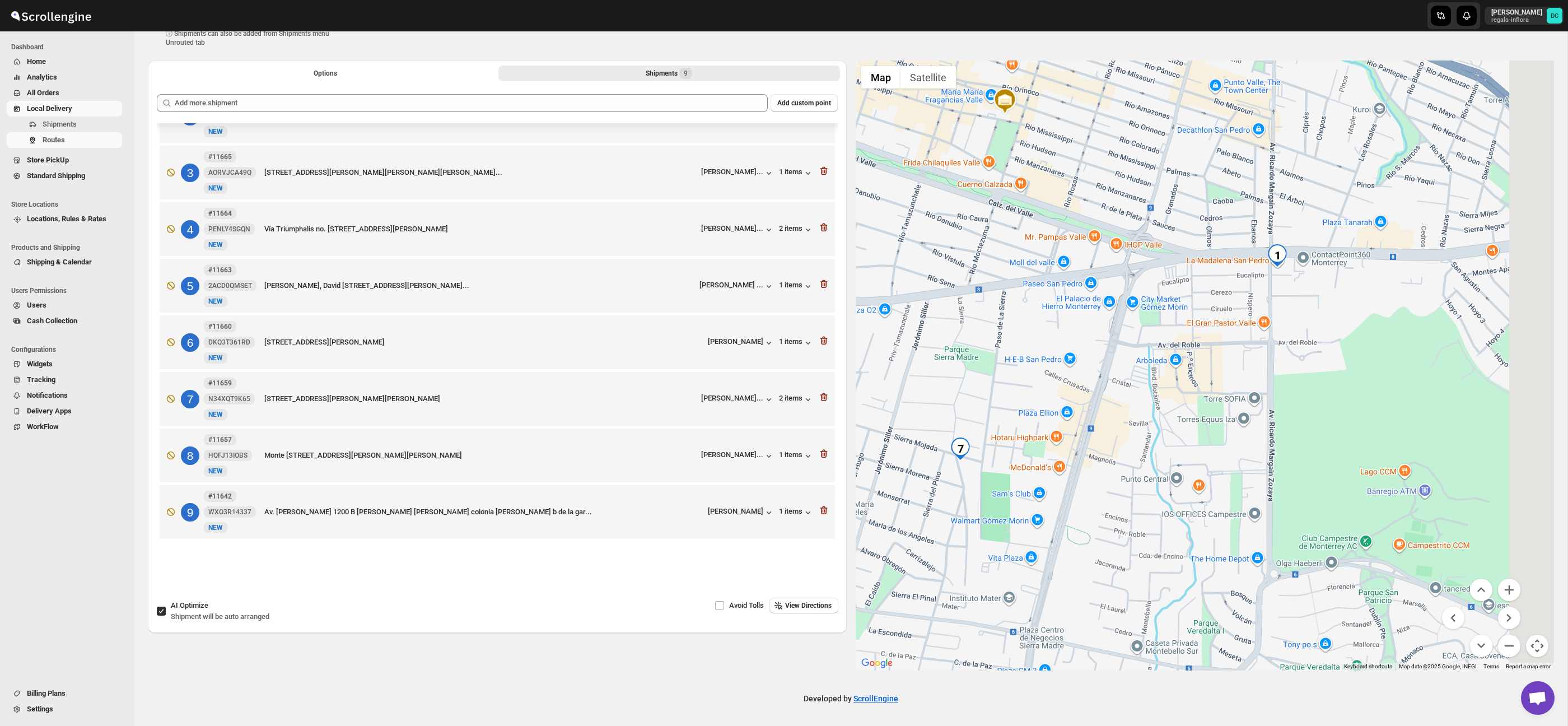
drag, startPoint x: 1284, startPoint y: 337, endPoint x: 1249, endPoint y: 355, distance: 39.4
click at [1248, 355] on div at bounding box center [1206, 365] width 699 height 610
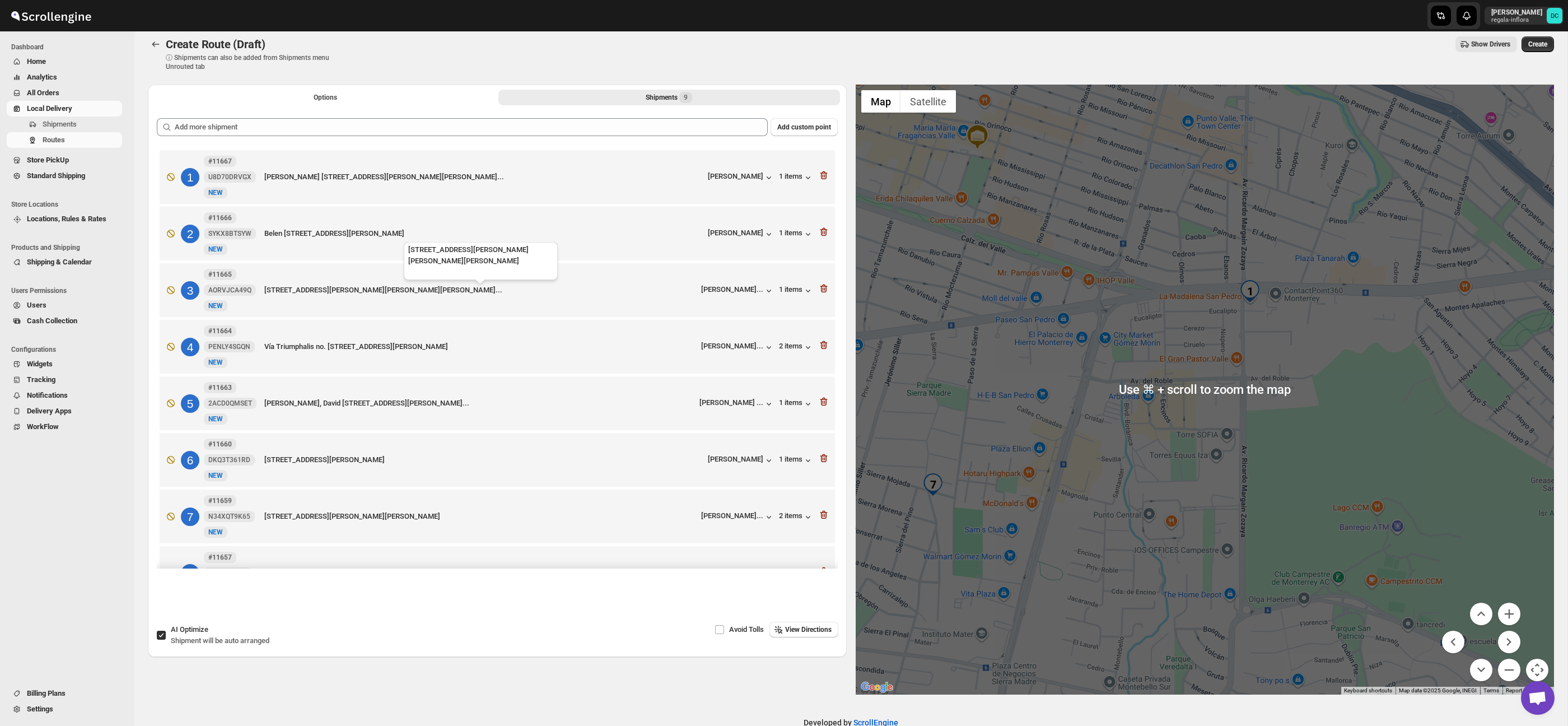
scroll to position [7, 0]
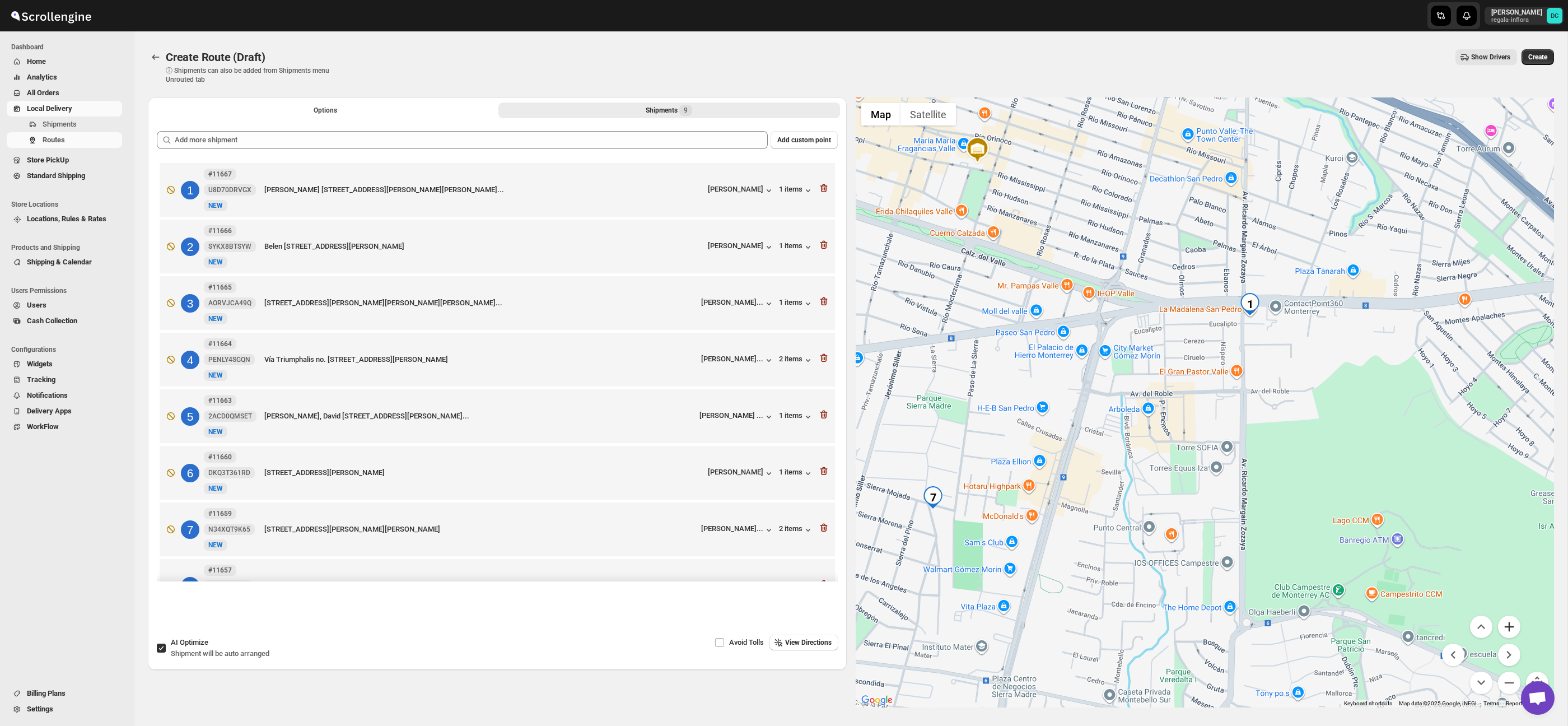
click at [1505, 628] on button "Zoom in" at bounding box center [1509, 626] width 22 height 22
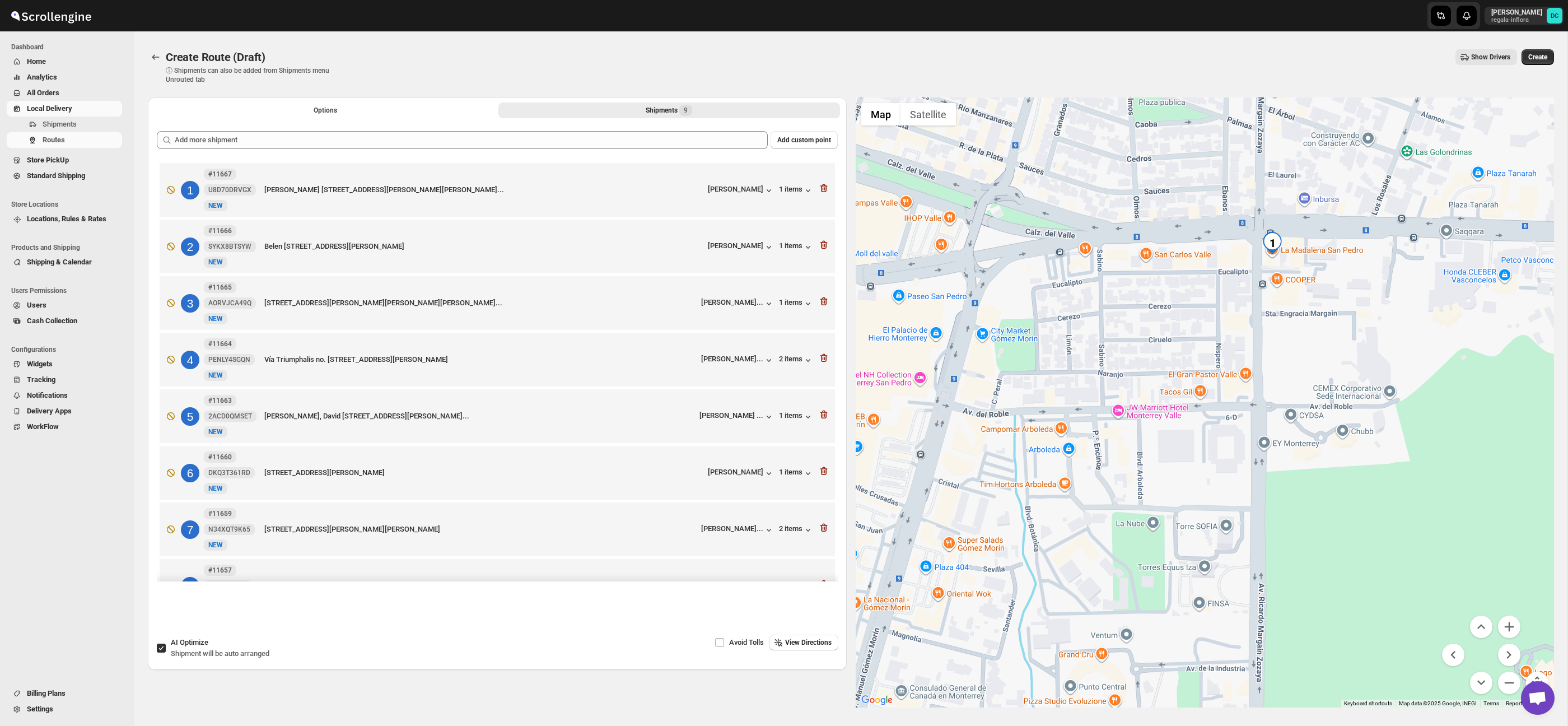
drag, startPoint x: 1390, startPoint y: 379, endPoint x: 1381, endPoint y: 388, distance: 12.7
click at [1381, 388] on div at bounding box center [1206, 402] width 699 height 610
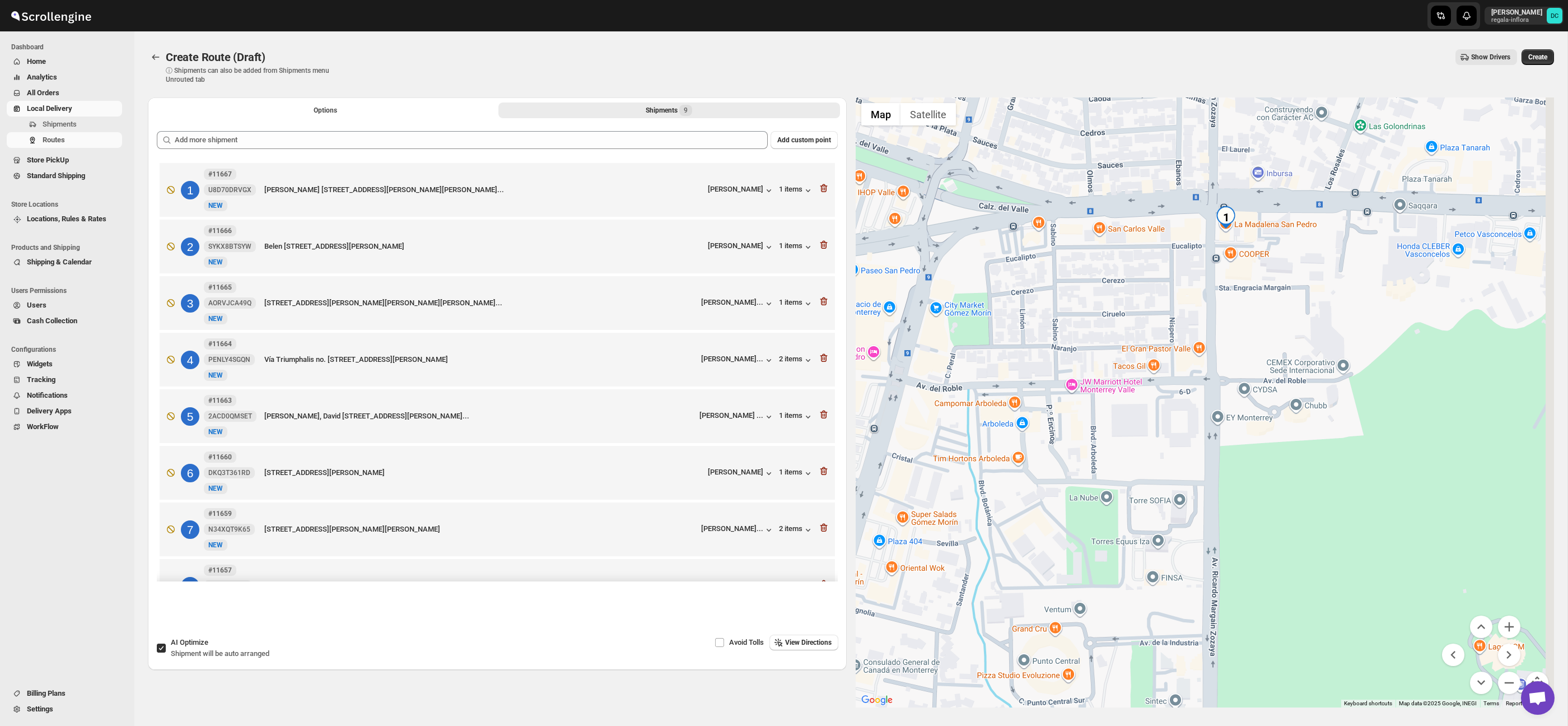
drag, startPoint x: 1381, startPoint y: 385, endPoint x: 1241, endPoint y: 279, distance: 175.6
click at [1240, 278] on div at bounding box center [1206, 402] width 699 height 610
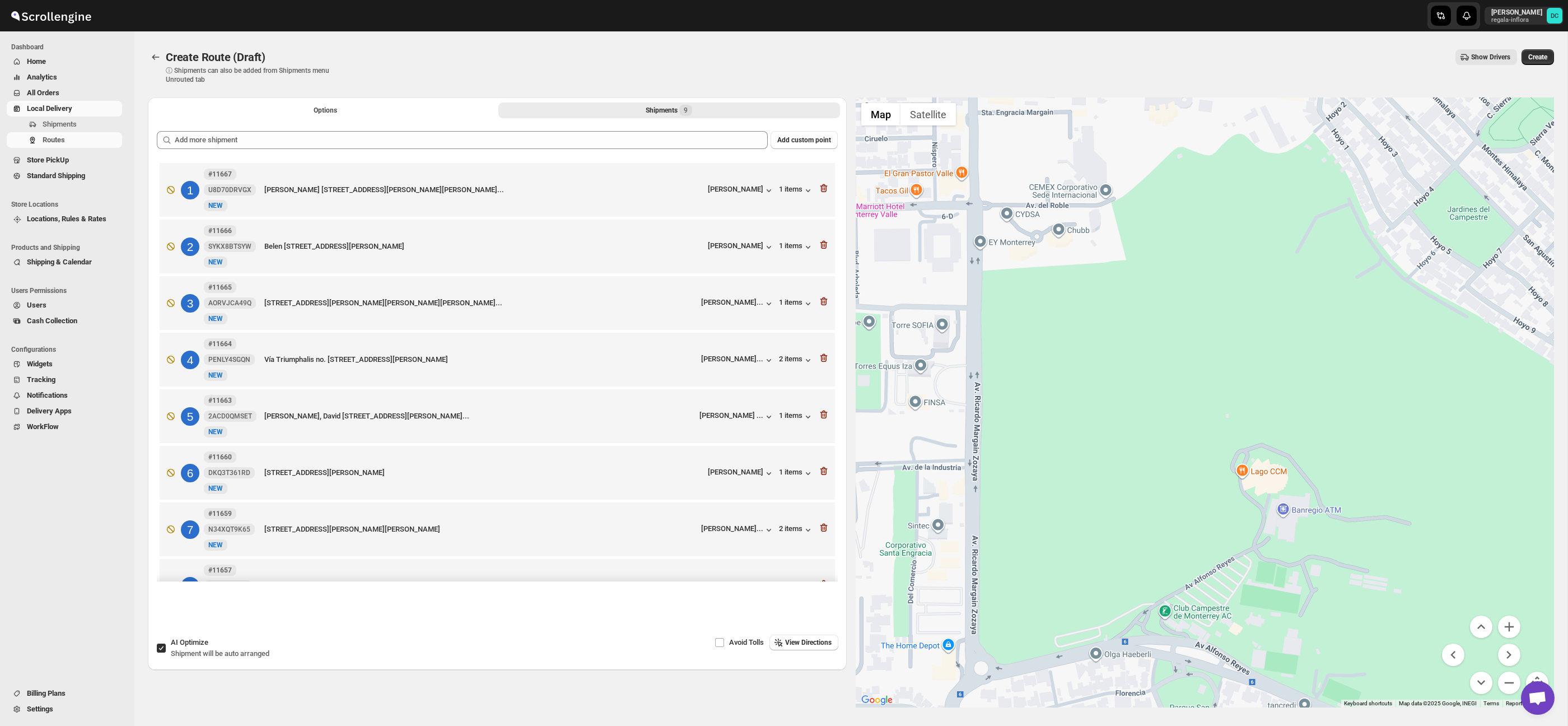
drag, startPoint x: 1297, startPoint y: 388, endPoint x: 1386, endPoint y: 519, distance: 158.4
click at [1294, 391] on div at bounding box center [1206, 402] width 699 height 610
click at [1502, 678] on button "Zoom out" at bounding box center [1509, 682] width 22 height 22
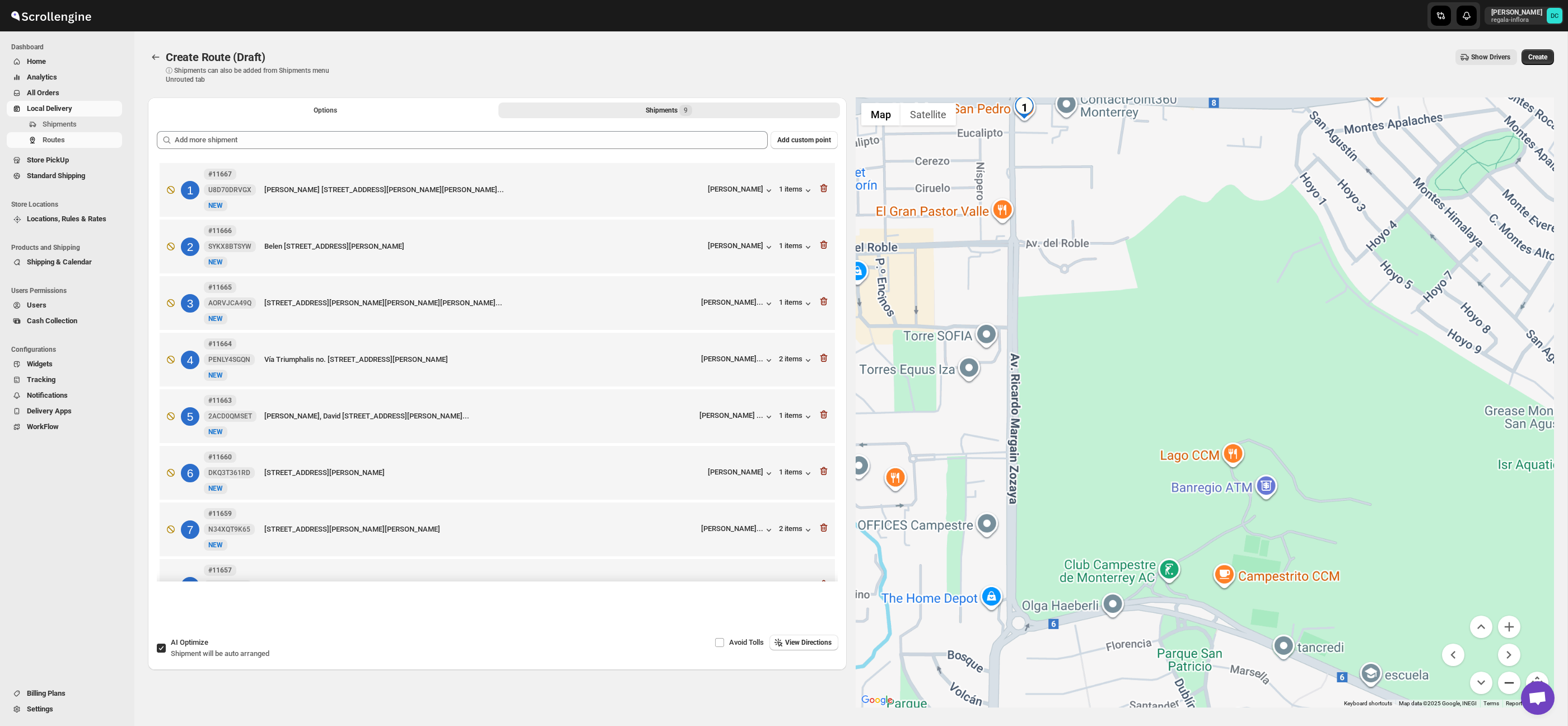
click at [1502, 678] on button "Zoom out" at bounding box center [1509, 682] width 22 height 22
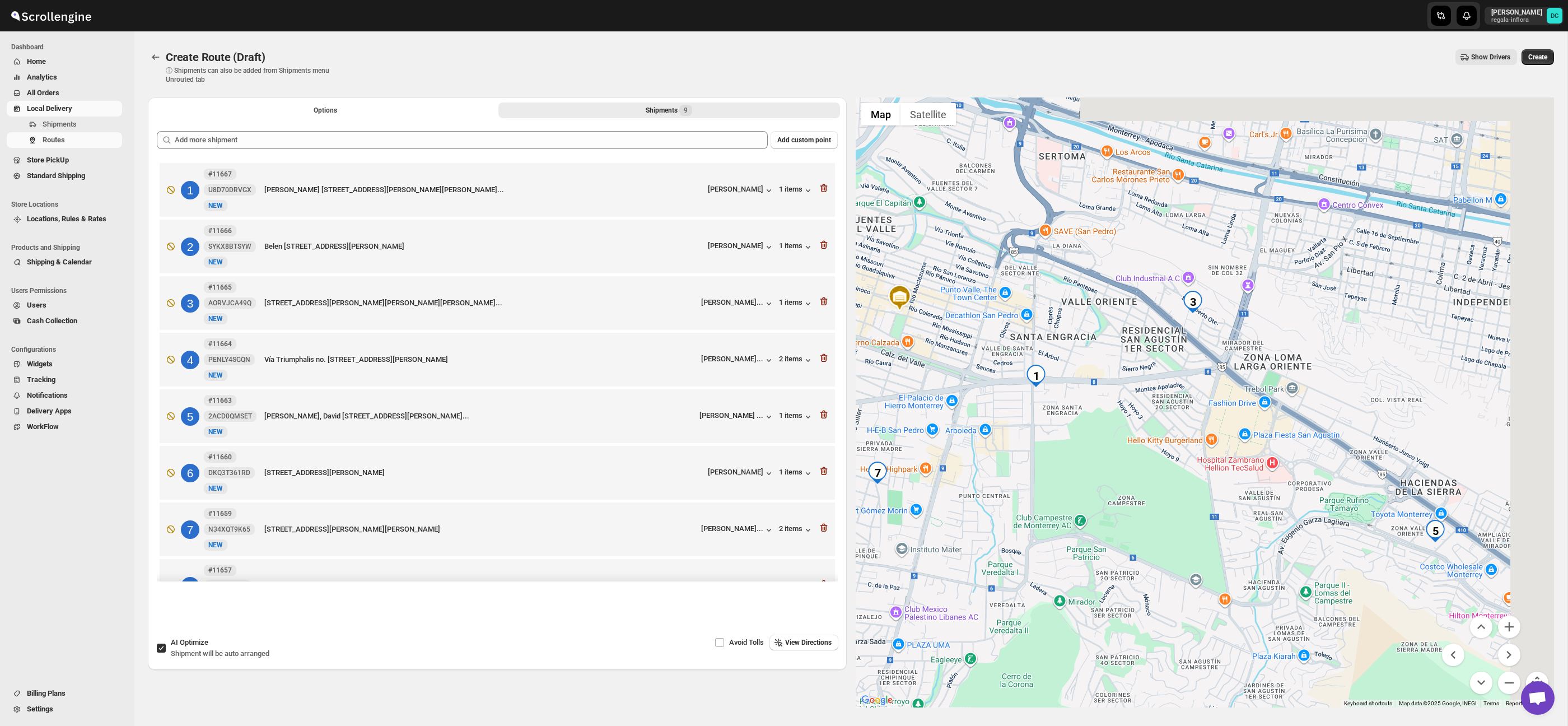
drag, startPoint x: 1423, startPoint y: 519, endPoint x: 1248, endPoint y: 494, distance: 176.8
click at [1303, 579] on div at bounding box center [1206, 402] width 699 height 610
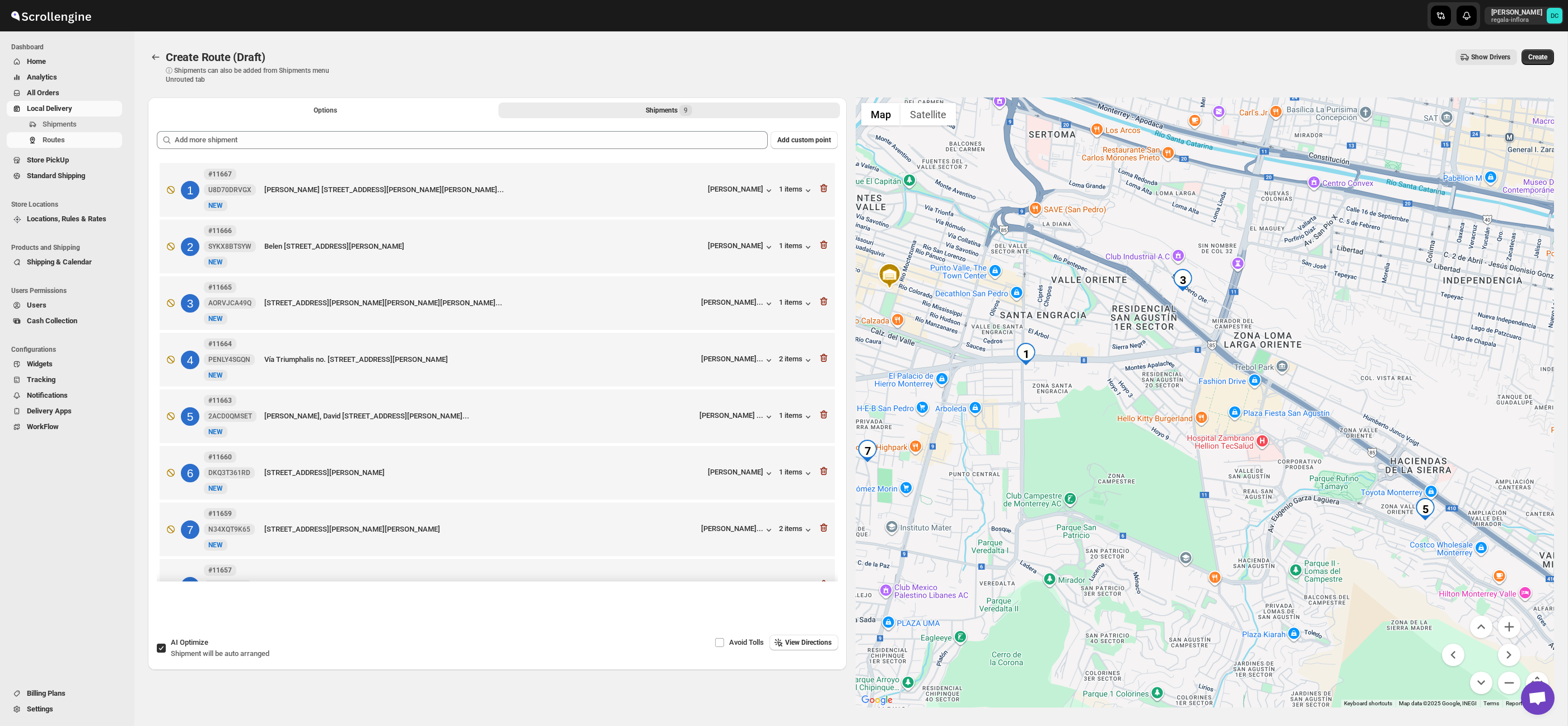
drag, startPoint x: 1190, startPoint y: 450, endPoint x: 1196, endPoint y: 523, distance: 73.2
click at [1190, 522] on div at bounding box center [1206, 402] width 699 height 610
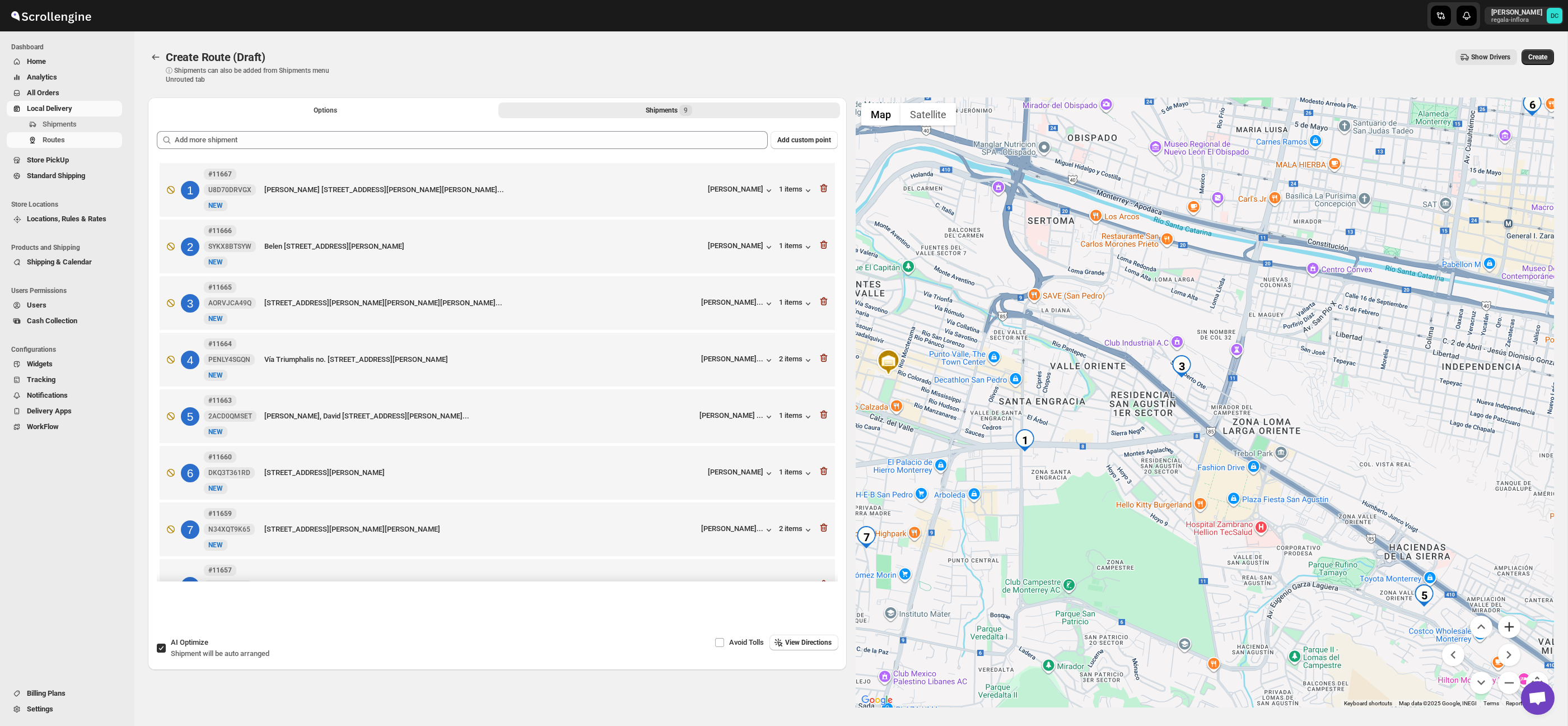
click at [1509, 620] on button "Zoom in" at bounding box center [1509, 626] width 22 height 22
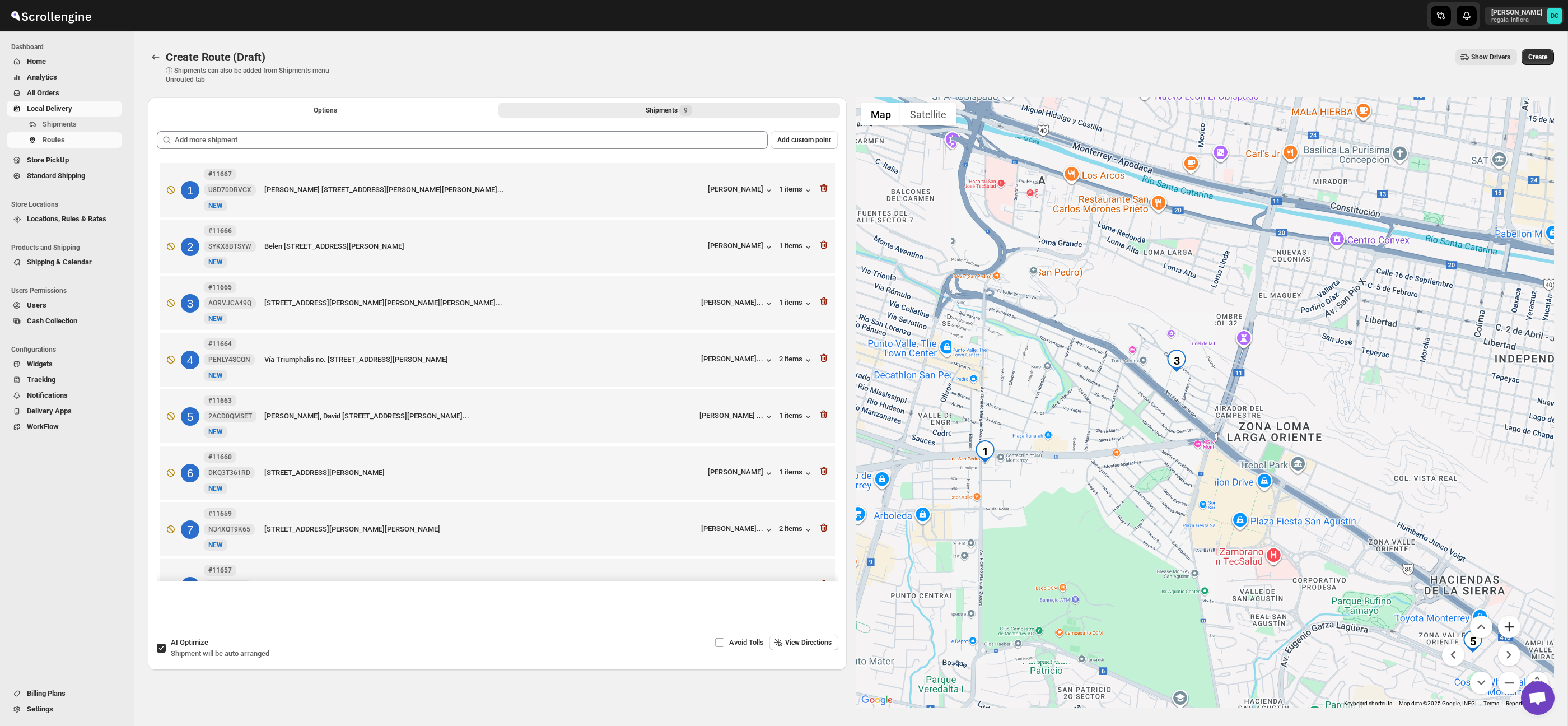
click at [1509, 620] on button "Zoom in" at bounding box center [1509, 626] width 22 height 22
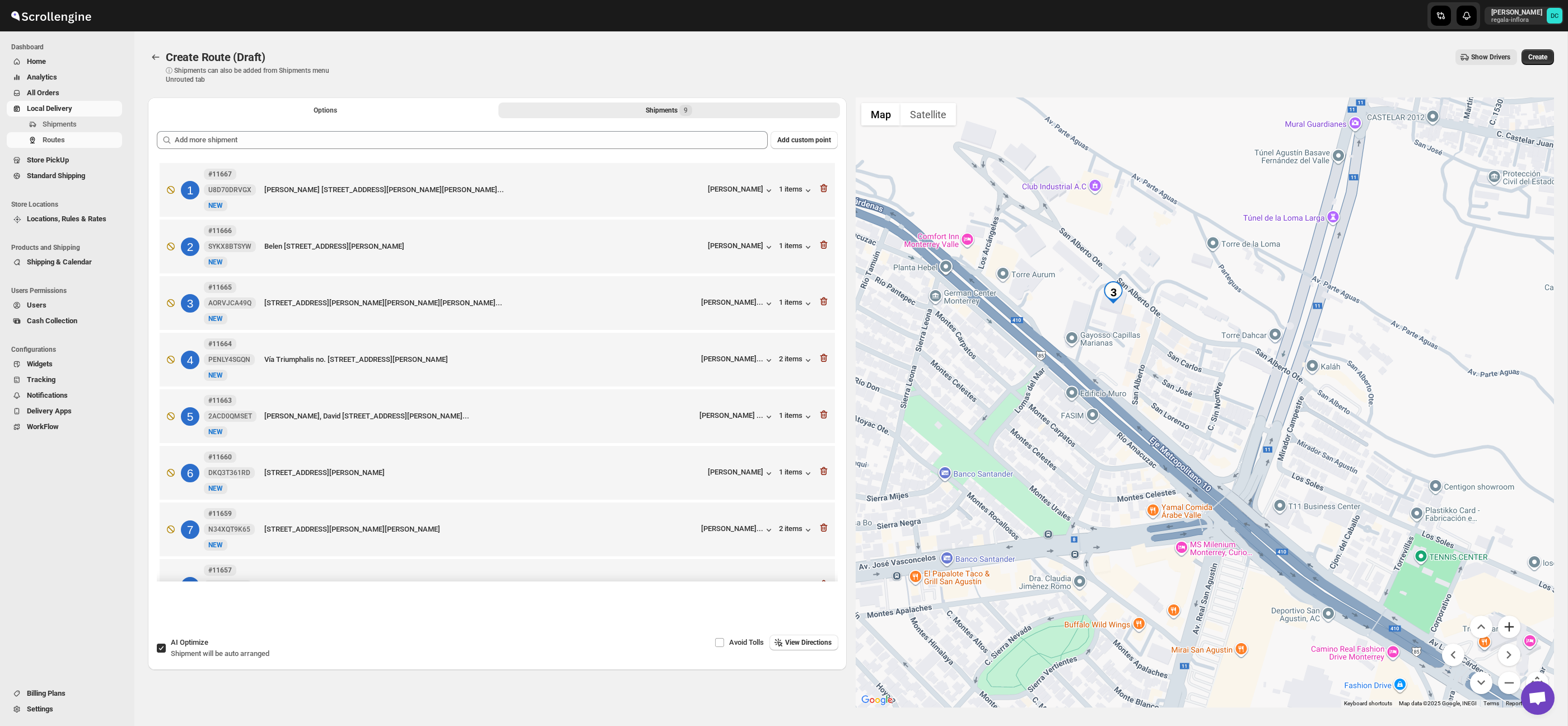
scroll to position [0, 0]
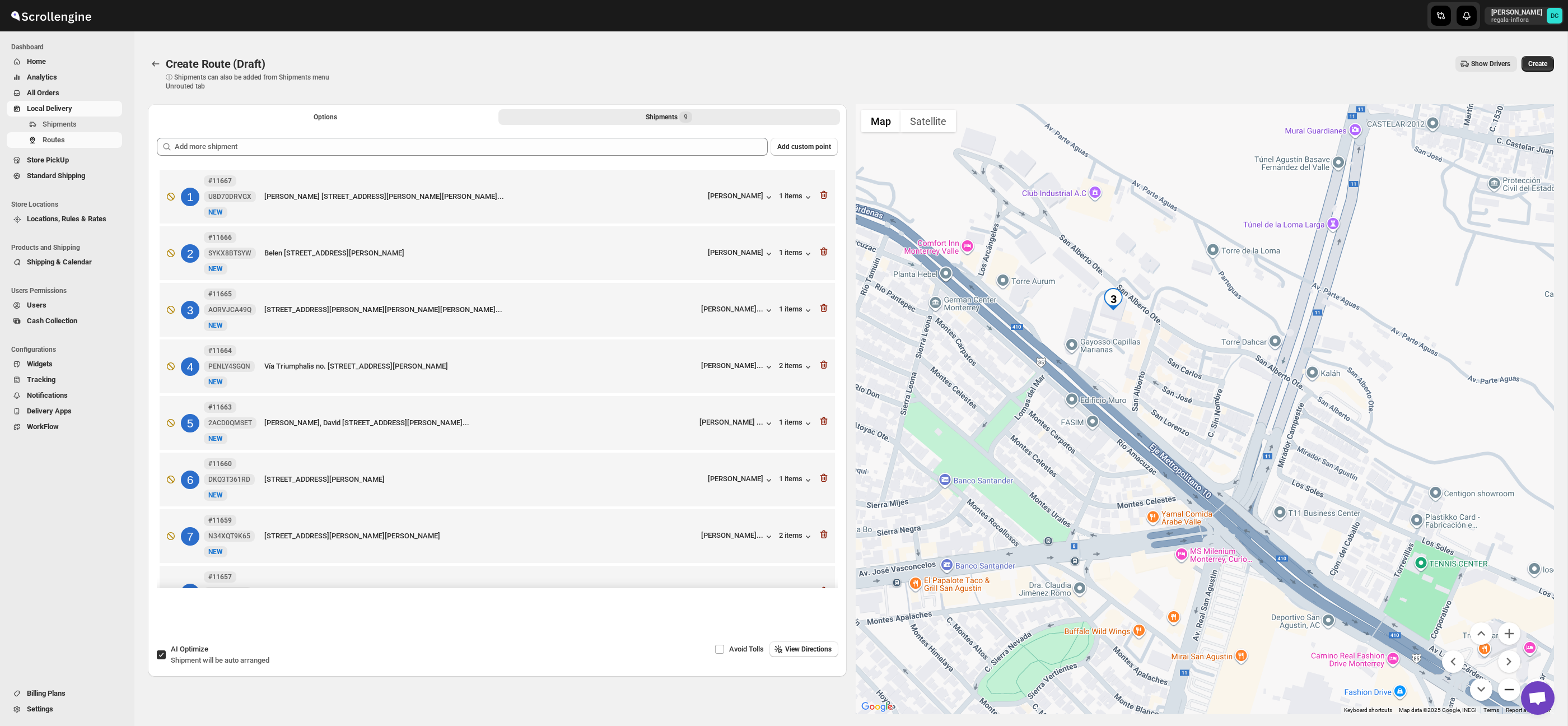
click at [1510, 686] on button "Zoom out" at bounding box center [1509, 689] width 22 height 22
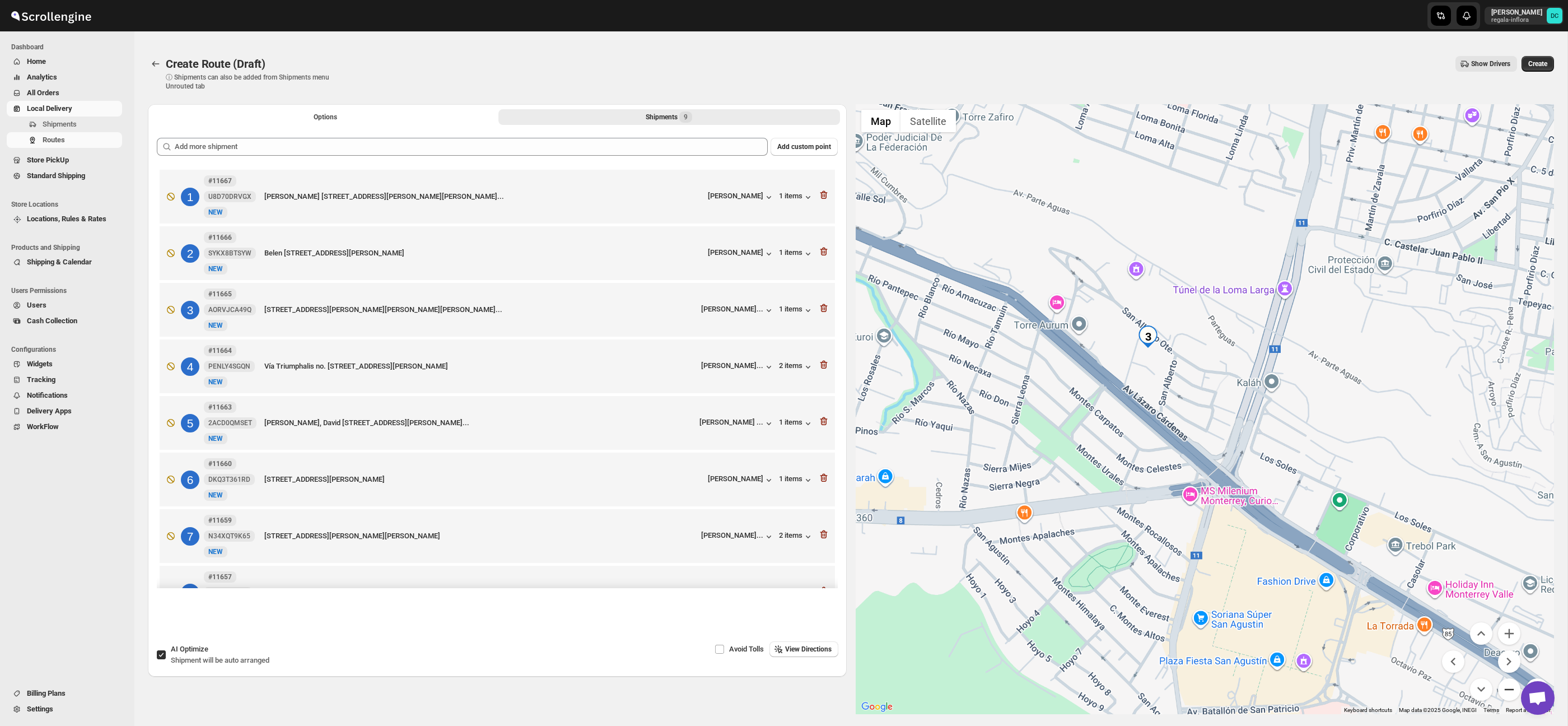
click at [1510, 685] on button "Zoom out" at bounding box center [1509, 689] width 22 height 22
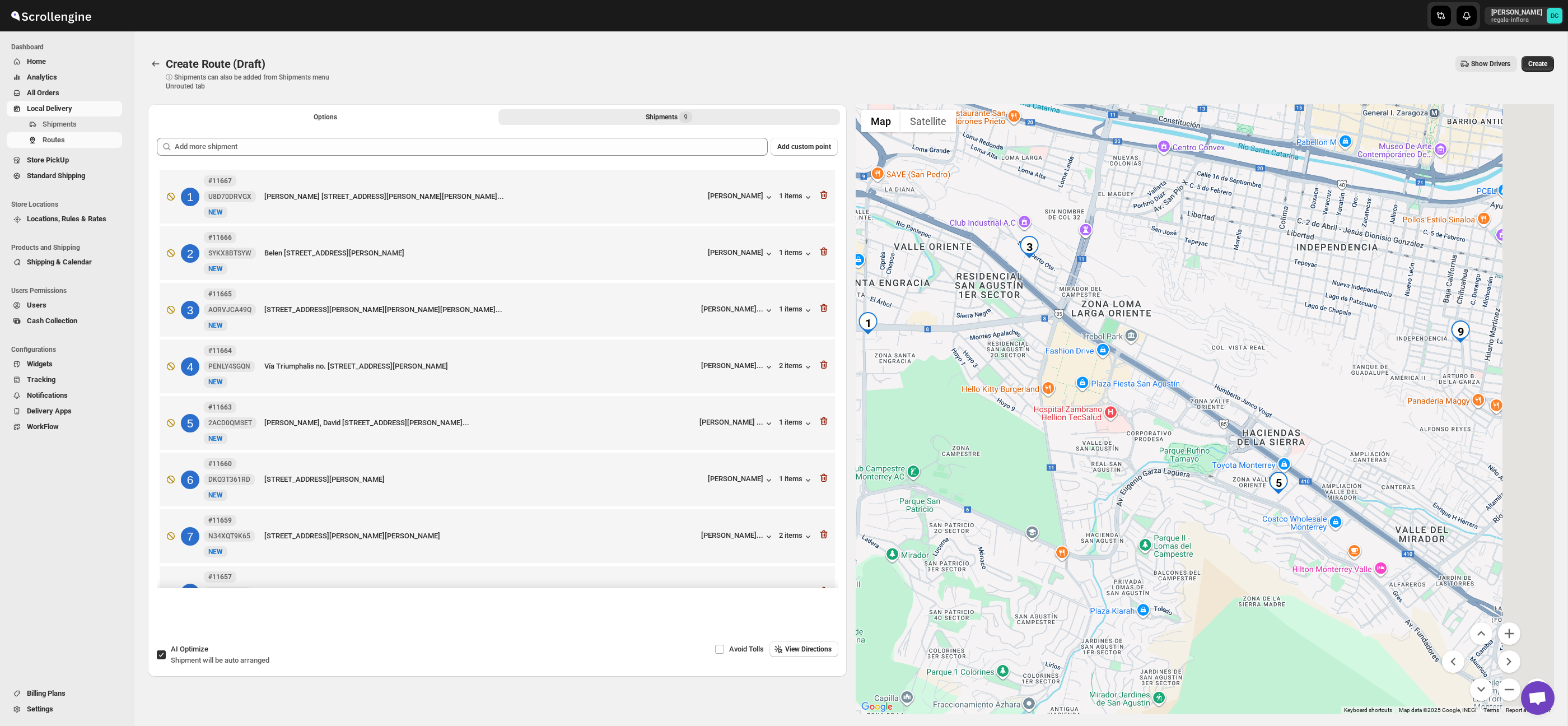
drag, startPoint x: 1436, startPoint y: 505, endPoint x: 1320, endPoint y: 417, distance: 145.6
click at [1306, 397] on div at bounding box center [1206, 409] width 699 height 610
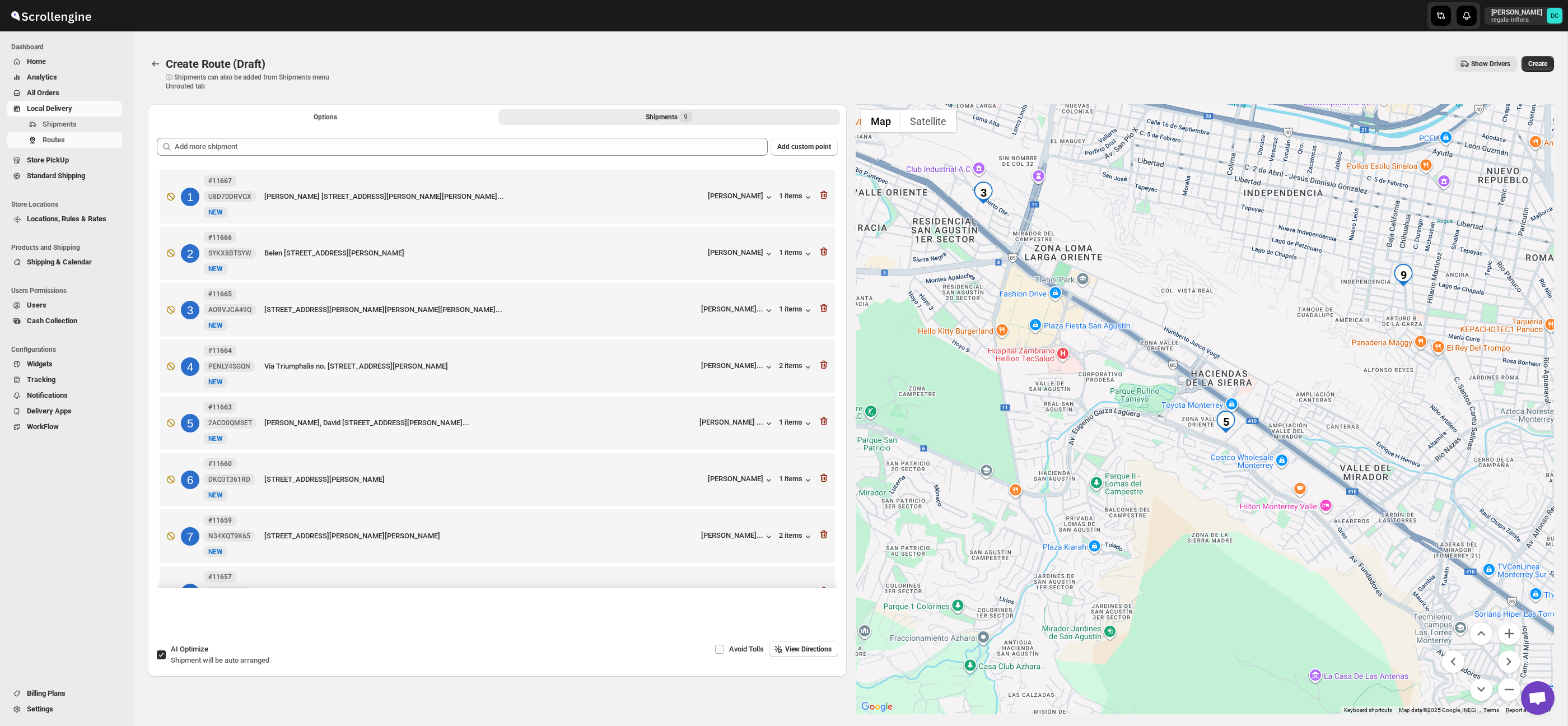
drag, startPoint x: 1328, startPoint y: 446, endPoint x: 1351, endPoint y: 487, distance: 47.0
click at [1313, 434] on div at bounding box center [1206, 409] width 699 height 610
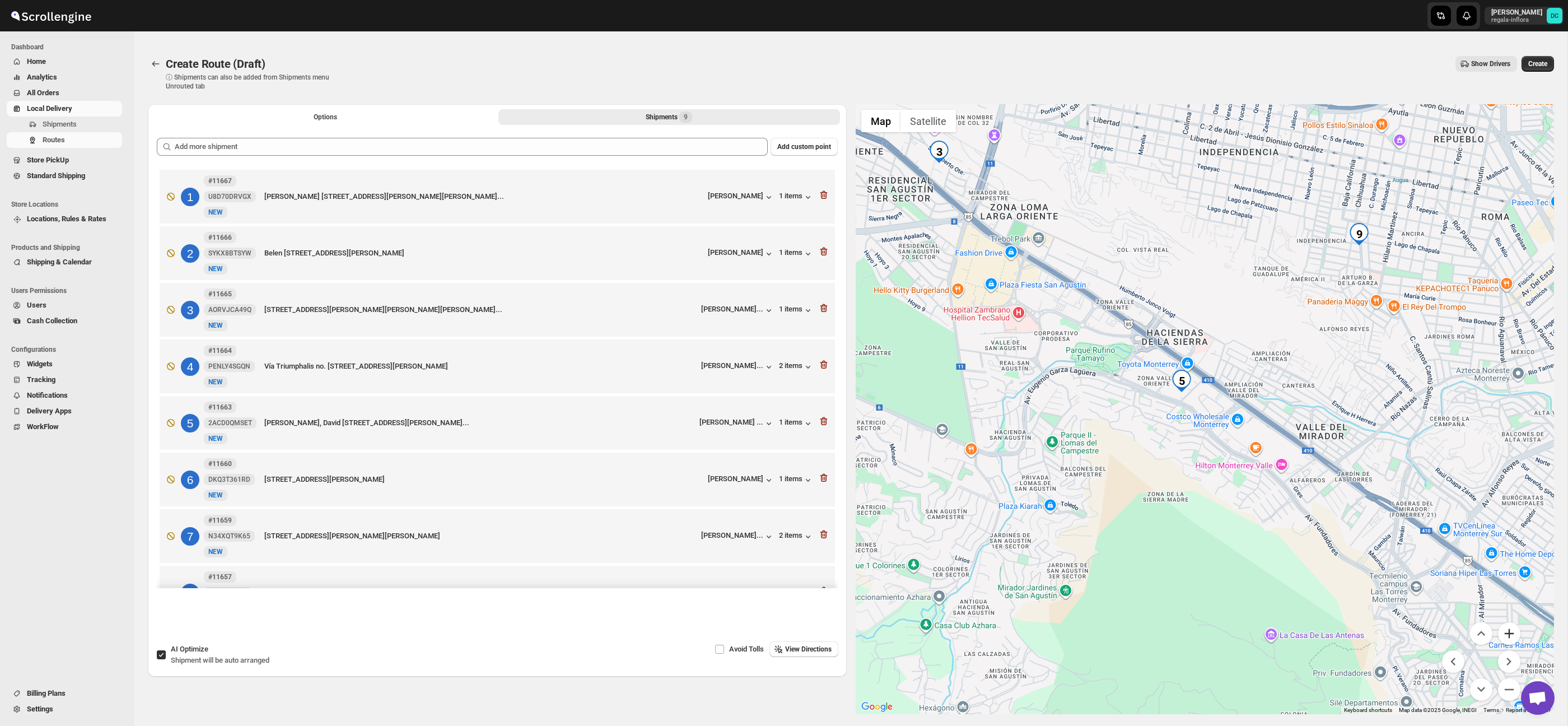
drag, startPoint x: 1524, startPoint y: 639, endPoint x: 1518, endPoint y: 638, distance: 6.1
click at [1524, 639] on div at bounding box center [1206, 409] width 699 height 610
click at [1515, 637] on button "Zoom in" at bounding box center [1509, 633] width 22 height 22
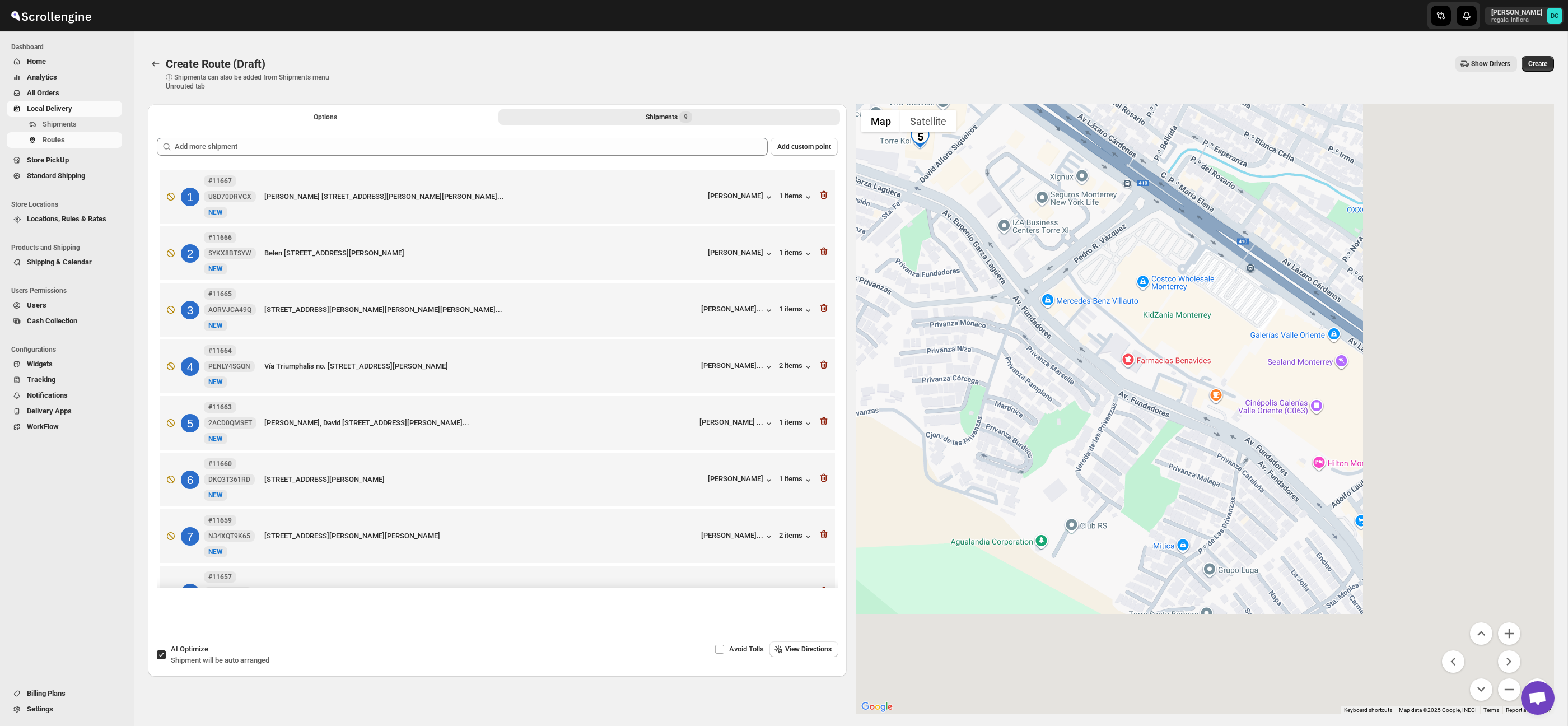
drag, startPoint x: 1372, startPoint y: 451, endPoint x: 1271, endPoint y: 352, distance: 141.4
click at [1263, 346] on div at bounding box center [1206, 409] width 699 height 610
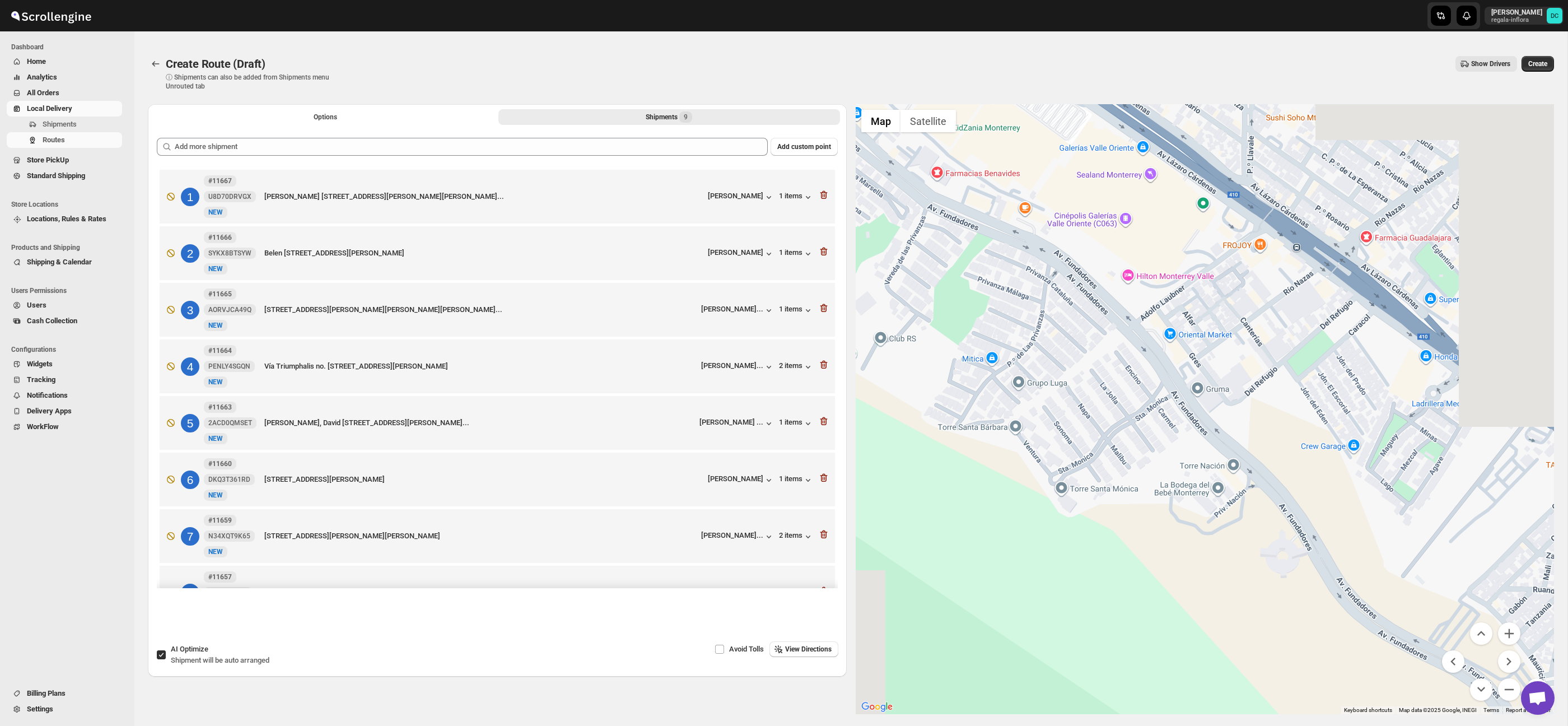
drag, startPoint x: 1431, startPoint y: 489, endPoint x: 1335, endPoint y: 443, distance: 106.5
click at [1284, 367] on div at bounding box center [1206, 409] width 699 height 610
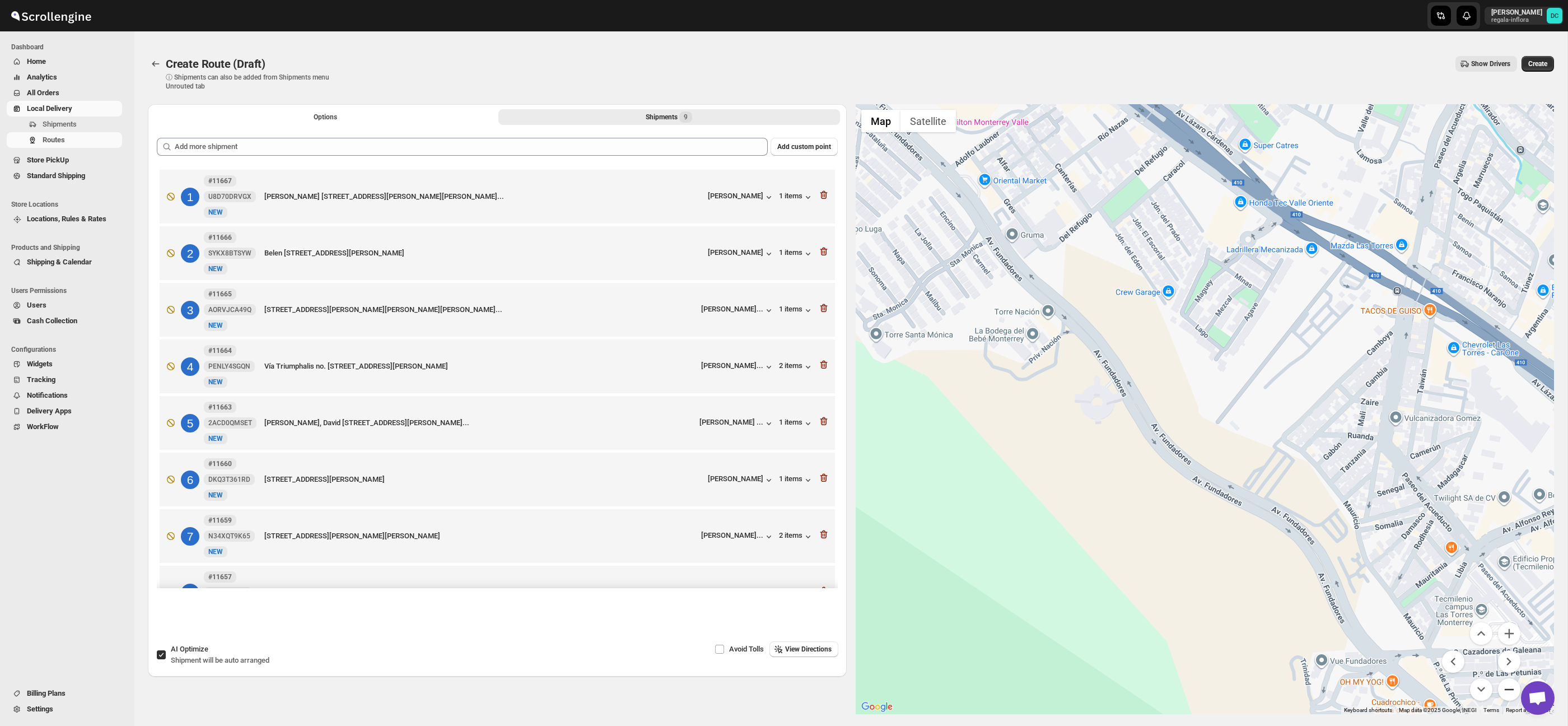
click at [1507, 688] on button "Zoom out" at bounding box center [1509, 689] width 22 height 22
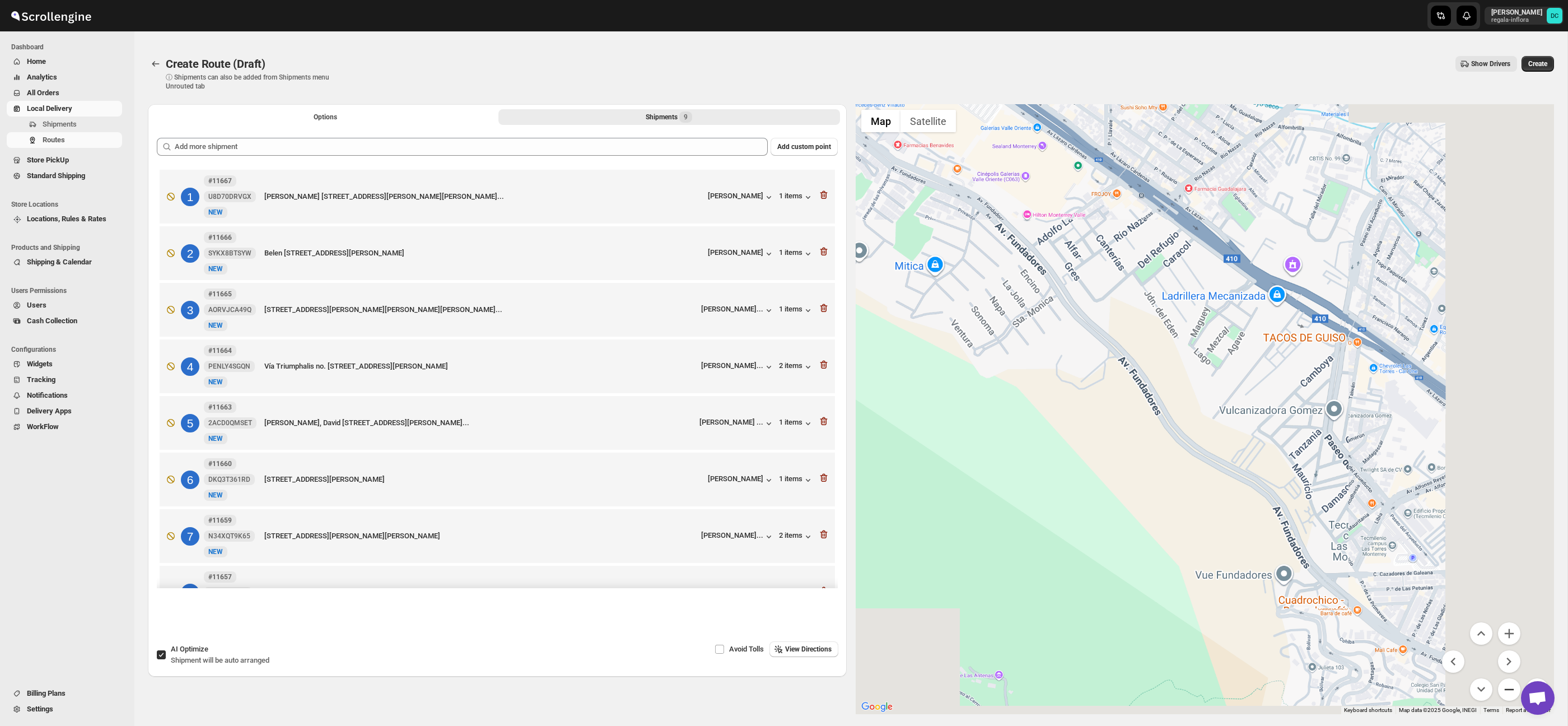
click at [1507, 688] on button "Zoom out" at bounding box center [1509, 689] width 22 height 22
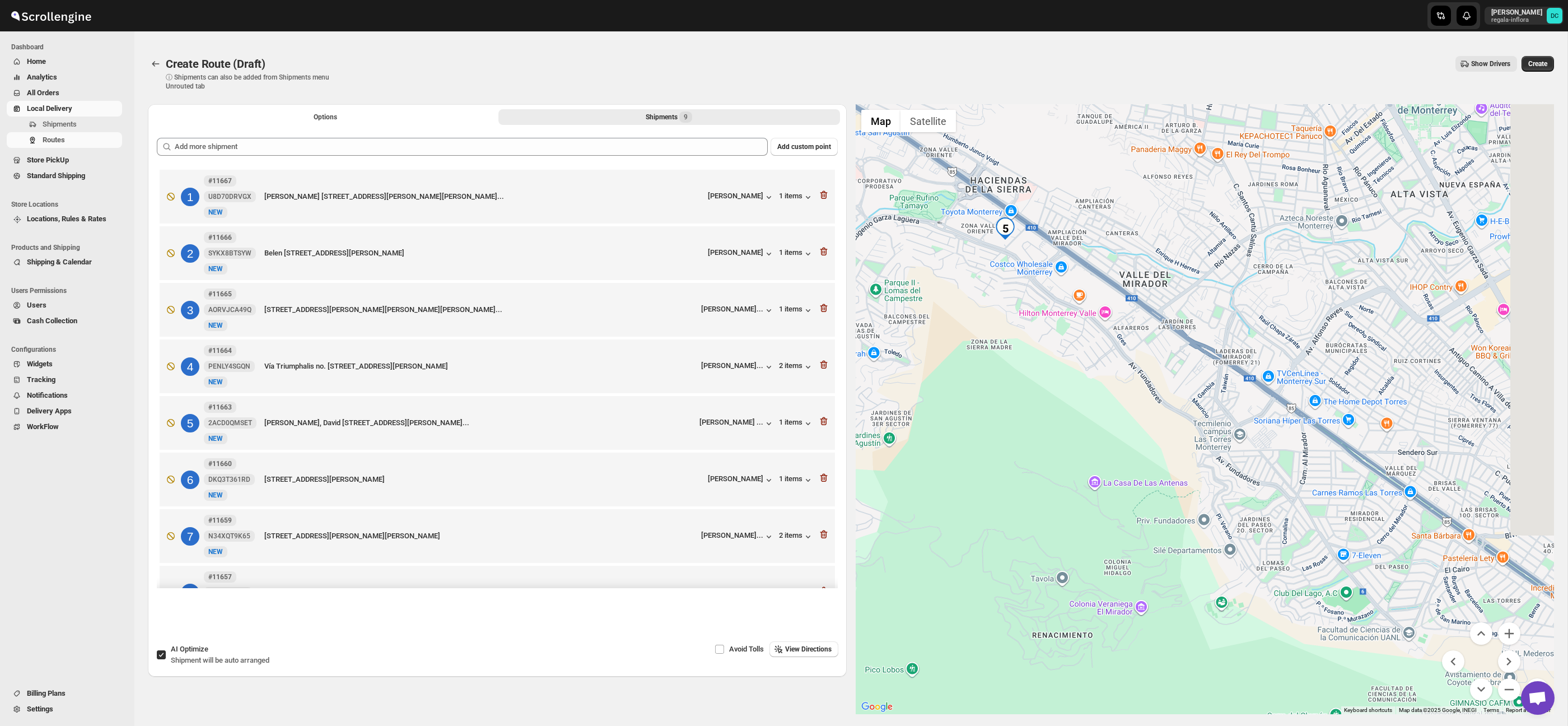
drag, startPoint x: 1437, startPoint y: 471, endPoint x: 1304, endPoint y: 421, distance: 142.1
click at [1251, 374] on div at bounding box center [1206, 409] width 699 height 610
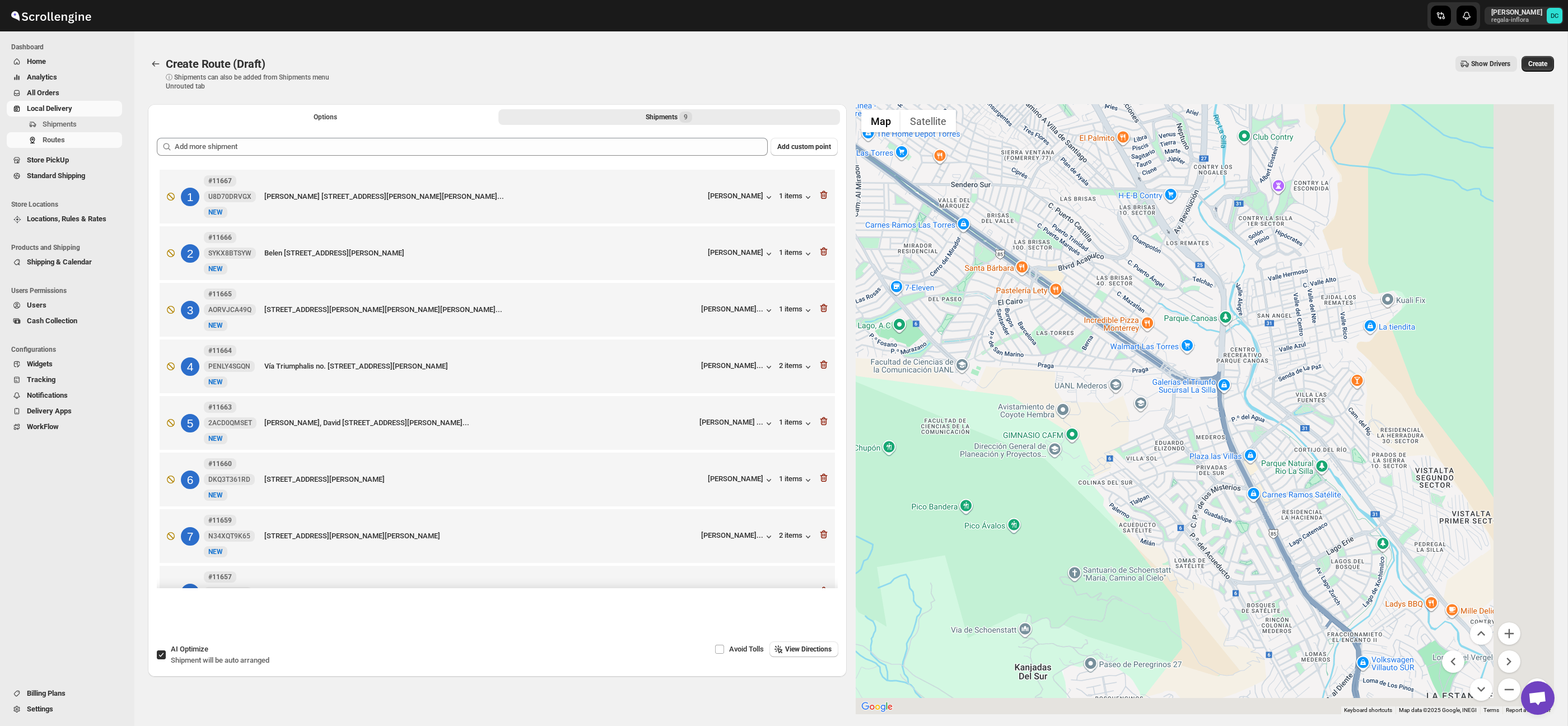
drag, startPoint x: 1340, startPoint y: 465, endPoint x: 1358, endPoint y: 486, distance: 27.7
click at [1177, 352] on div at bounding box center [1206, 409] width 699 height 610
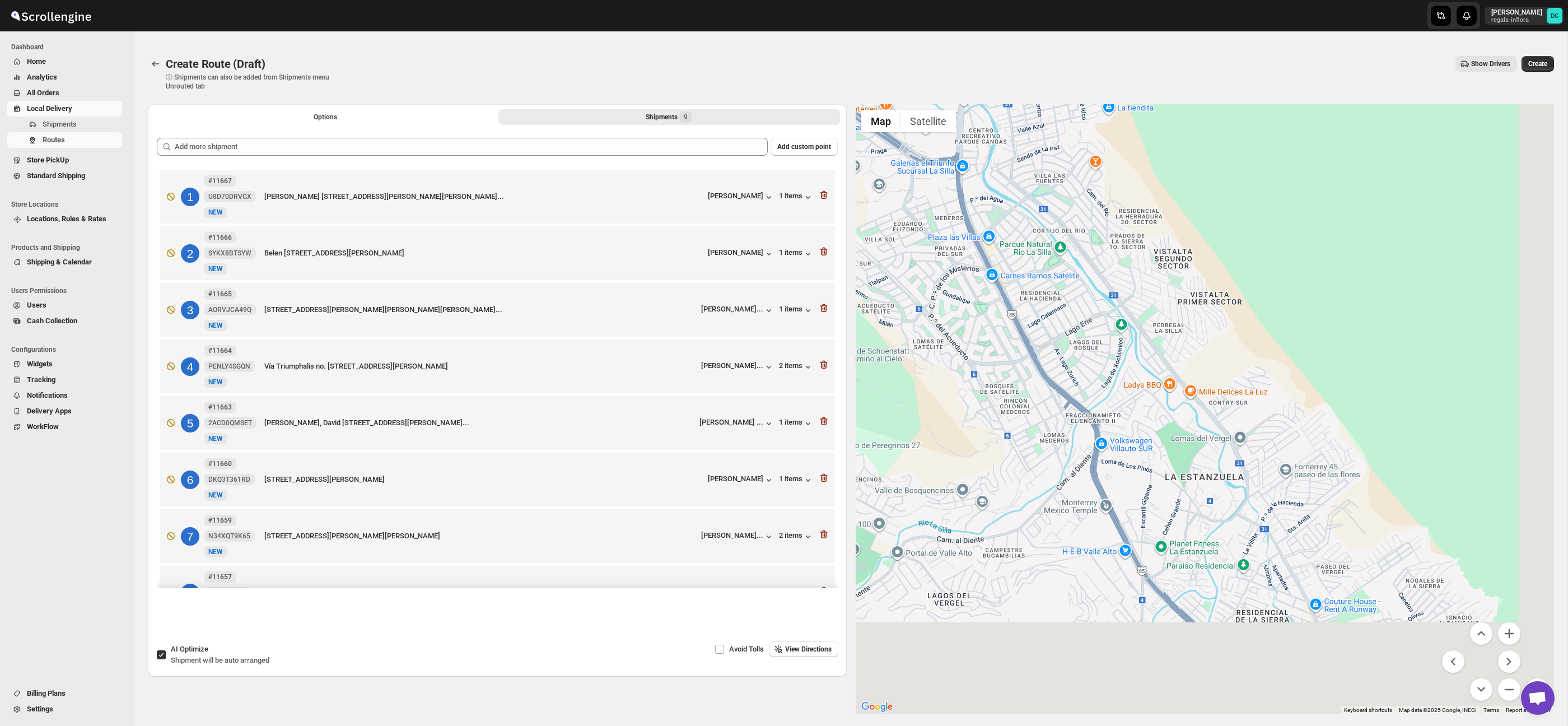
drag, startPoint x: 1264, startPoint y: 402, endPoint x: 1210, endPoint y: 339, distance: 83.0
click at [1207, 338] on div at bounding box center [1206, 409] width 699 height 610
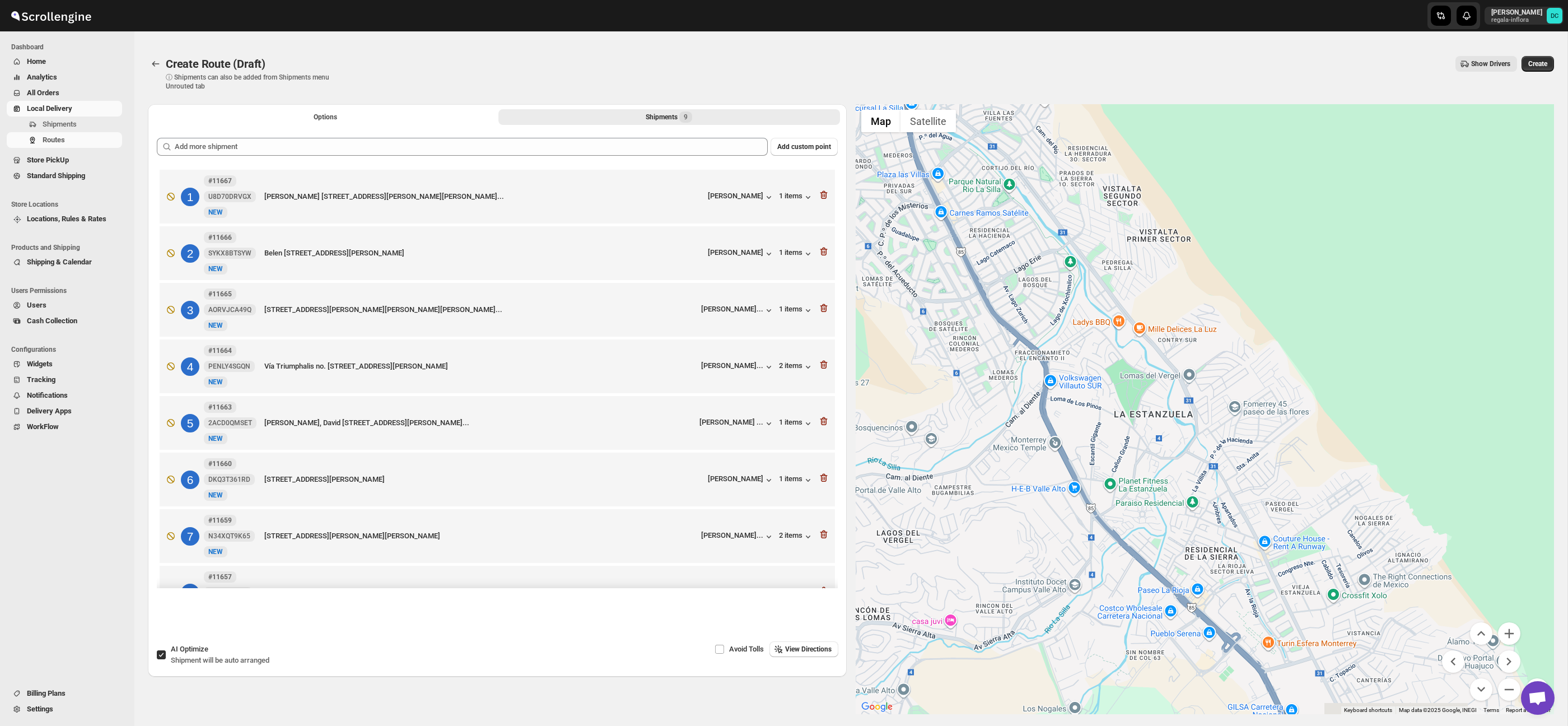
drag, startPoint x: 1326, startPoint y: 489, endPoint x: 1262, endPoint y: 369, distance: 136.0
click at [1254, 357] on div at bounding box center [1206, 409] width 699 height 610
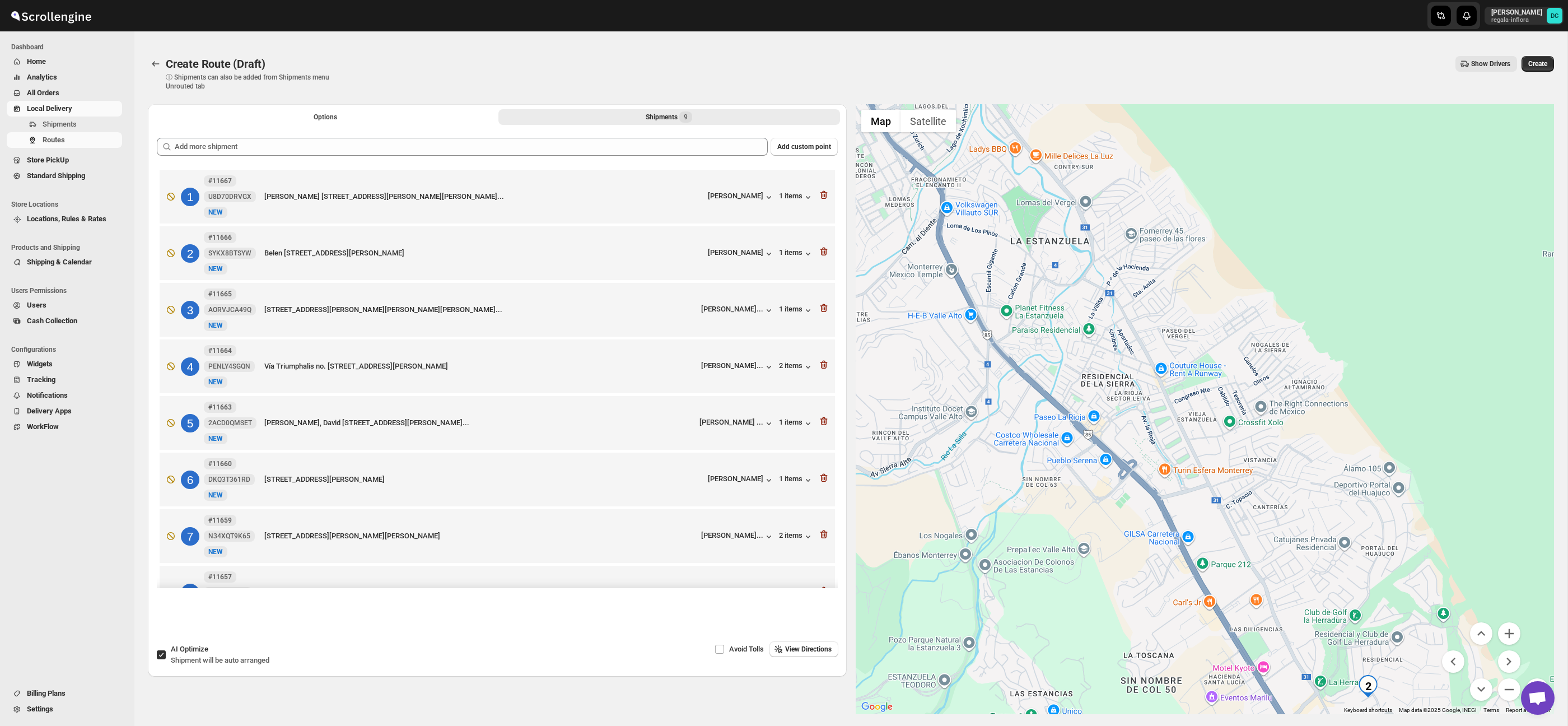
drag, startPoint x: 1338, startPoint y: 491, endPoint x: 1177, endPoint y: 313, distance: 240.0
click at [1177, 312] on div at bounding box center [1206, 409] width 699 height 610
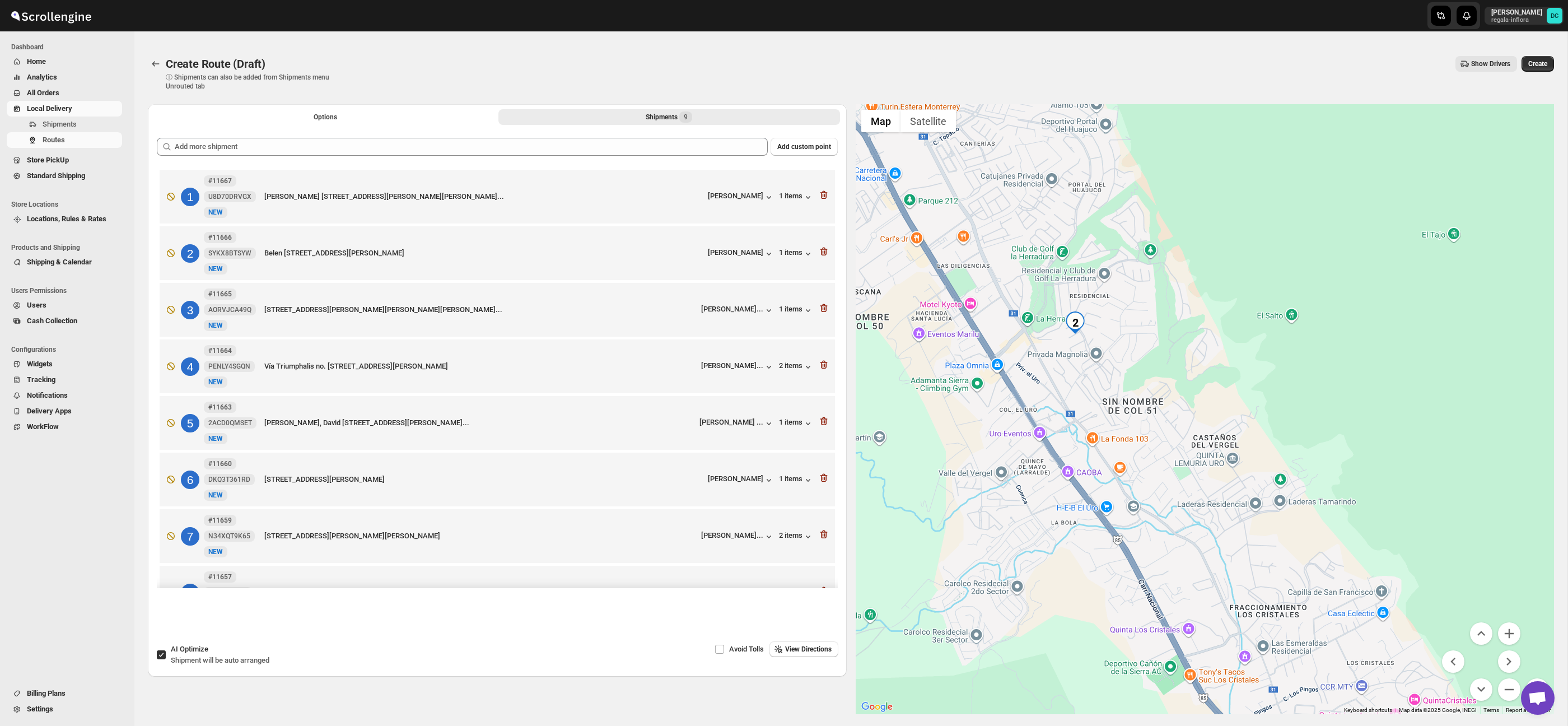
drag, startPoint x: 1268, startPoint y: 467, endPoint x: 1276, endPoint y: 474, distance: 10.6
click at [1267, 465] on div at bounding box center [1206, 409] width 699 height 610
click at [1508, 635] on button "Zoom in" at bounding box center [1509, 633] width 22 height 22
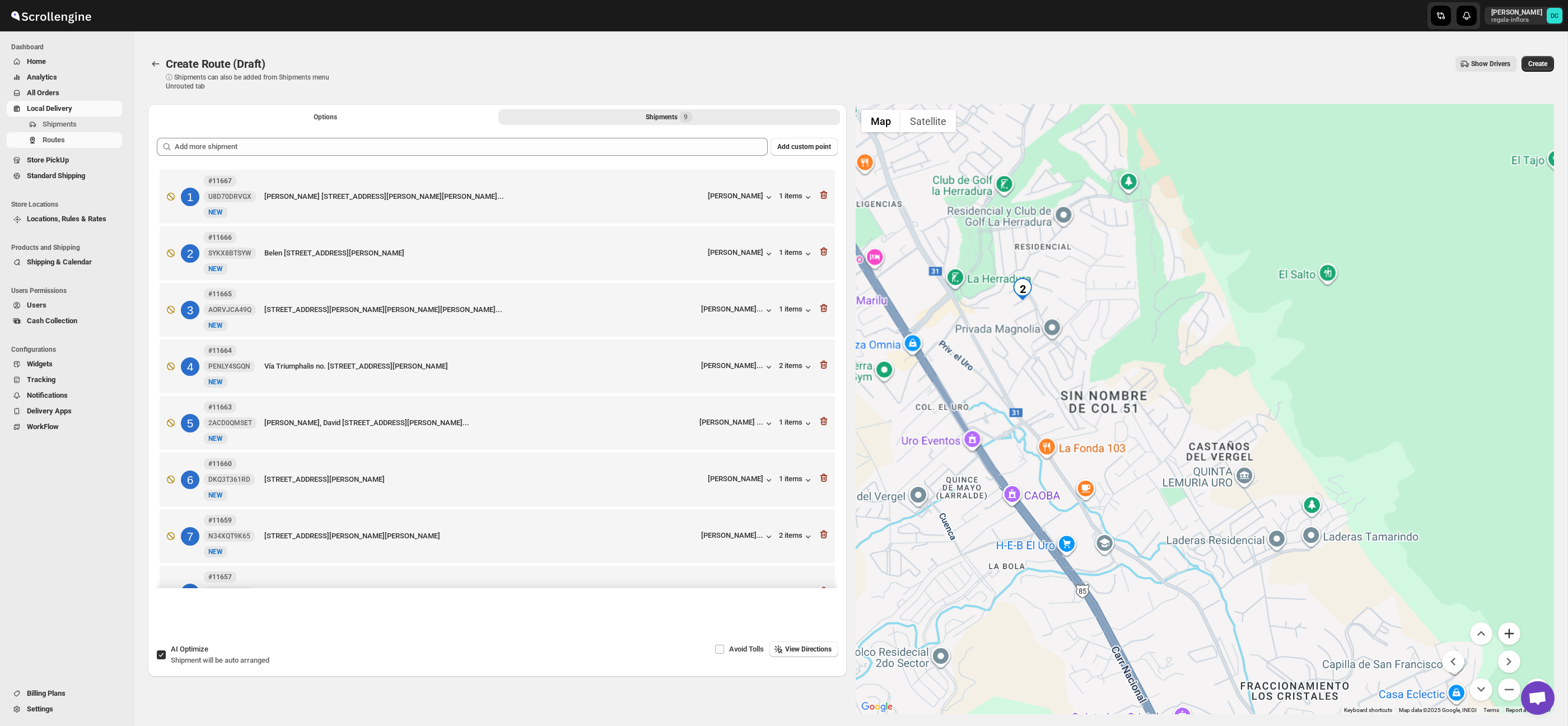
click at [1508, 635] on button "Zoom in" at bounding box center [1509, 633] width 22 height 22
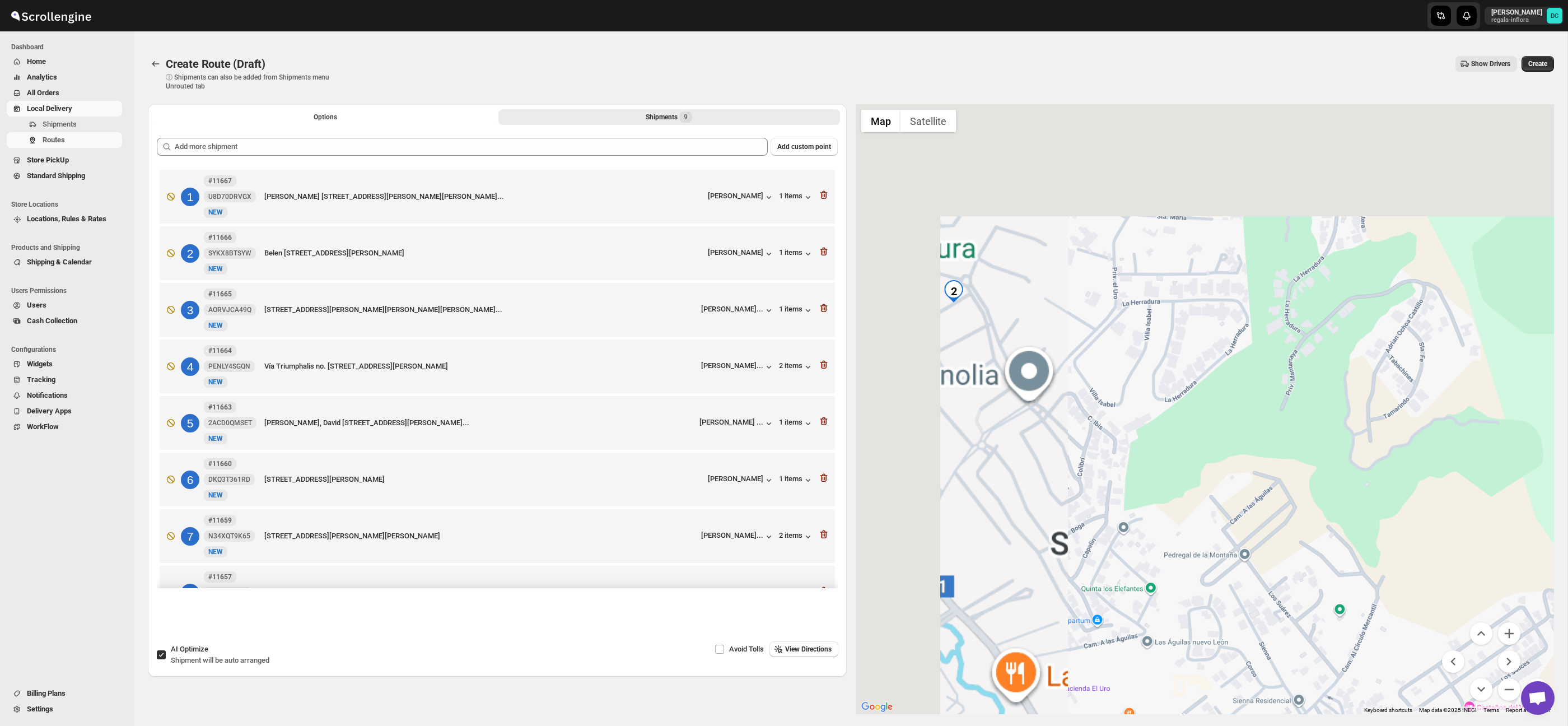
drag, startPoint x: 1228, startPoint y: 470, endPoint x: 1307, endPoint y: 519, distance: 93.0
click at [1306, 519] on div at bounding box center [1206, 409] width 699 height 610
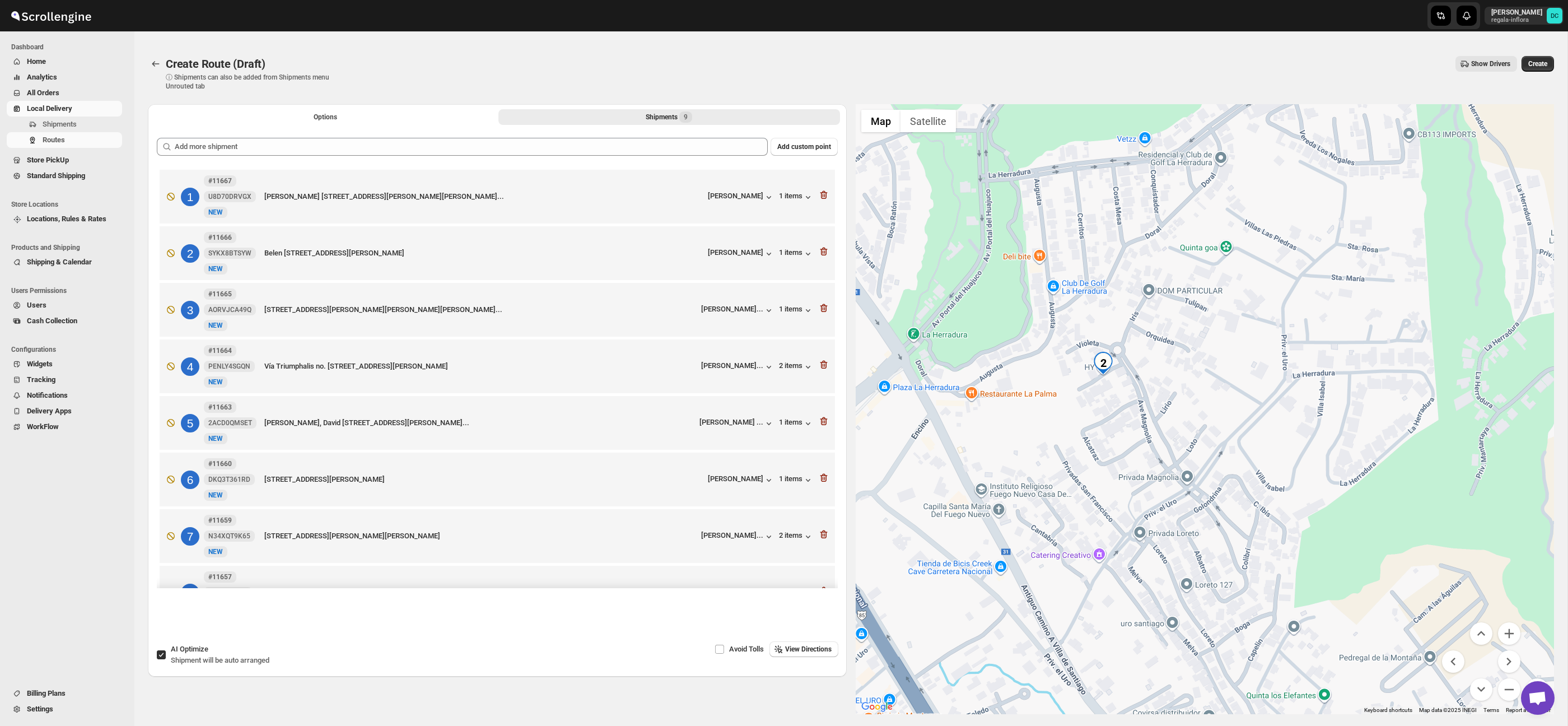
drag, startPoint x: 1262, startPoint y: 464, endPoint x: 1349, endPoint y: 489, distance: 90.5
click at [1349, 489] on div at bounding box center [1206, 409] width 699 height 610
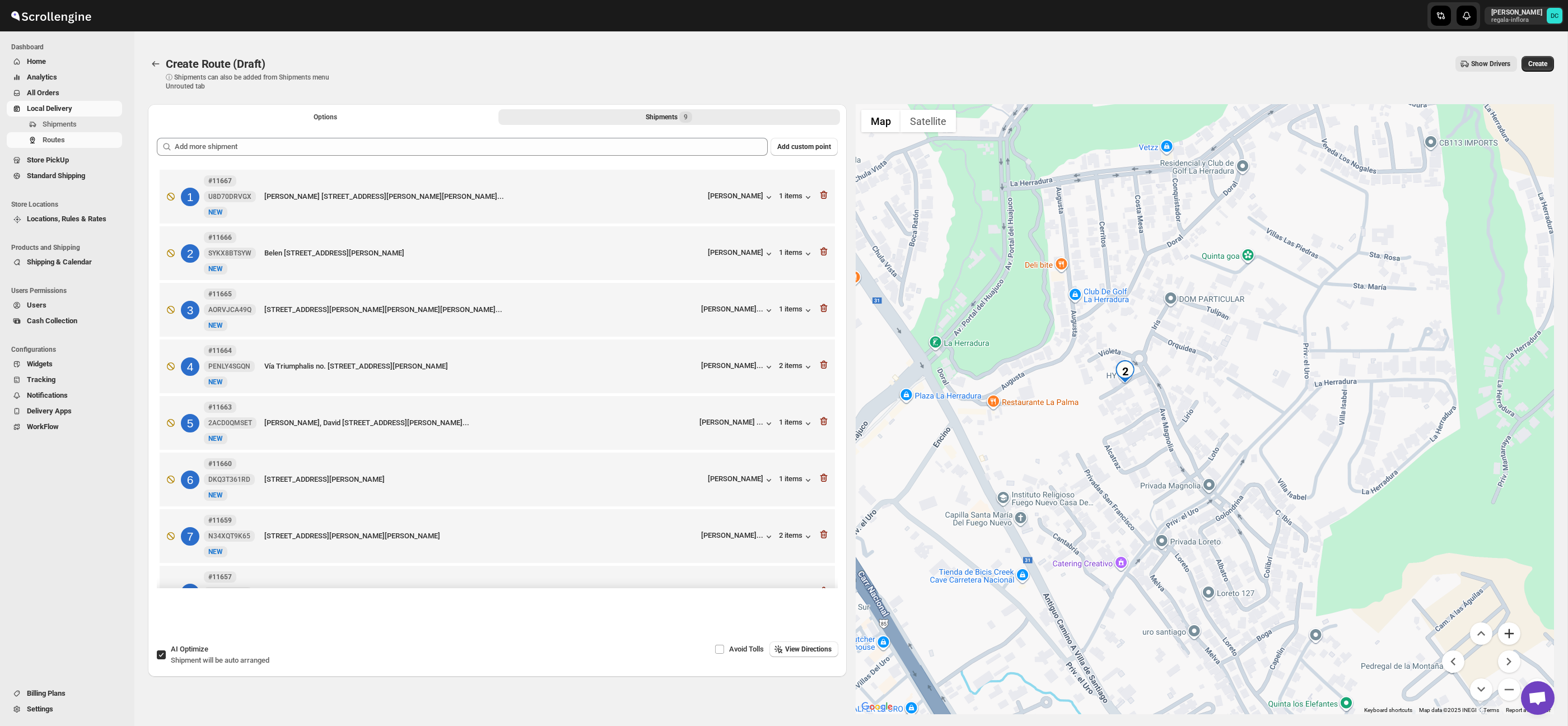
click at [1513, 638] on button "Zoom in" at bounding box center [1509, 633] width 22 height 22
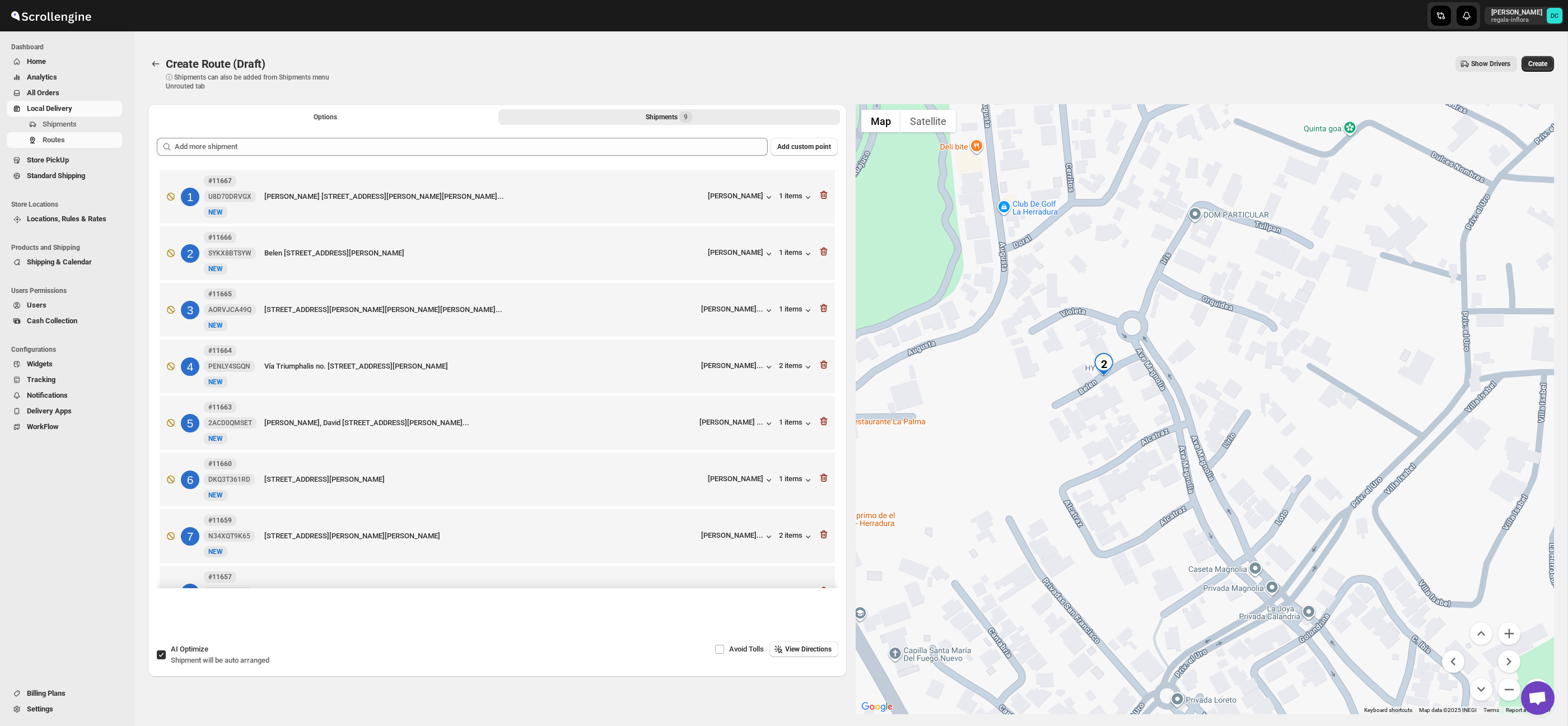
drag, startPoint x: 1249, startPoint y: 467, endPoint x: 1308, endPoint y: 487, distance: 62.3
click at [1308, 487] on div at bounding box center [1206, 409] width 699 height 610
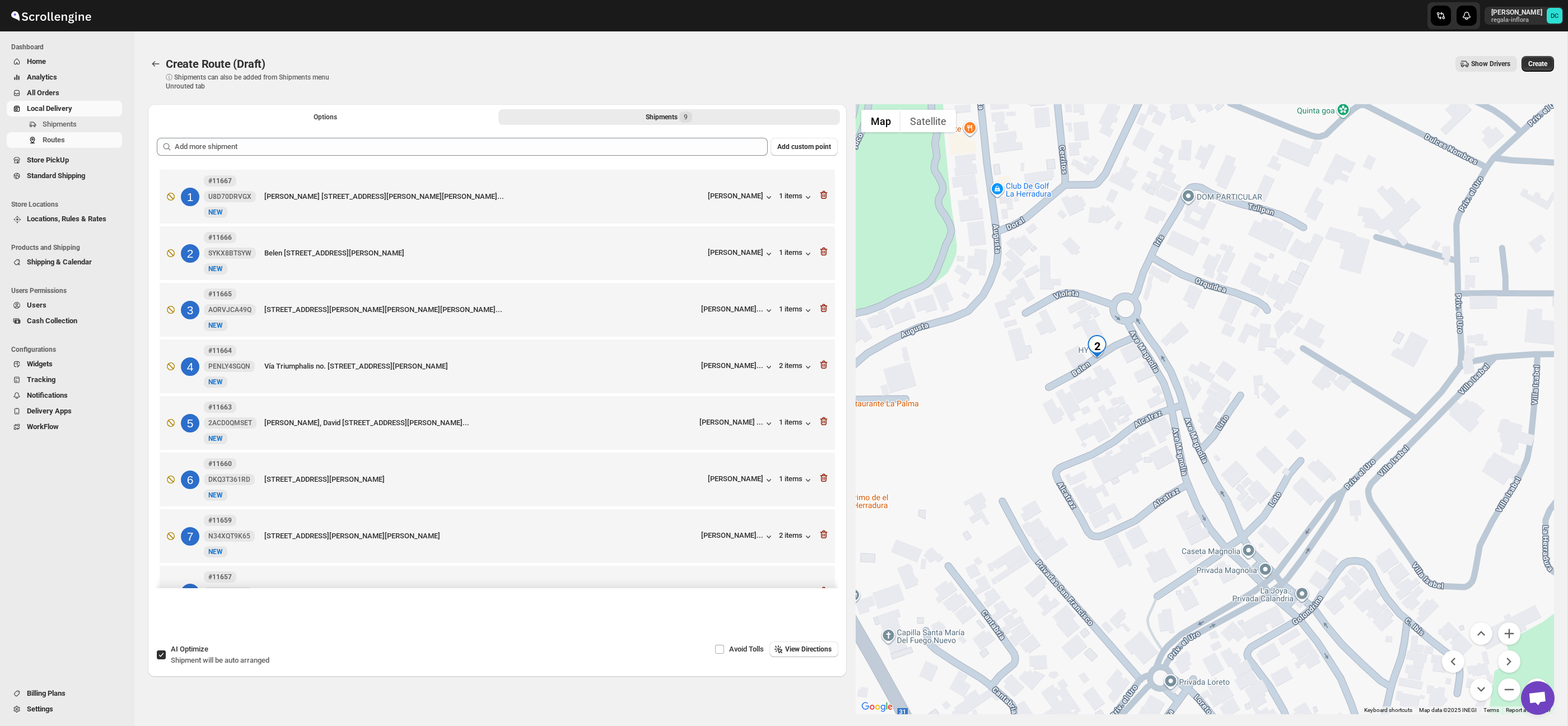
drag, startPoint x: 1306, startPoint y: 519, endPoint x: 1298, endPoint y: 500, distance: 20.6
click at [1298, 500] on div at bounding box center [1206, 409] width 699 height 610
click at [1508, 685] on button "Zoom out" at bounding box center [1509, 689] width 22 height 22
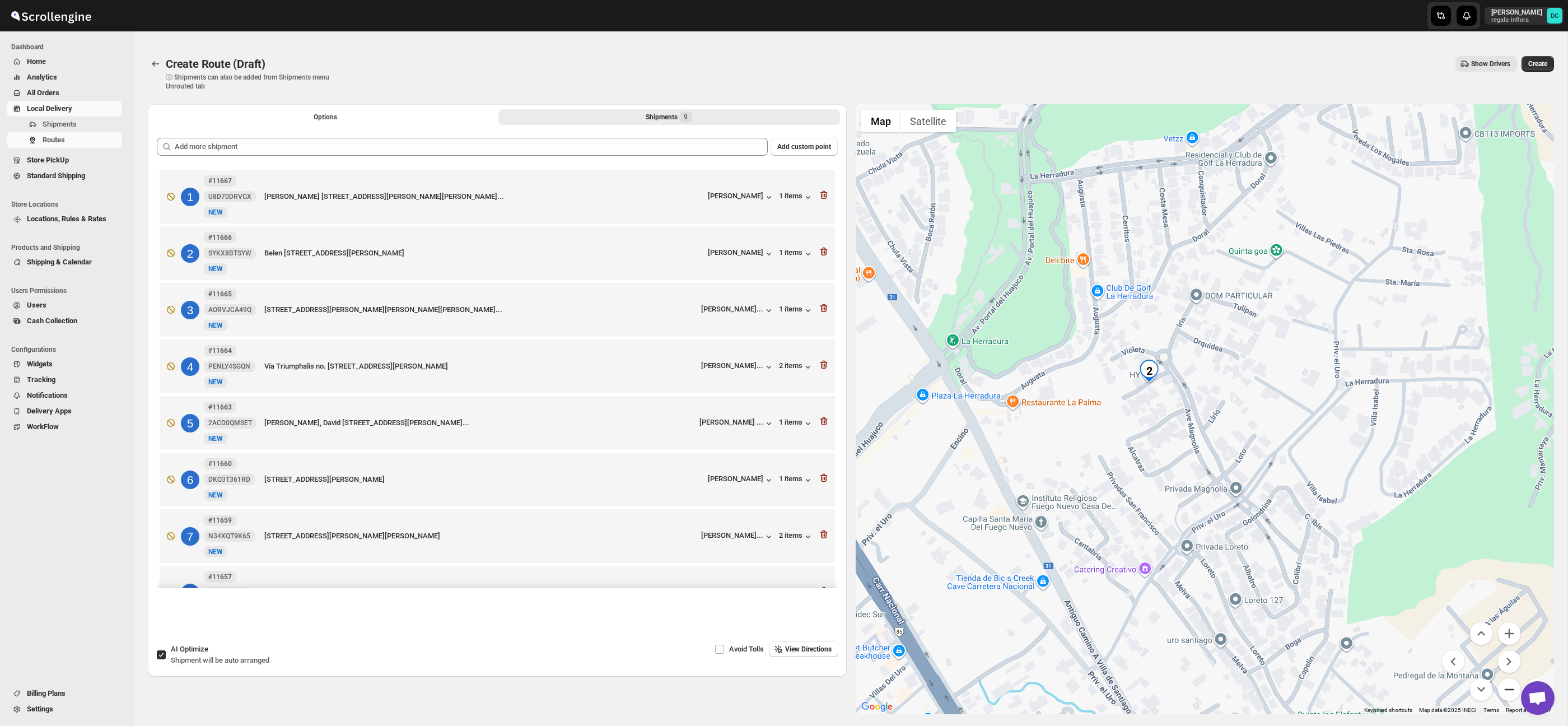
click at [1508, 685] on button "Zoom out" at bounding box center [1509, 689] width 22 height 22
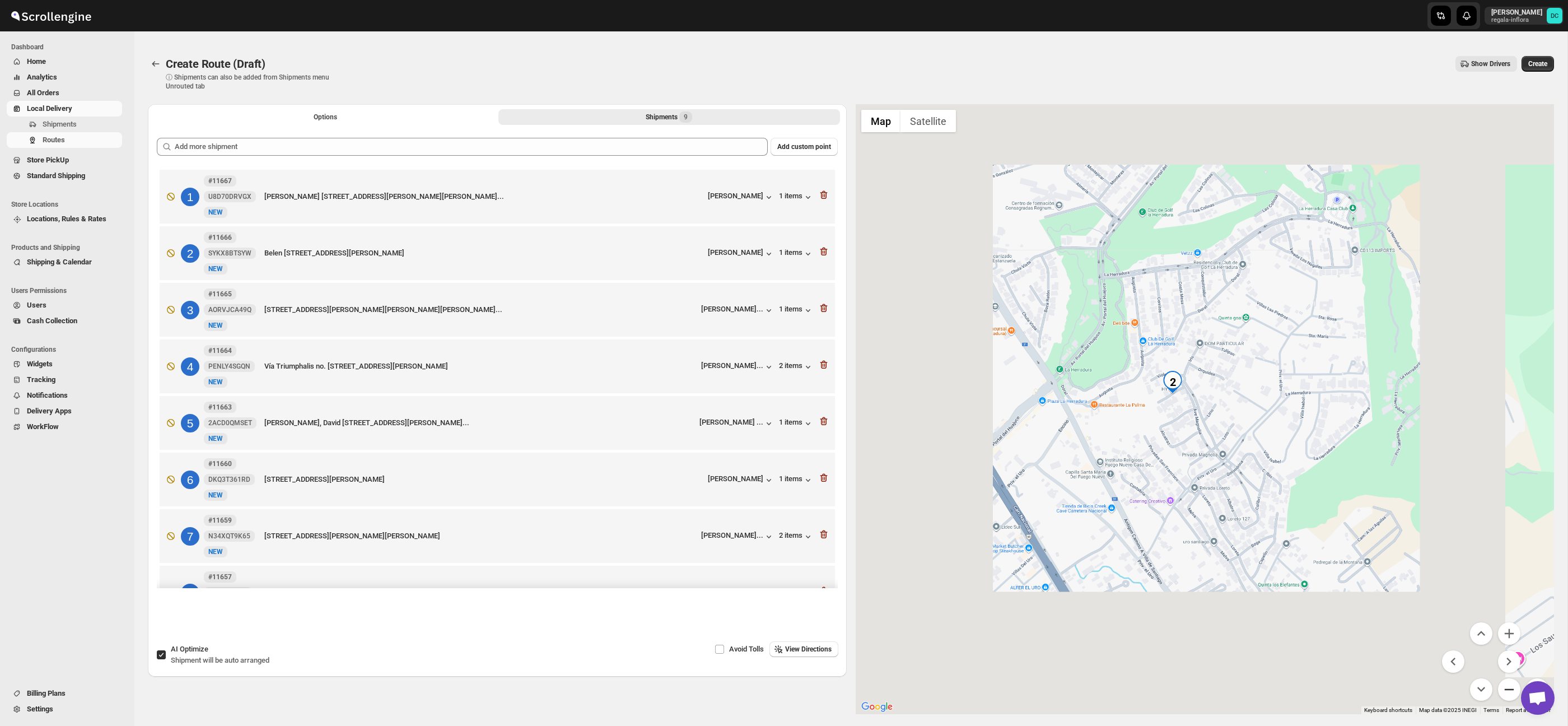
click at [1508, 685] on button "Zoom out" at bounding box center [1509, 689] width 22 height 22
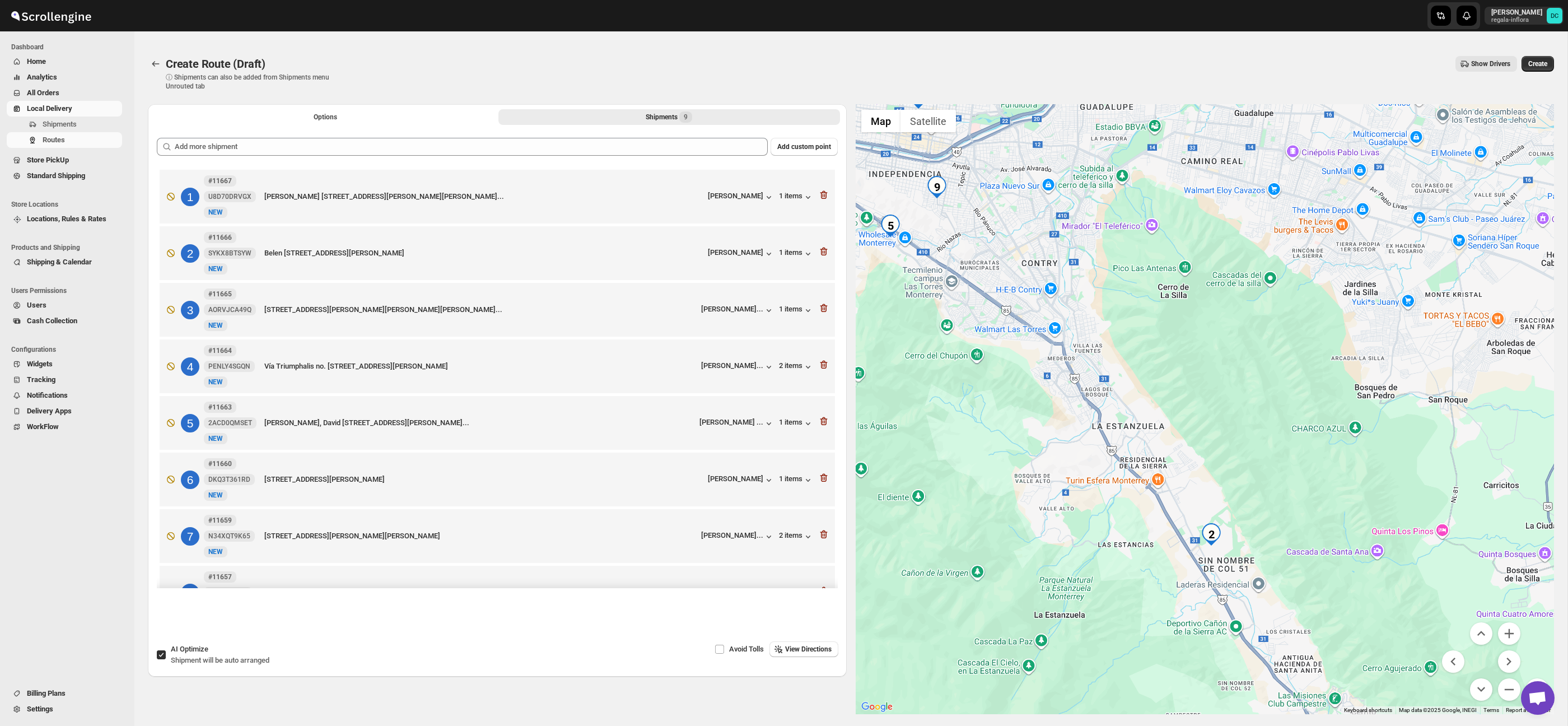
drag, startPoint x: 1202, startPoint y: 261, endPoint x: 1213, endPoint y: 401, distance: 140.4
click at [1213, 401] on div at bounding box center [1206, 409] width 699 height 610
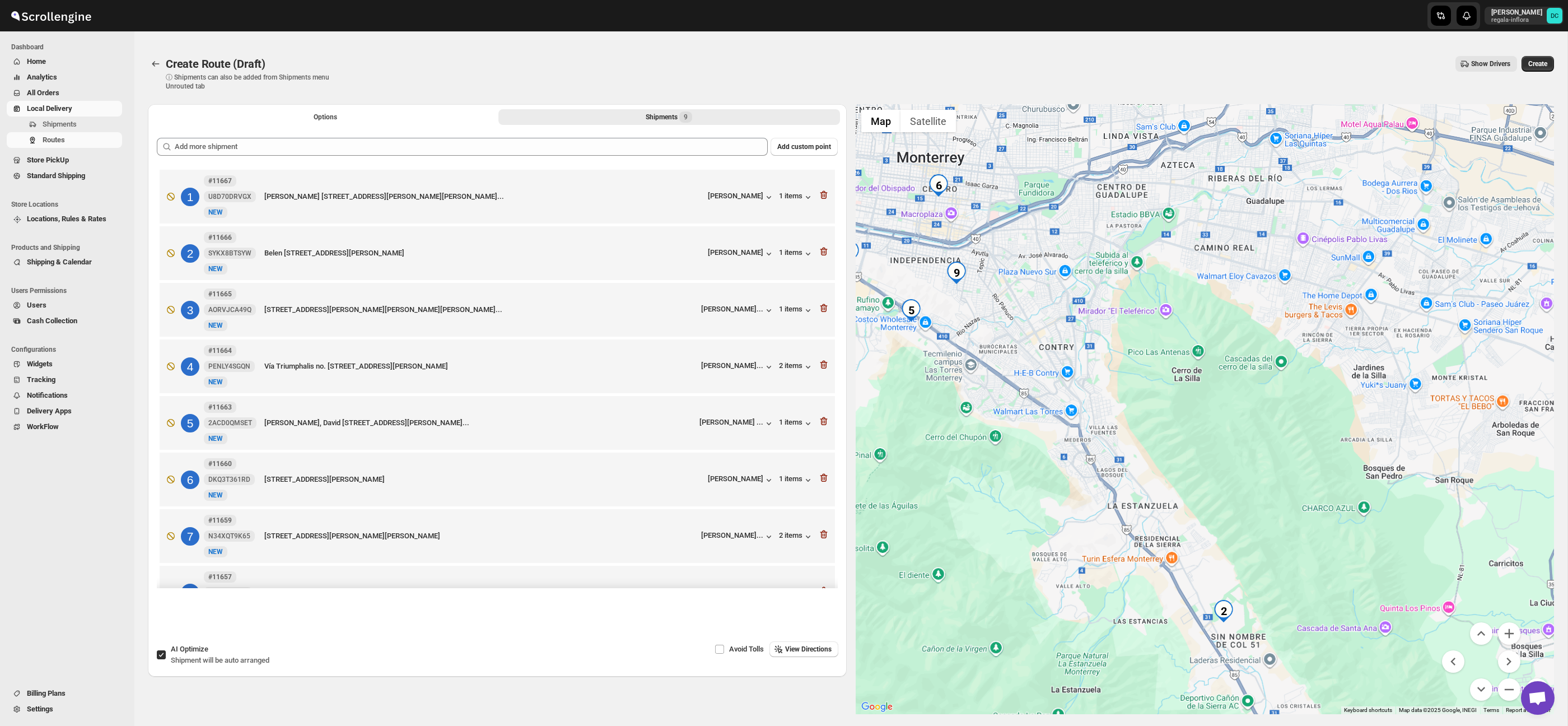
drag, startPoint x: 1141, startPoint y: 306, endPoint x: 1188, endPoint y: 424, distance: 127.0
click at [1188, 424] on div at bounding box center [1206, 409] width 699 height 610
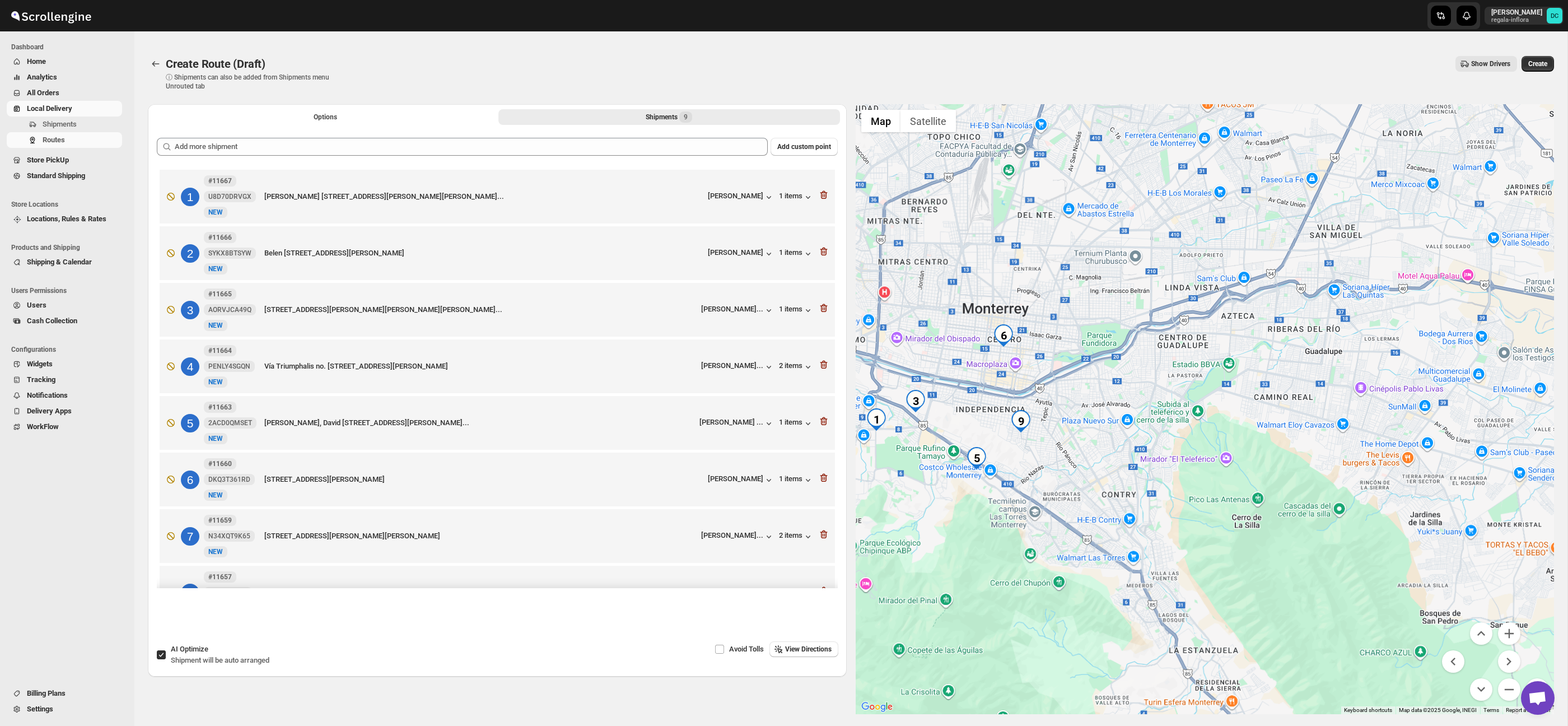
drag, startPoint x: 1109, startPoint y: 446, endPoint x: 1262, endPoint y: 442, distance: 153.1
click at [1246, 427] on div at bounding box center [1206, 409] width 699 height 610
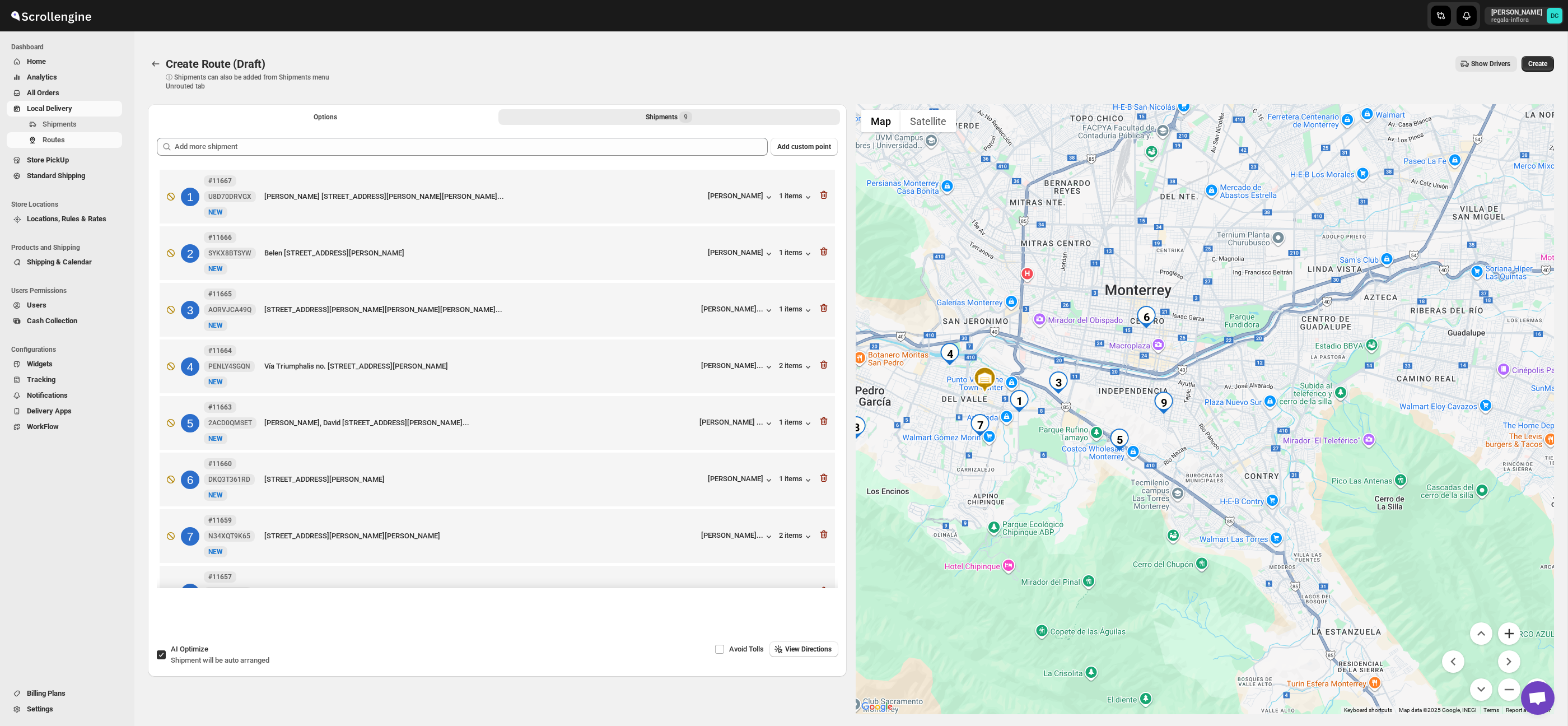
click at [1504, 630] on button "Zoom in" at bounding box center [1509, 633] width 22 height 22
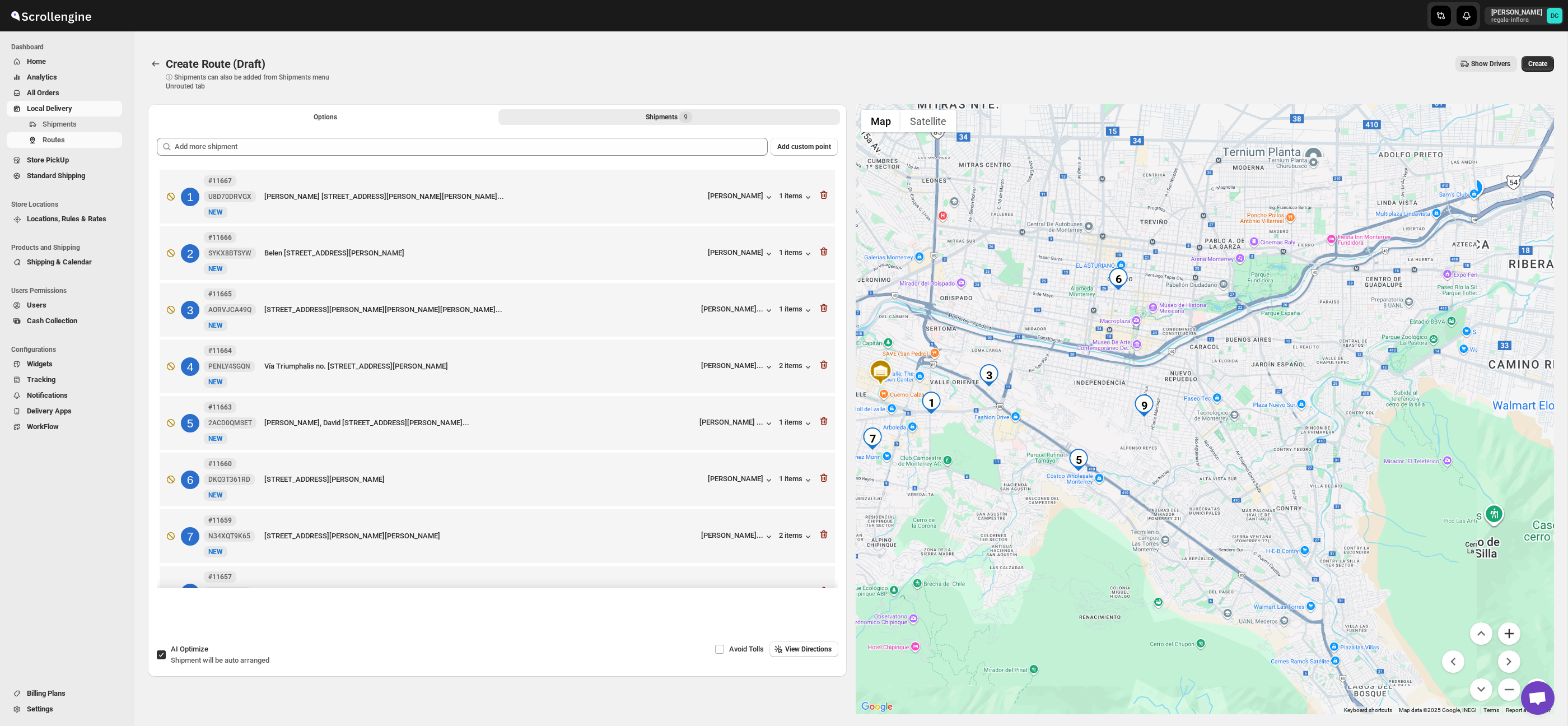
click at [1504, 630] on button "Zoom in" at bounding box center [1509, 633] width 22 height 22
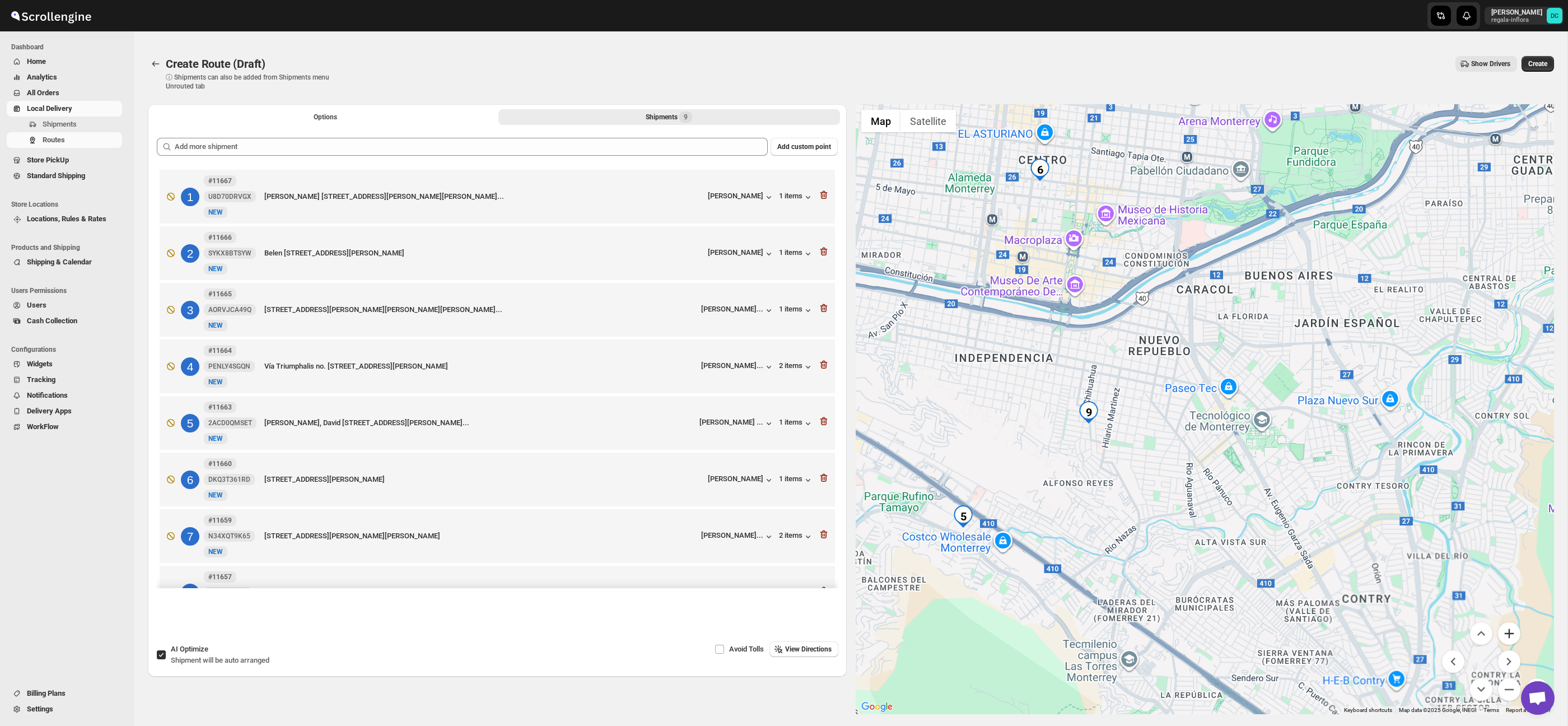
drag, startPoint x: 1504, startPoint y: 630, endPoint x: 1208, endPoint y: 534, distance: 311.2
click at [1503, 630] on button "Zoom in" at bounding box center [1509, 633] width 22 height 22
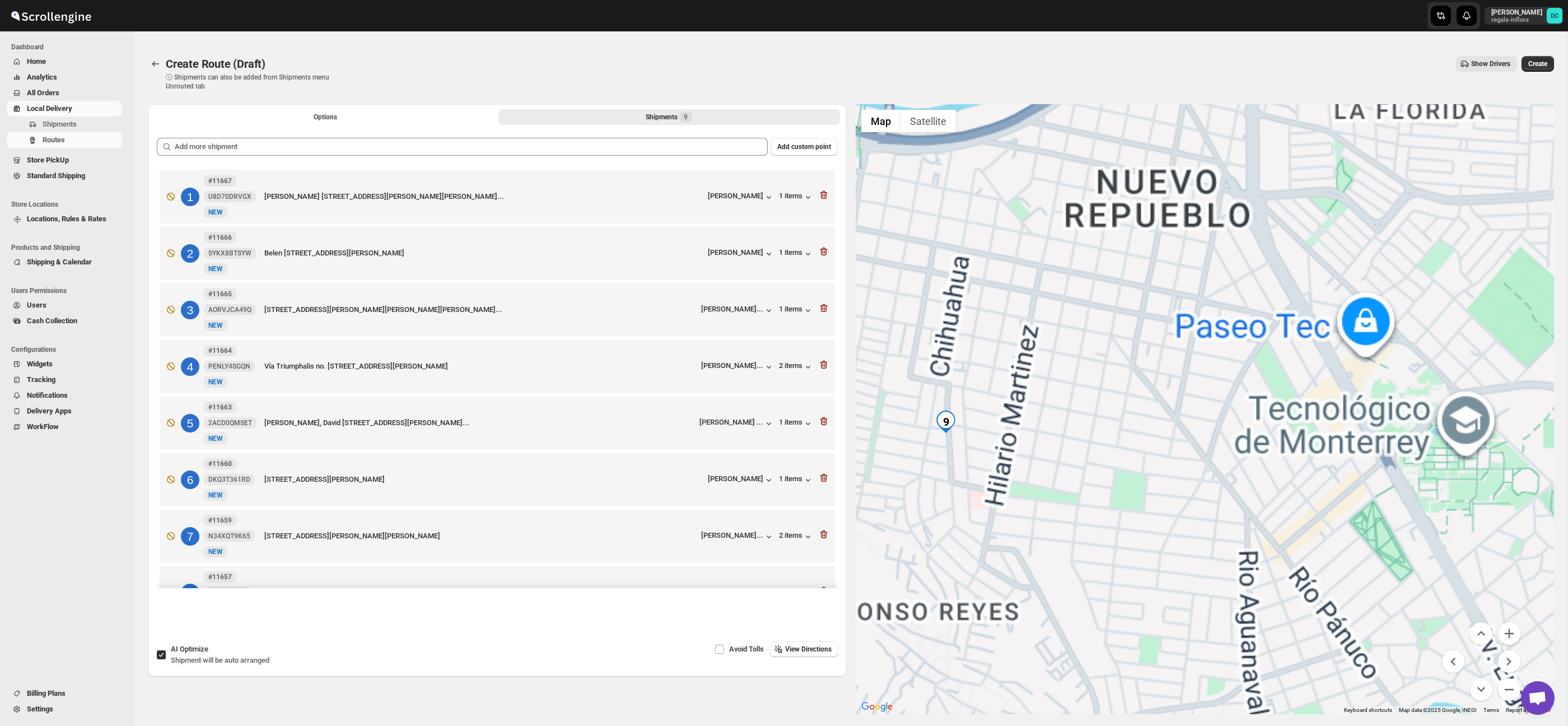
drag, startPoint x: 1135, startPoint y: 512, endPoint x: 1278, endPoint y: 484, distance: 145.7
click at [1278, 484] on div at bounding box center [1206, 409] width 699 height 610
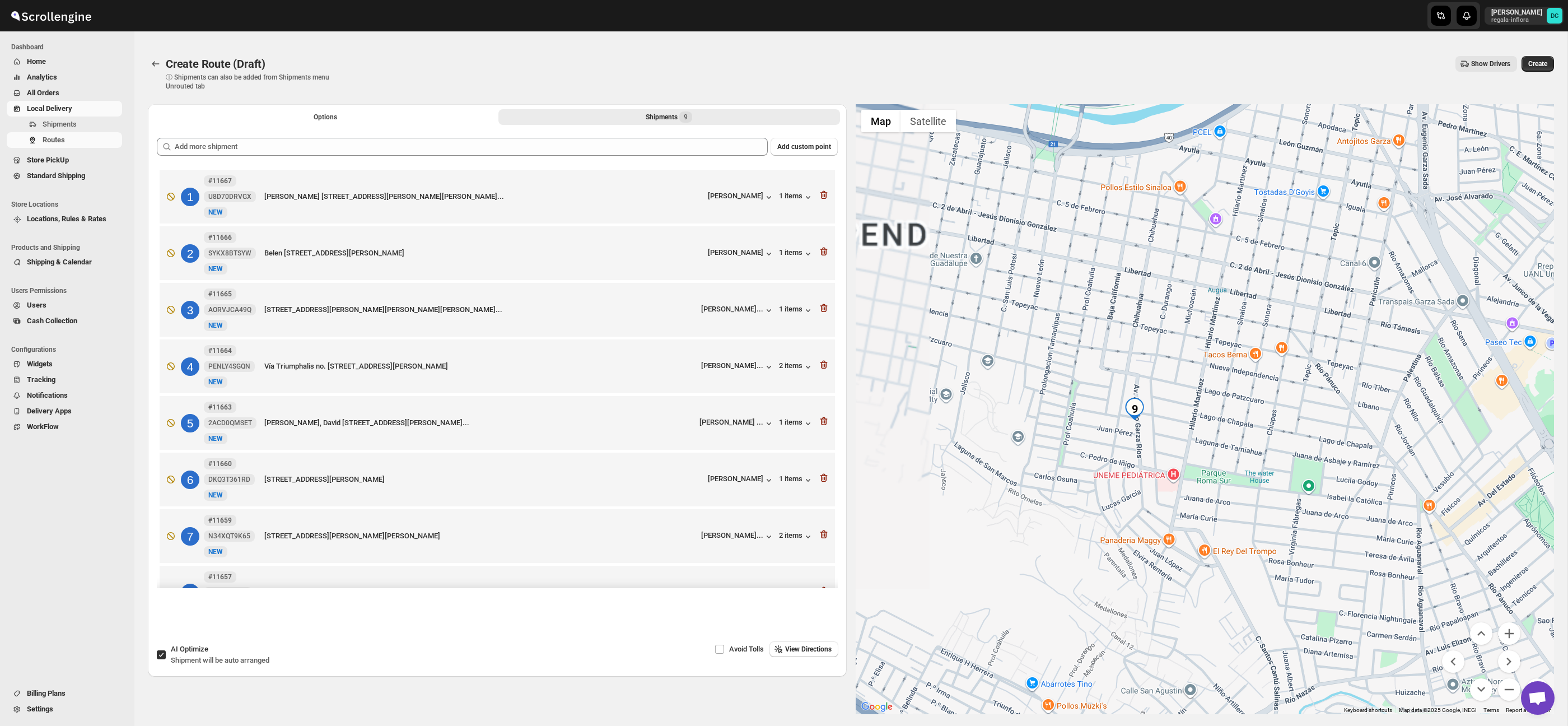
drag, startPoint x: 1173, startPoint y: 463, endPoint x: 1185, endPoint y: 465, distance: 12.2
click at [1182, 463] on div at bounding box center [1206, 409] width 699 height 610
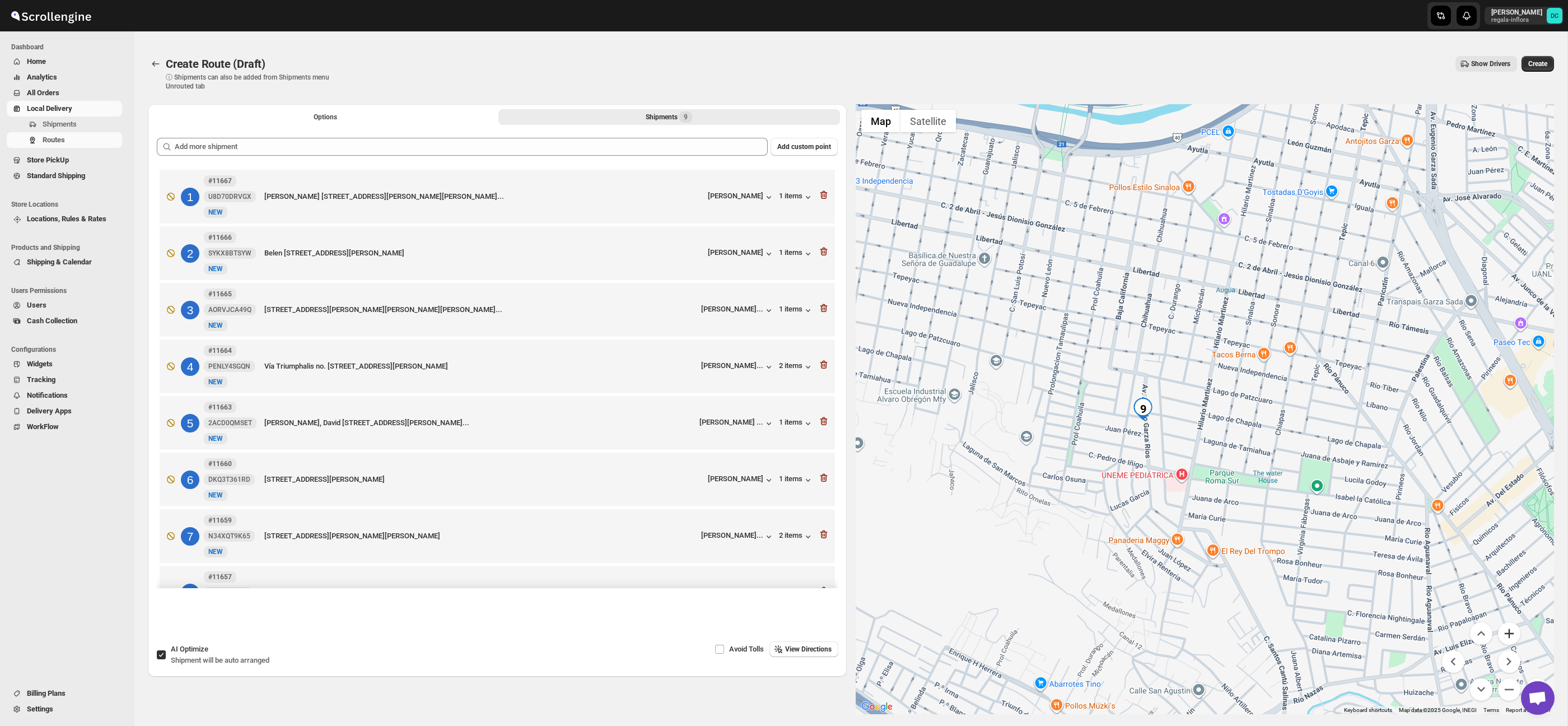
click at [1513, 631] on button "Zoom in" at bounding box center [1509, 633] width 22 height 22
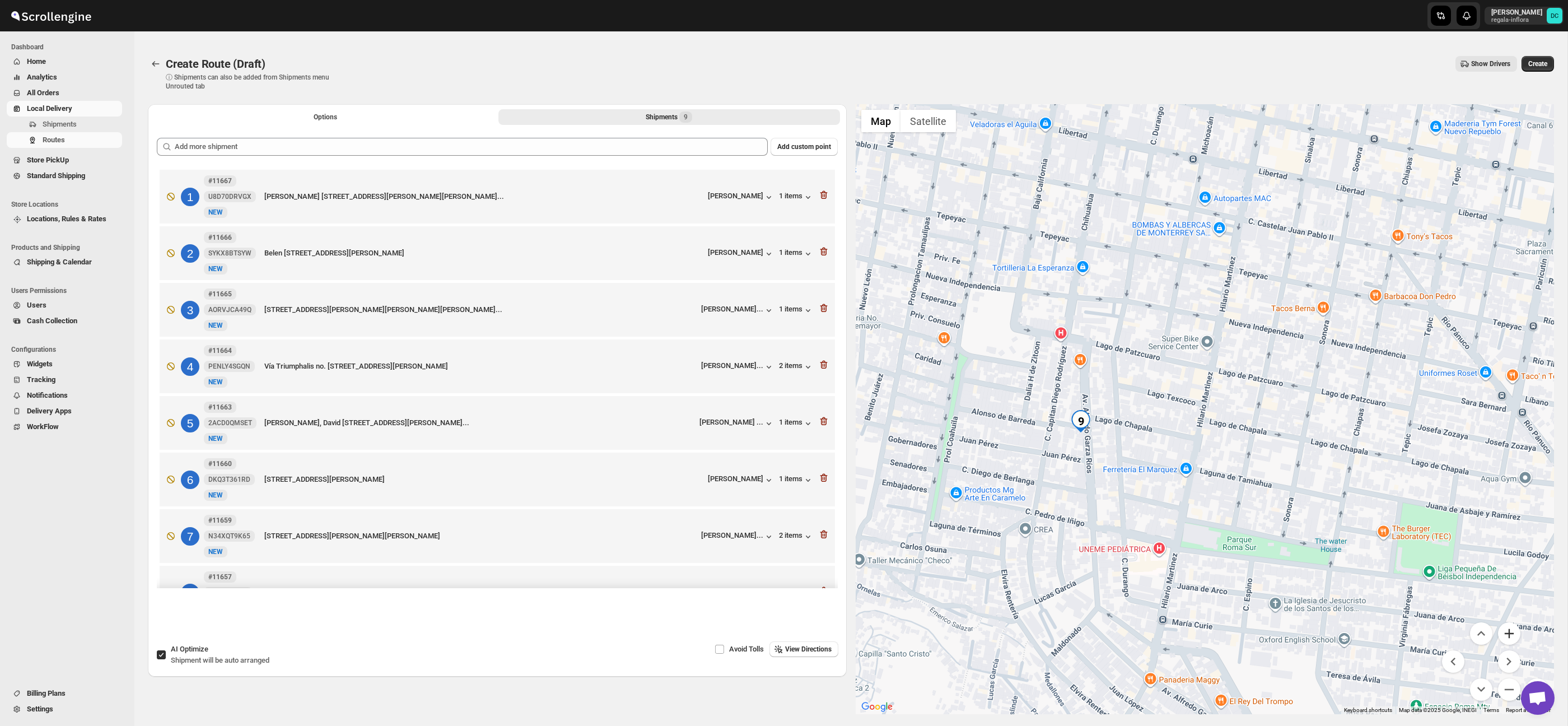
drag, startPoint x: 1504, startPoint y: 634, endPoint x: 1220, endPoint y: 550, distance: 296.2
click at [1503, 633] on button "Zoom in" at bounding box center [1509, 633] width 22 height 22
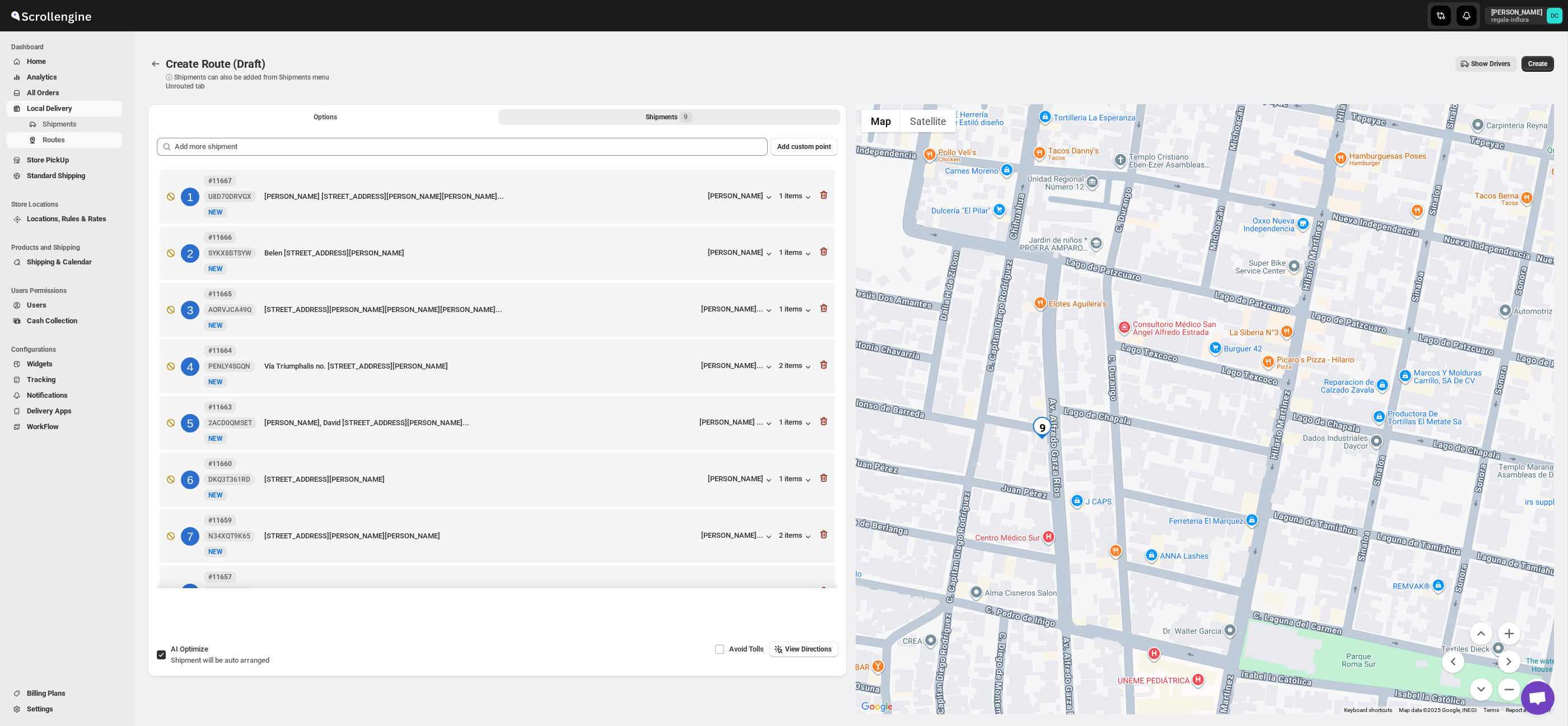
drag, startPoint x: 1140, startPoint y: 514, endPoint x: 1205, endPoint y: 503, distance: 65.9
click at [1205, 503] on div at bounding box center [1206, 409] width 699 height 610
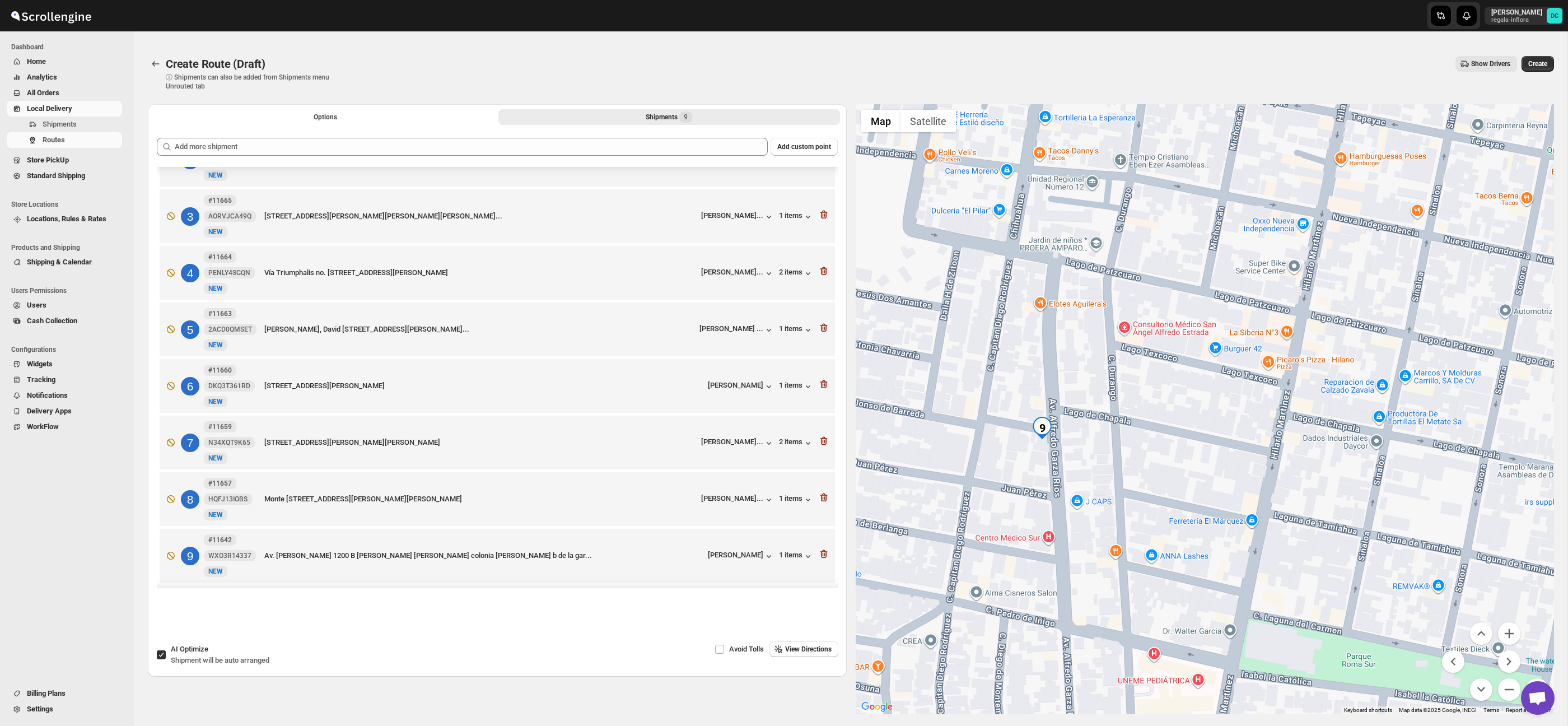
scroll to position [101, 0]
click at [1502, 634] on button "Zoom in" at bounding box center [1509, 633] width 22 height 22
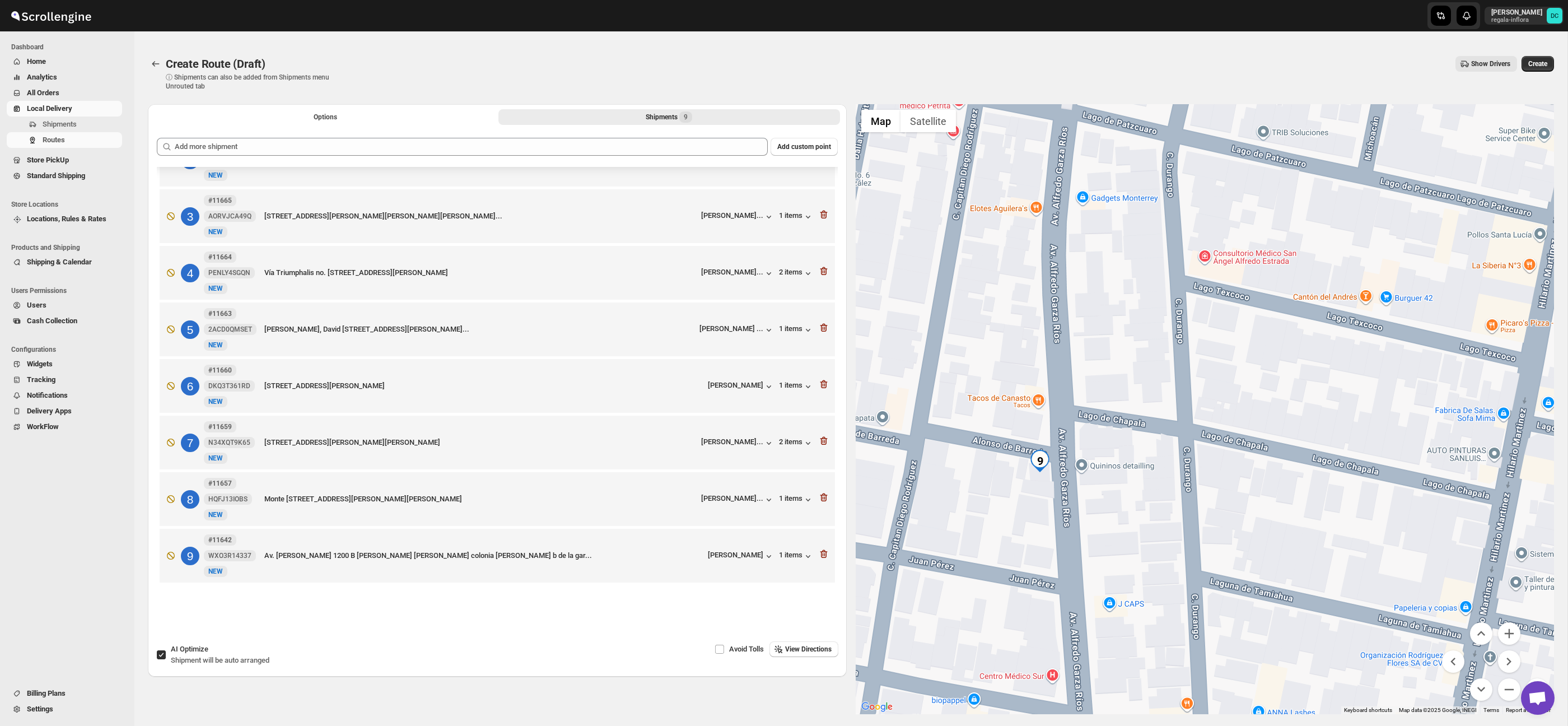
drag, startPoint x: 1161, startPoint y: 516, endPoint x: 1324, endPoint y: 518, distance: 163.0
click at [1324, 518] on div at bounding box center [1206, 409] width 699 height 610
click at [1512, 689] on button "Zoom out" at bounding box center [1509, 689] width 22 height 22
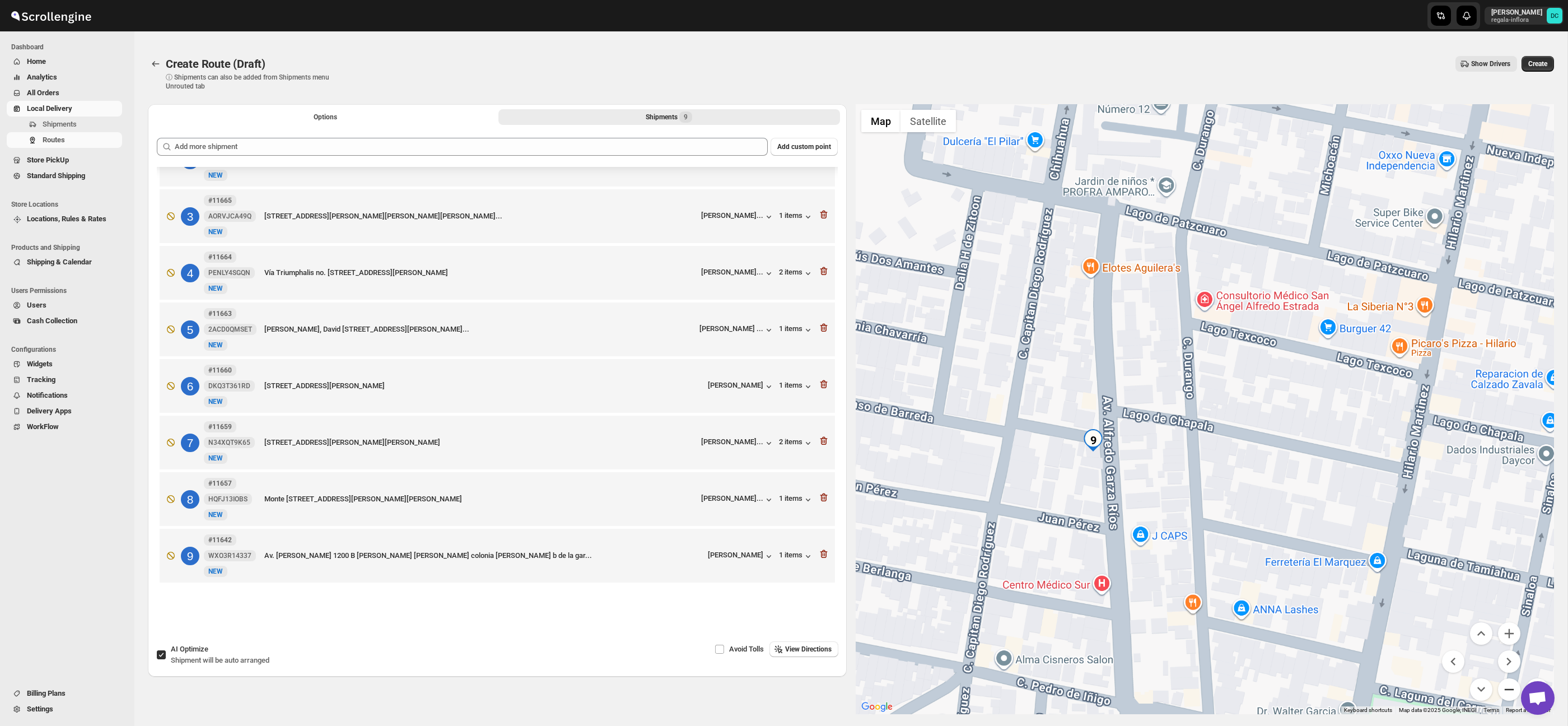
click at [1512, 689] on button "Zoom out" at bounding box center [1509, 689] width 22 height 22
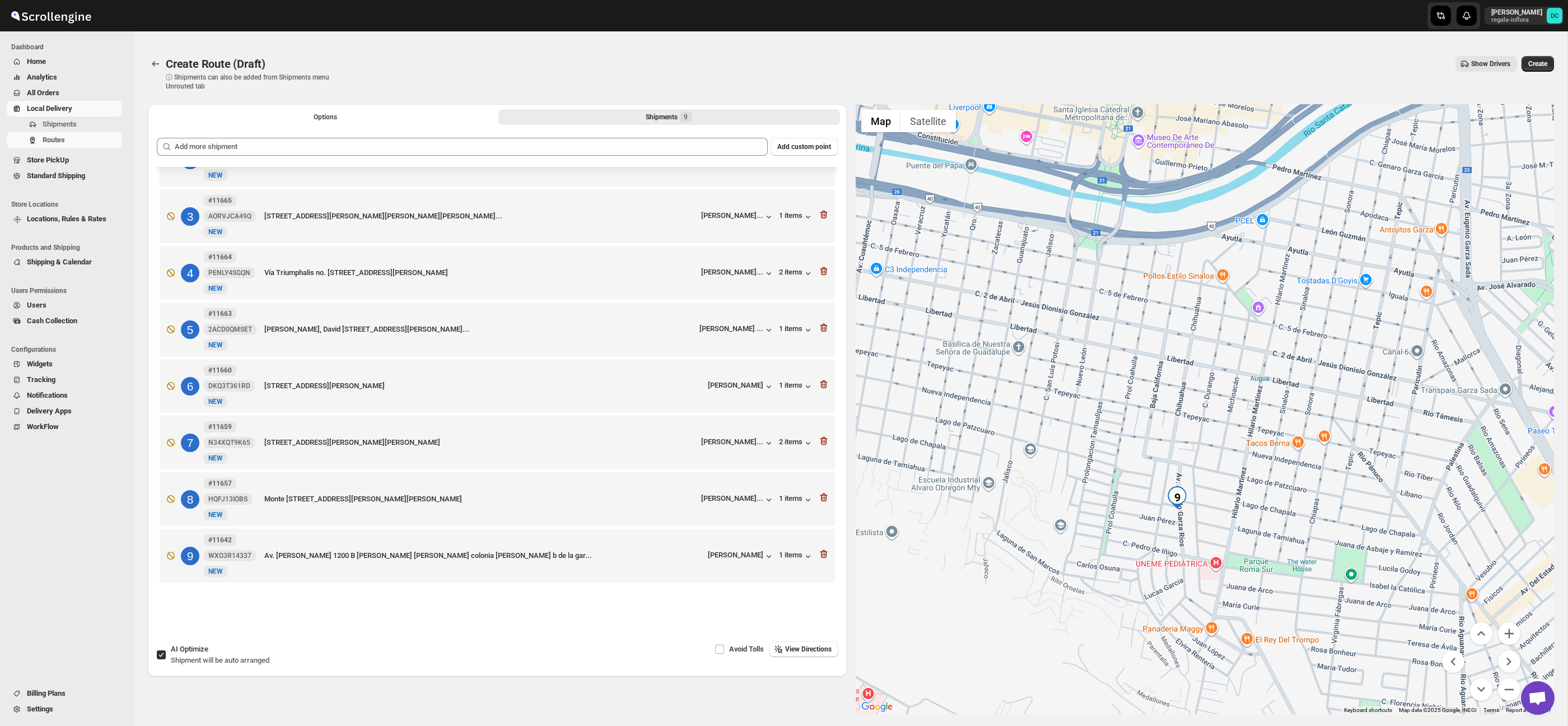
drag, startPoint x: 1236, startPoint y: 374, endPoint x: 1214, endPoint y: 405, distance: 38.0
click at [1226, 493] on div at bounding box center [1206, 409] width 699 height 610
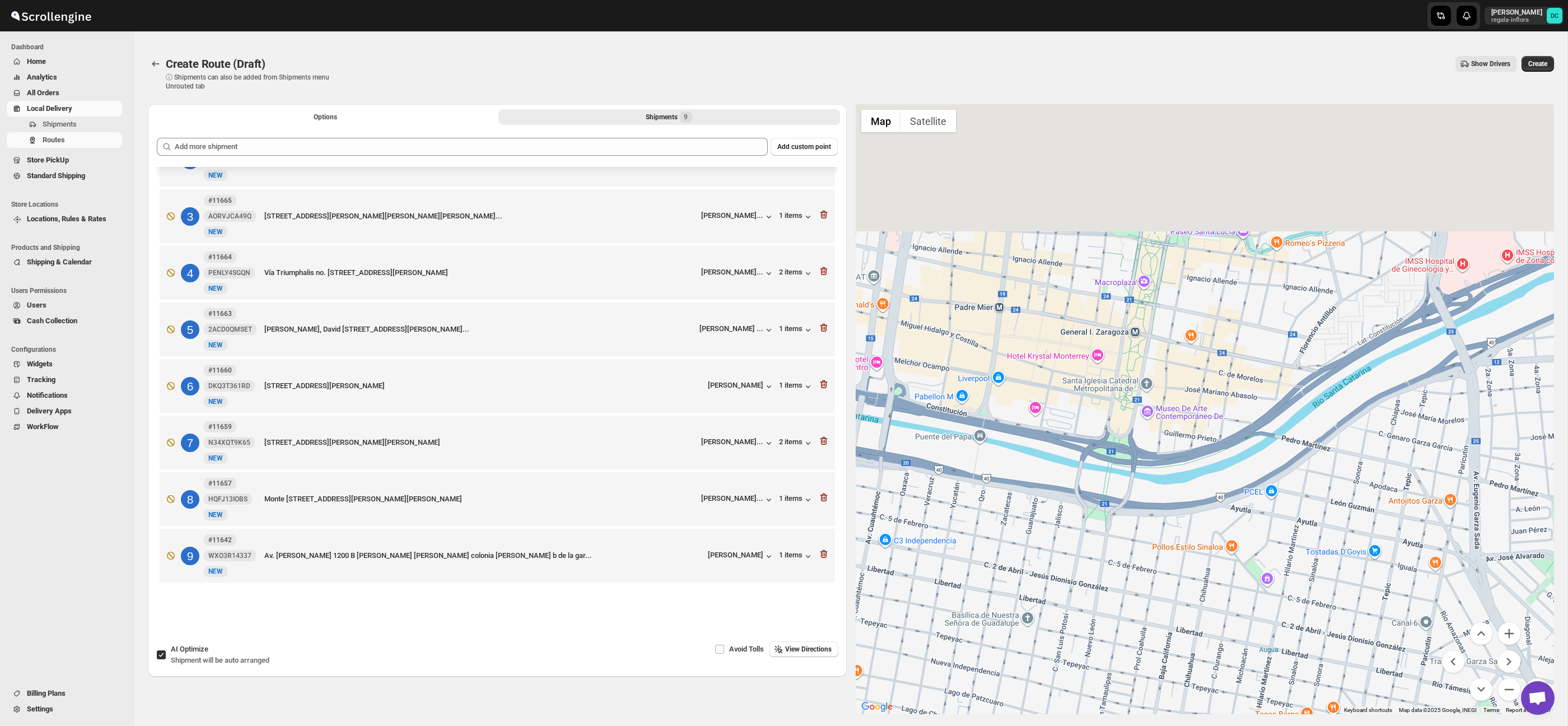
drag, startPoint x: 1206, startPoint y: 382, endPoint x: 1184, endPoint y: 438, distance: 60.2
click at [1228, 542] on div at bounding box center [1206, 409] width 699 height 610
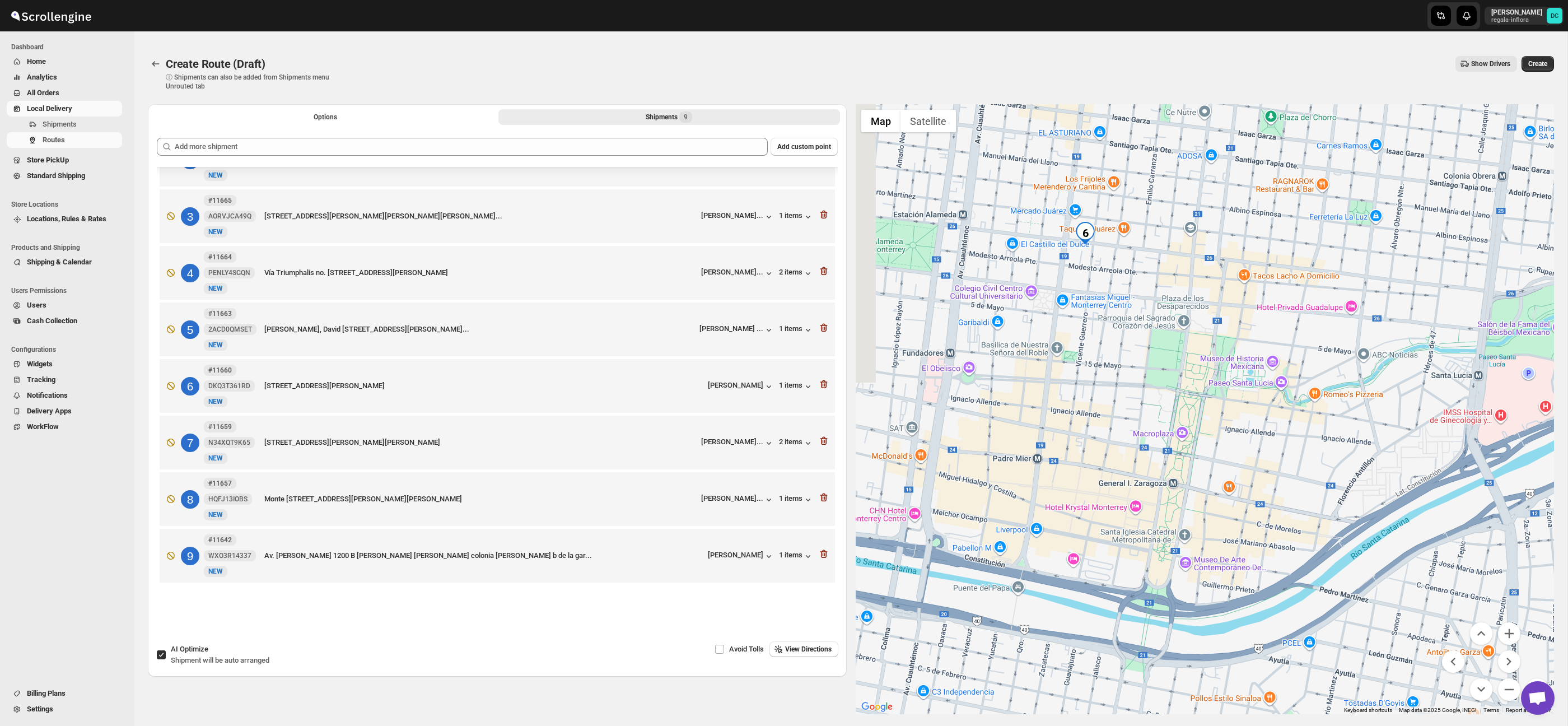
drag, startPoint x: 1171, startPoint y: 417, endPoint x: 1205, endPoint y: 500, distance: 89.7
click at [1205, 500] on div at bounding box center [1206, 409] width 699 height 610
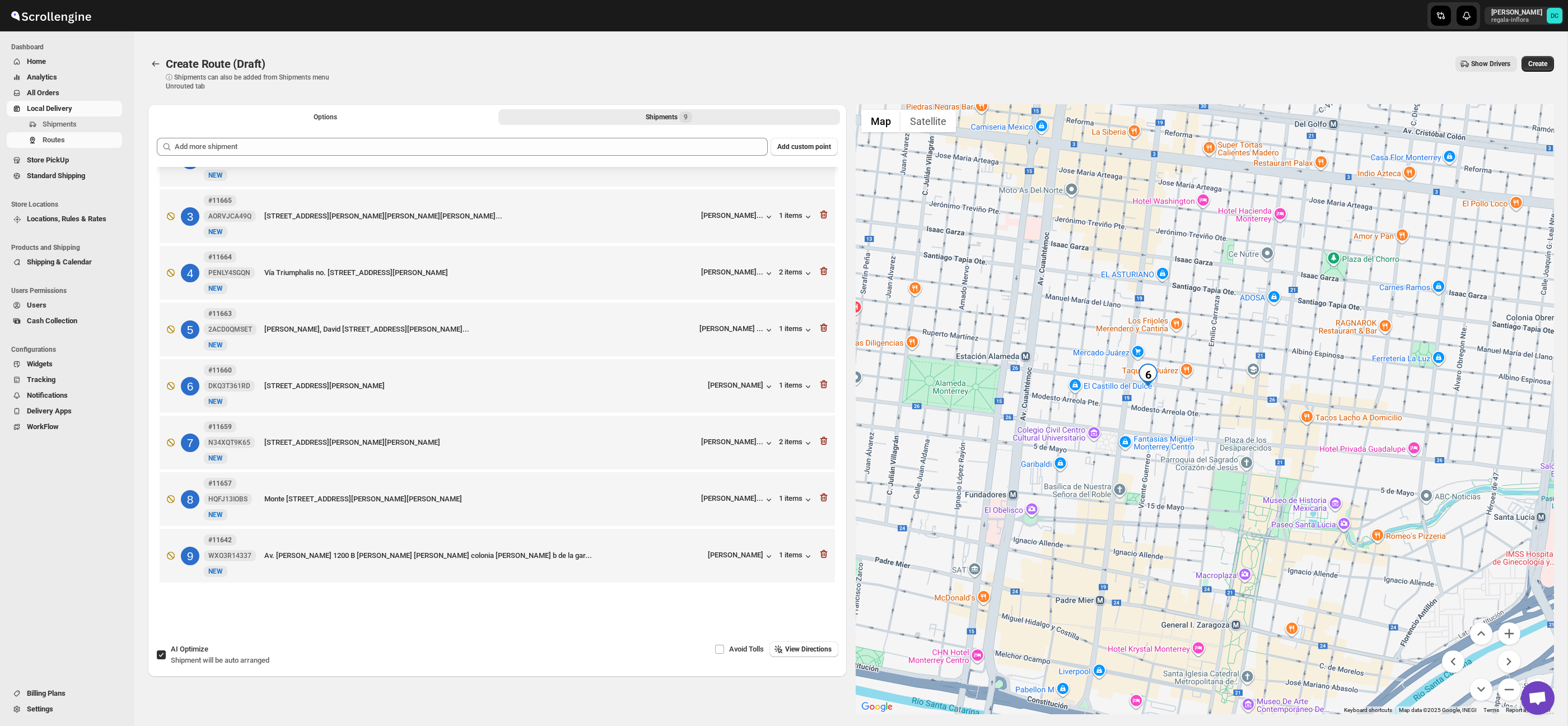
drag, startPoint x: 1118, startPoint y: 329, endPoint x: 1181, endPoint y: 465, distance: 149.9
click at [1181, 465] on div at bounding box center [1206, 409] width 699 height 610
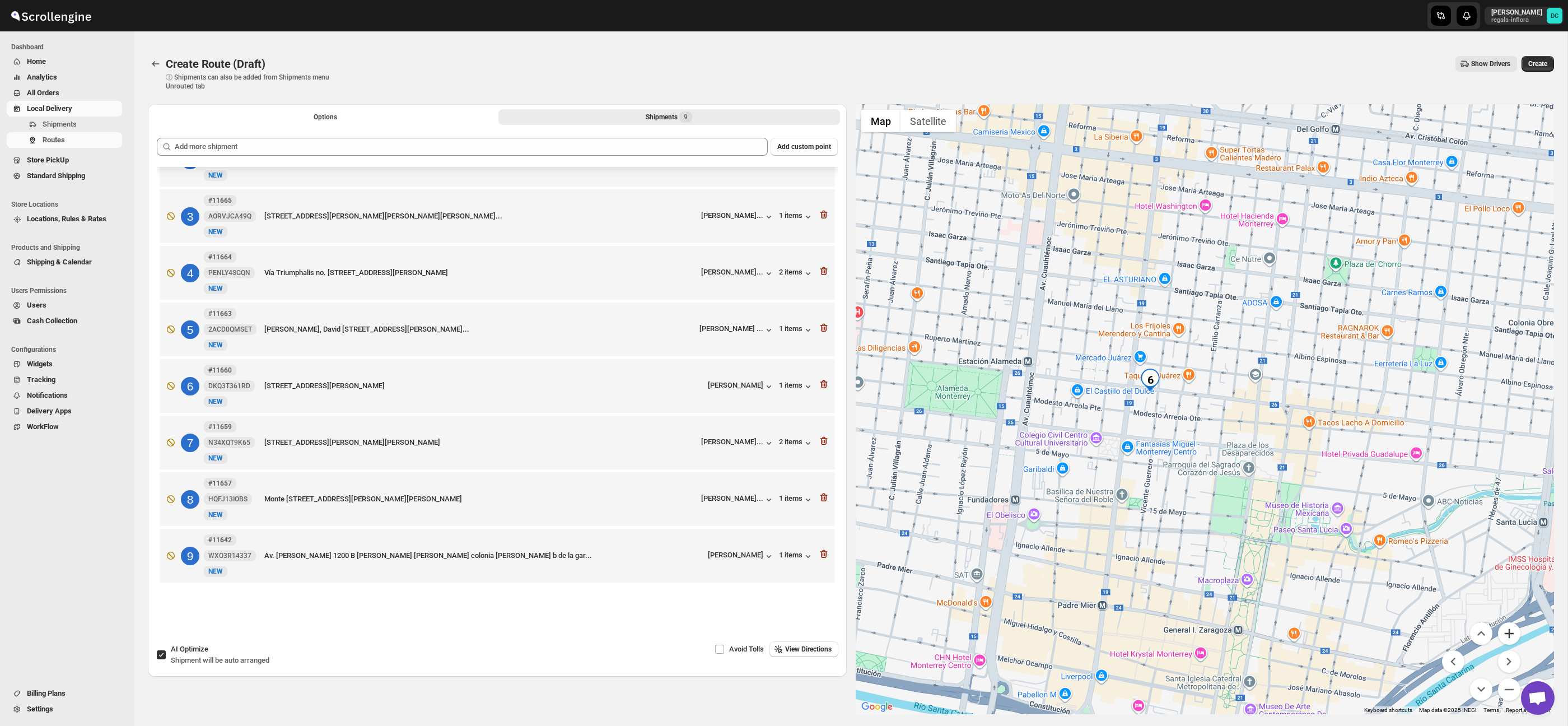
click at [1511, 638] on button "Zoom in" at bounding box center [1509, 633] width 22 height 22
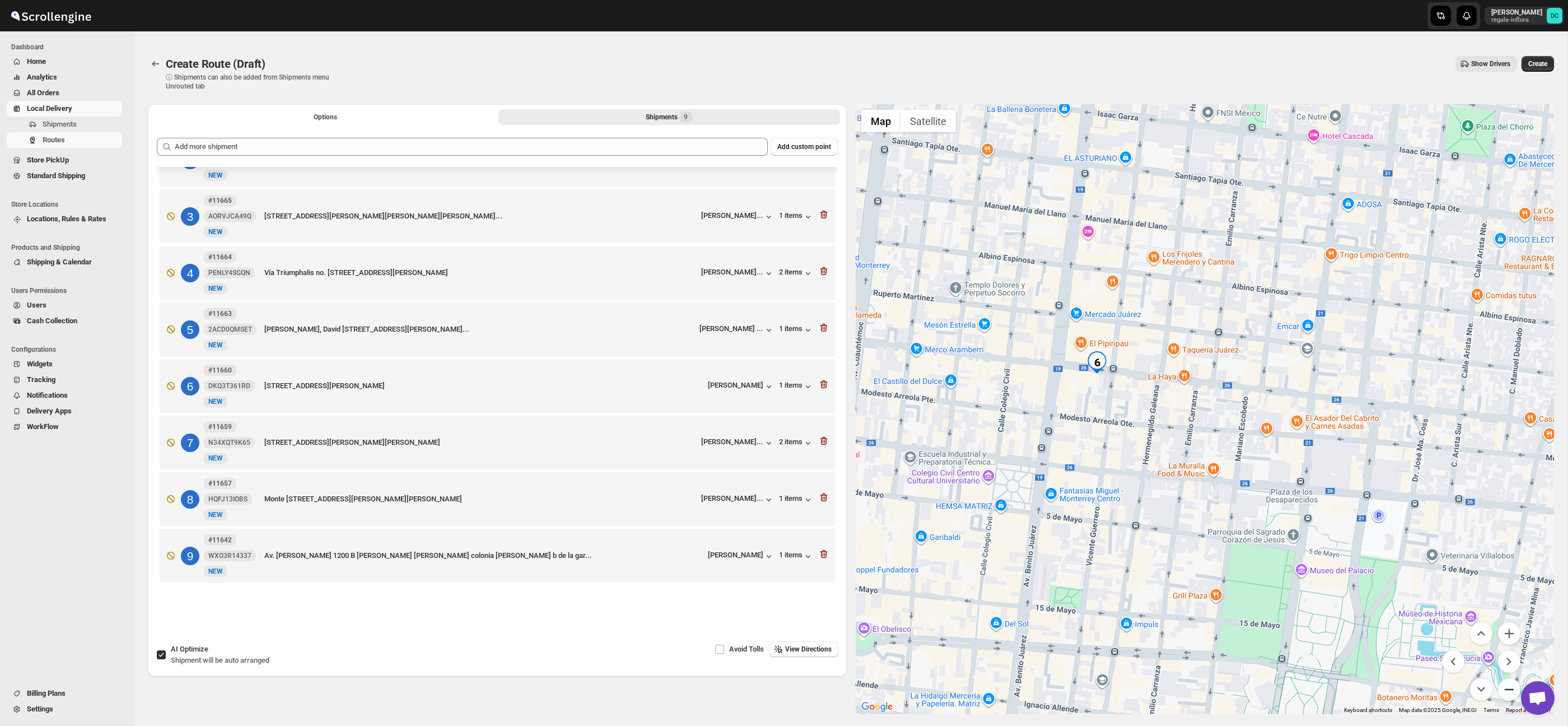
click at [1511, 692] on button "Zoom out" at bounding box center [1509, 689] width 22 height 22
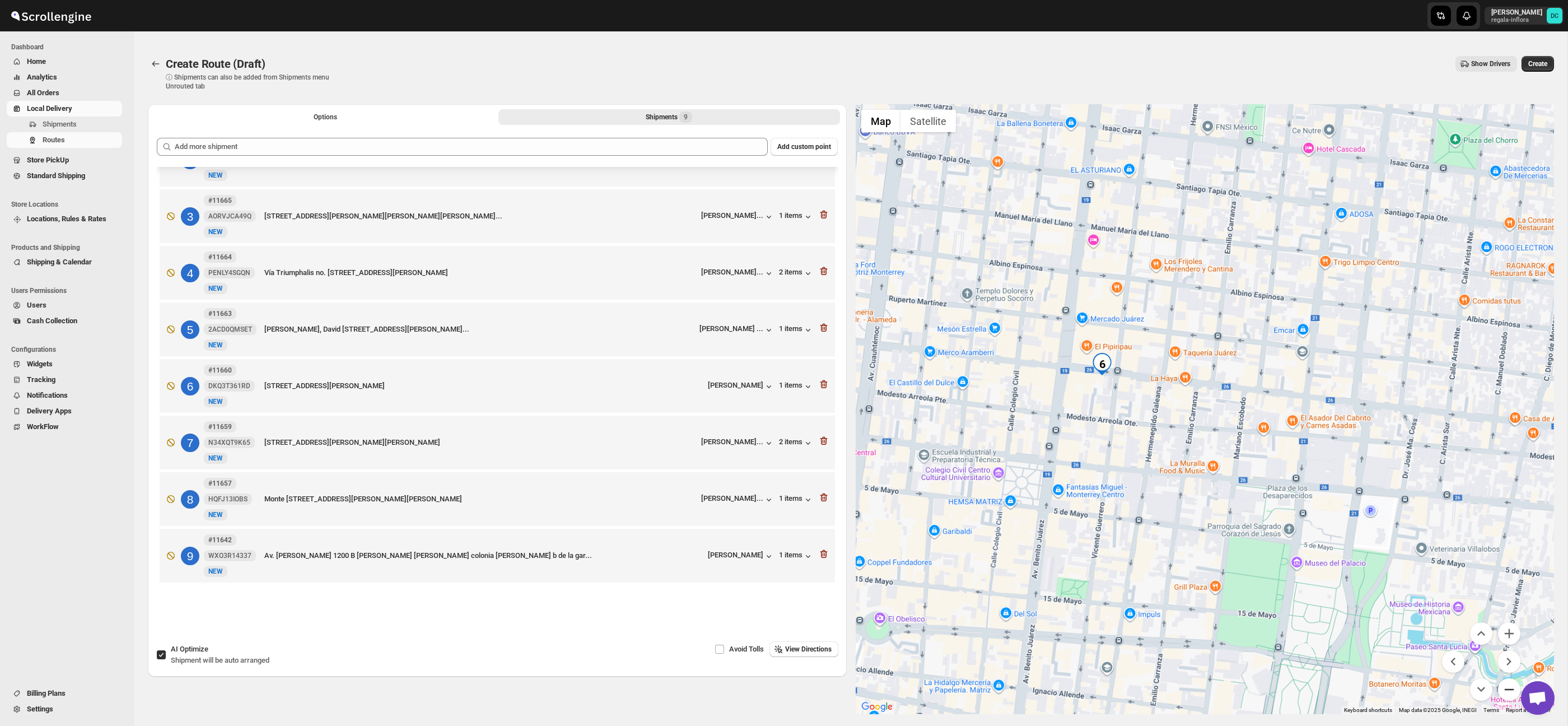
click at [1511, 692] on button "Zoom out" at bounding box center [1509, 689] width 22 height 22
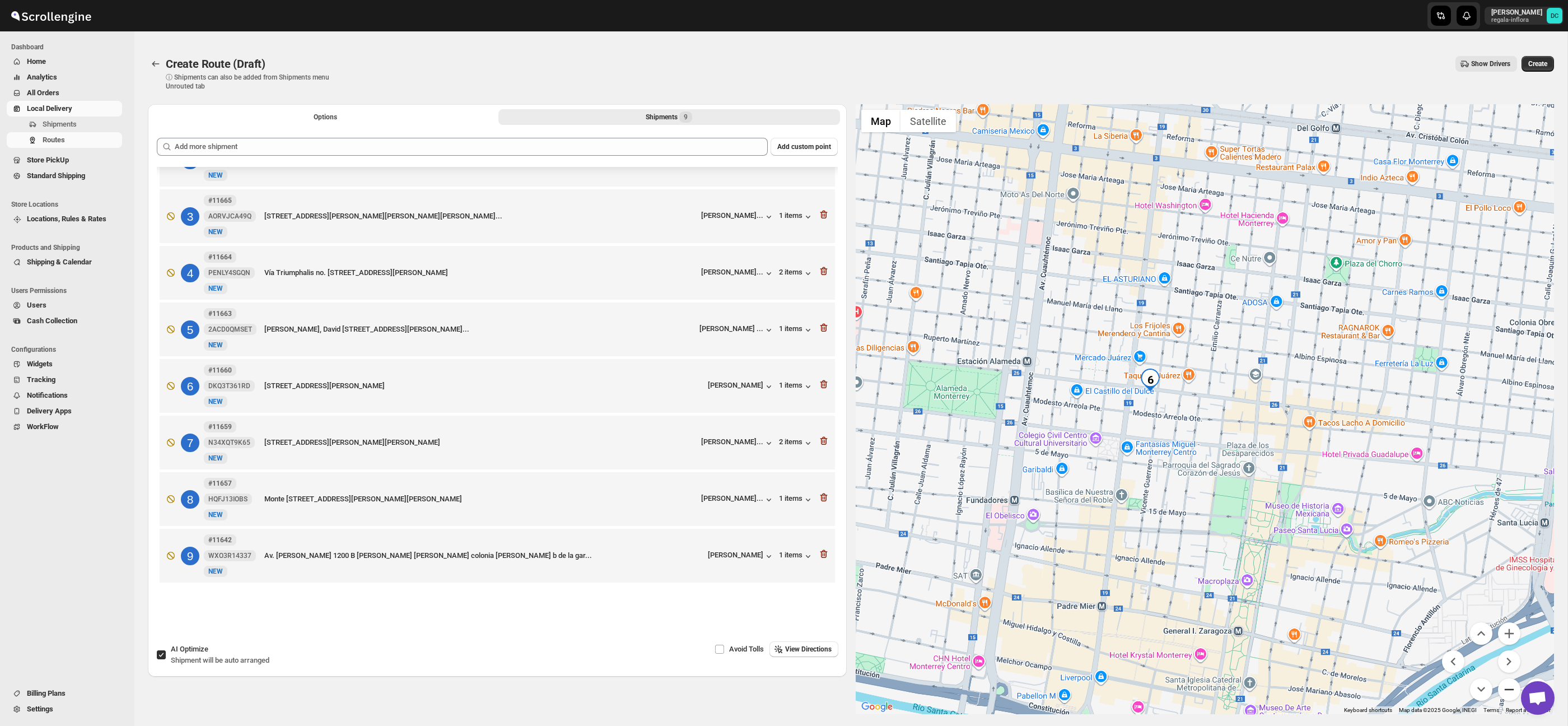
click at [1511, 690] on button "Zoom out" at bounding box center [1509, 689] width 22 height 22
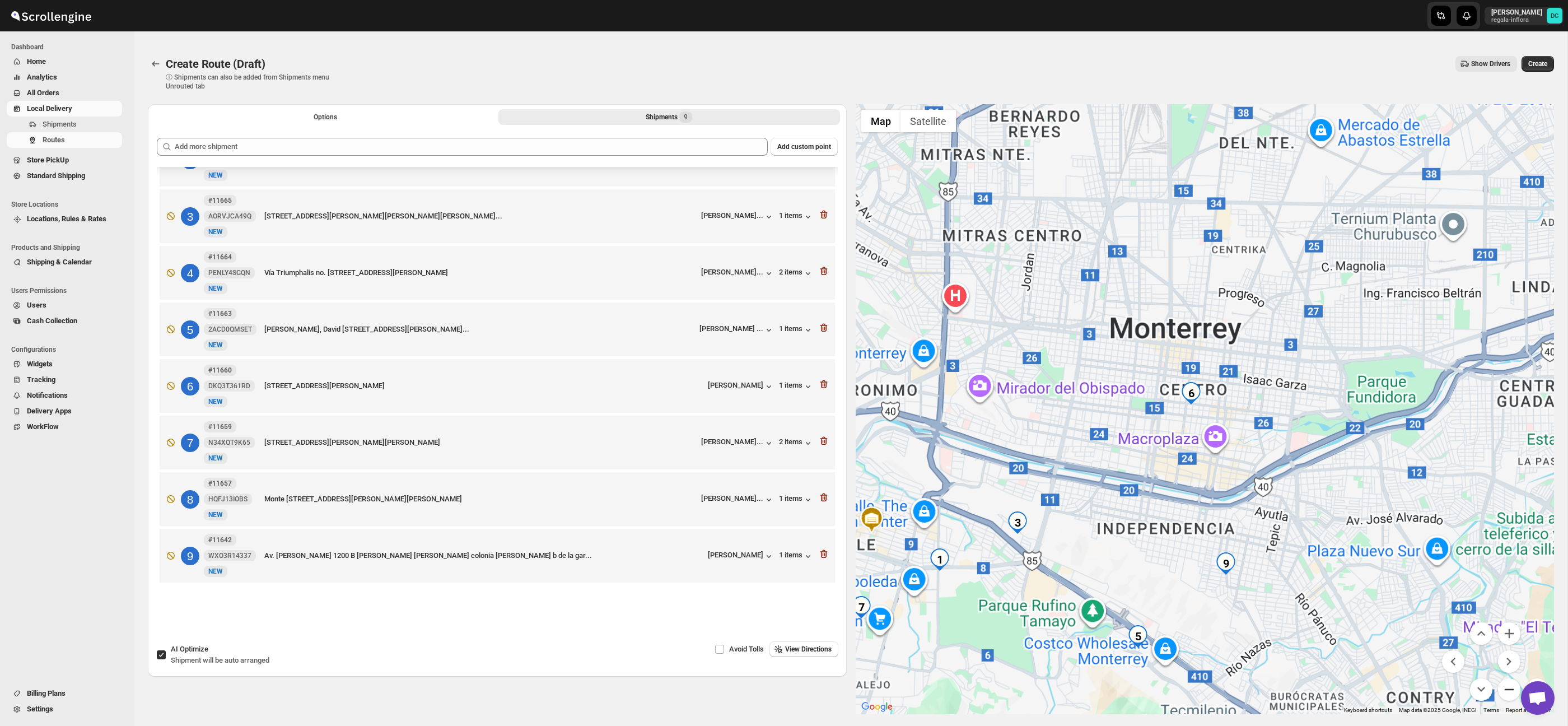
click at [1510, 686] on button "Zoom out" at bounding box center [1509, 689] width 22 height 22
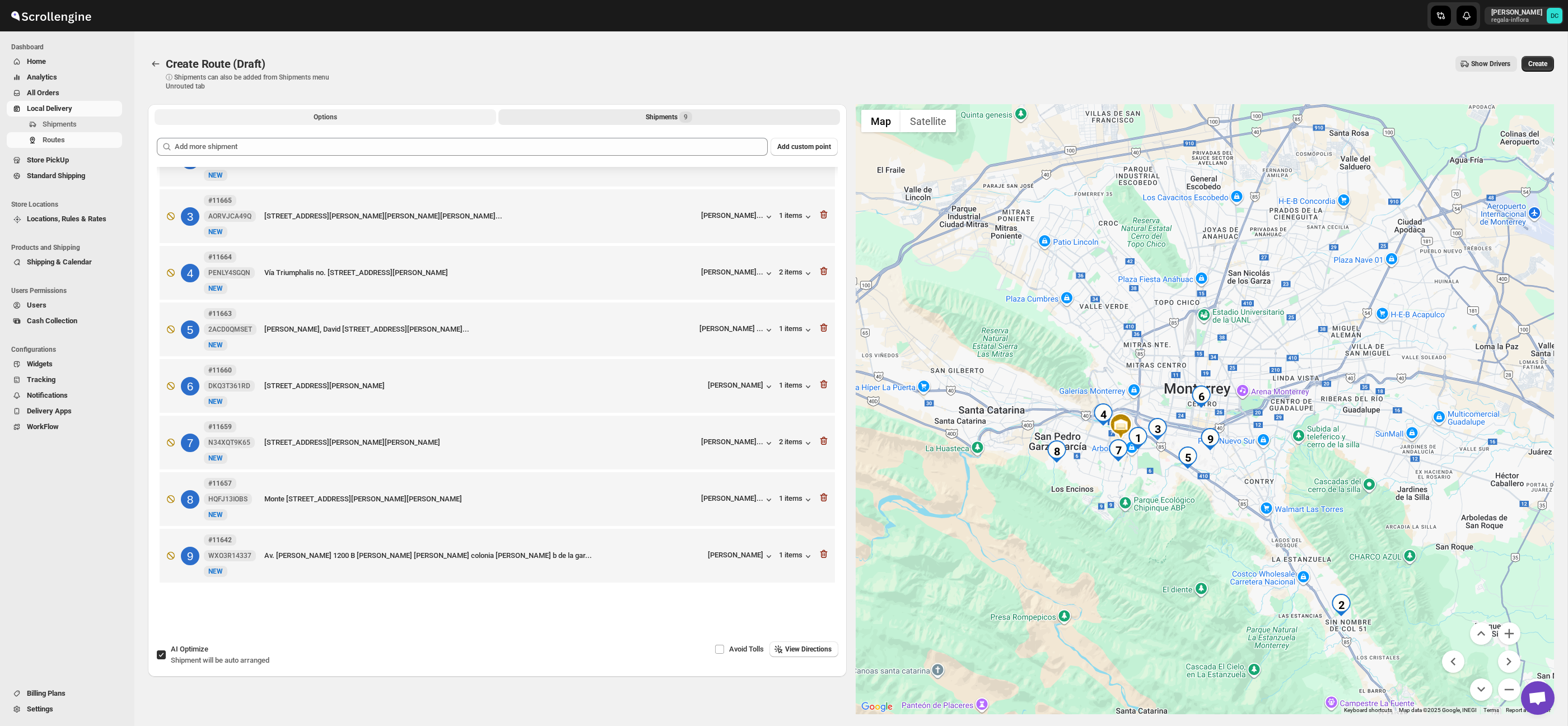
click at [453, 120] on button "Options" at bounding box center [325, 117] width 342 height 15
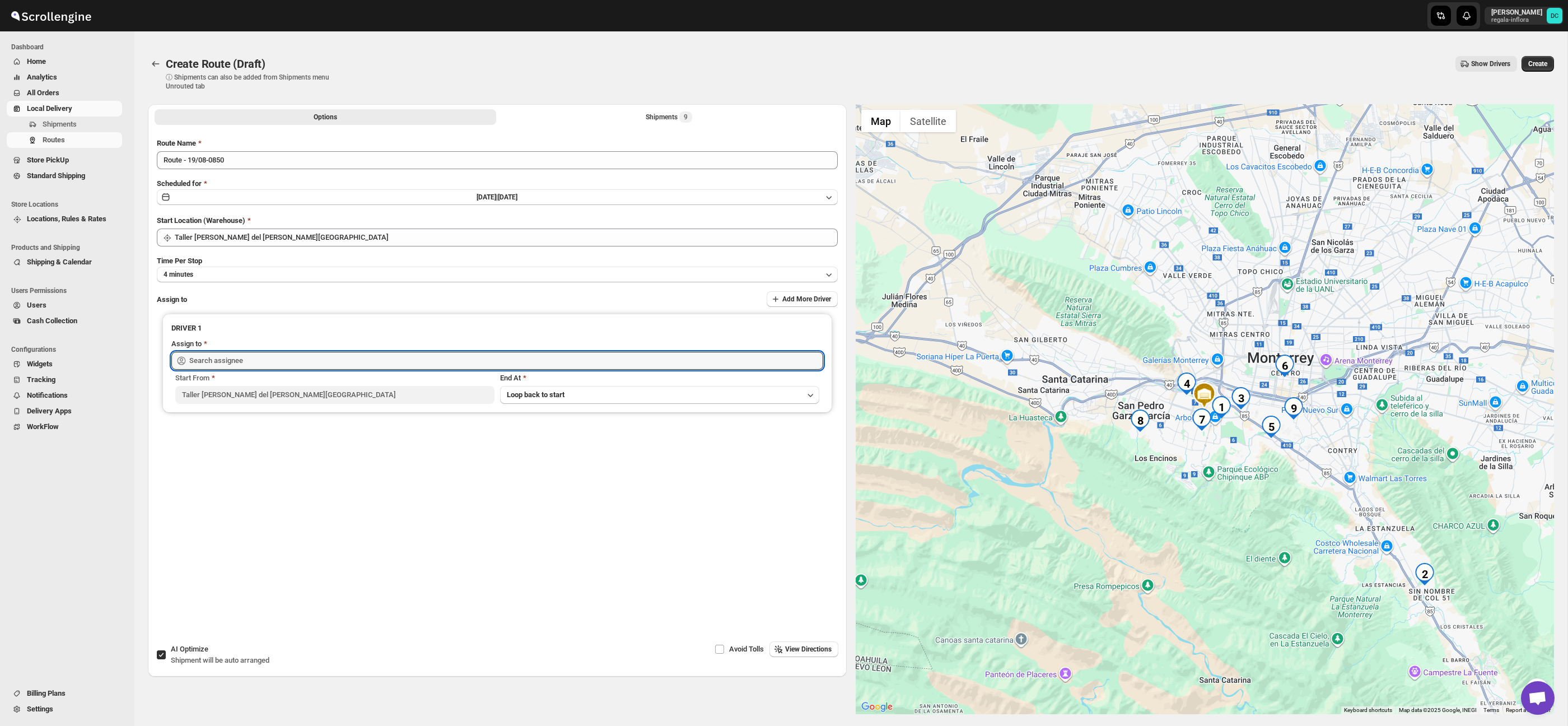
drag, startPoint x: 478, startPoint y: 354, endPoint x: 477, endPoint y: 347, distance: 7.1
click at [478, 353] on input "text" at bounding box center [507, 360] width 634 height 18
click at [466, 379] on div "[PERSON_NAME] ([PERSON_NAME][EMAIL_ADDRESS][DOMAIN_NAME])" at bounding box center [497, 385] width 629 height 11
type input "[PERSON_NAME] ([PERSON_NAME][EMAIL_ADDRESS][DOMAIN_NAME])"
click at [1529, 67] on span "Create" at bounding box center [1538, 63] width 19 height 9
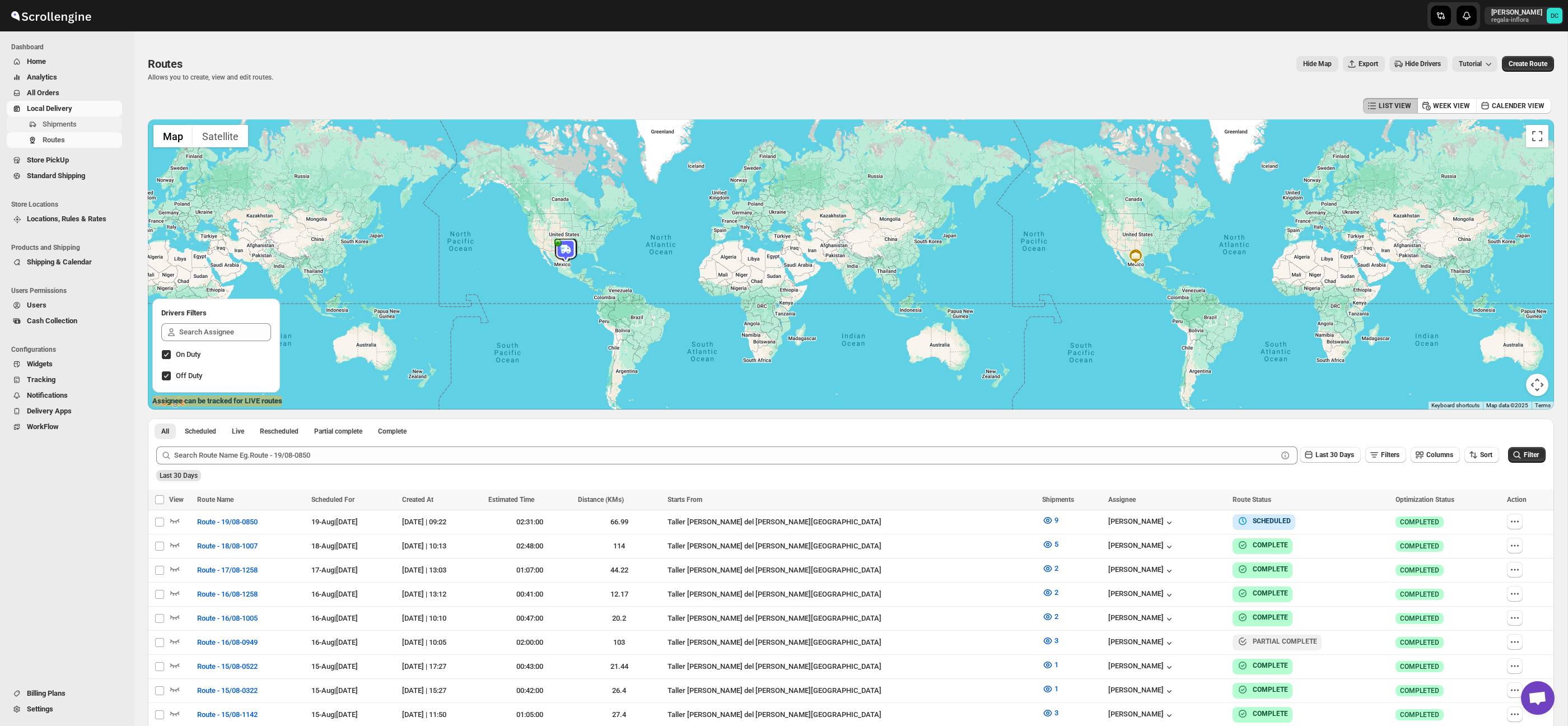
click at [70, 122] on span "Shipments" at bounding box center [59, 124] width 34 height 9
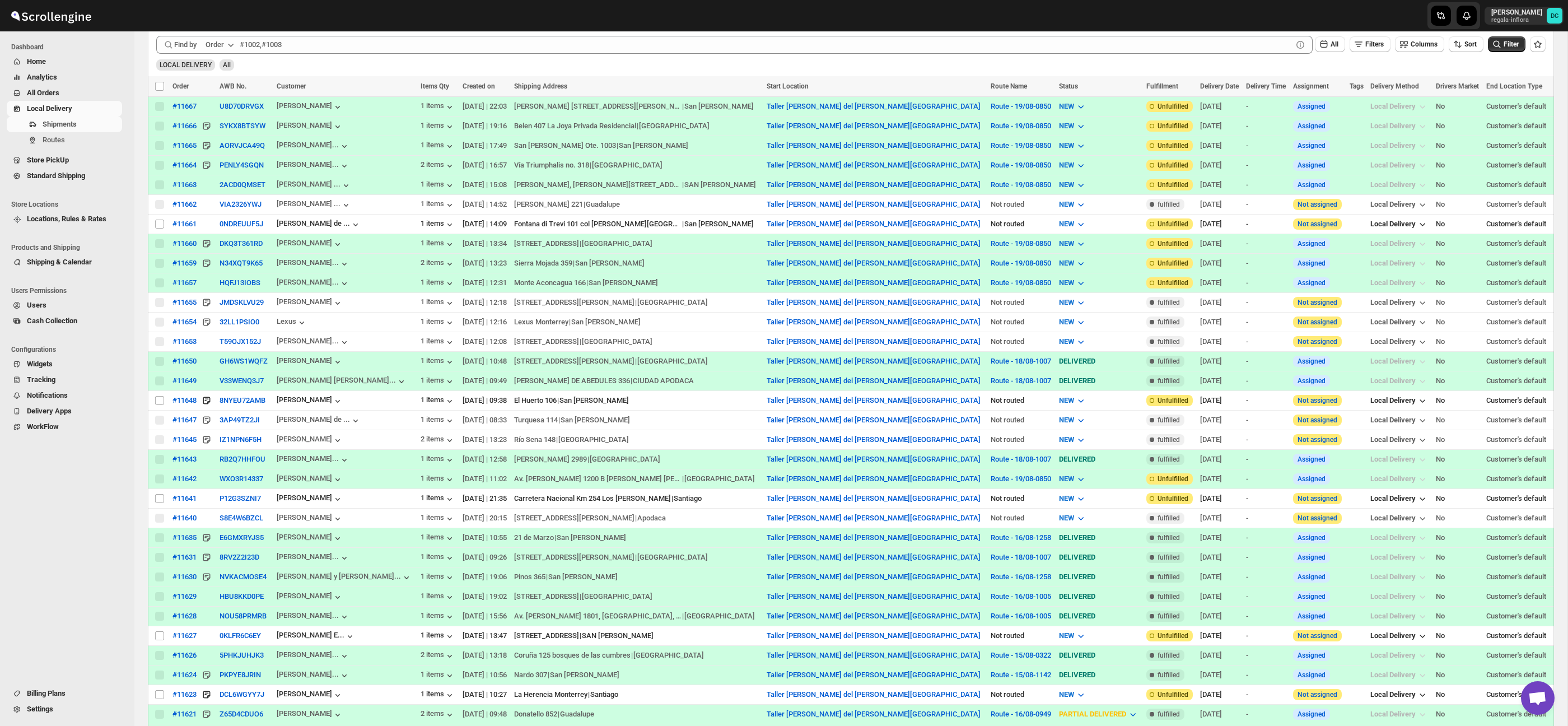
scroll to position [315, 0]
